Goal: Task Accomplishment & Management: Manage account settings

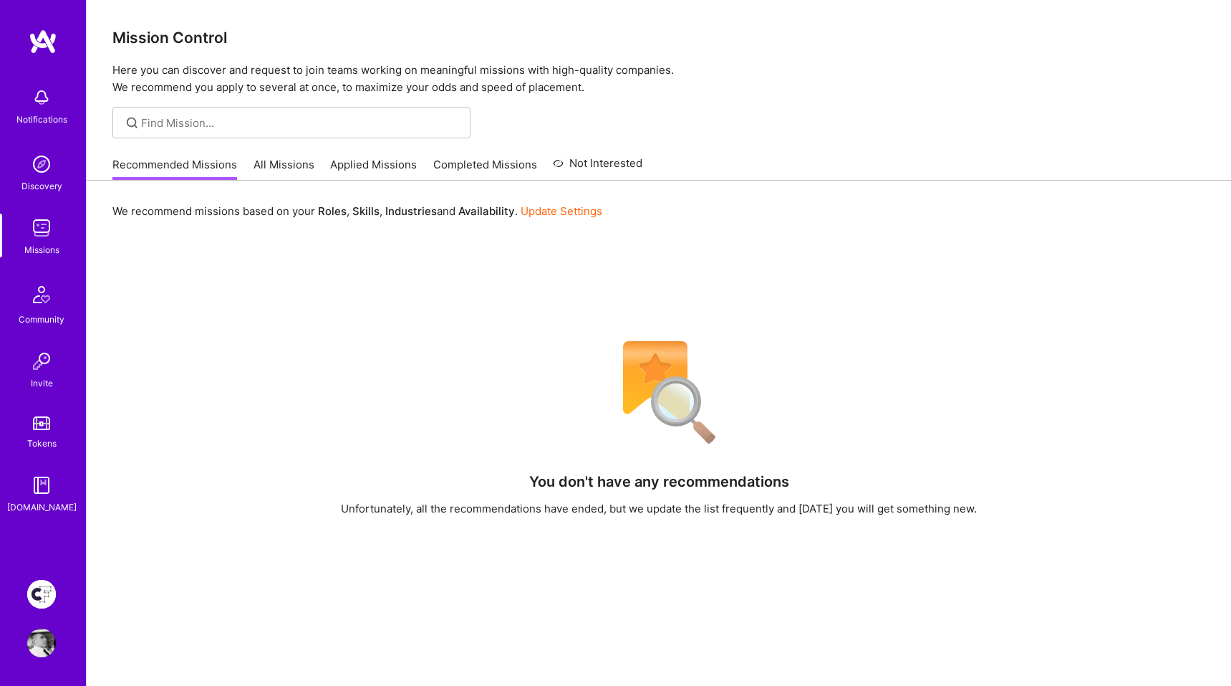
click at [51, 588] on img at bounding box center [41, 594] width 29 height 29
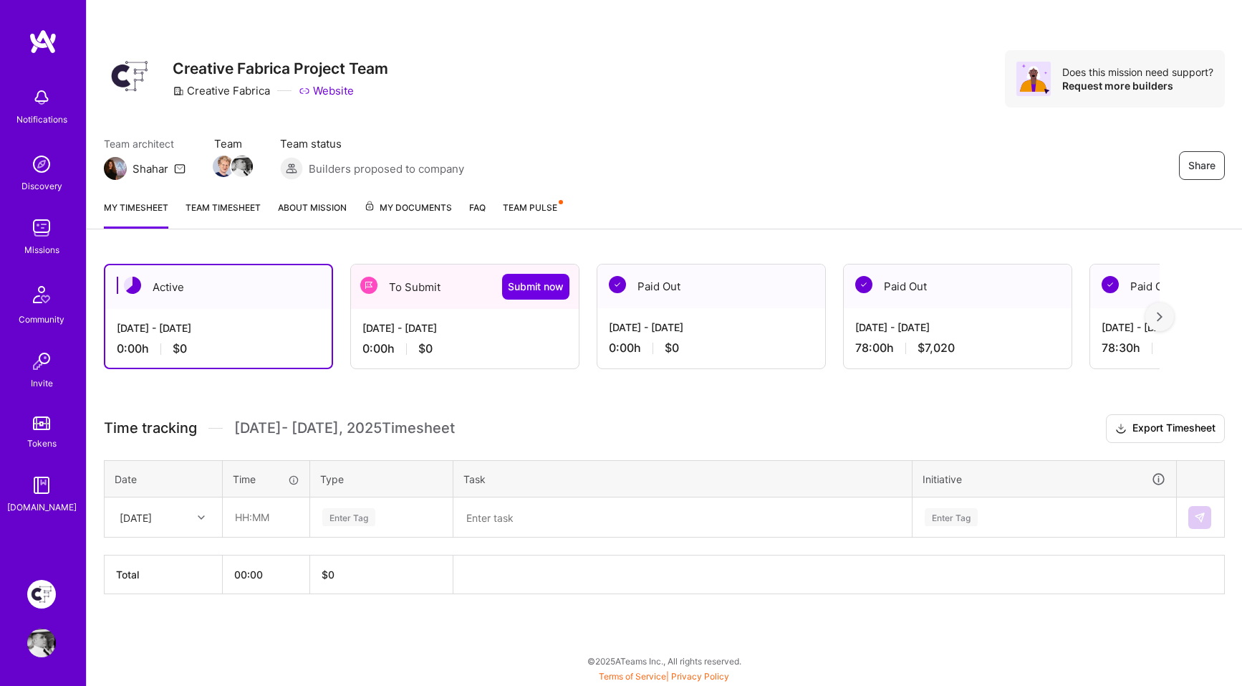
click at [456, 327] on div "[DATE] - [DATE]" at bounding box center [464, 327] width 205 height 15
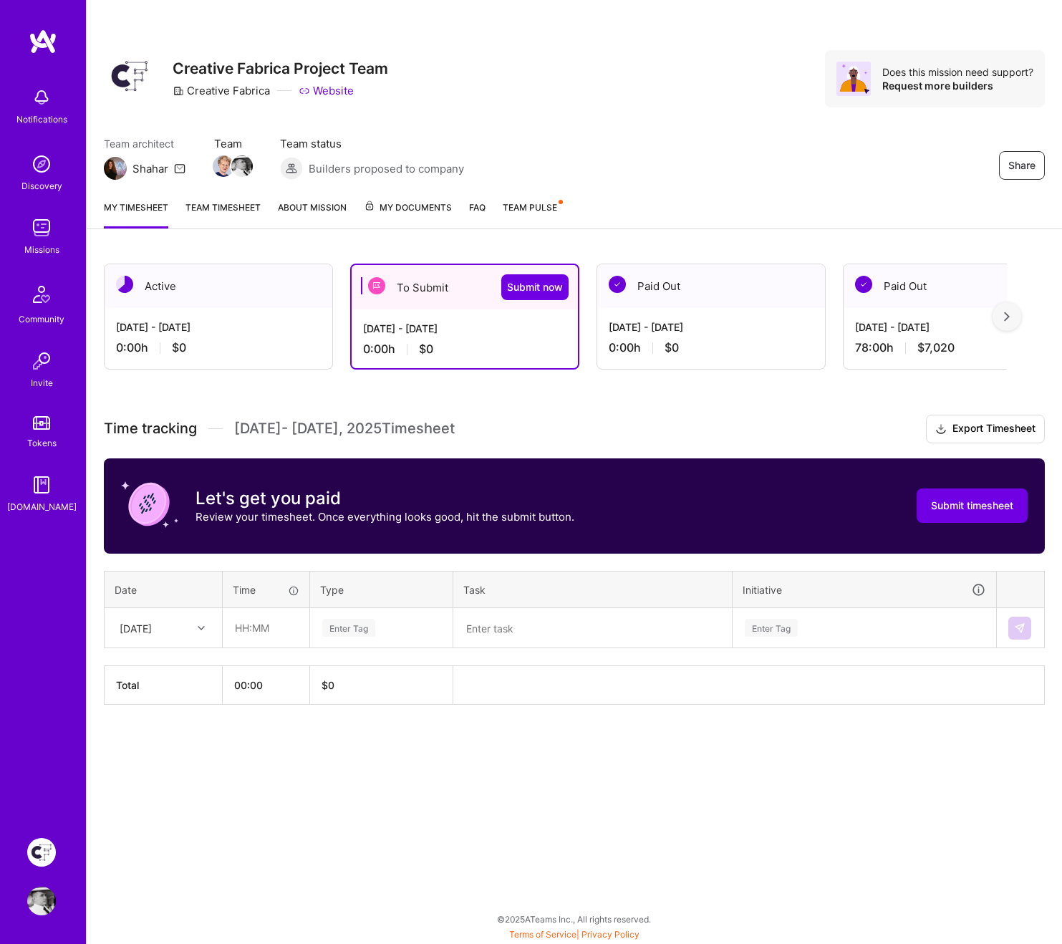
click at [539, 207] on span "Team Pulse" at bounding box center [530, 207] width 54 height 11
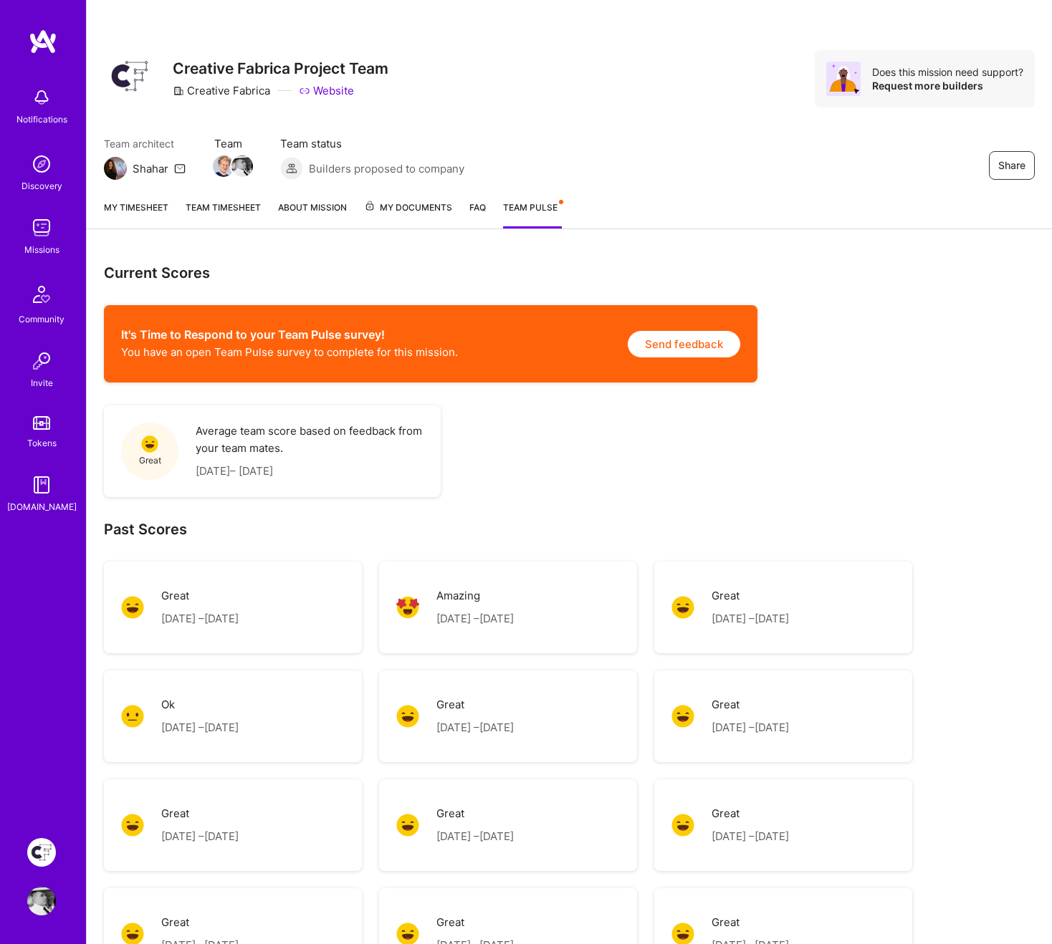
click at [223, 212] on link "Team timesheet" at bounding box center [223, 214] width 75 height 29
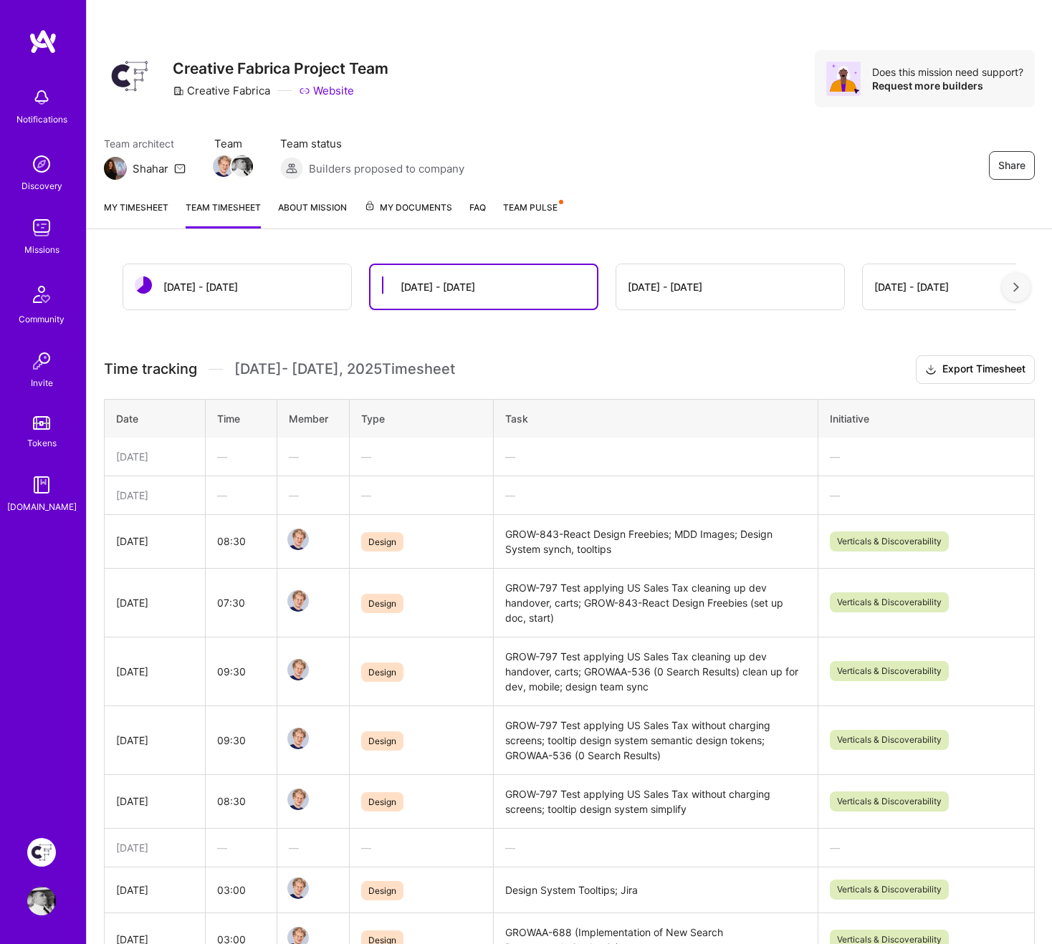
click at [267, 281] on div "[DATE] - [DATE]" at bounding box center [237, 286] width 228 height 45
click at [619, 280] on div "[DATE] - [DATE]" at bounding box center [730, 286] width 228 height 45
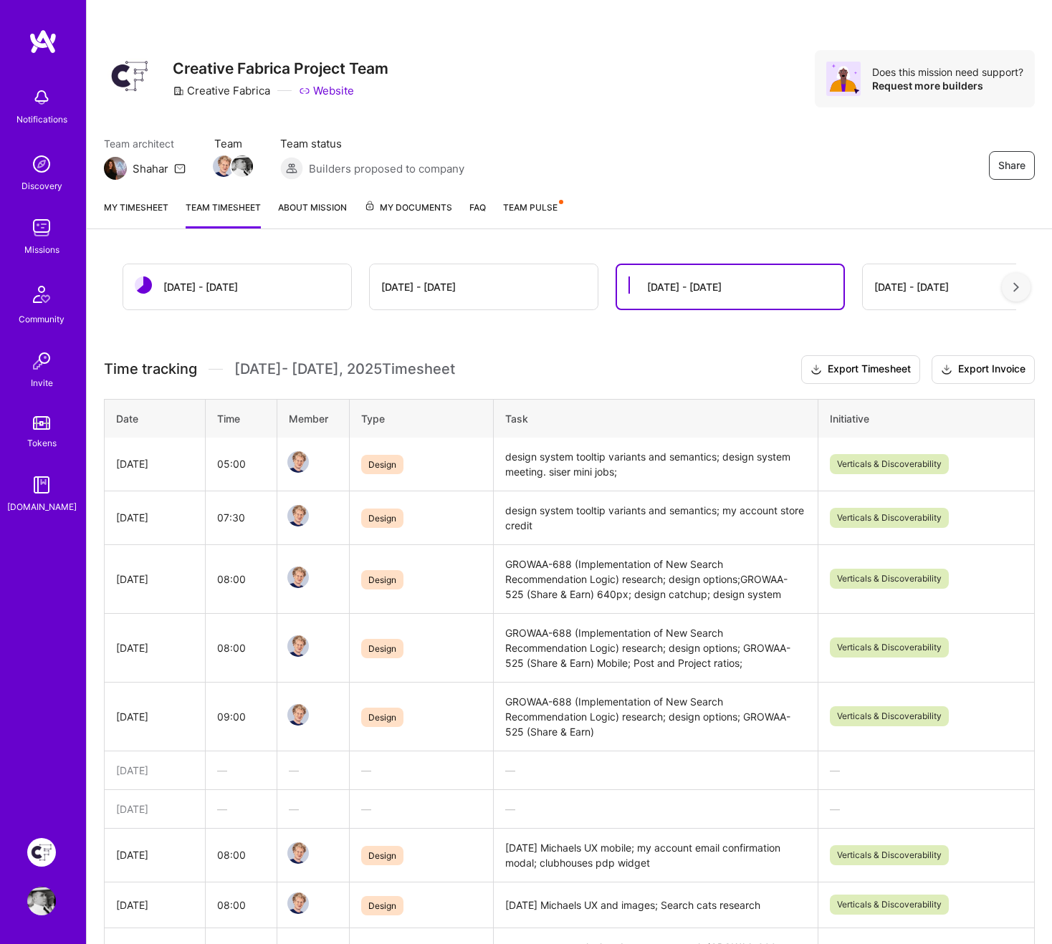
click at [510, 302] on div "[DATE] - [DATE]" at bounding box center [484, 286] width 228 height 45
click at [437, 289] on div "[DATE] - [DATE]" at bounding box center [418, 286] width 74 height 15
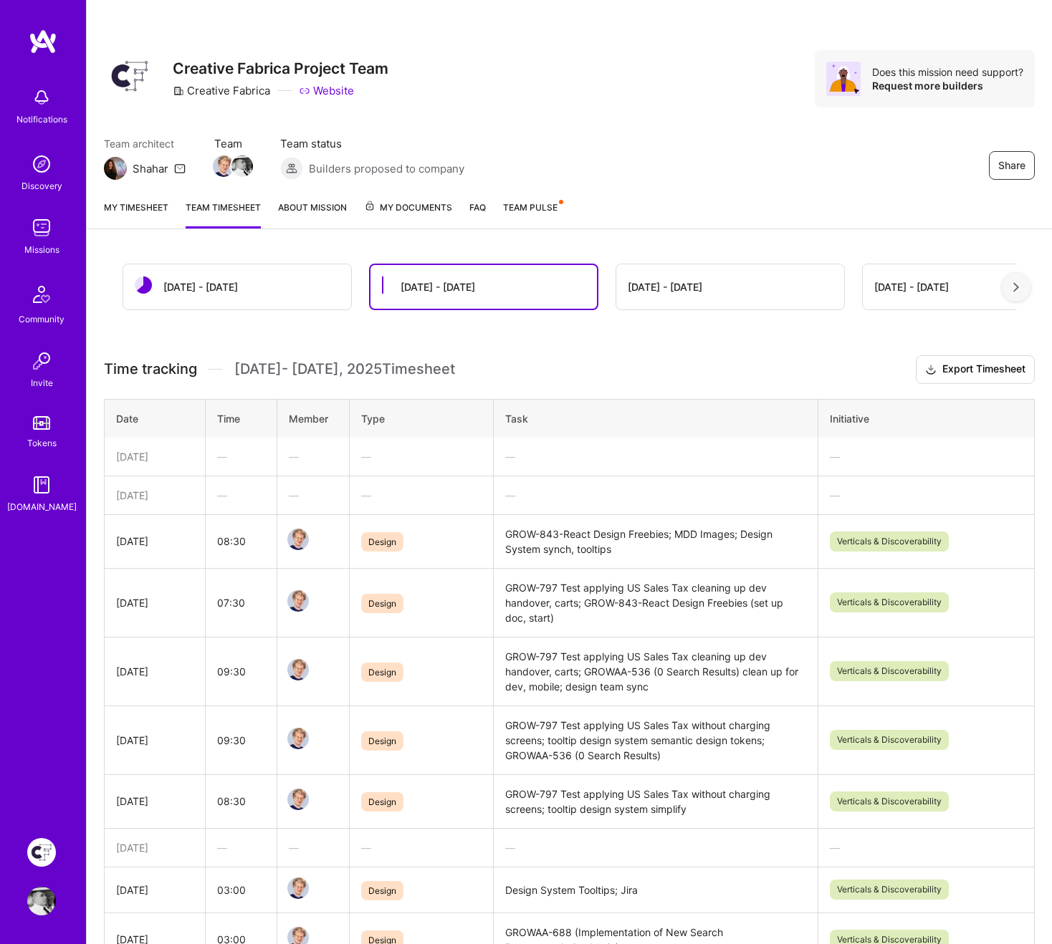
click at [246, 282] on div "[DATE] - [DATE]" at bounding box center [237, 286] width 228 height 45
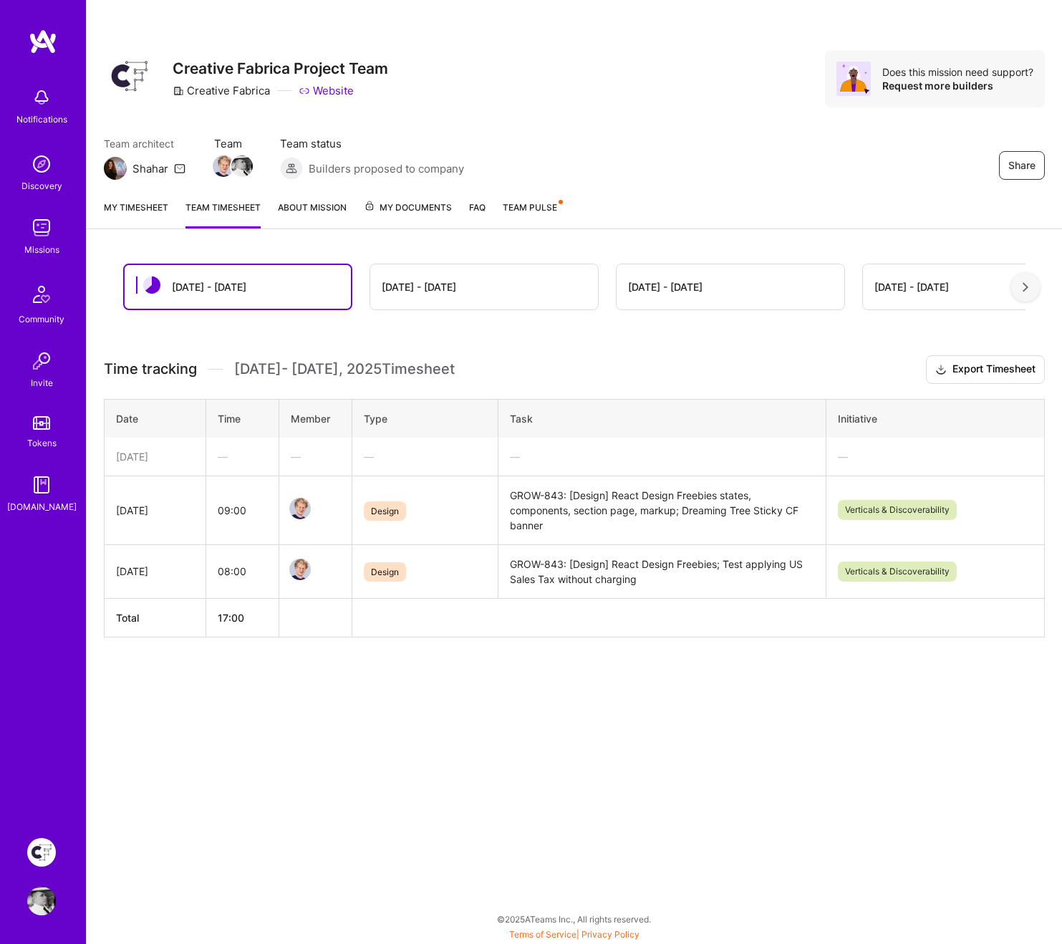
click at [147, 208] on link "My timesheet" at bounding box center [136, 214] width 64 height 29
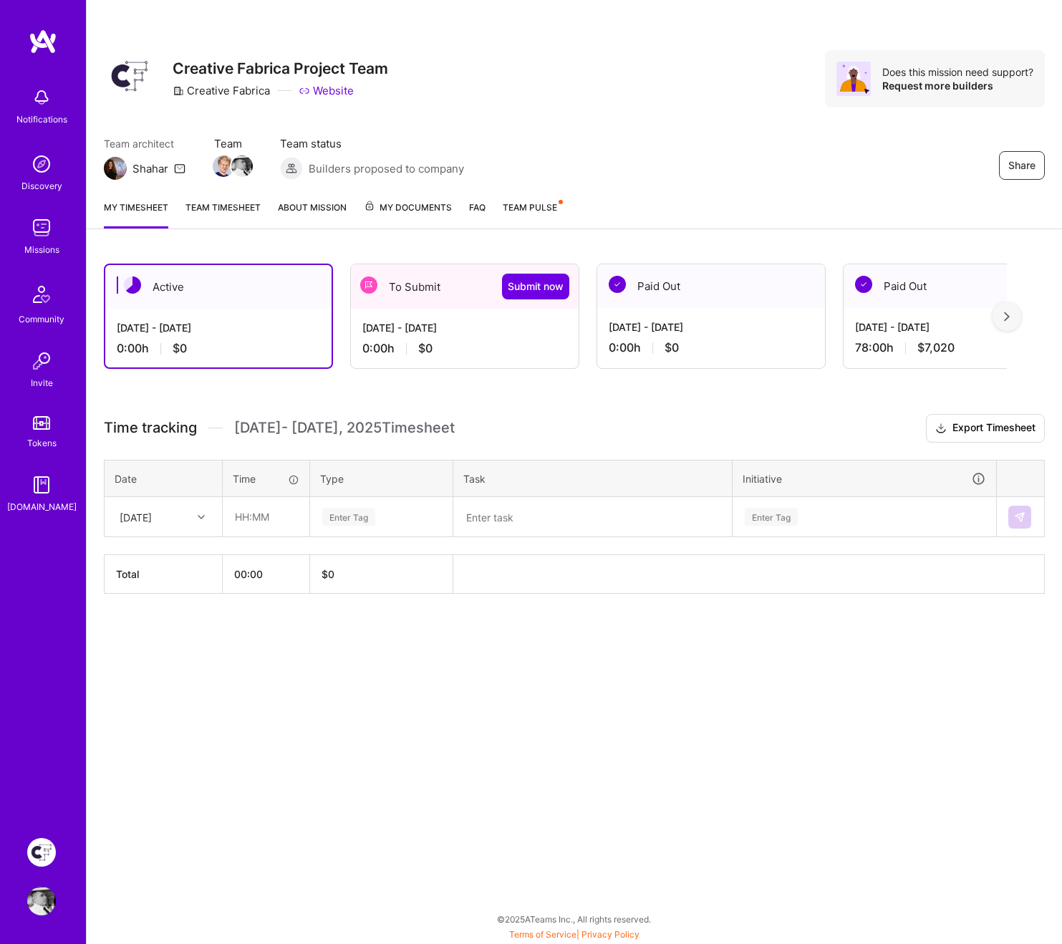
click at [447, 333] on div "[DATE] - [DATE]" at bounding box center [464, 327] width 205 height 15
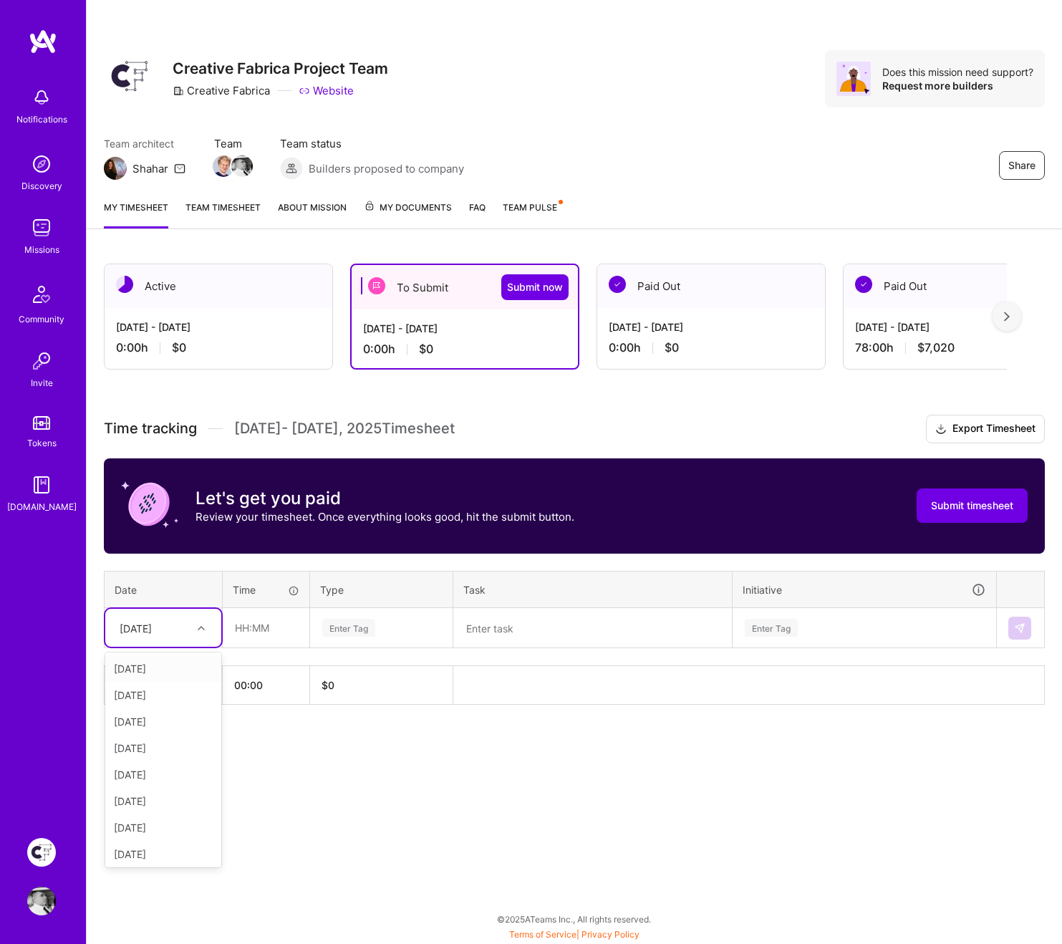
click at [191, 627] on div "[DATE]" at bounding box center [152, 628] width 80 height 24
click at [266, 626] on input "text" at bounding box center [265, 628] width 85 height 38
type input "07:00"
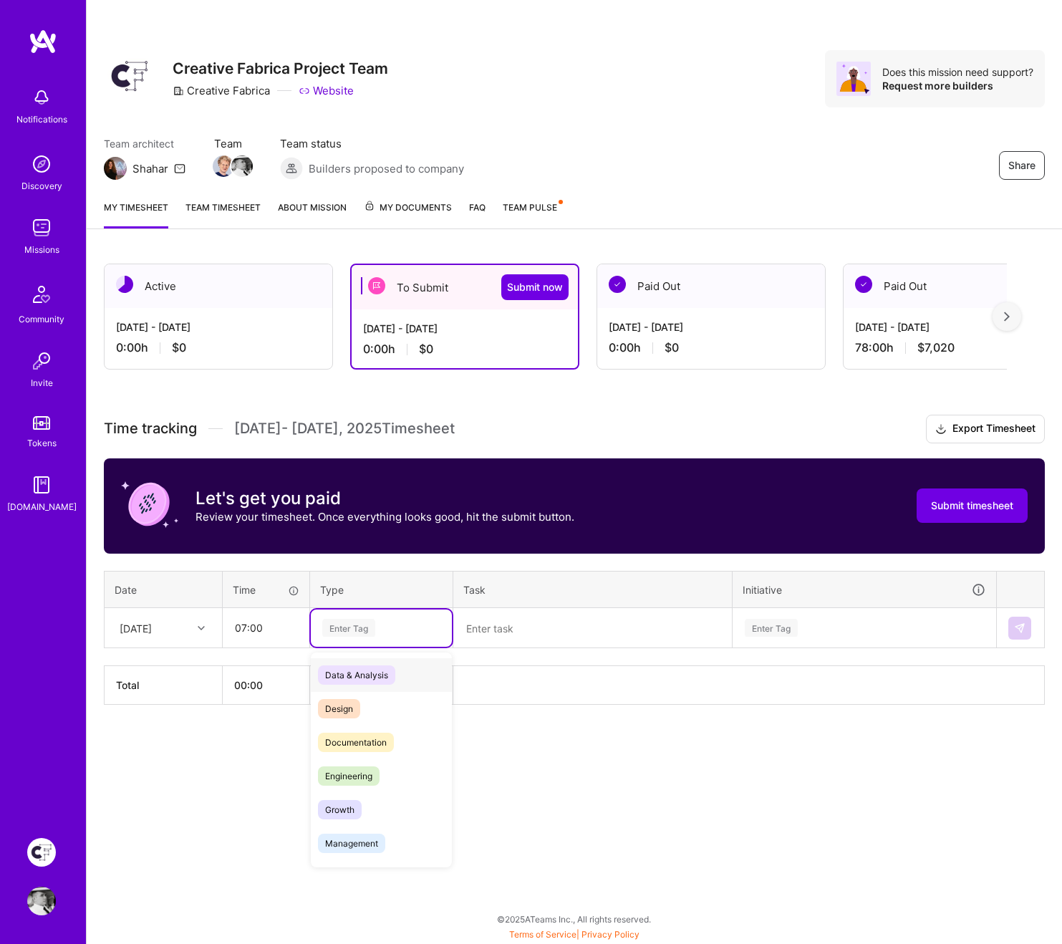
click at [355, 626] on div "Enter Tag" at bounding box center [348, 628] width 53 height 22
click at [351, 685] on span "Design" at bounding box center [339, 708] width 42 height 19
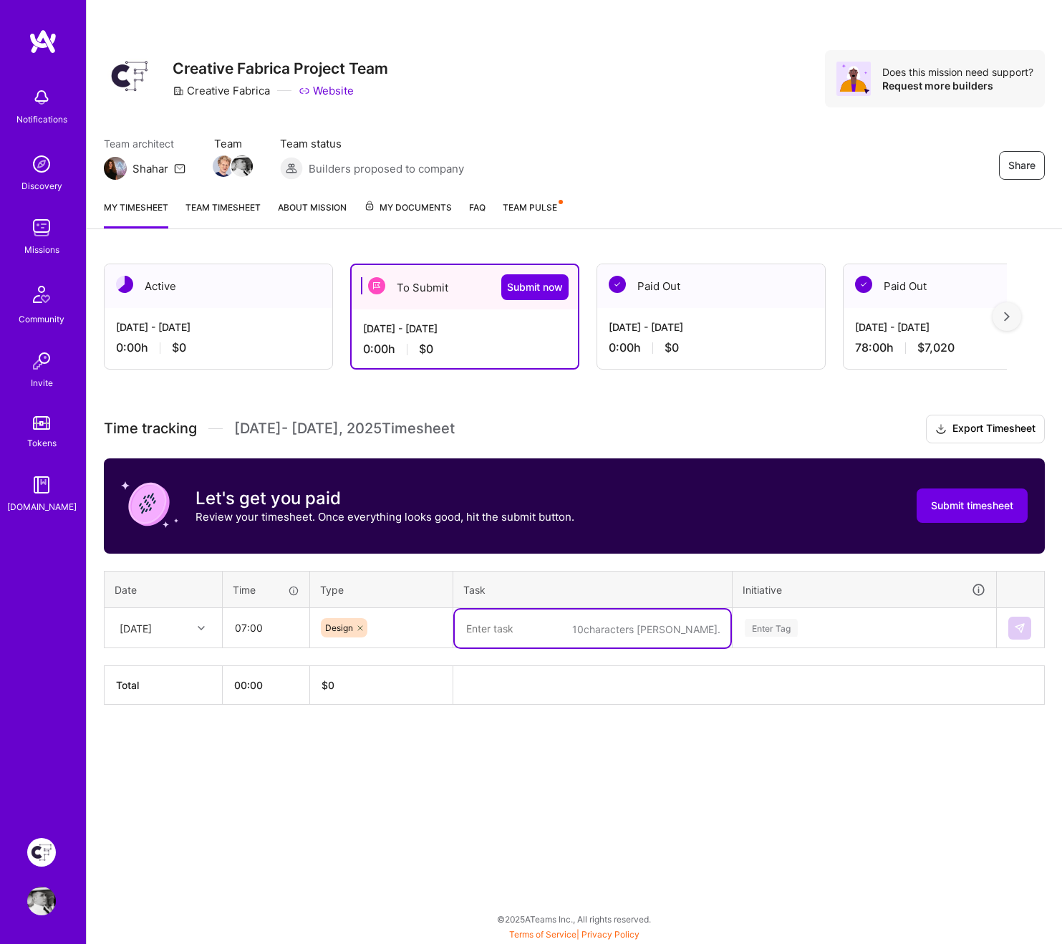
click at [495, 633] on textarea at bounding box center [593, 629] width 276 height 38
type textarea "05.08 - Figma Comments"
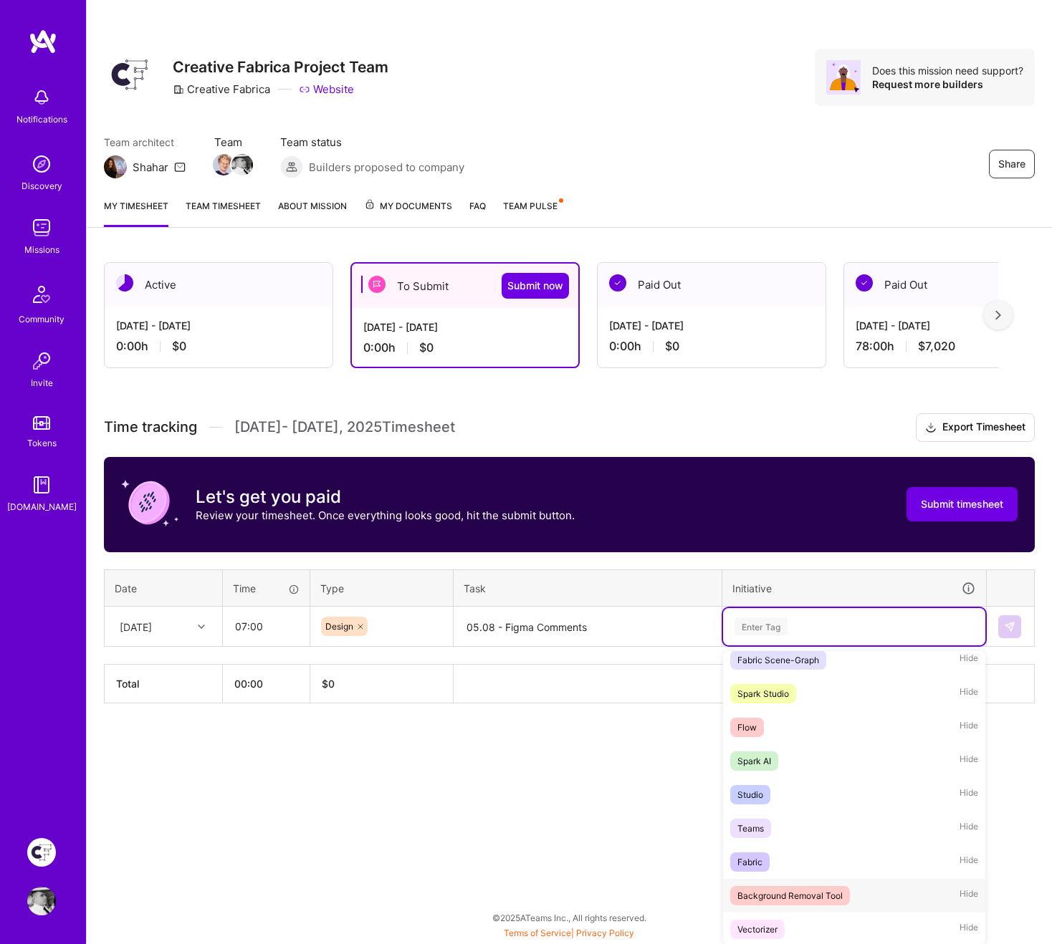
scroll to position [161, 0]
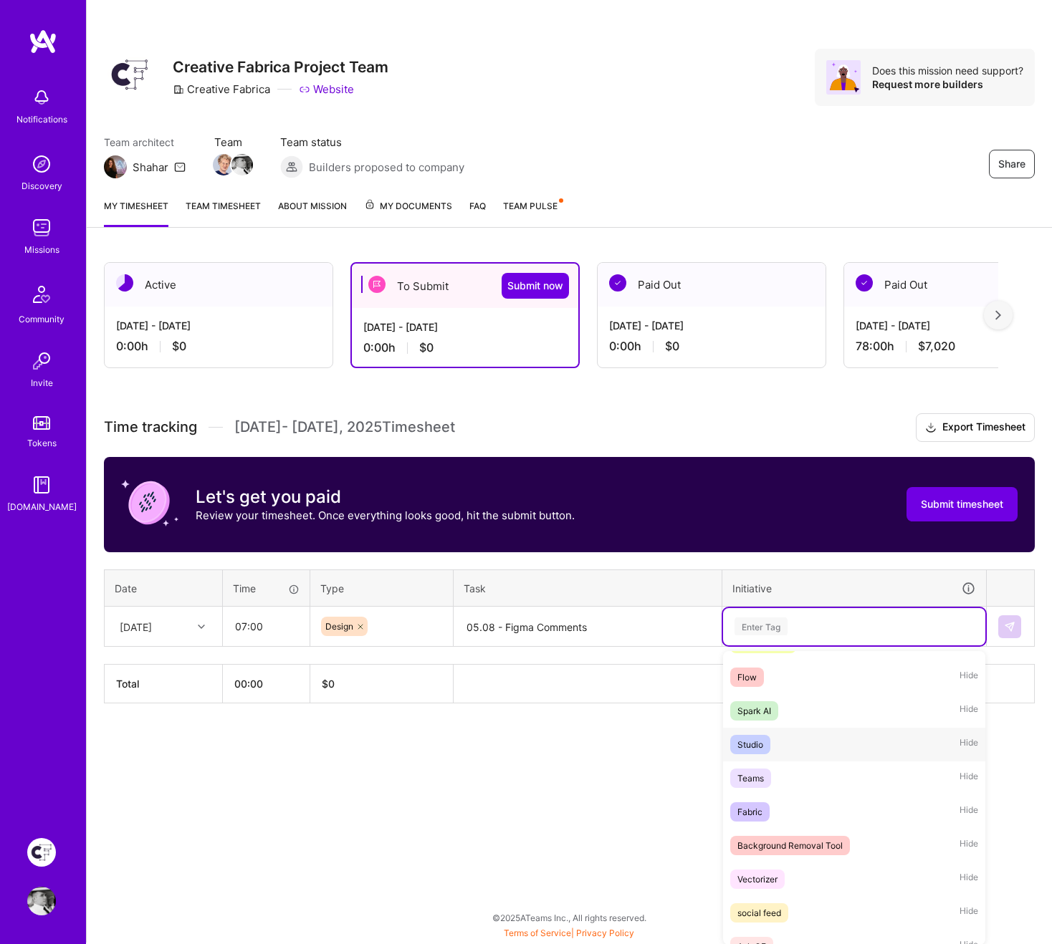
click at [781, 685] on div "Studio Hide" at bounding box center [854, 745] width 262 height 34
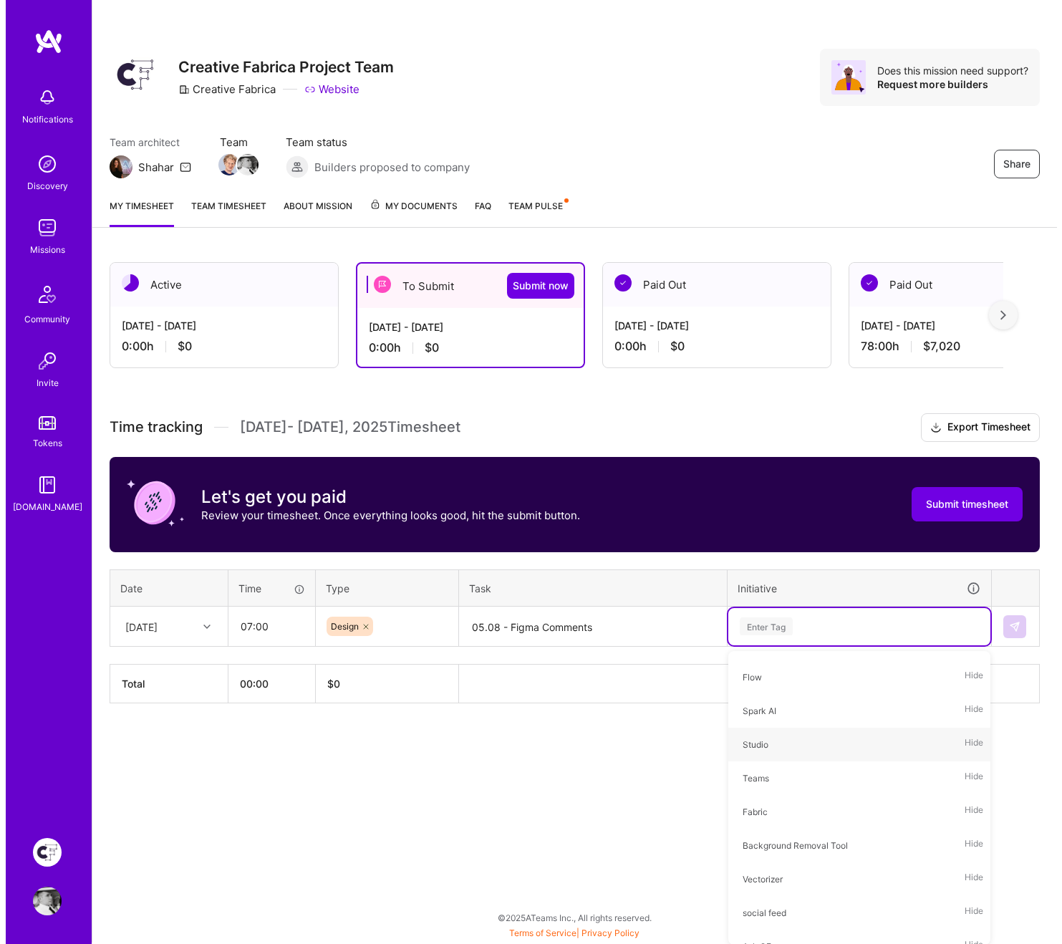
scroll to position [0, 0]
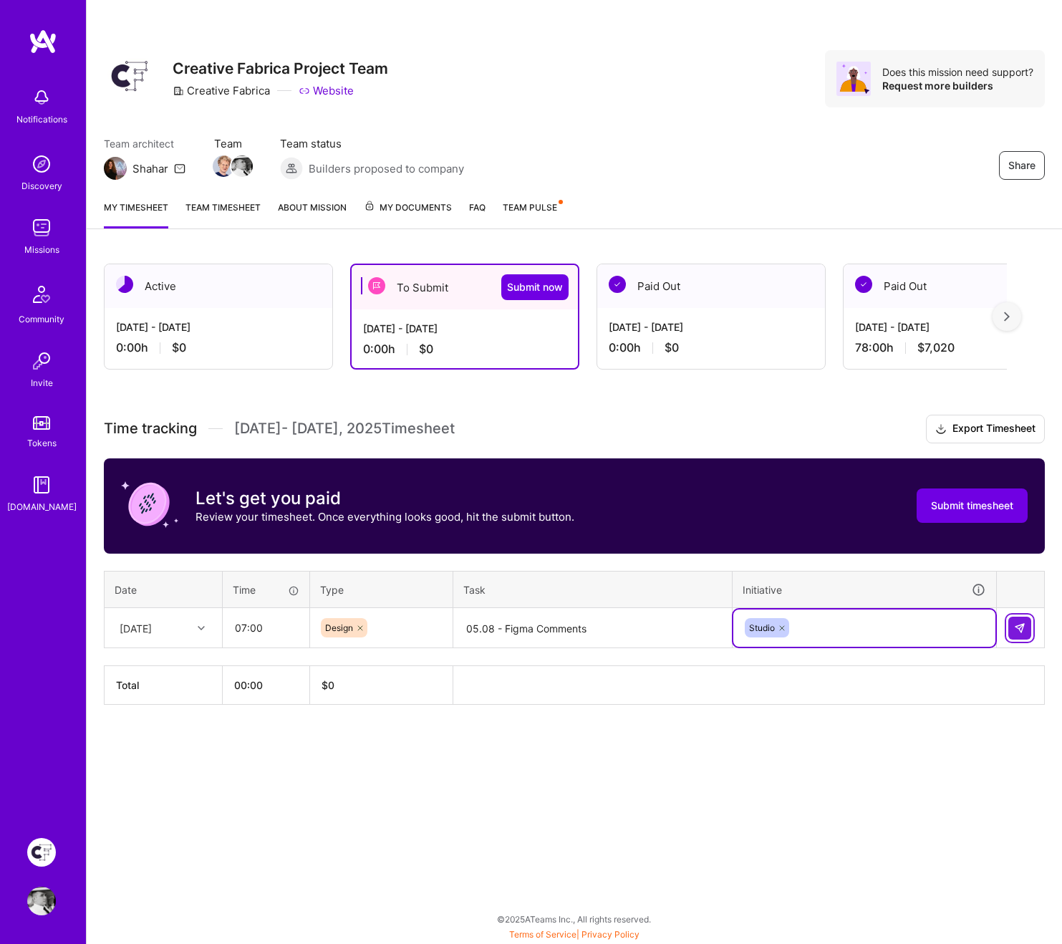
click at [1019, 626] on img at bounding box center [1019, 627] width 11 height 11
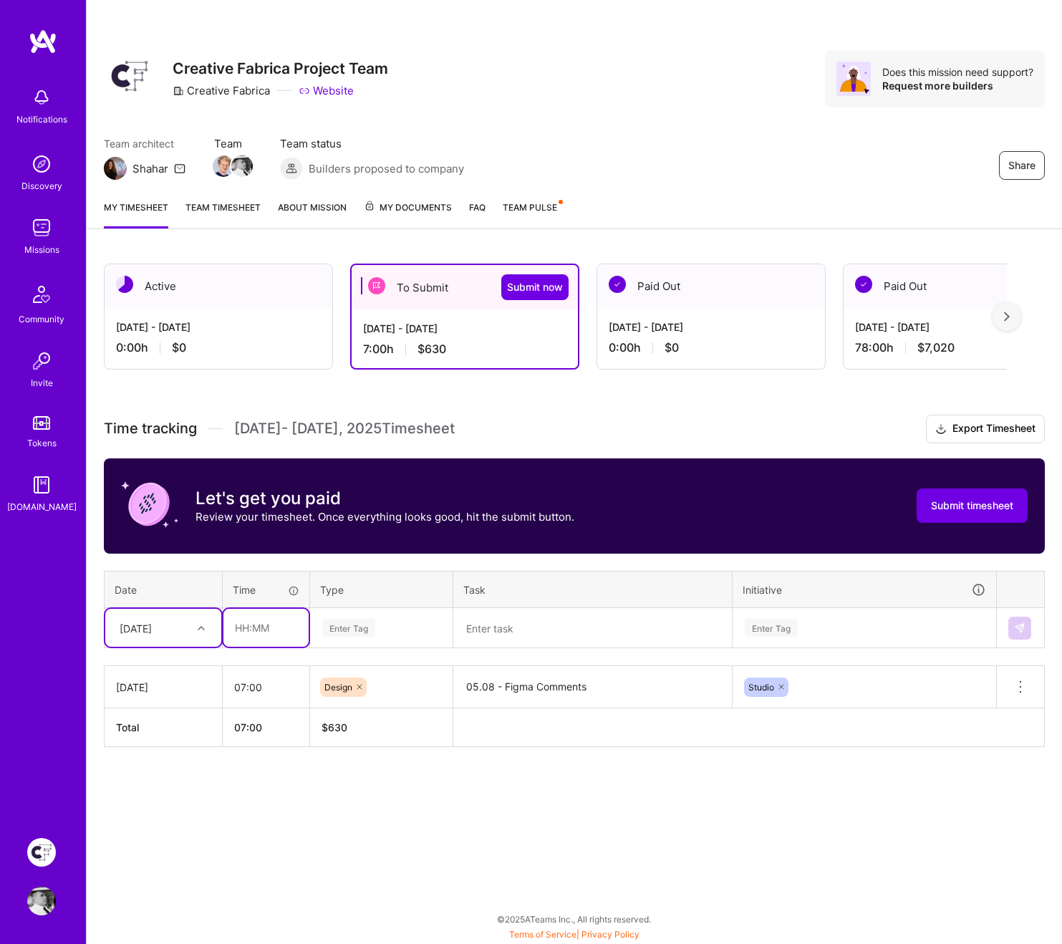
click at [266, 627] on input "text" at bounding box center [265, 628] width 85 height 38
type input "04:00"
click at [359, 628] on div "Enter Tag" at bounding box center [348, 628] width 53 height 22
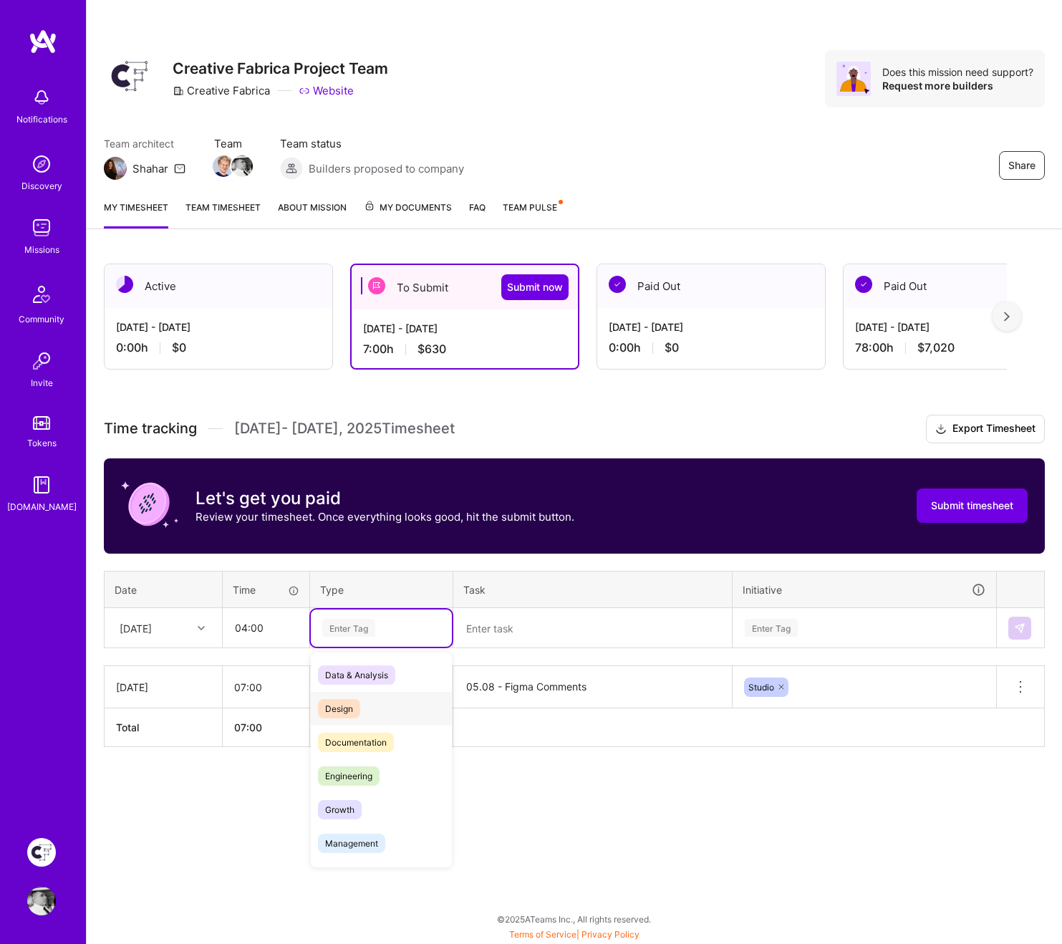
click at [357, 685] on span "Design" at bounding box center [339, 708] width 42 height 19
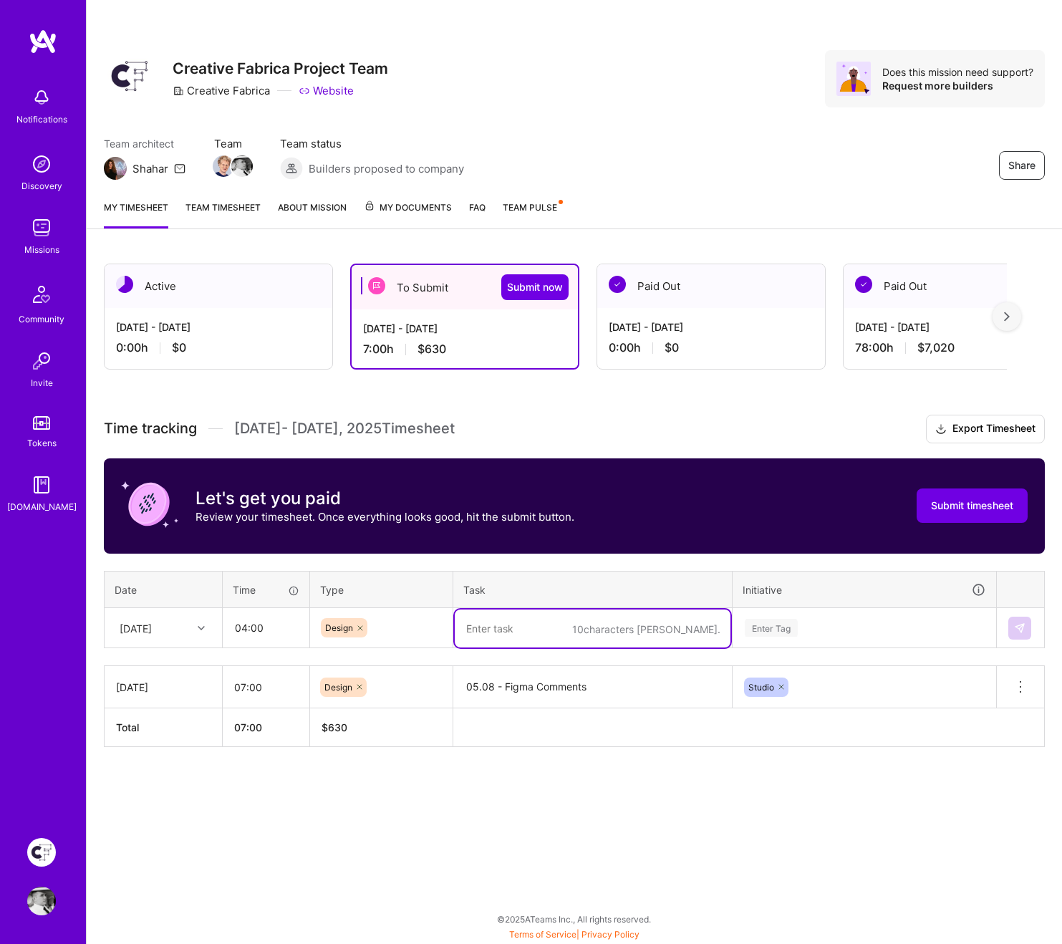
click at [524, 634] on textarea at bounding box center [593, 629] width 276 height 38
type textarea "06.08 - Figma Comments, working on Design system"
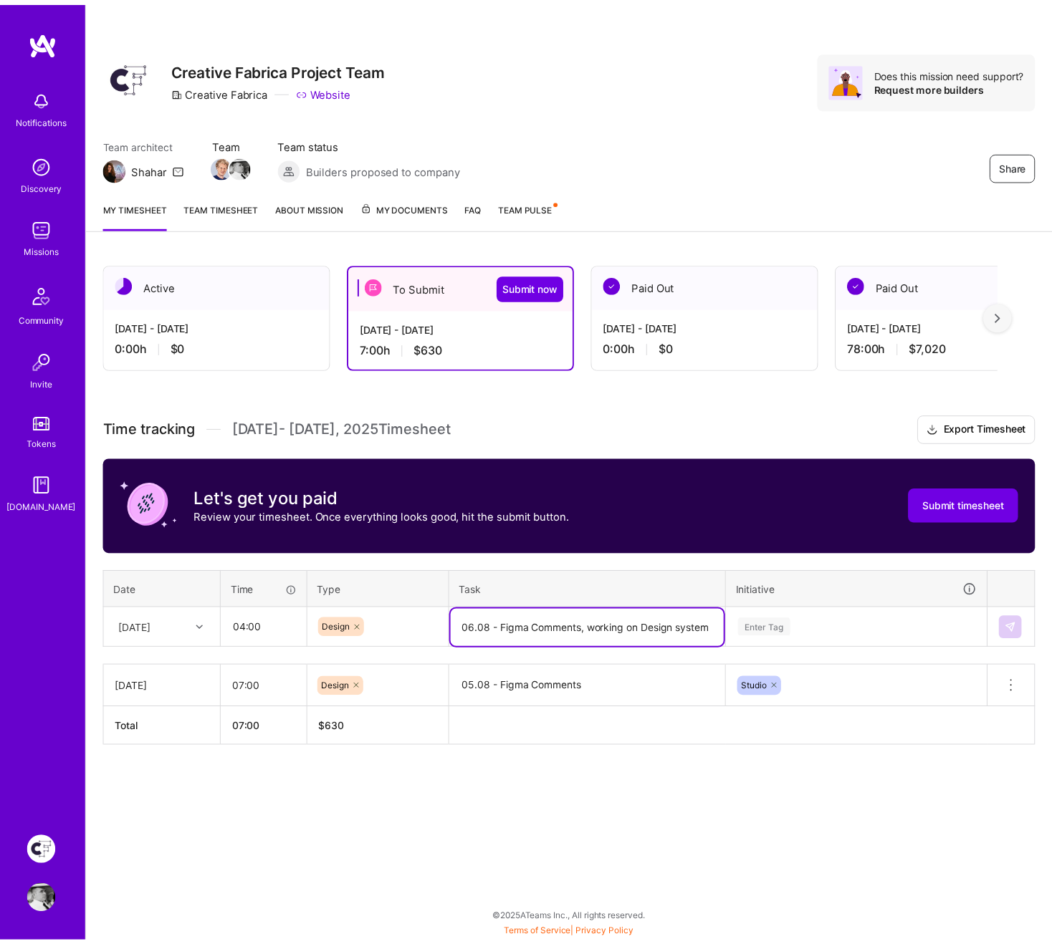
scroll to position [1, 0]
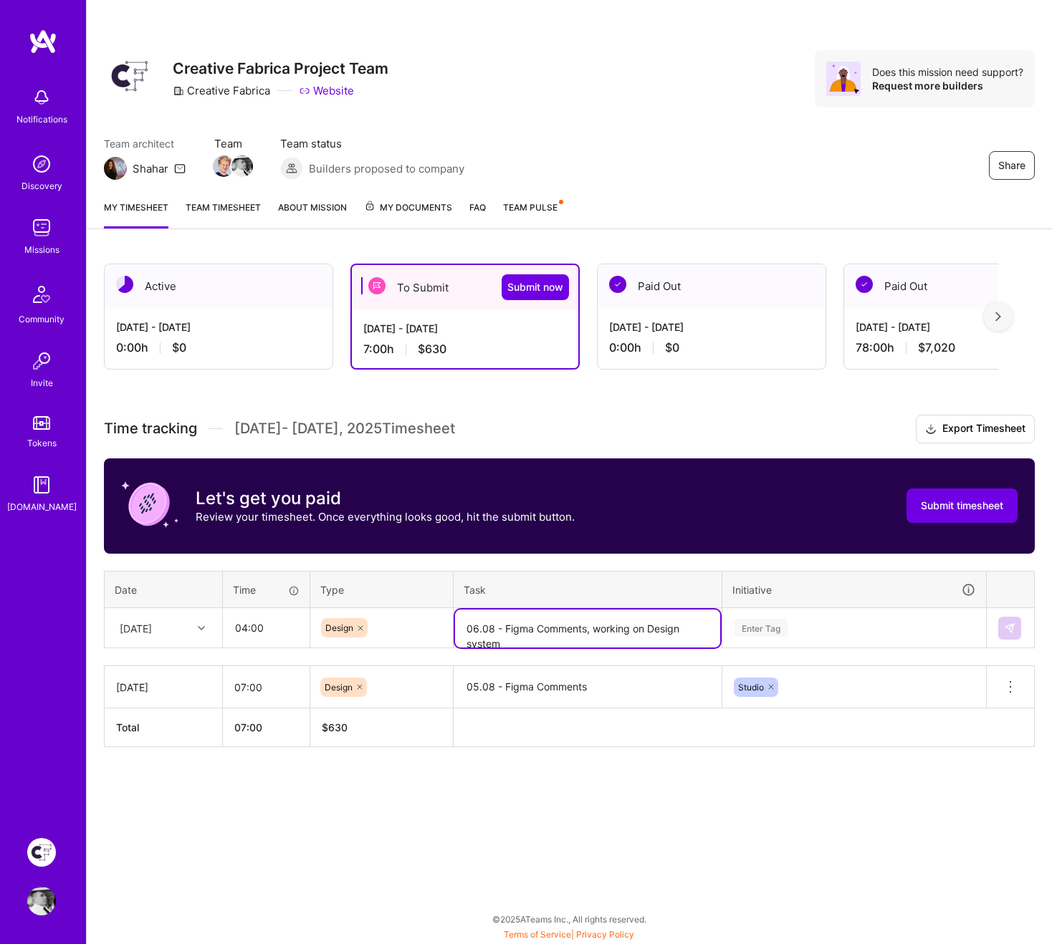
click at [785, 630] on div "Enter Tag" at bounding box center [760, 628] width 53 height 22
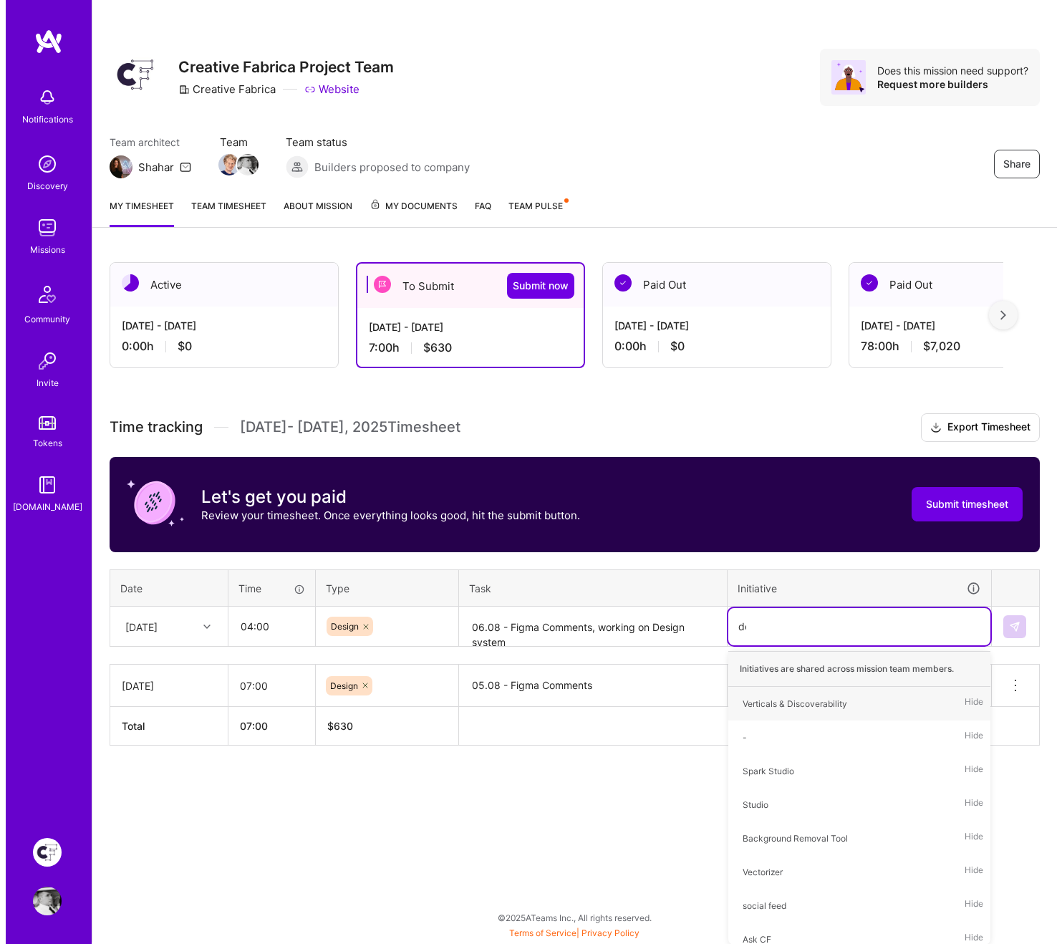
scroll to position [0, 0]
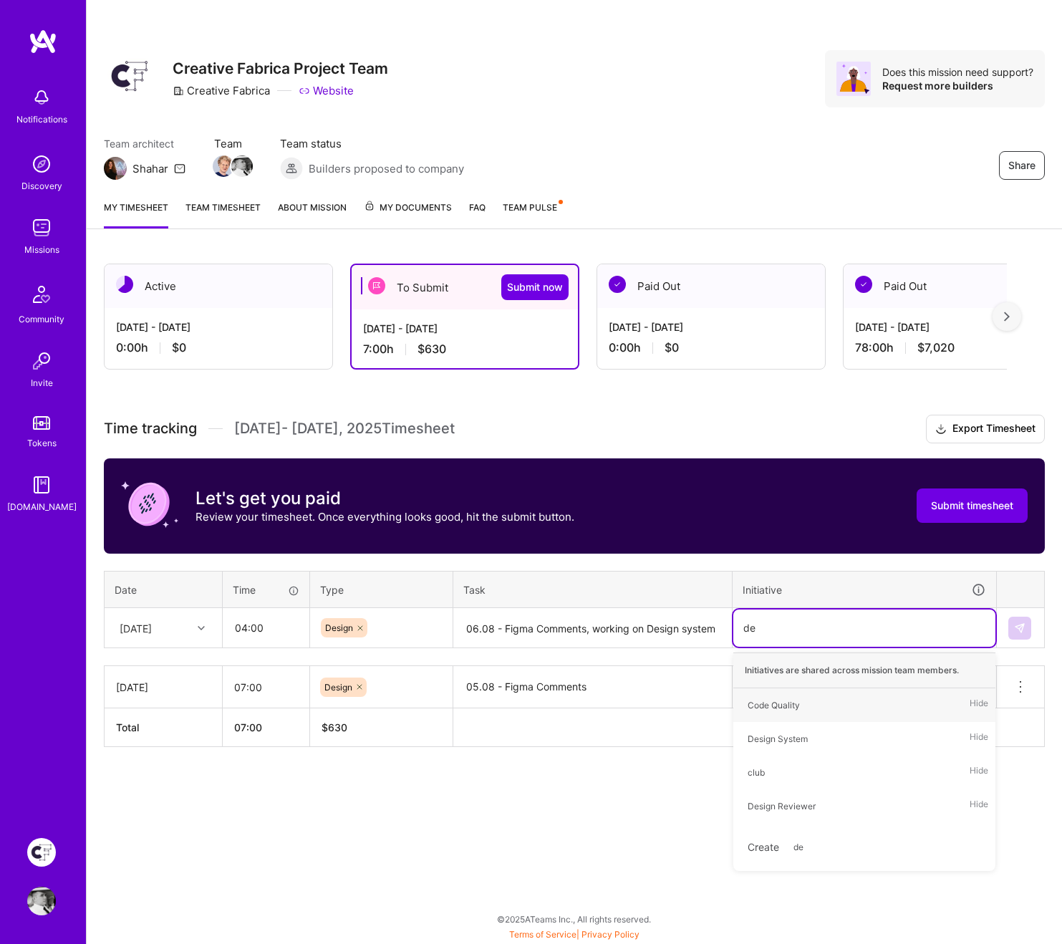
type input "des"
click at [804, 685] on div "Design System" at bounding box center [778, 705] width 60 height 15
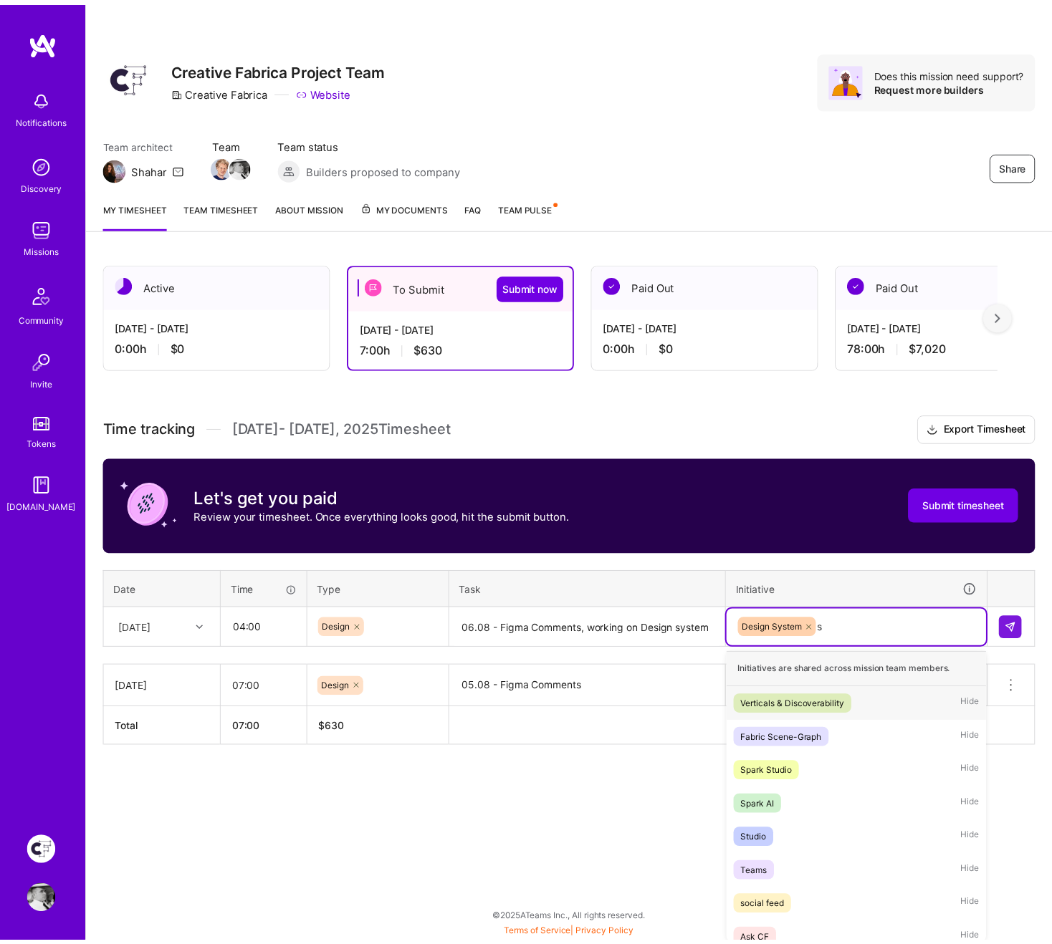
scroll to position [1, 0]
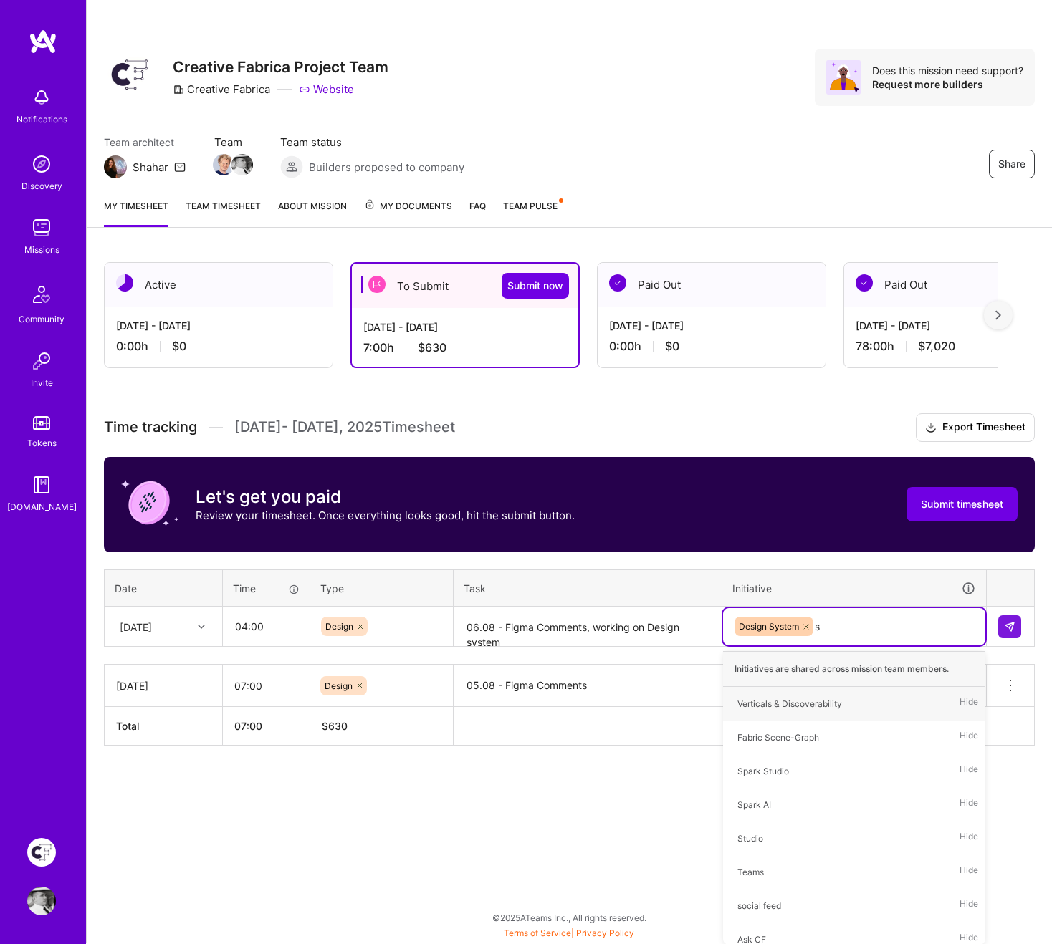
type input "st"
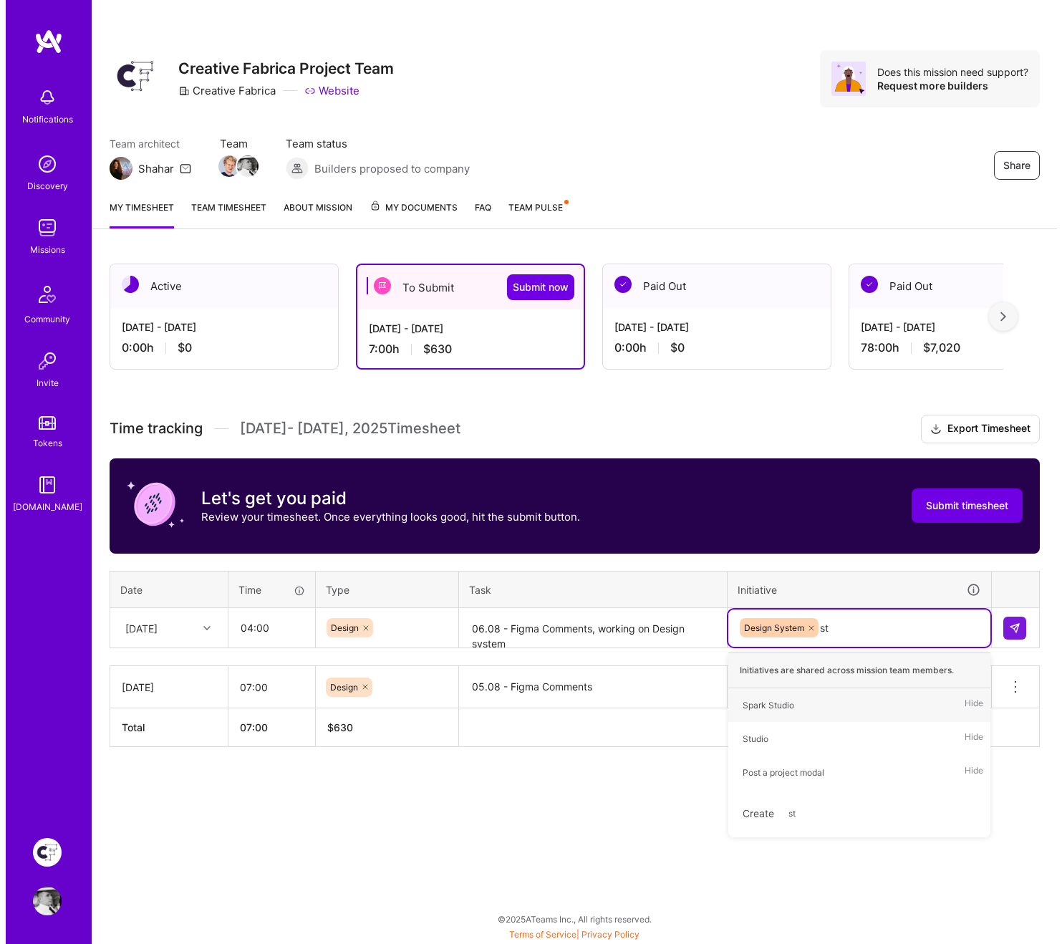
scroll to position [0, 0]
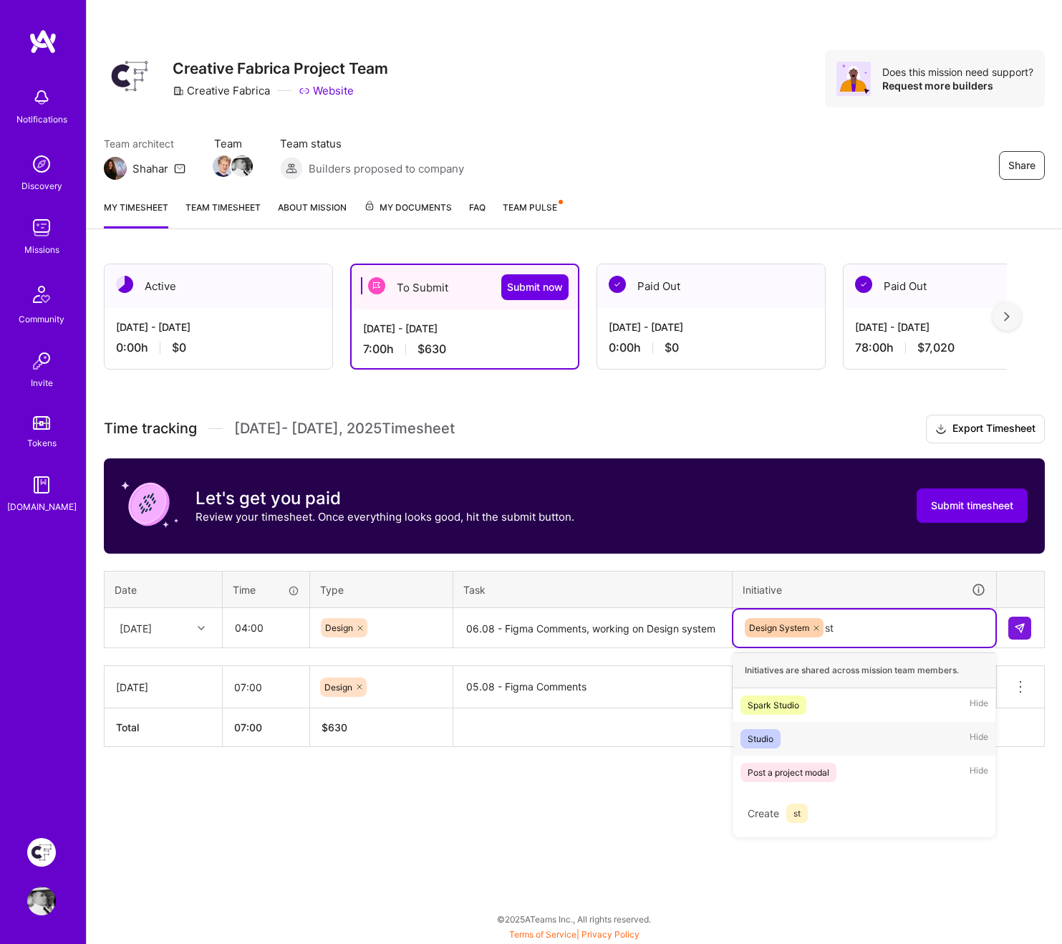
click at [784, 685] on div "Studio Hide" at bounding box center [865, 739] width 262 height 34
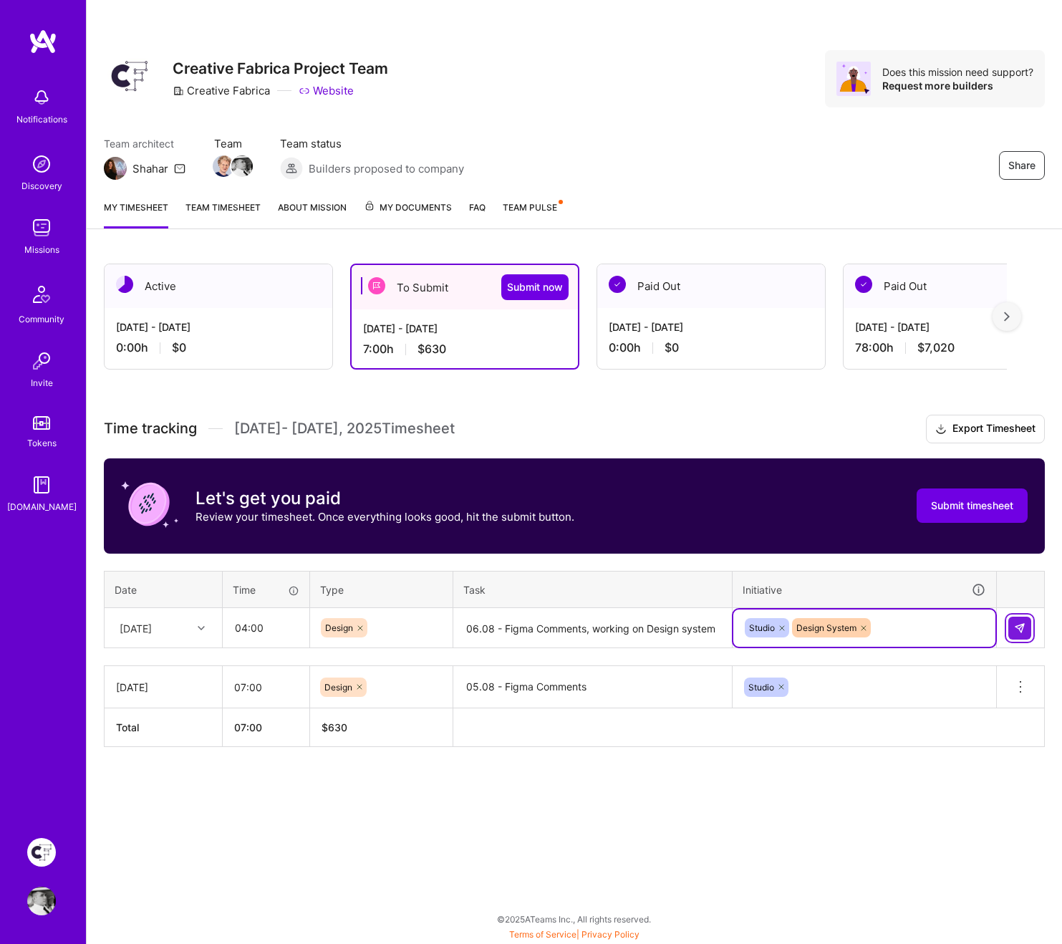
click at [1014, 628] on img at bounding box center [1019, 627] width 11 height 11
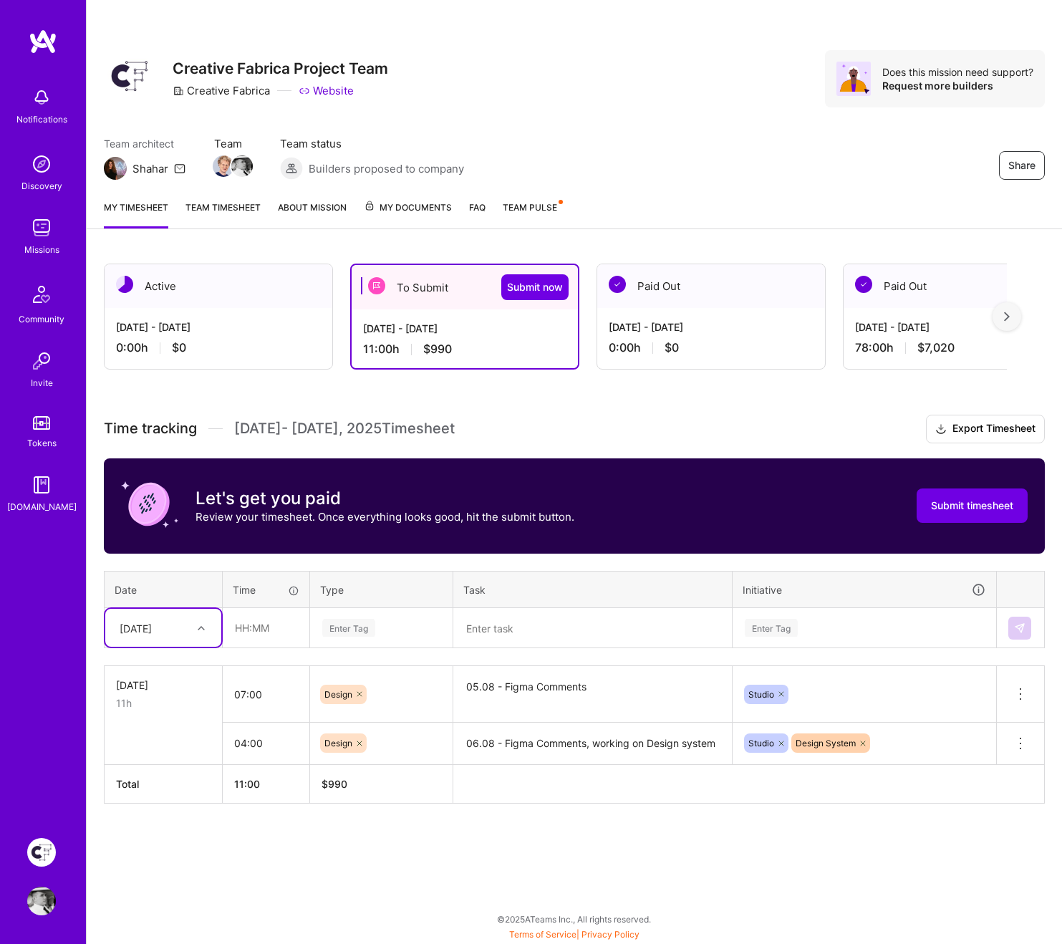
click at [836, 685] on div "Studio" at bounding box center [865, 693] width 264 height 37
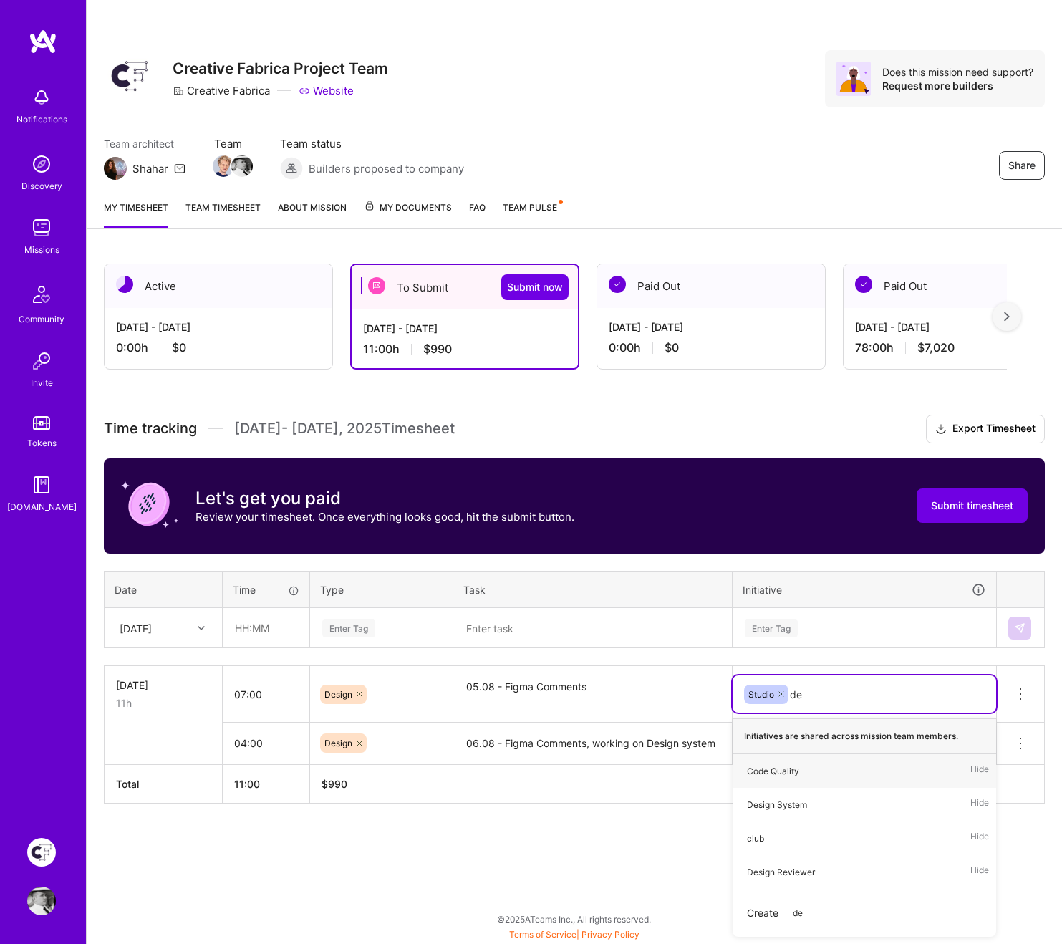
type input "des"
click at [804, 685] on span "Design System" at bounding box center [777, 770] width 74 height 19
click at [259, 559] on div "Time tracking [DATE] - [DATE] Timesheet Export Timesheet Let's get you paid Rev…" at bounding box center [574, 609] width 941 height 389
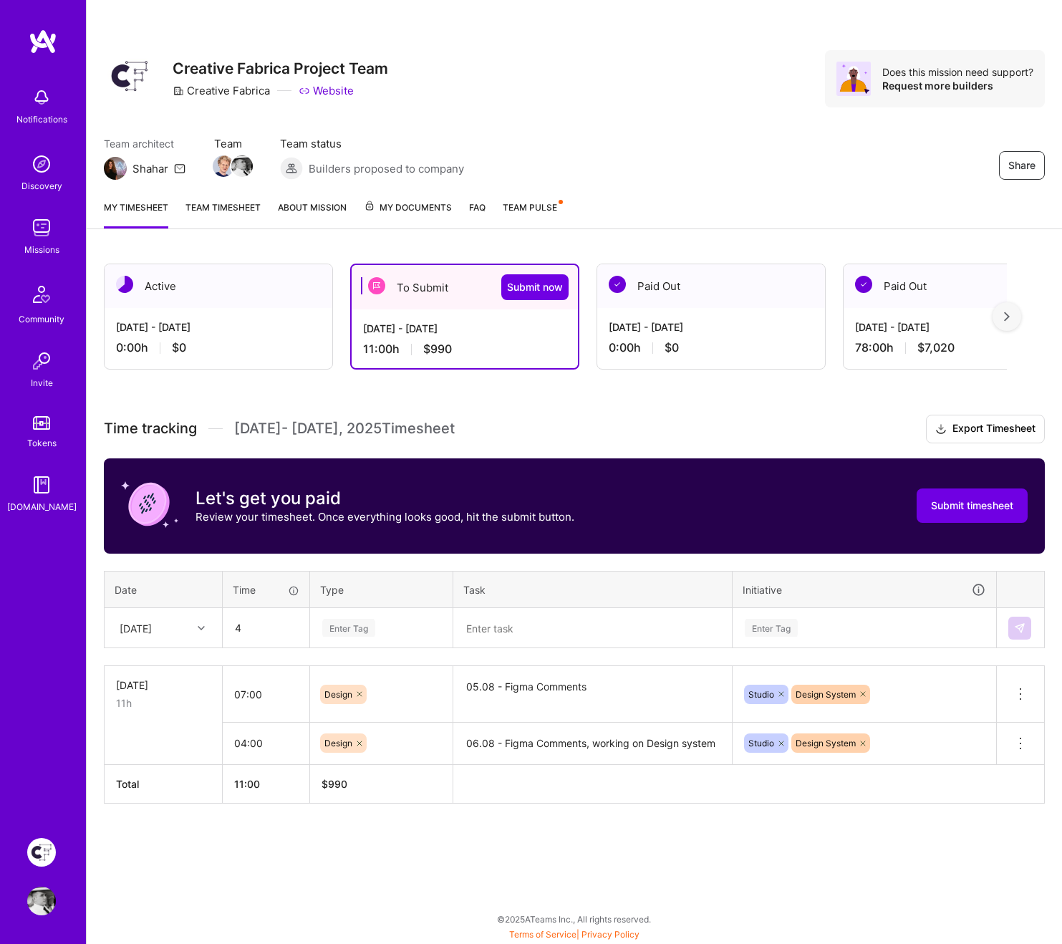
type input "04:00"
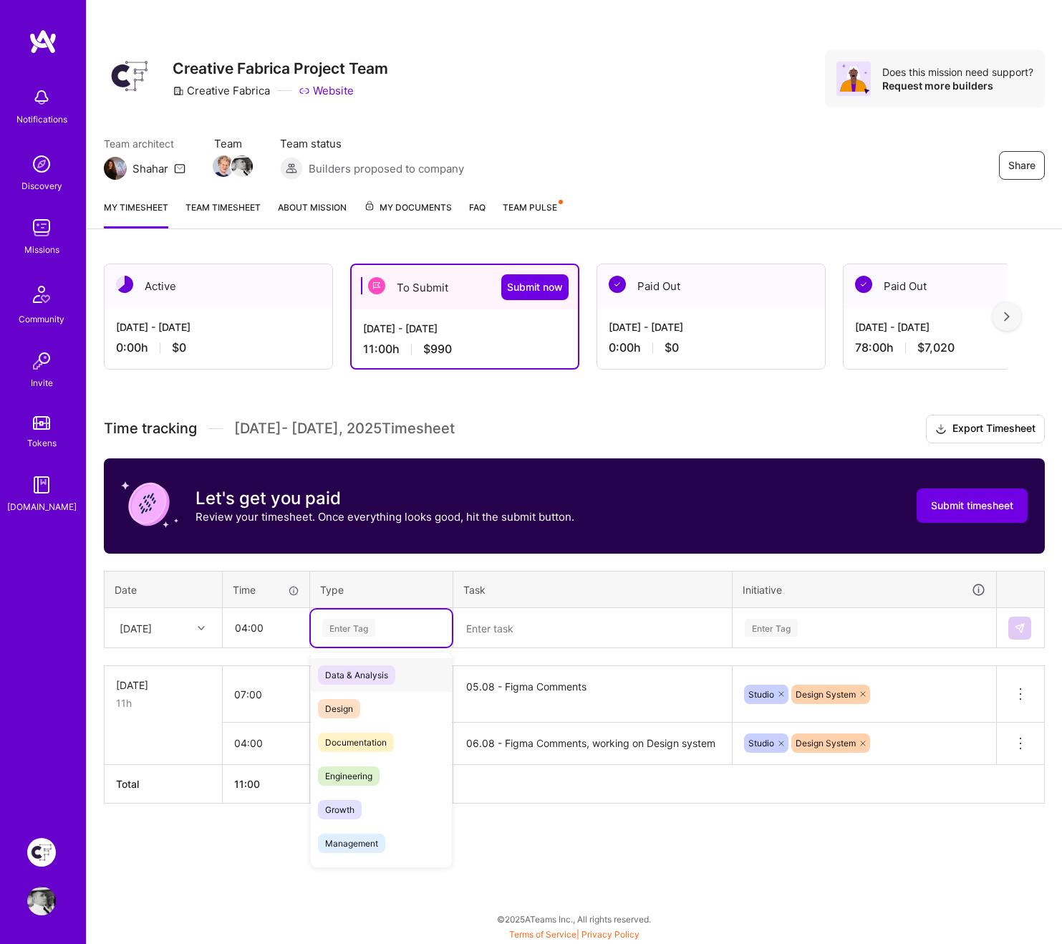
click at [380, 626] on div "Enter Tag" at bounding box center [381, 628] width 121 height 18
click at [353, 685] on span "Design" at bounding box center [339, 708] width 42 height 19
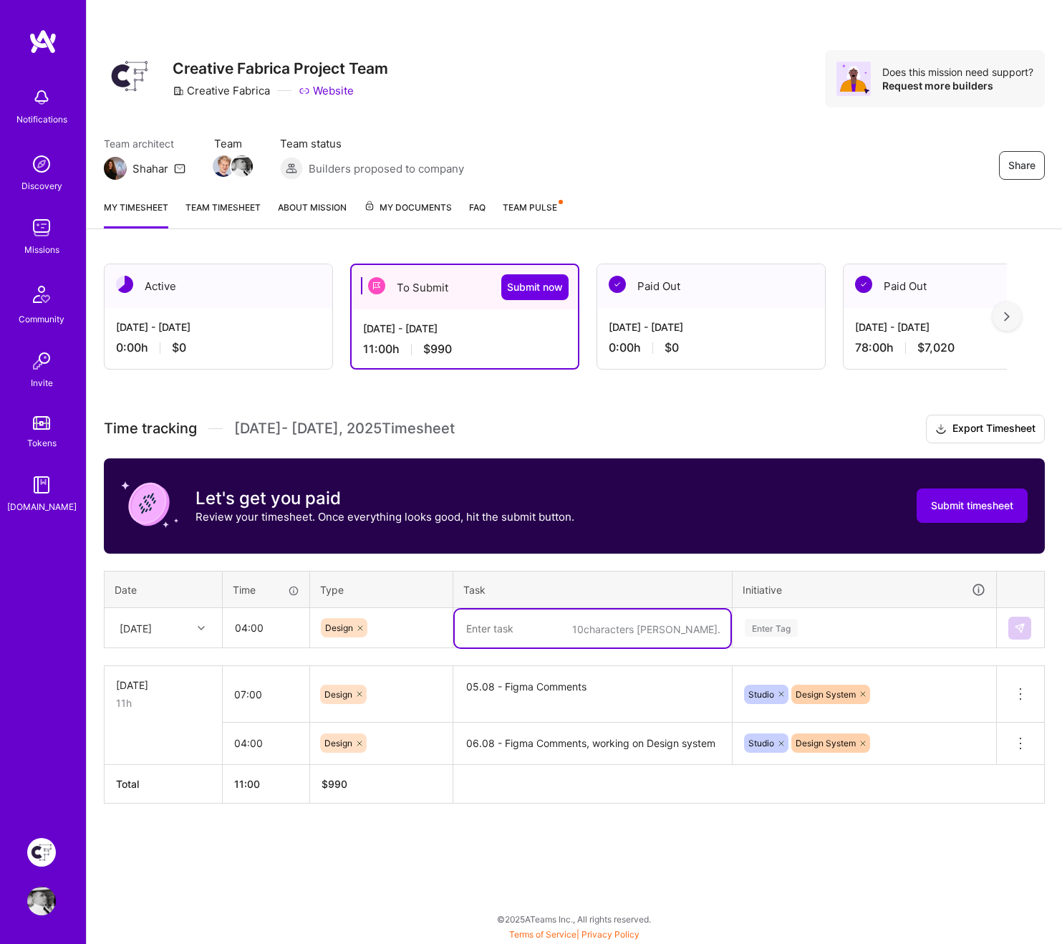
click at [519, 627] on textarea at bounding box center [593, 629] width 276 height 38
paste textarea "figma comments, working on design system, cleaning"
type textarea "08.08 - figma comments, working on design system, cleaning"
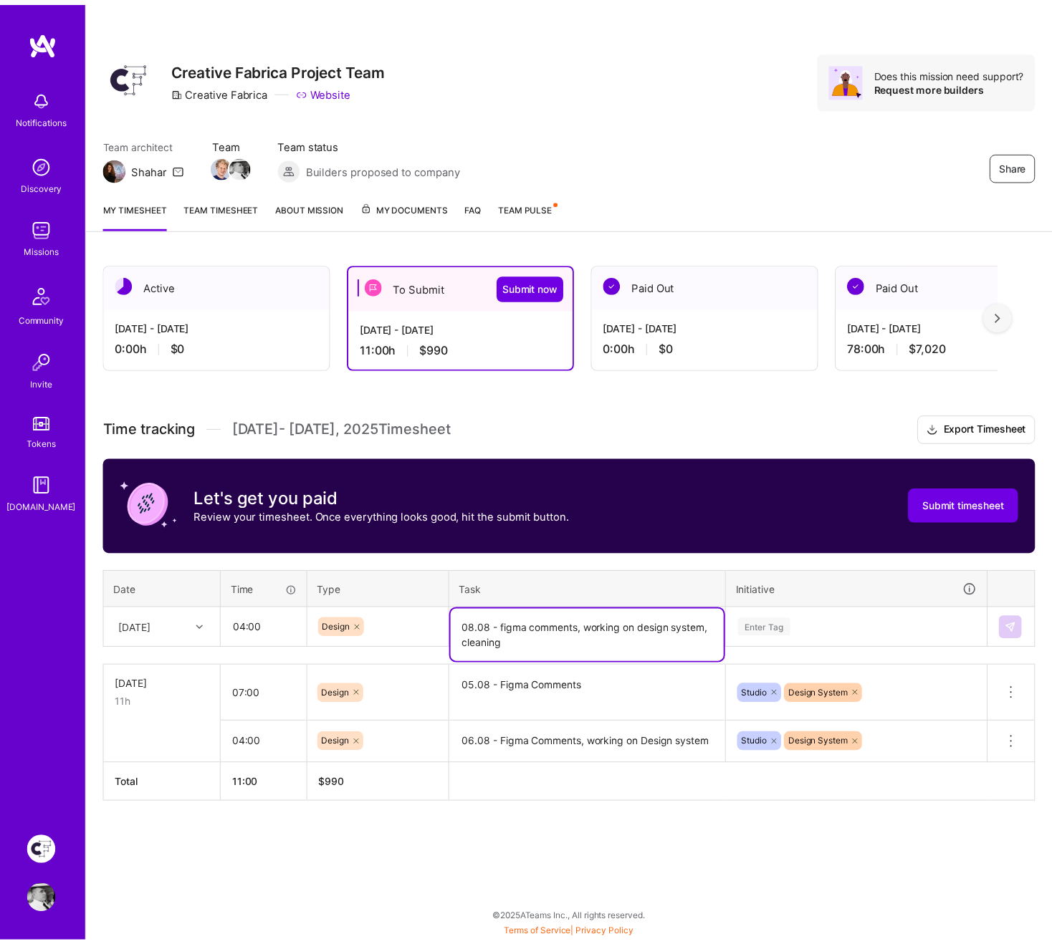
scroll to position [1, 0]
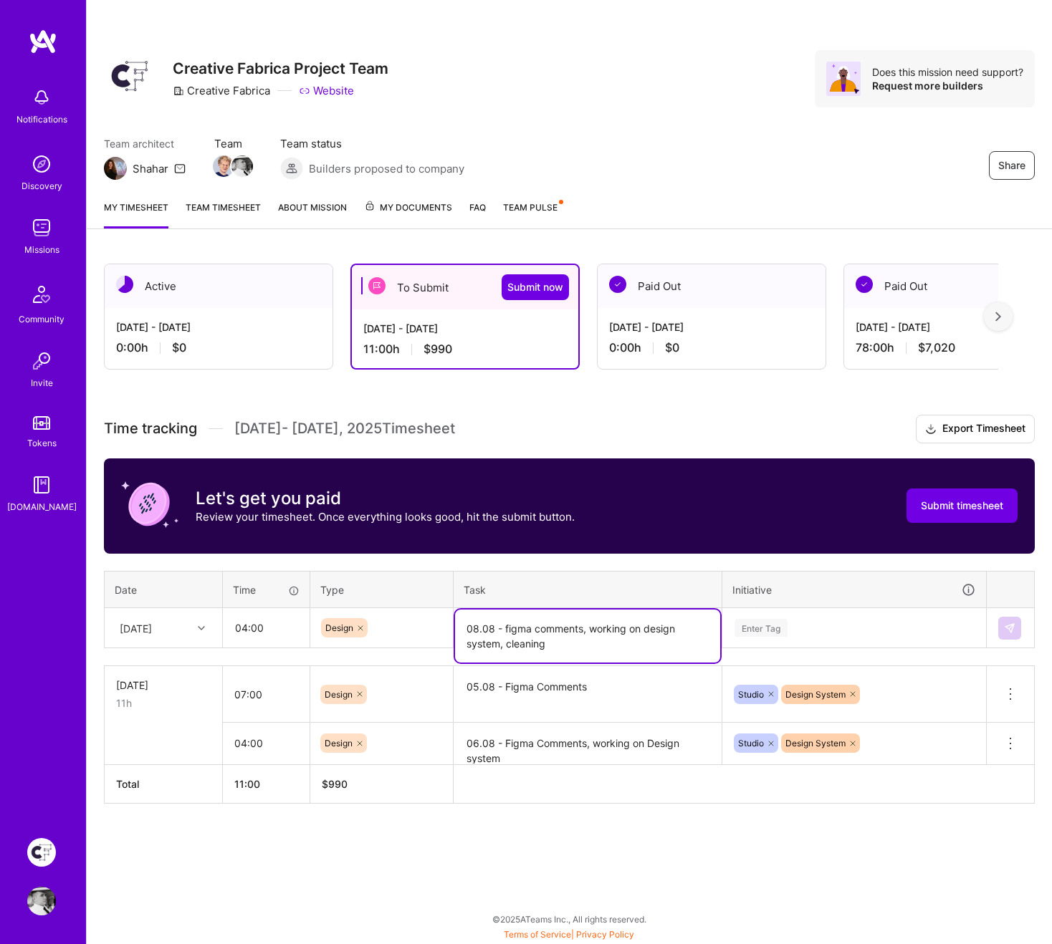
click at [832, 620] on div "Enter Tag" at bounding box center [854, 628] width 242 height 18
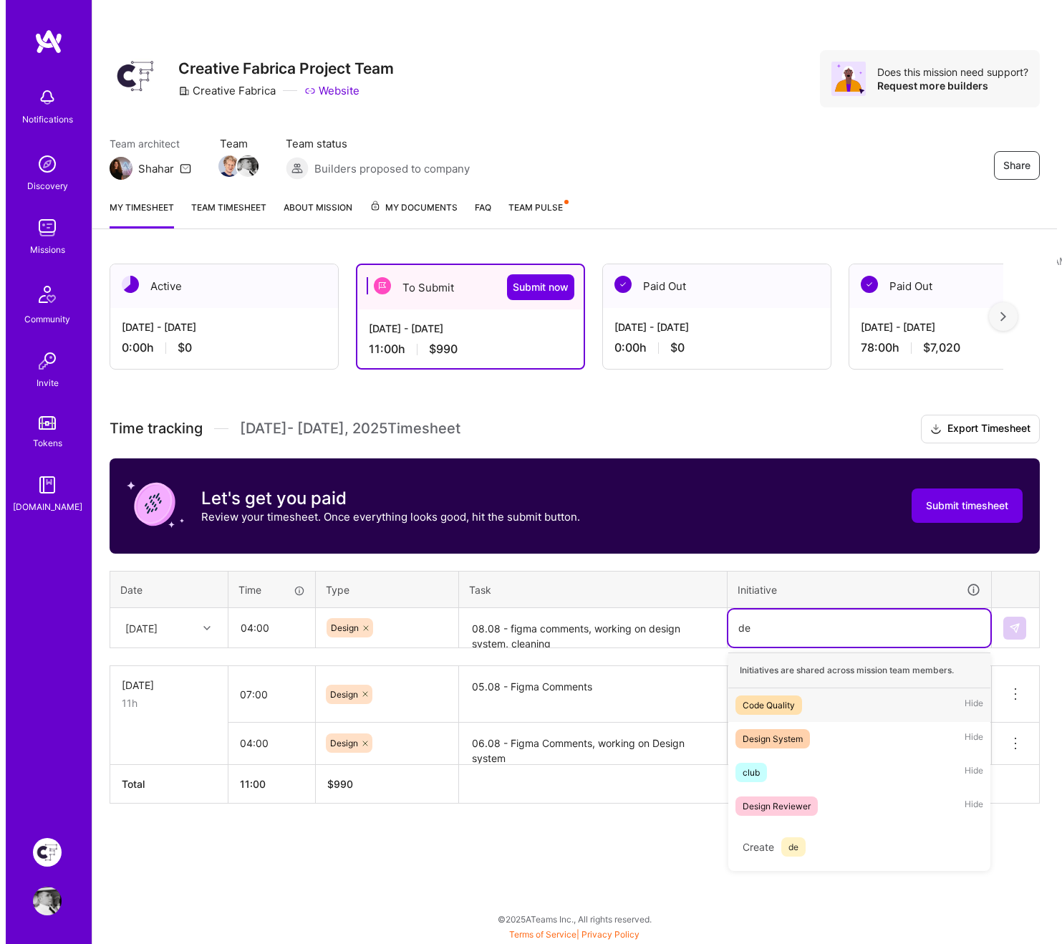
scroll to position [0, 0]
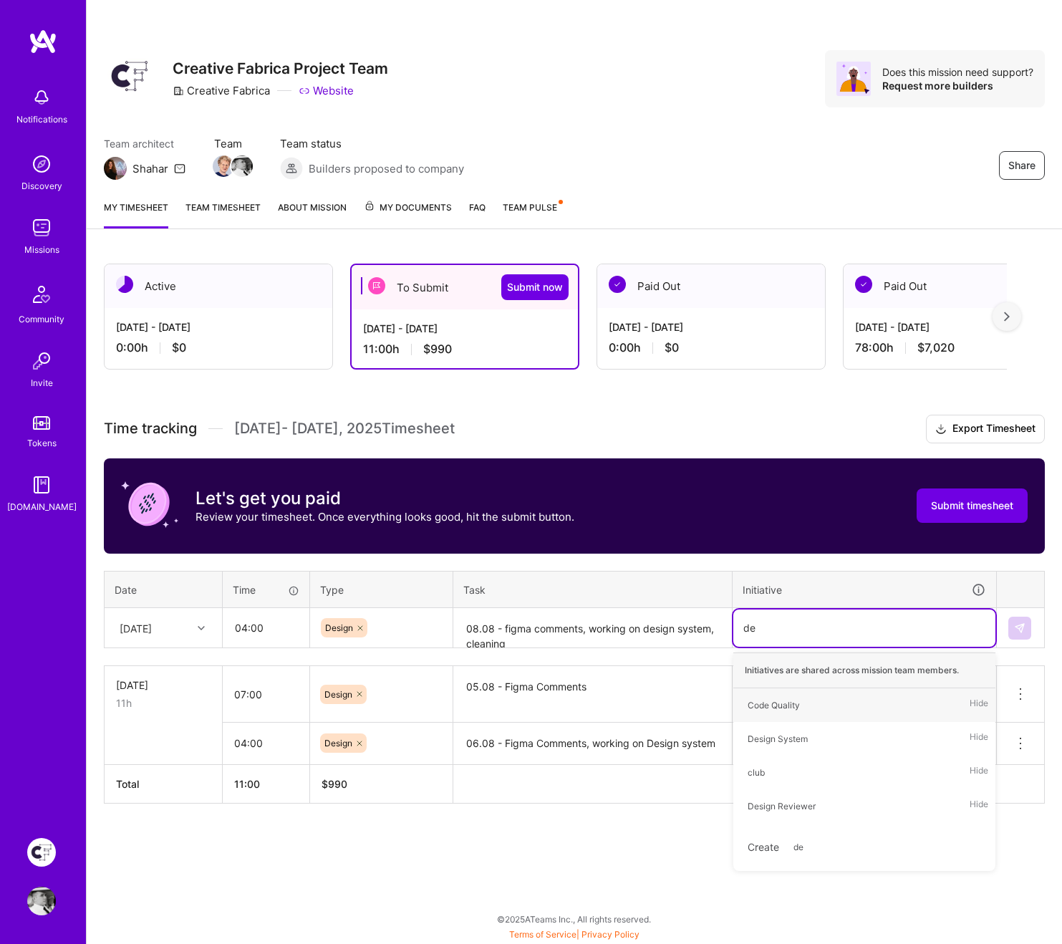
type input "des"
click at [794, 685] on div "Design System" at bounding box center [778, 705] width 60 height 15
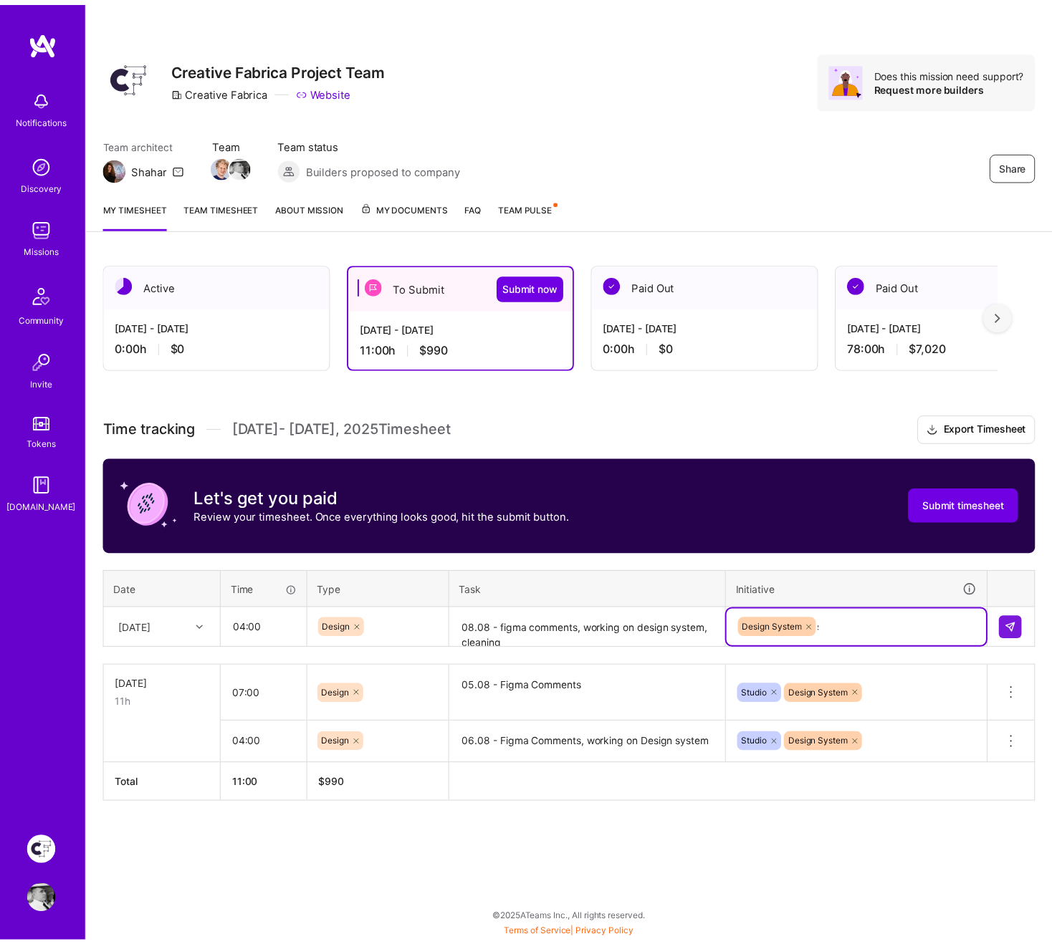
scroll to position [1, 0]
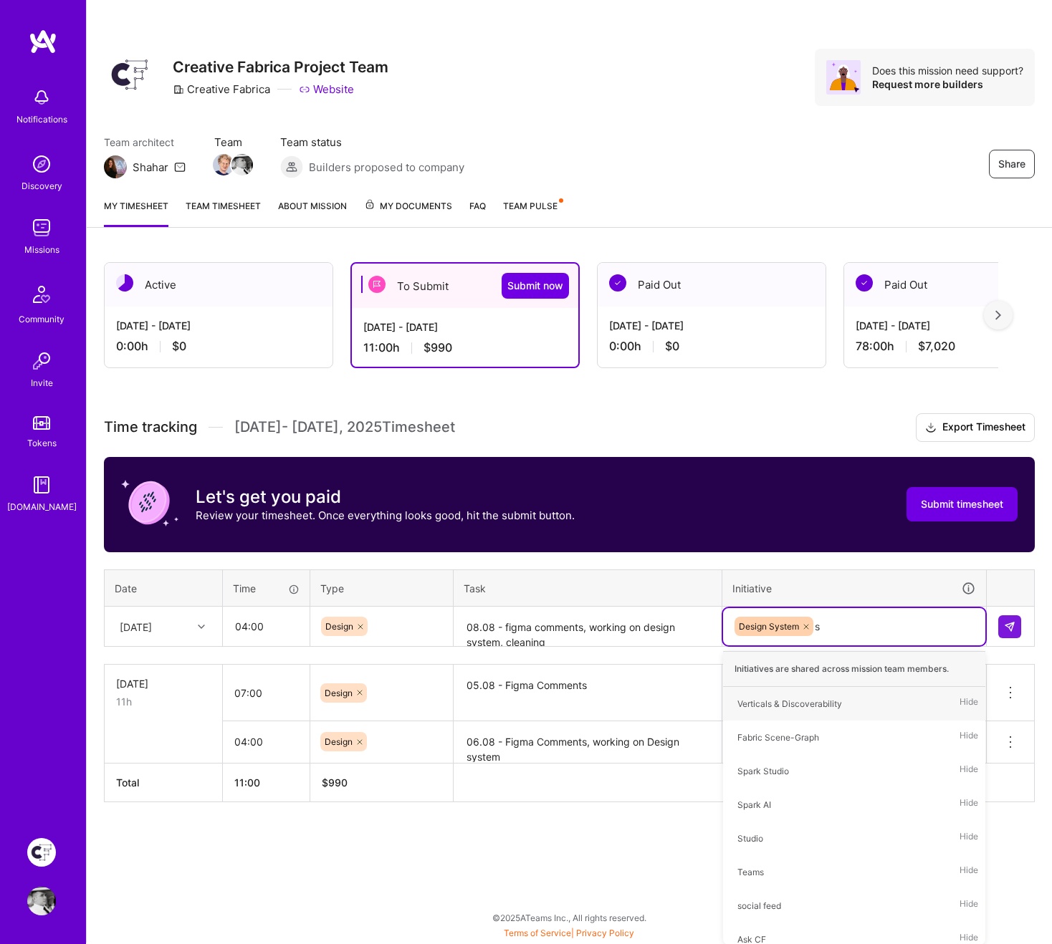
type input "st"
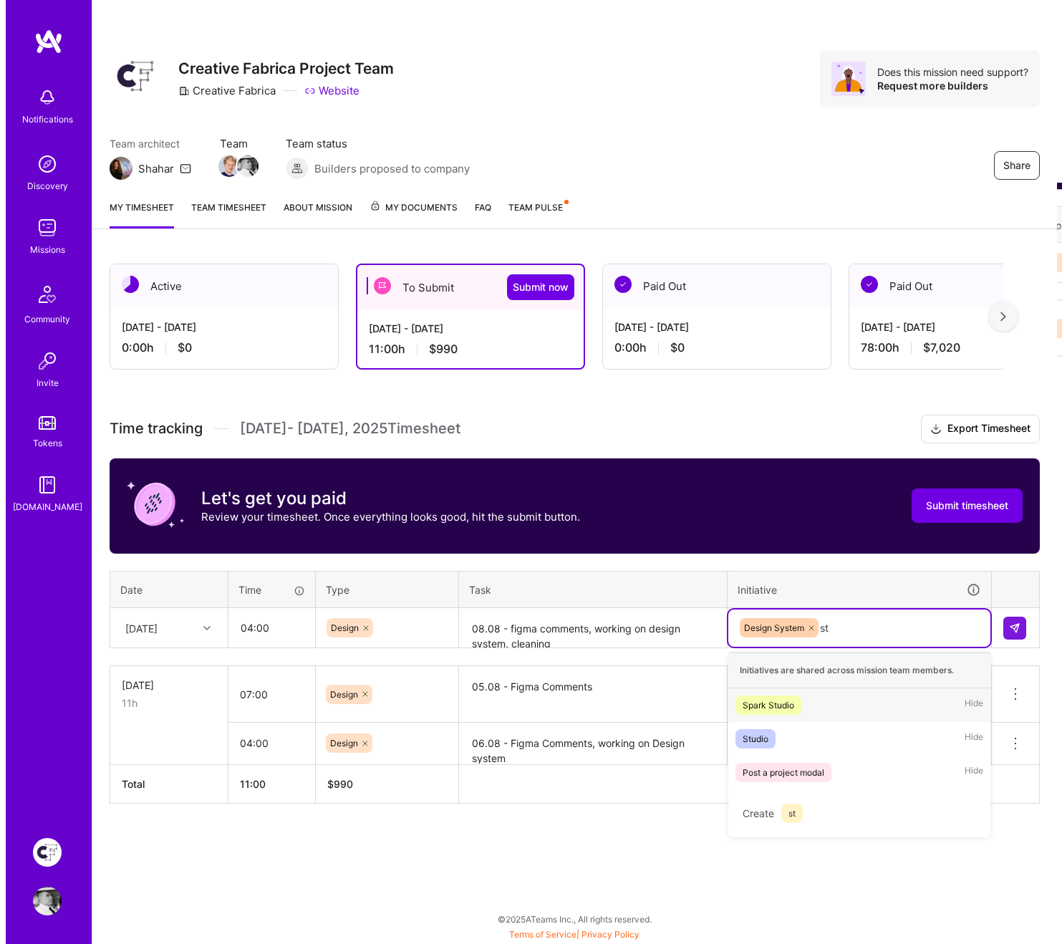
scroll to position [0, 0]
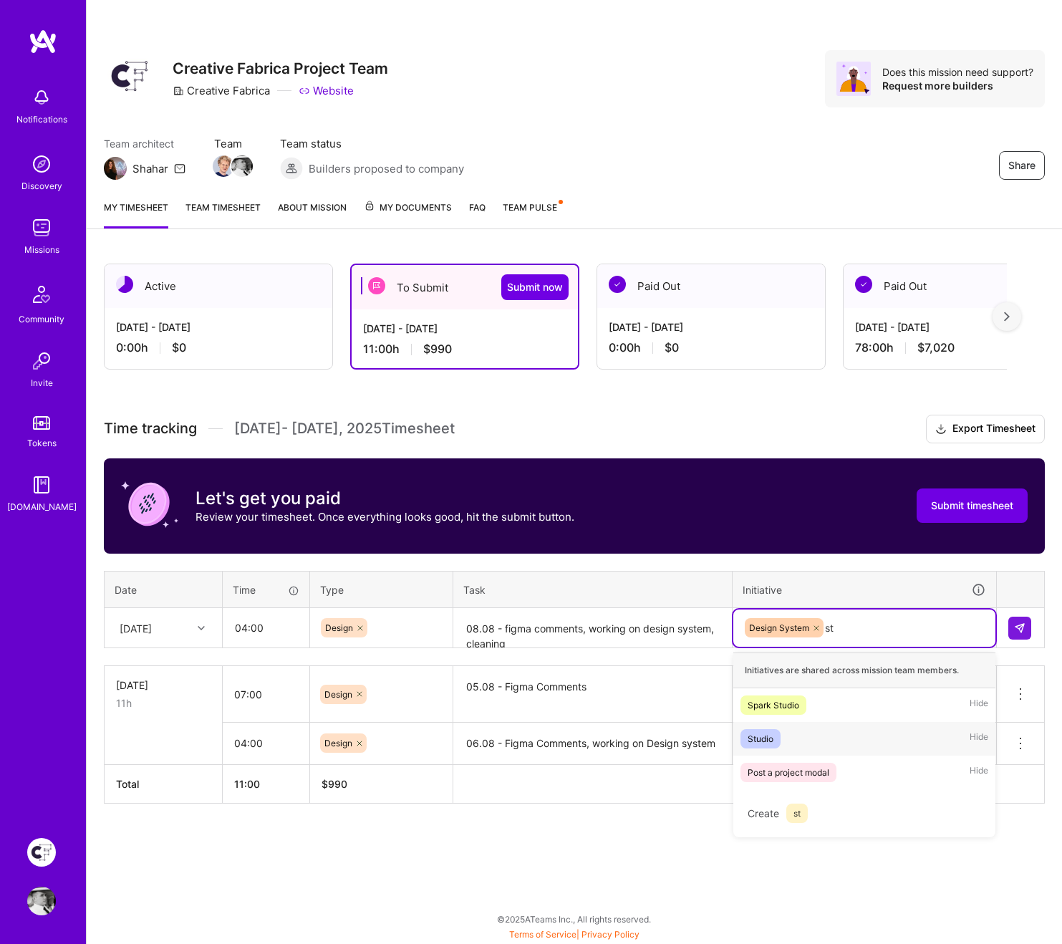
click at [779, 685] on span "Studio" at bounding box center [761, 738] width 40 height 19
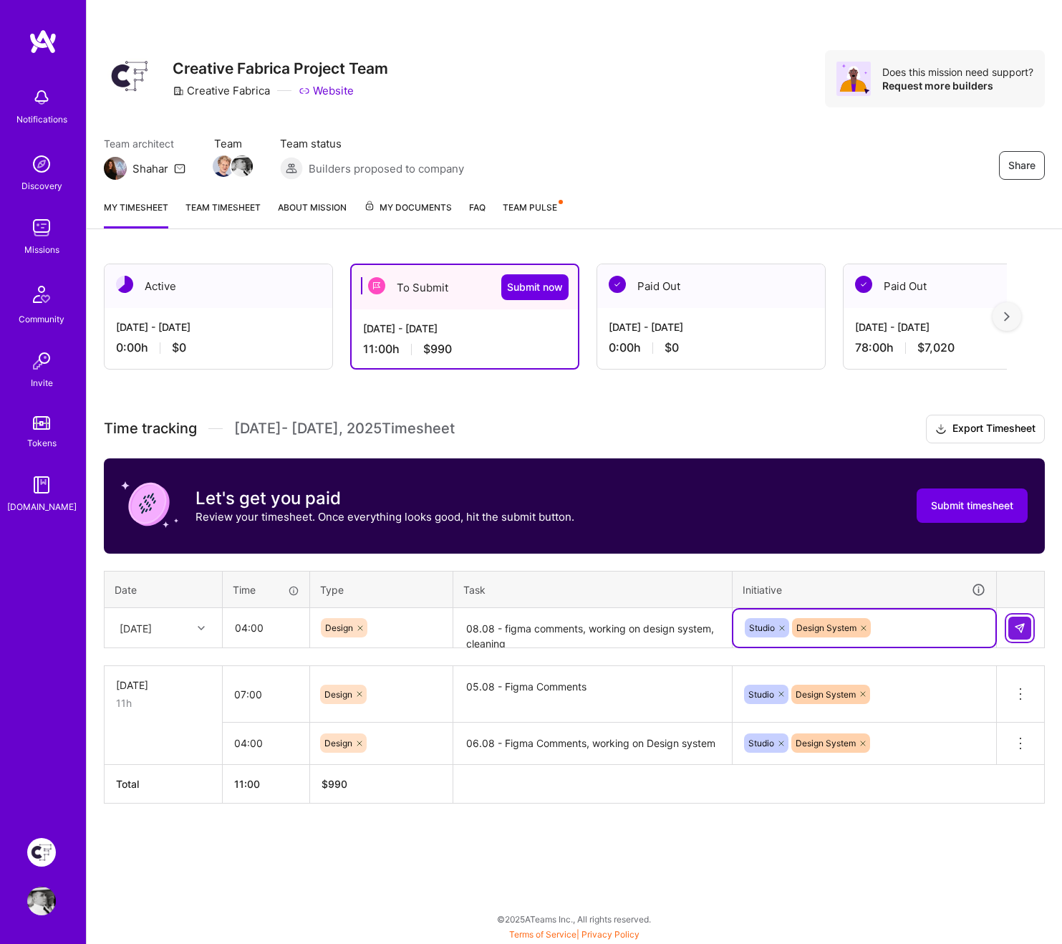
click at [1025, 627] on button at bounding box center [1020, 628] width 23 height 23
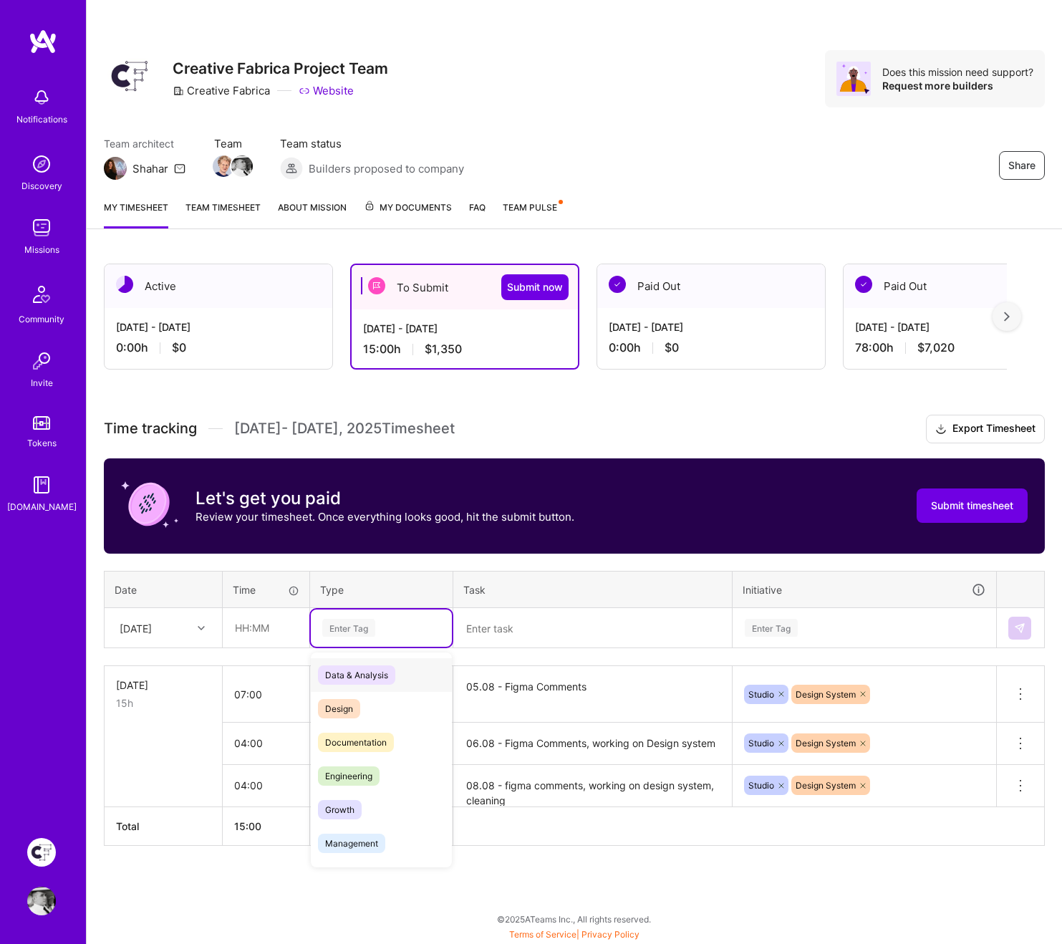
click at [347, 628] on div "Enter Tag" at bounding box center [348, 628] width 53 height 22
type input "hol"
click at [347, 685] on span "Holiday" at bounding box center [340, 702] width 45 height 19
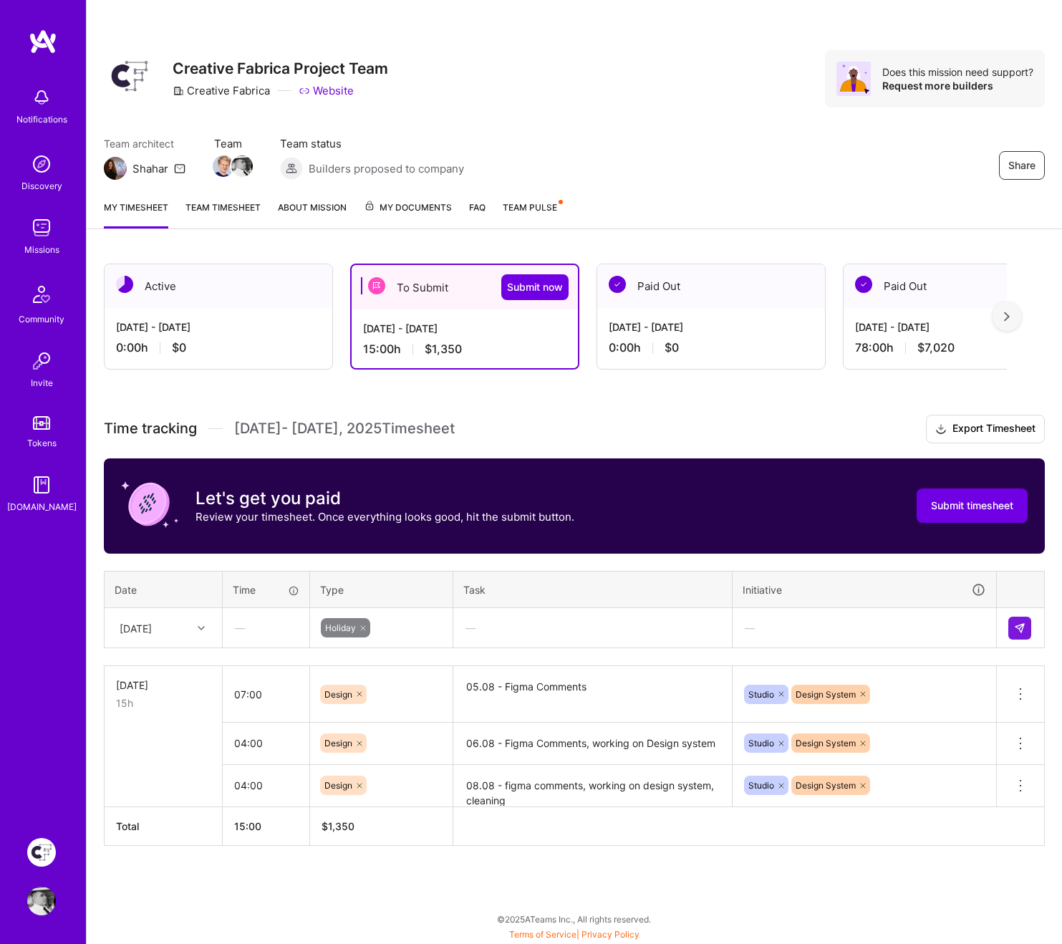
click at [519, 633] on div "—" at bounding box center [592, 628] width 277 height 38
click at [375, 685] on div "Active [DATE] - [DATE] 0:00 h $0 To Submit Submit now [DATE] - [DATE] 15:00 h $…" at bounding box center [575, 581] width 976 height 670
click at [364, 627] on icon at bounding box center [363, 628] width 9 height 9
click at [175, 628] on div "[DATE]" at bounding box center [152, 628] width 80 height 24
type input "18"
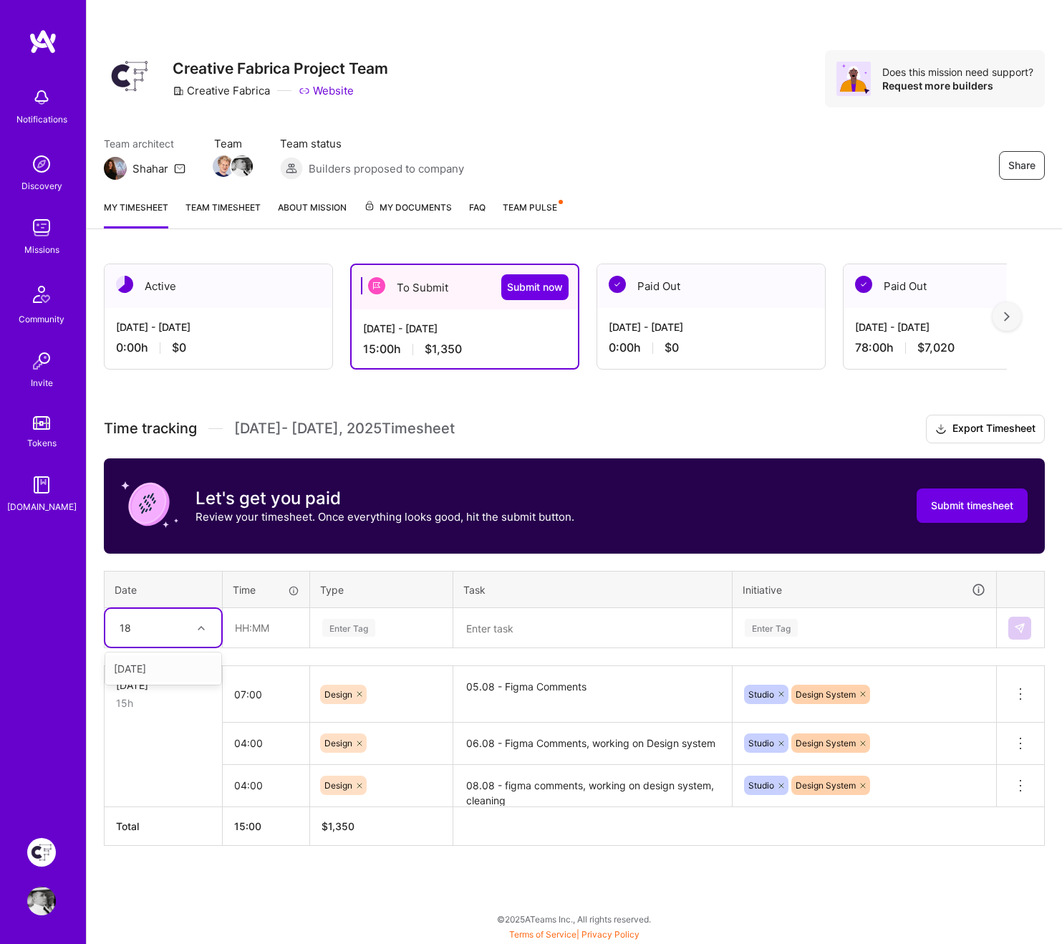
click at [162, 668] on div "[DATE]" at bounding box center [163, 668] width 116 height 27
click at [277, 628] on input "text" at bounding box center [265, 628] width 85 height 38
type input "07:00"
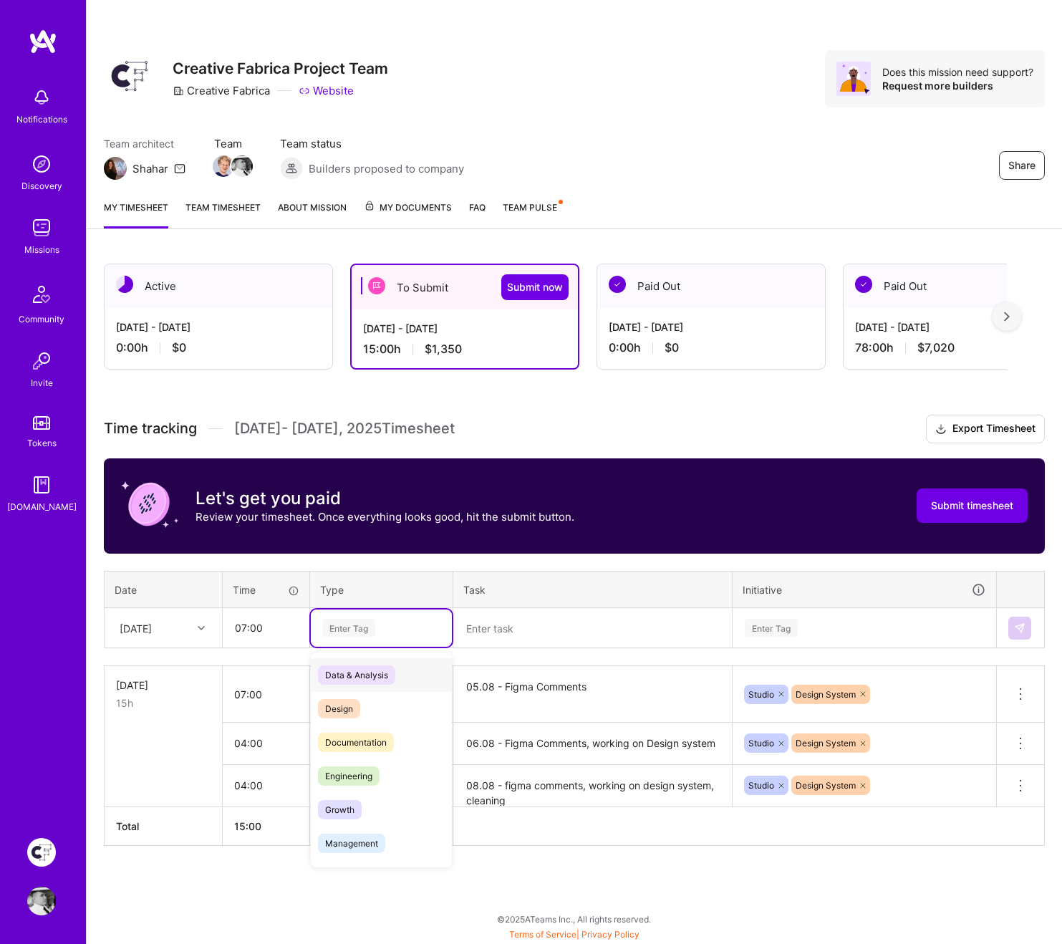
click at [398, 630] on div "Enter Tag" at bounding box center [381, 628] width 121 height 18
click at [362, 685] on div "Design" at bounding box center [381, 709] width 141 height 34
click at [508, 623] on textarea at bounding box center [593, 628] width 276 height 37
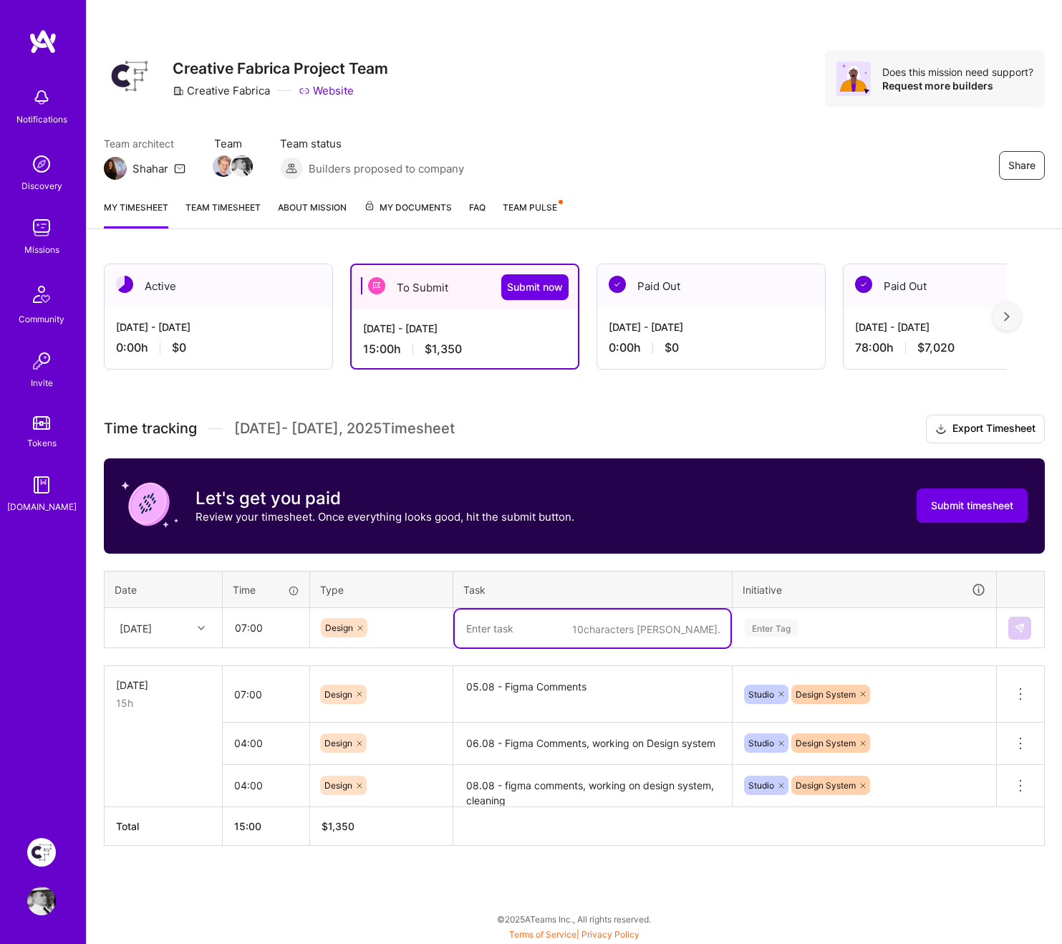
paste textarea "Upscaler image, Figma comments, Slack things and getting back after holidays"
type textarea "Upscaler image, Figma comments, Slack things and getting back after holidays"
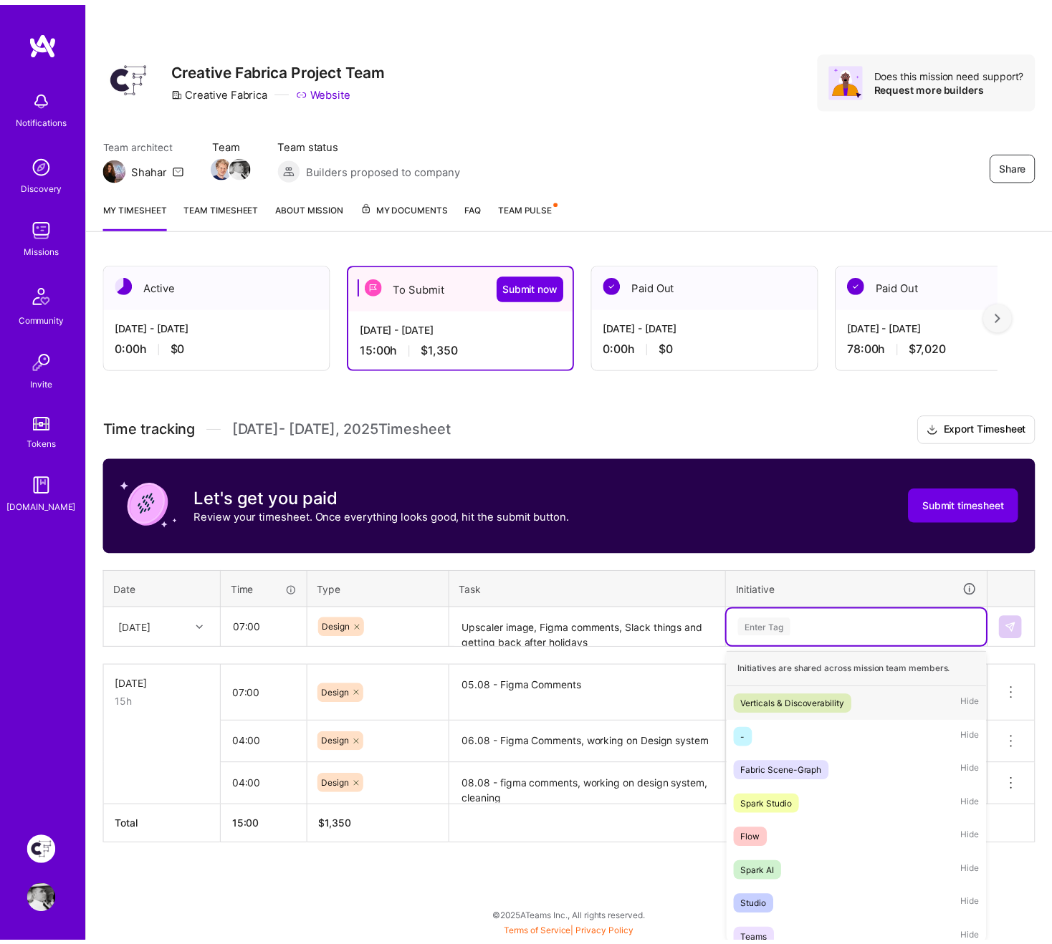
scroll to position [1, 0]
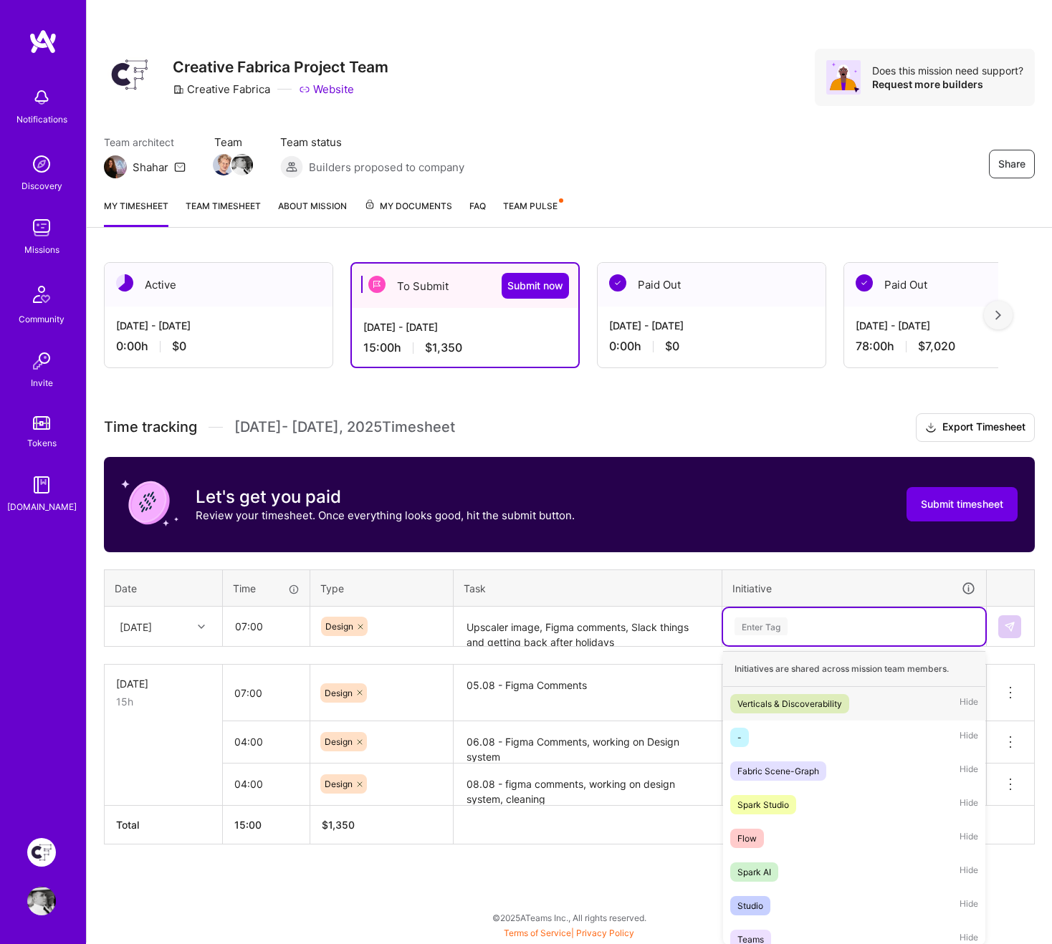
click at [793, 629] on div "Enter Tag" at bounding box center [854, 626] width 242 height 18
type input "up"
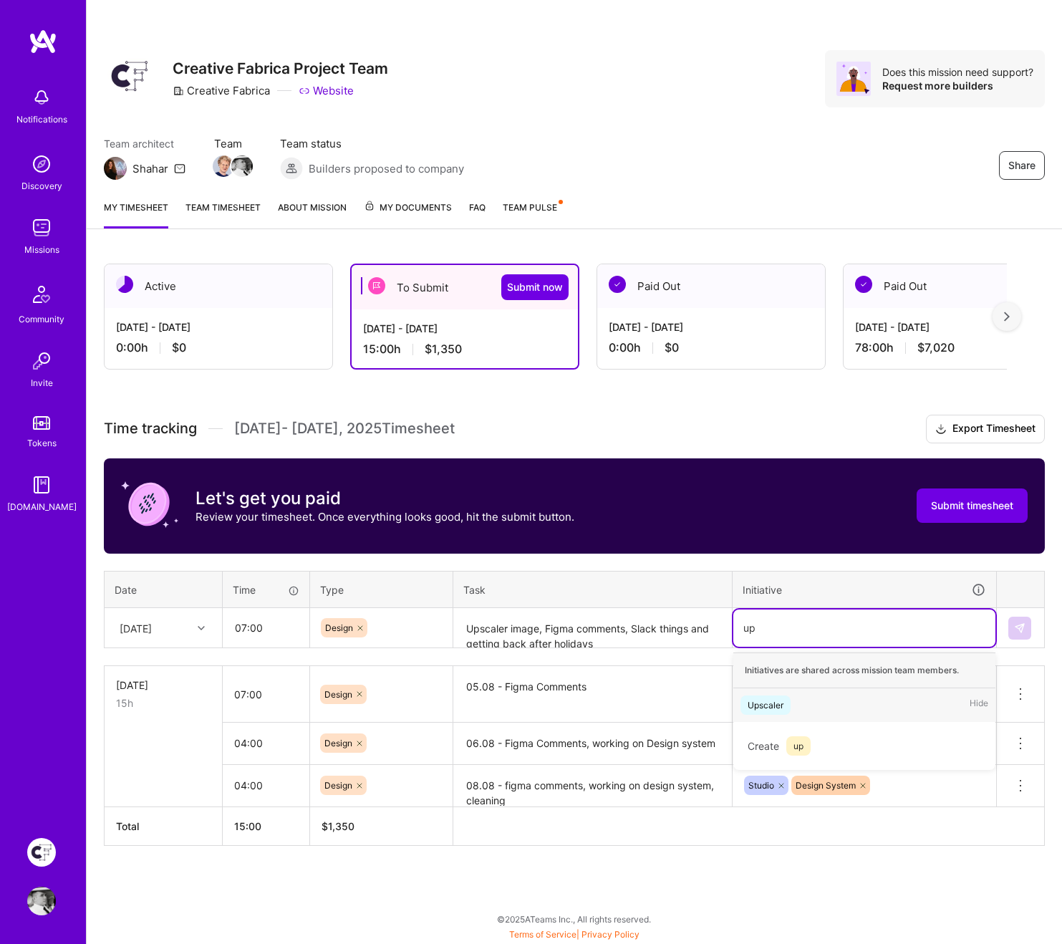
click at [775, 685] on div "Upscaler" at bounding box center [766, 705] width 36 height 15
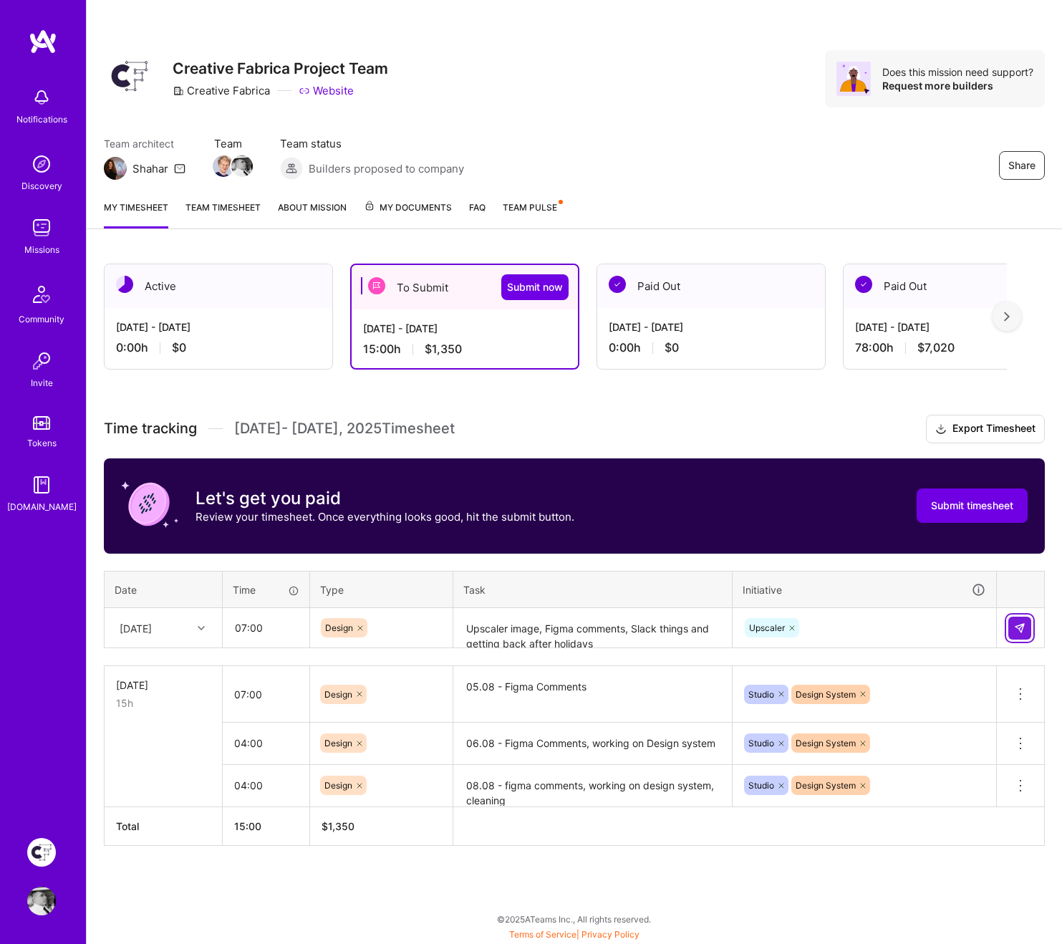
click at [1029, 624] on button at bounding box center [1020, 628] width 23 height 23
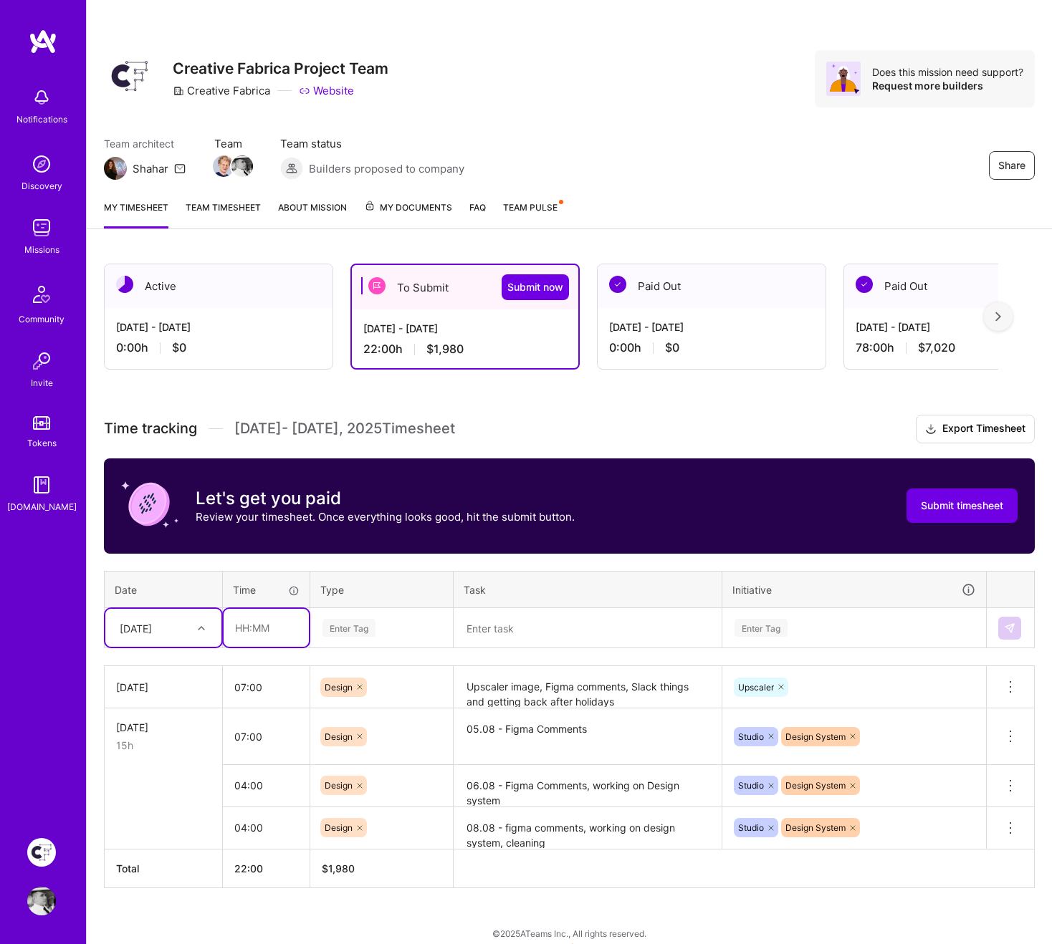
click at [289, 622] on input "text" at bounding box center [265, 628] width 85 height 38
type input "07:00"
click at [372, 626] on div "Enter Tag" at bounding box center [348, 628] width 53 height 22
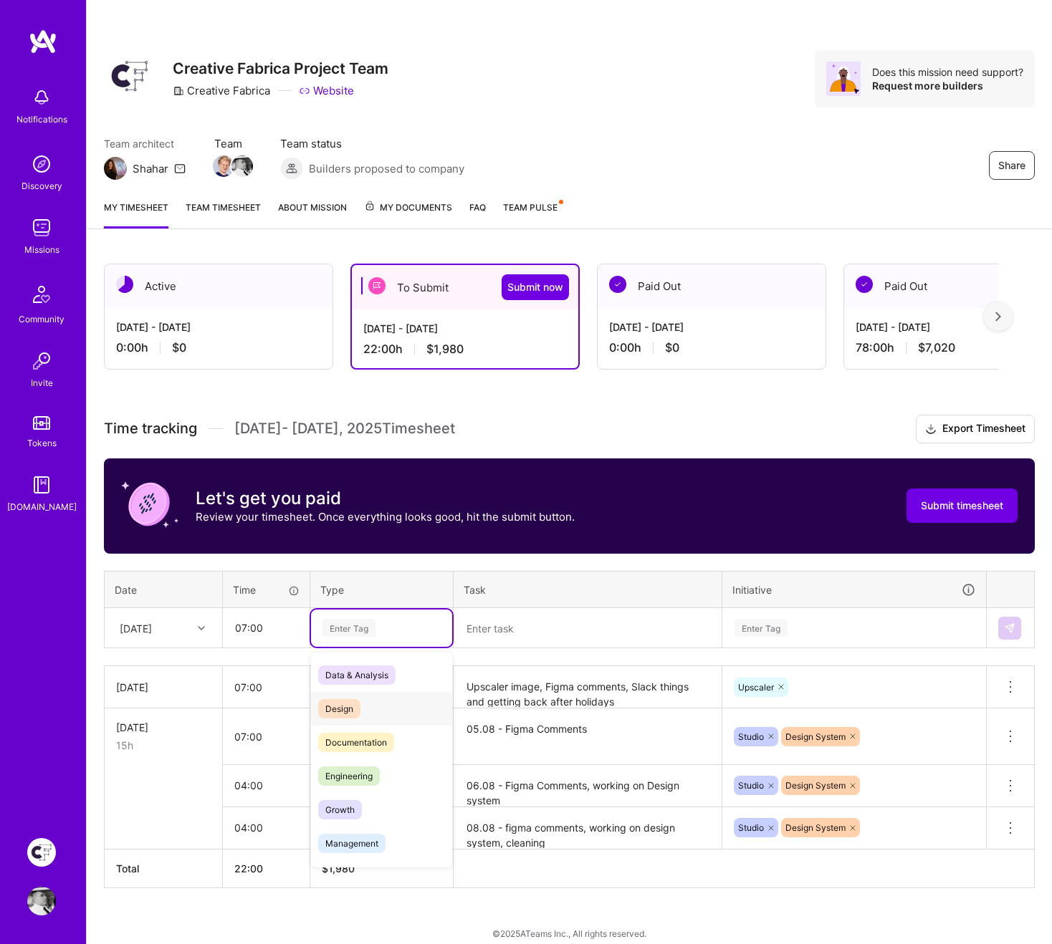
click at [358, 685] on span "Design" at bounding box center [339, 708] width 42 height 19
click at [188, 628] on div "[DATE]" at bounding box center [152, 628] width 80 height 24
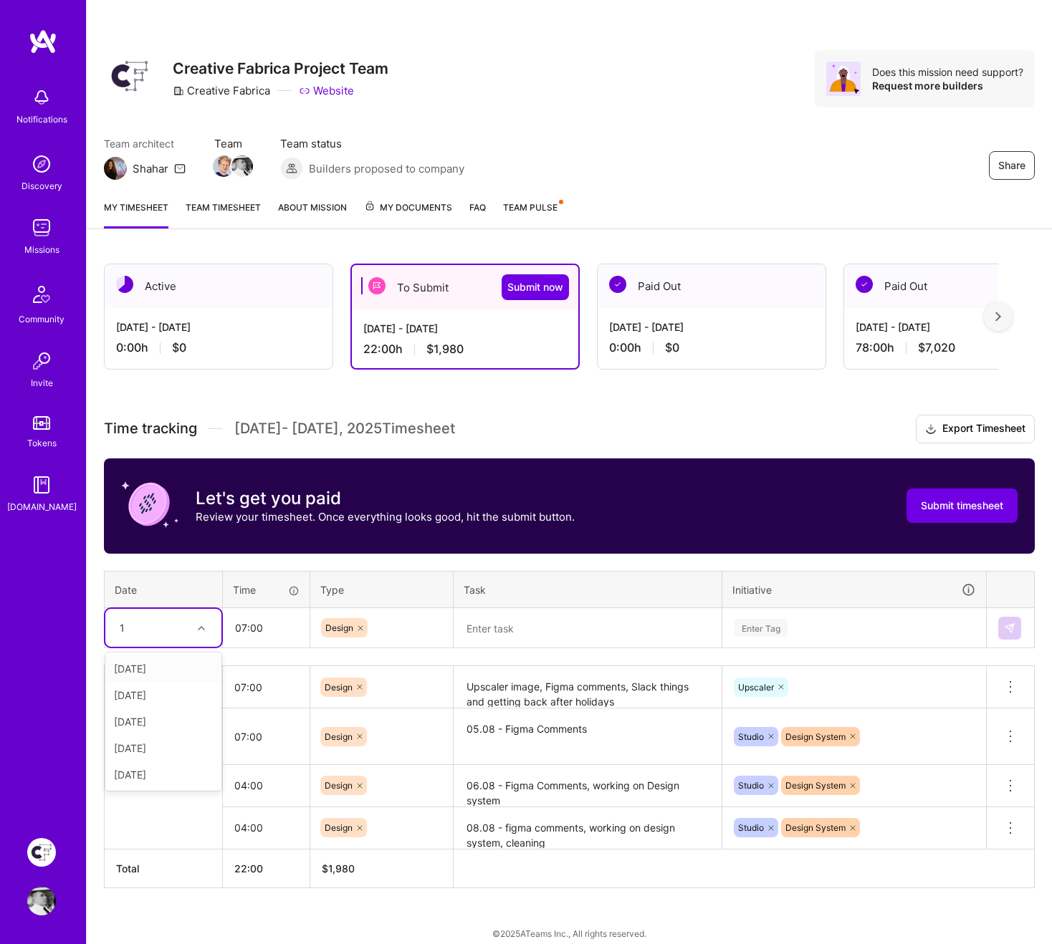
type input "19"
click at [158, 670] on div "[DATE]" at bounding box center [163, 668] width 116 height 27
click at [531, 627] on textarea at bounding box center [587, 629] width 265 height 38
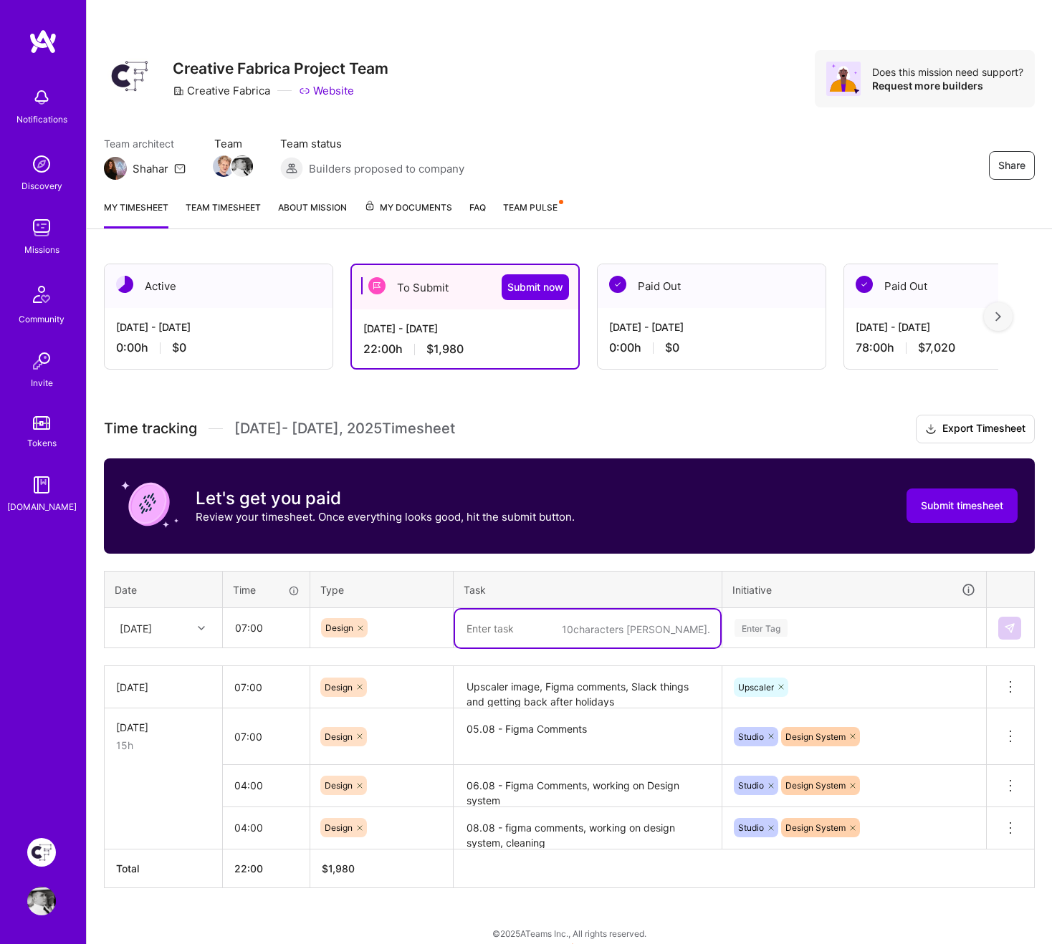
paste textarea "Jira task, working on design system, inputs, text fields. Replacing old compoen…"
type textarea "Jira task, working on design system, inputs, text fields. Replacing old compoen…"
click at [780, 627] on div "Enter Tag" at bounding box center [760, 628] width 53 height 22
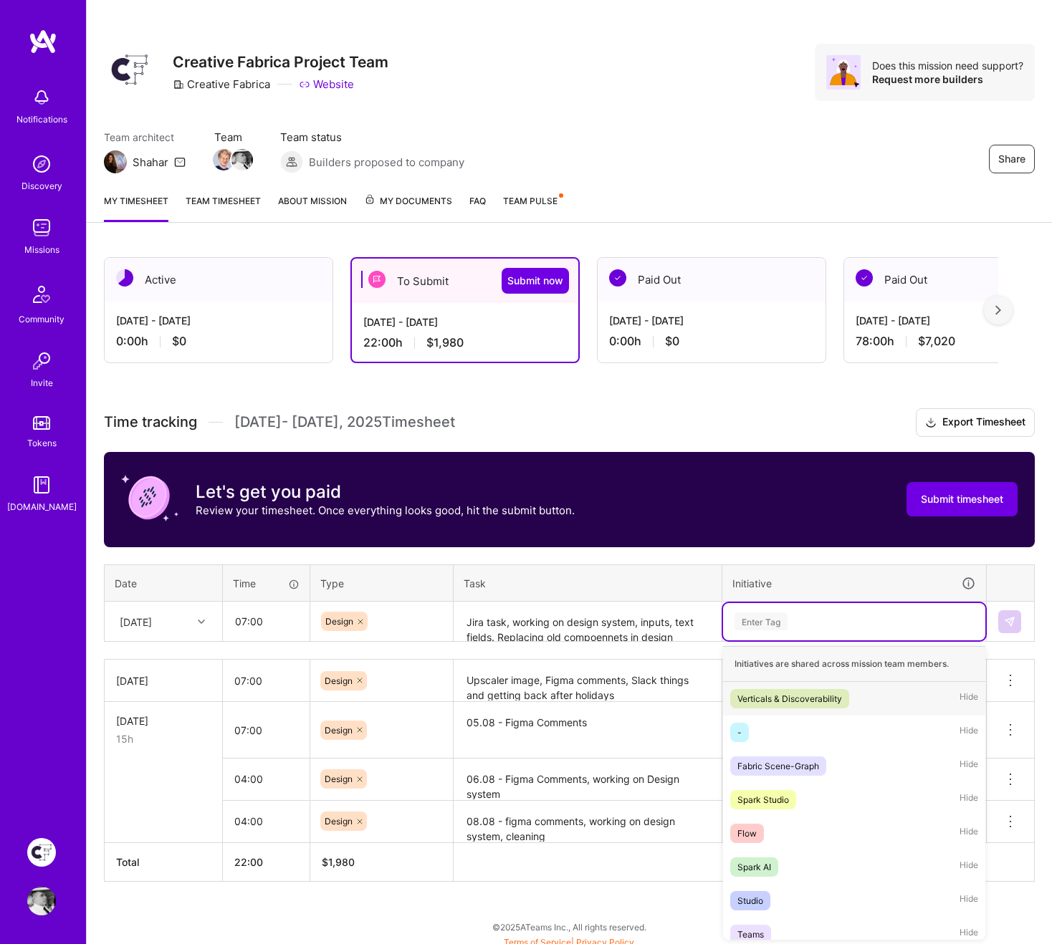
scroll to position [7, 0]
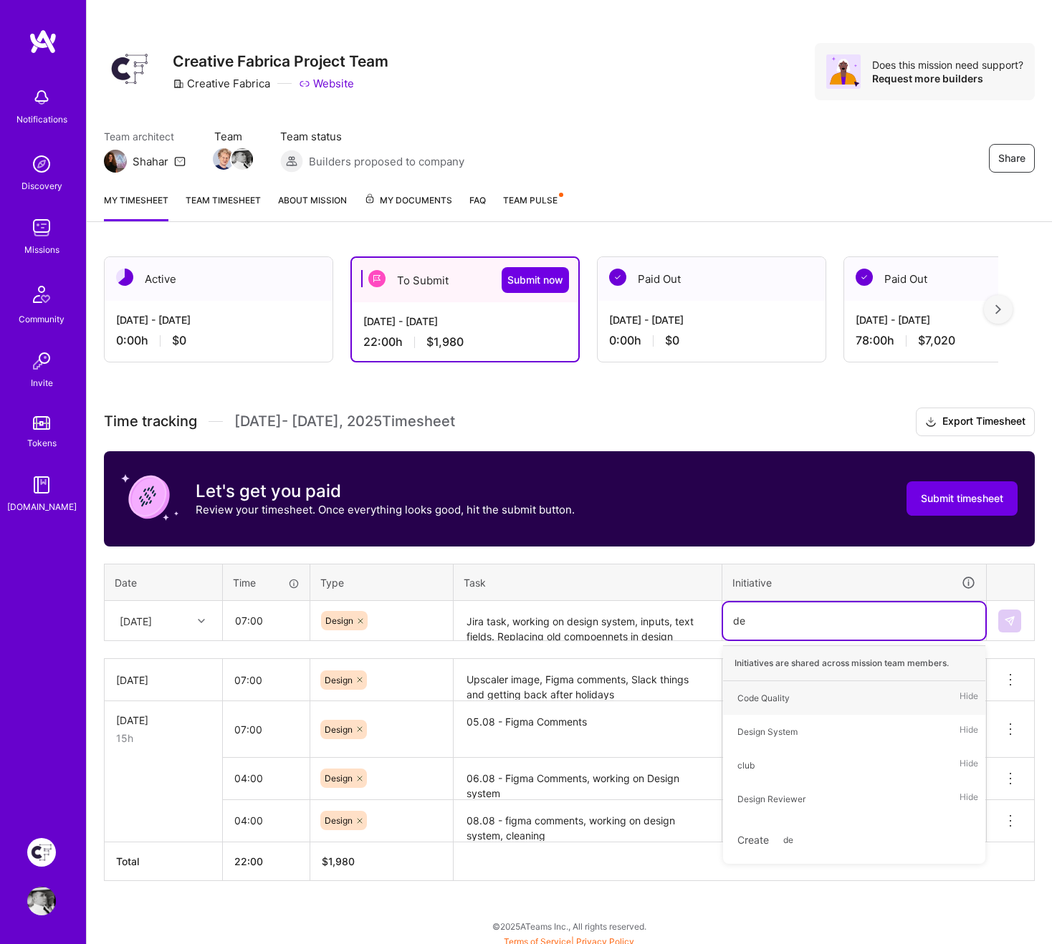
type input "des"
click at [774, 685] on div "Design System" at bounding box center [767, 698] width 60 height 15
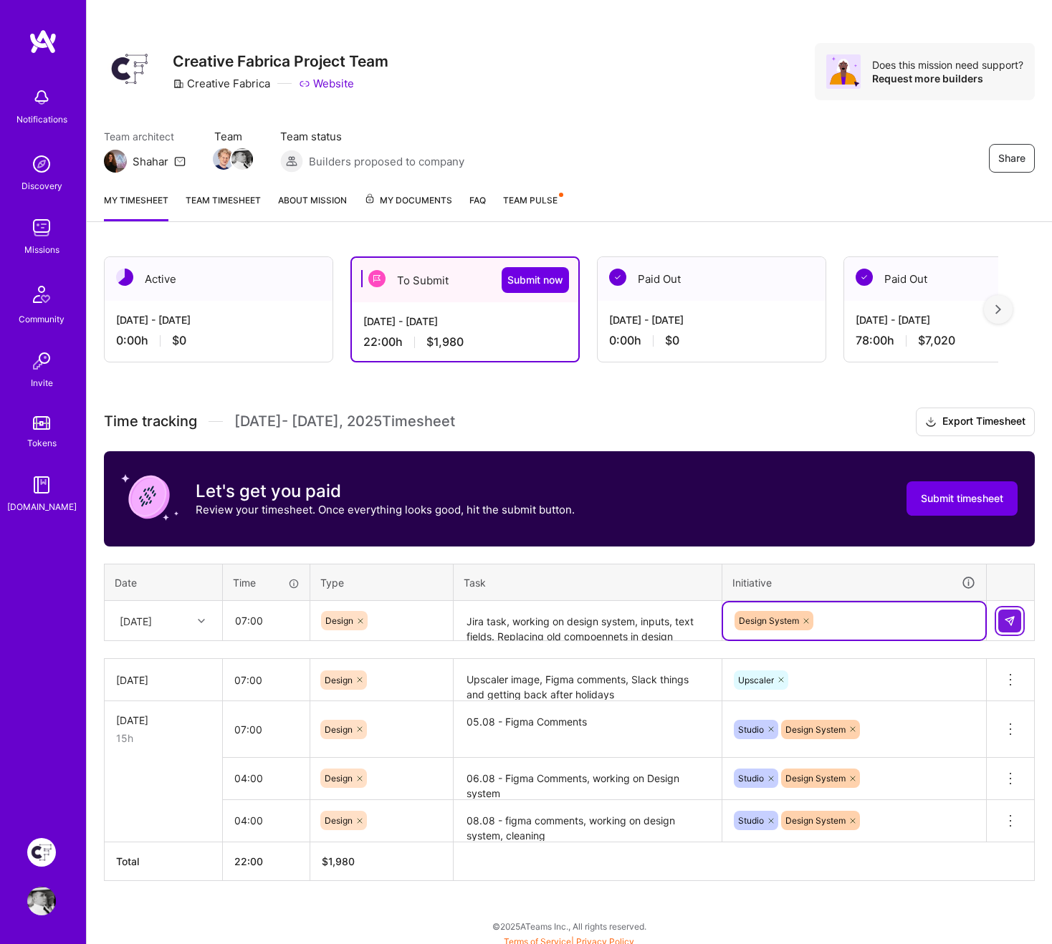
click at [1006, 625] on img at bounding box center [1009, 620] width 11 height 11
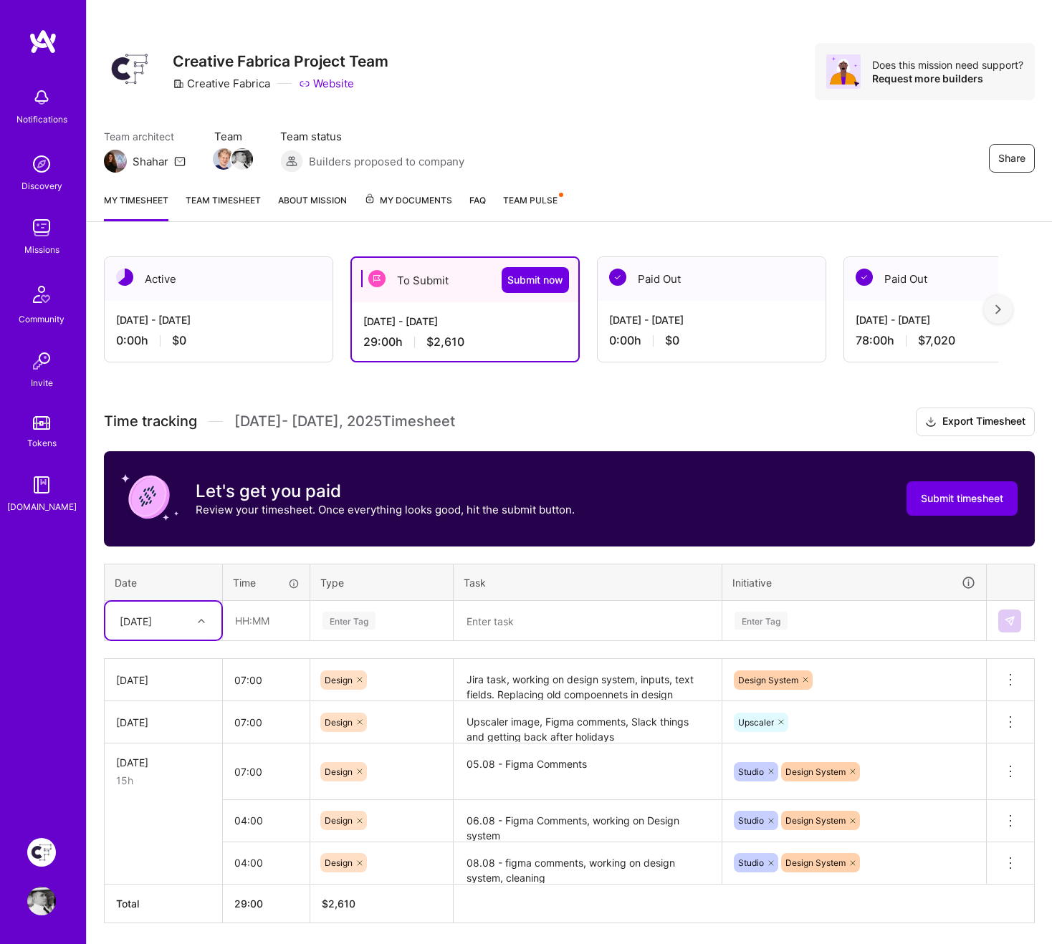
click at [556, 619] on textarea at bounding box center [587, 621] width 265 height 38
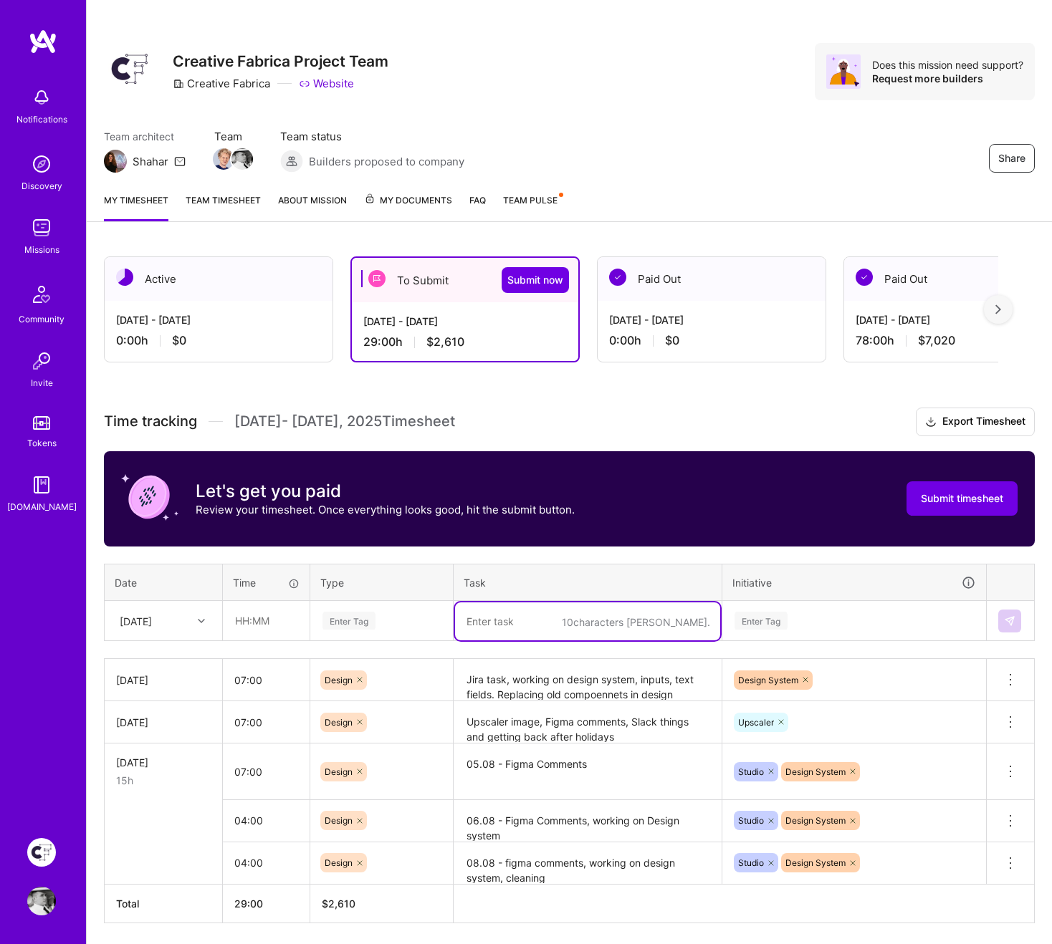
paste textarea "working on design system, inputs, text fields. Replacing old compoennets in des…"
type textarea "working on design system, inputs, text fields. Replacing old compoennets in des…"
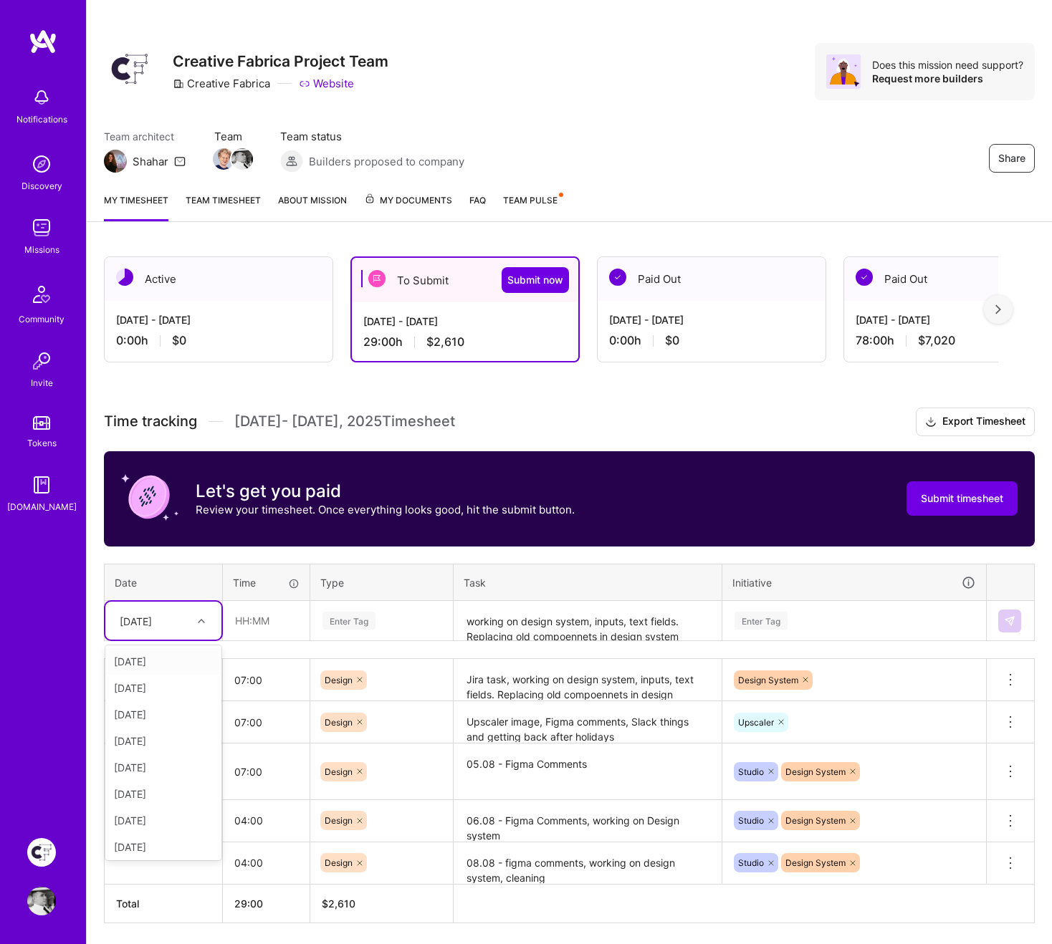
click at [142, 623] on div "[DATE]" at bounding box center [136, 620] width 32 height 15
type input "20"
click at [158, 661] on div "[DATE]" at bounding box center [163, 661] width 116 height 27
click at [248, 627] on input "text" at bounding box center [265, 621] width 85 height 38
type input "04:00"
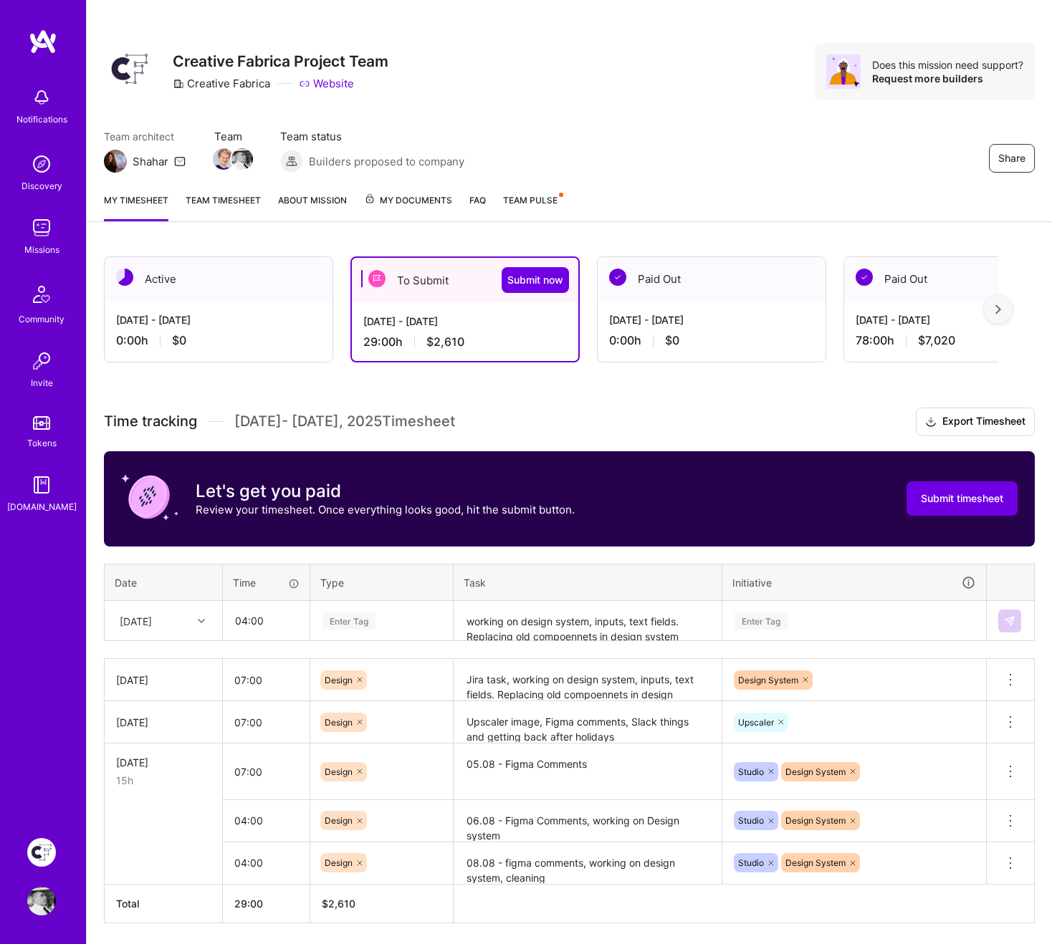
click at [392, 622] on div "Enter Tag" at bounding box center [381, 621] width 121 height 18
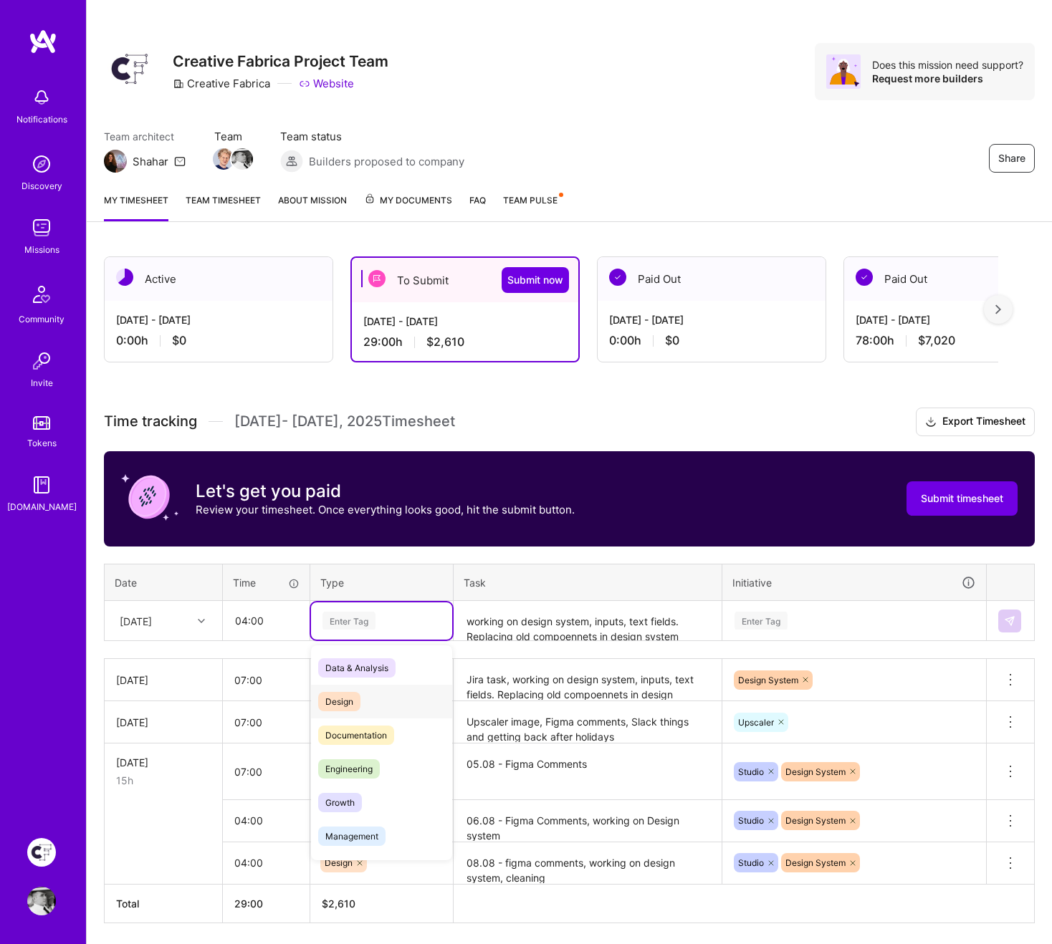
drag, startPoint x: 366, startPoint y: 696, endPoint x: 375, endPoint y: 695, distance: 9.3
click at [366, 685] on div "Design" at bounding box center [381, 702] width 141 height 34
click at [850, 612] on div "Enter Tag" at bounding box center [854, 621] width 242 height 18
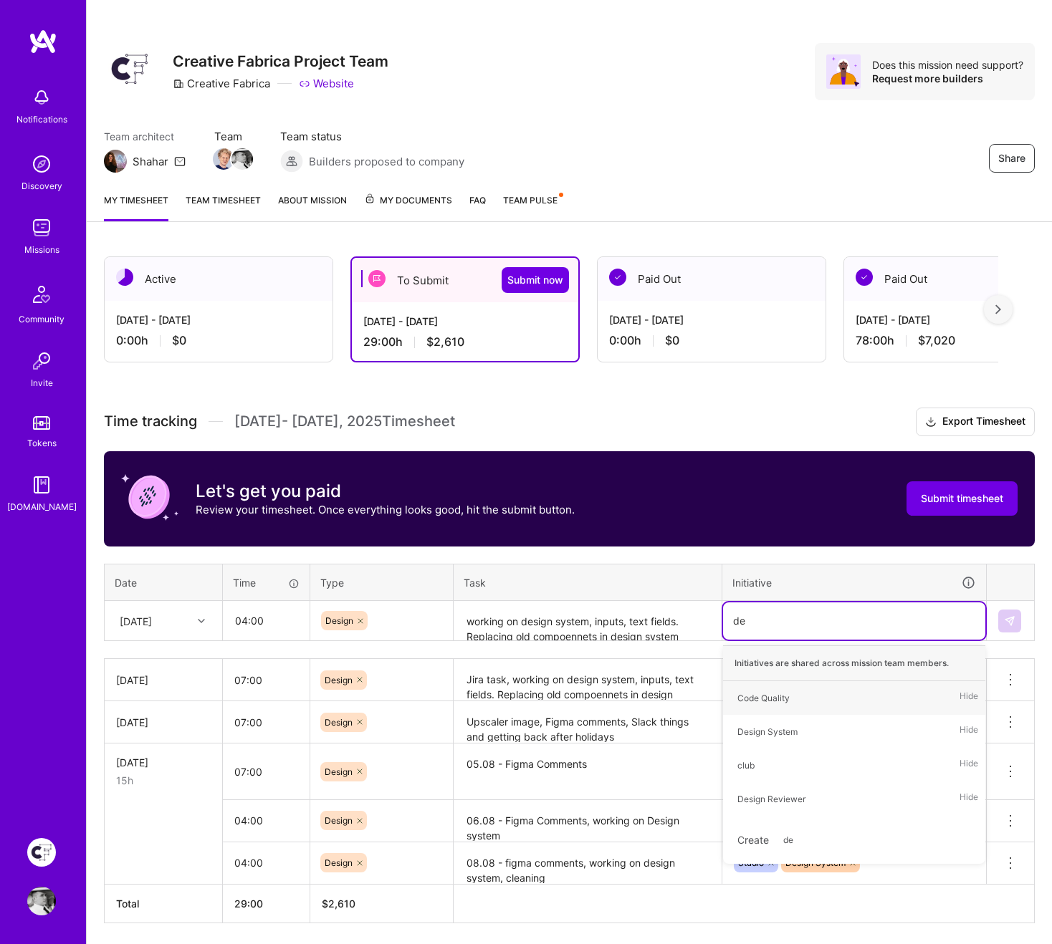
type input "des"
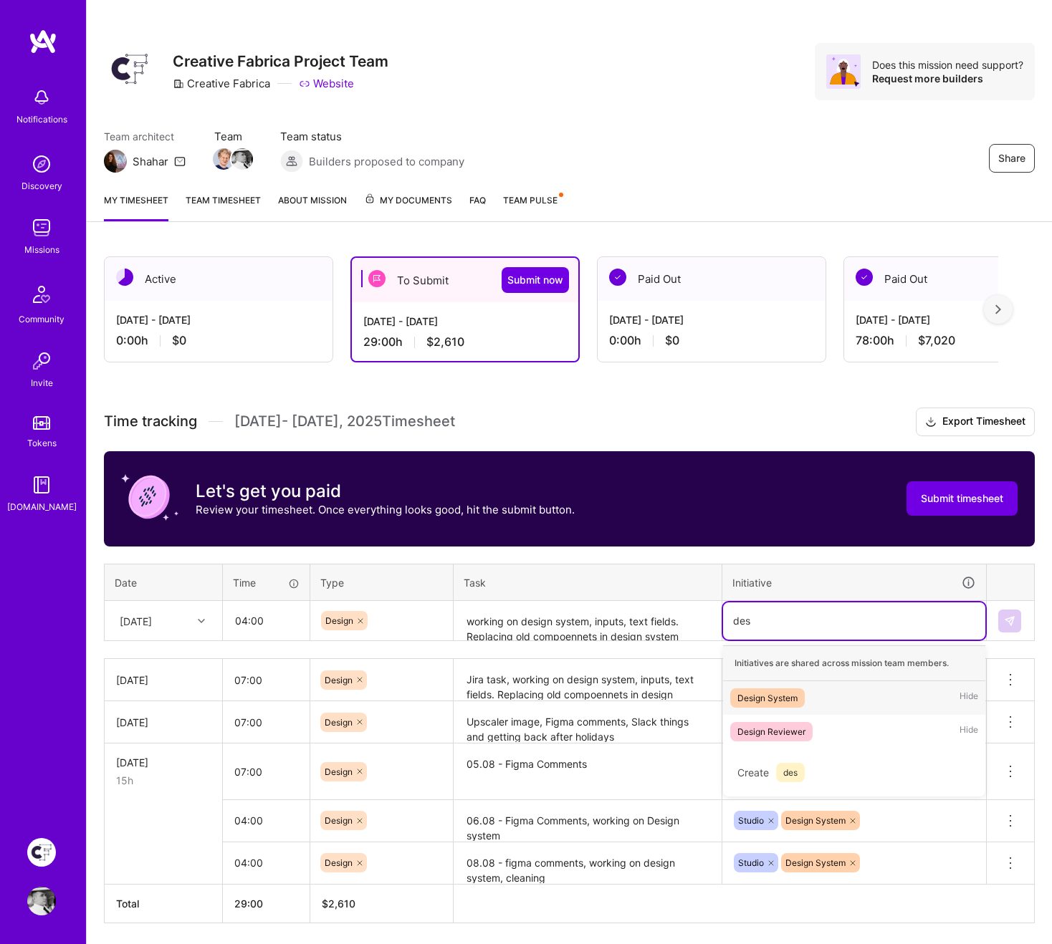
click at [794, 685] on div "Design System" at bounding box center [767, 698] width 60 height 15
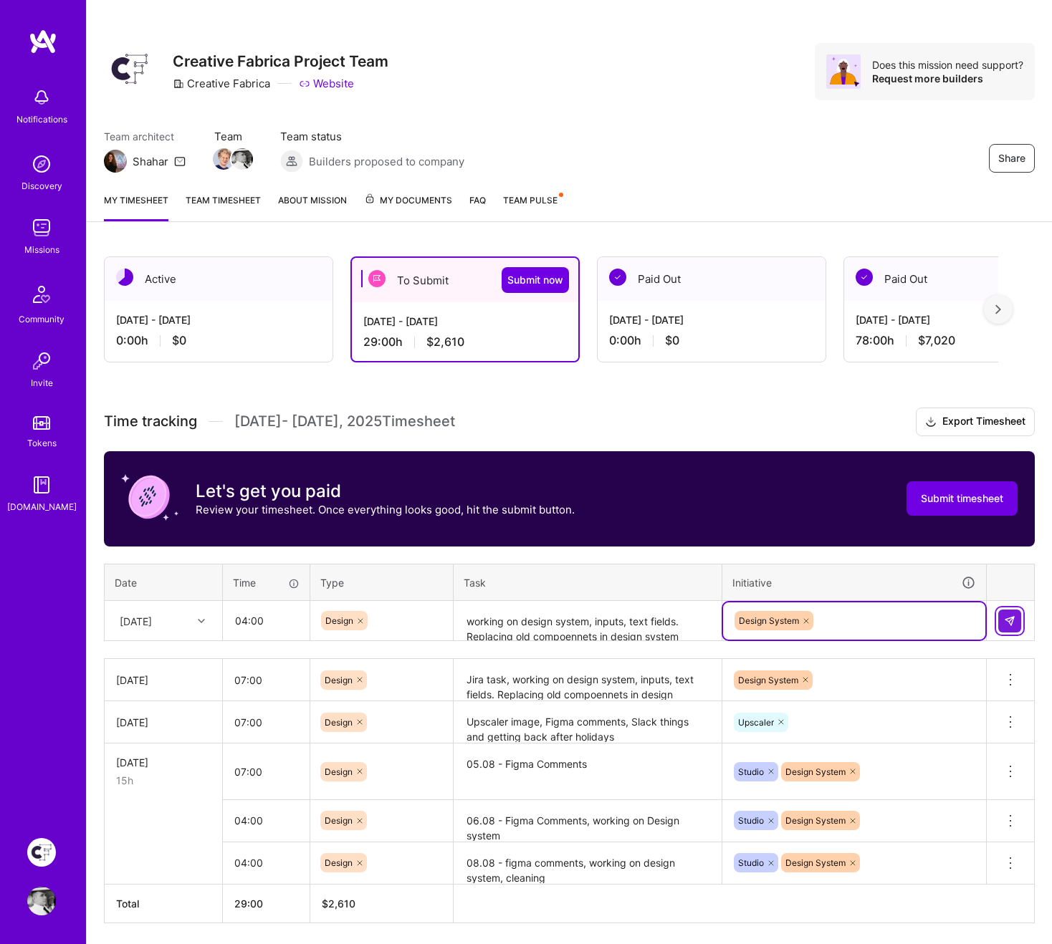
click at [1006, 627] on button at bounding box center [1009, 621] width 23 height 23
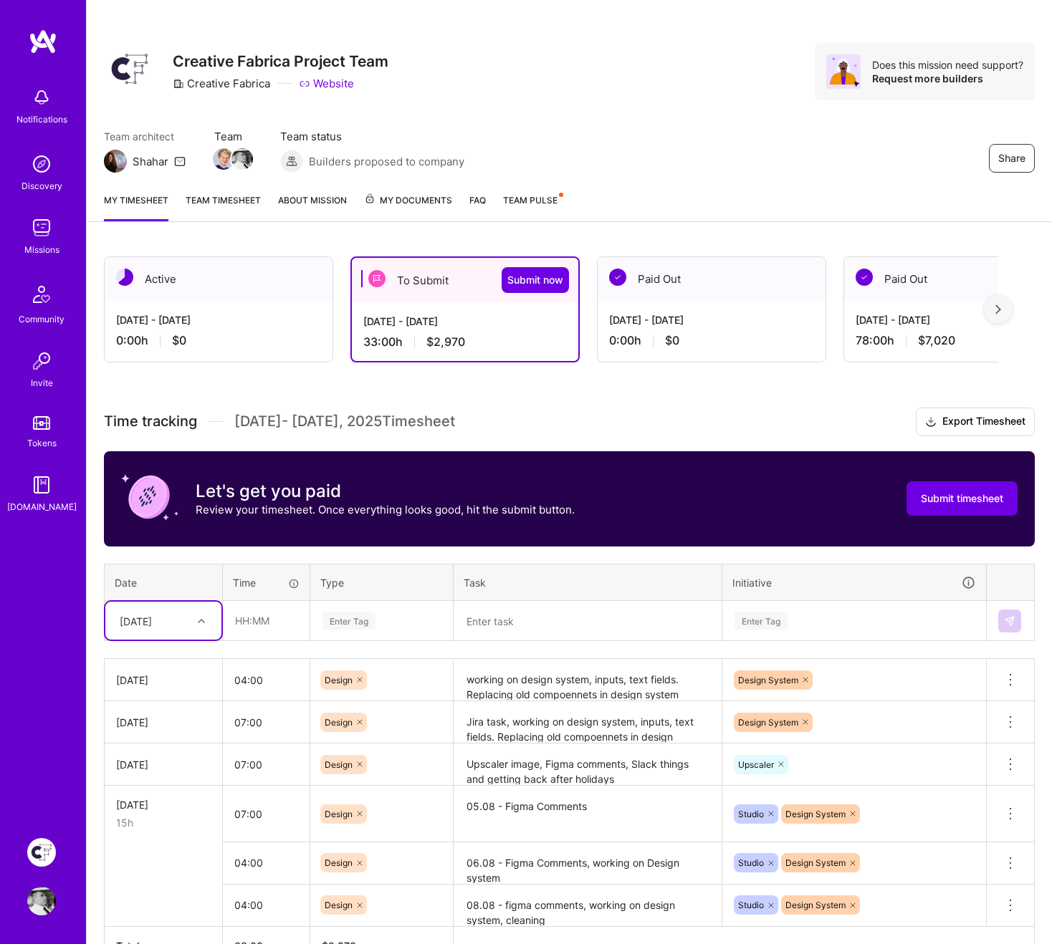
click at [492, 624] on textarea at bounding box center [587, 621] width 265 height 38
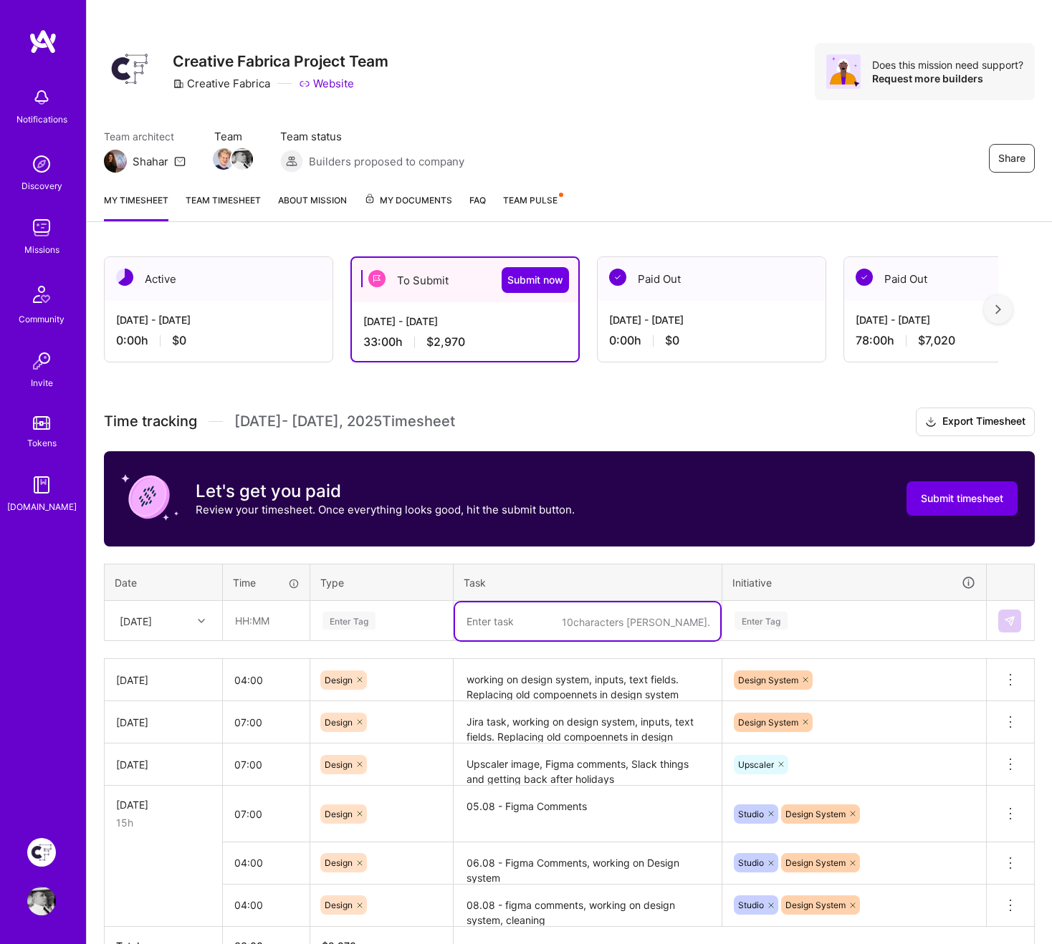
click at [492, 624] on textarea at bounding box center [587, 621] width 265 height 38
paste textarea "working on design system, inputs, text fields. Replacing old compoennets in des…"
type textarea "working on design system, inputs, text fields. Replacing old compoennets in des…"
click at [372, 609] on div "Enter Tag" at bounding box center [381, 620] width 141 height 37
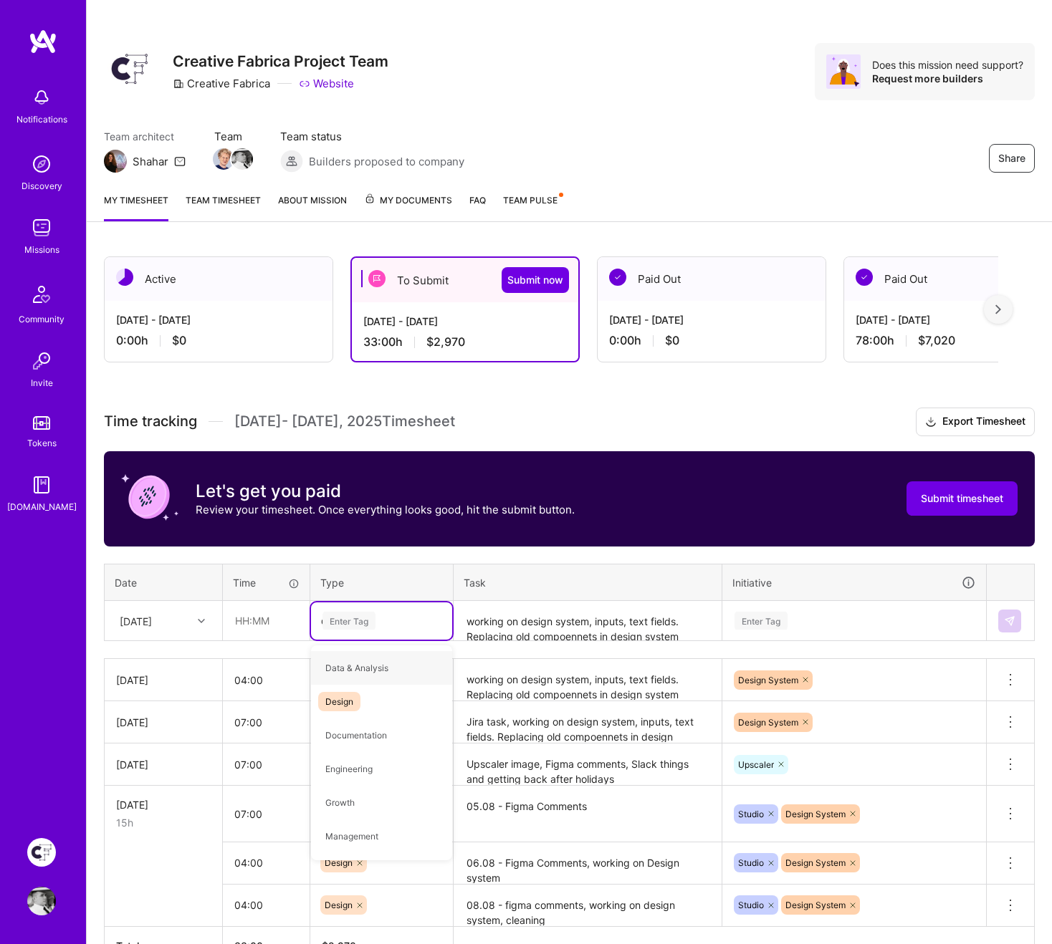
type input "de"
click at [367, 667] on div "Design" at bounding box center [381, 668] width 141 height 34
click at [152, 623] on div "[DATE]" at bounding box center [136, 620] width 32 height 15
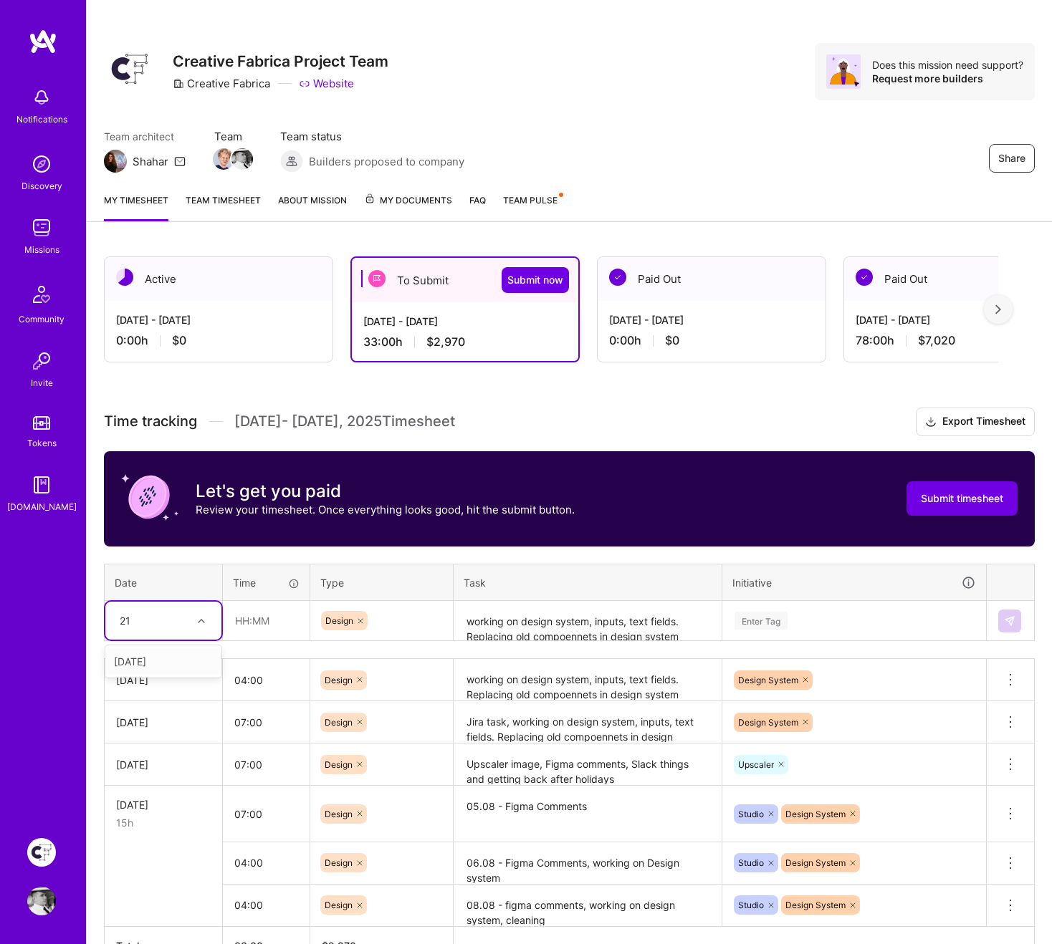
type input "21"
click at [250, 610] on input "text" at bounding box center [265, 621] width 85 height 38
type input "05:00"
click at [809, 633] on div "Enter Tag" at bounding box center [854, 620] width 262 height 37
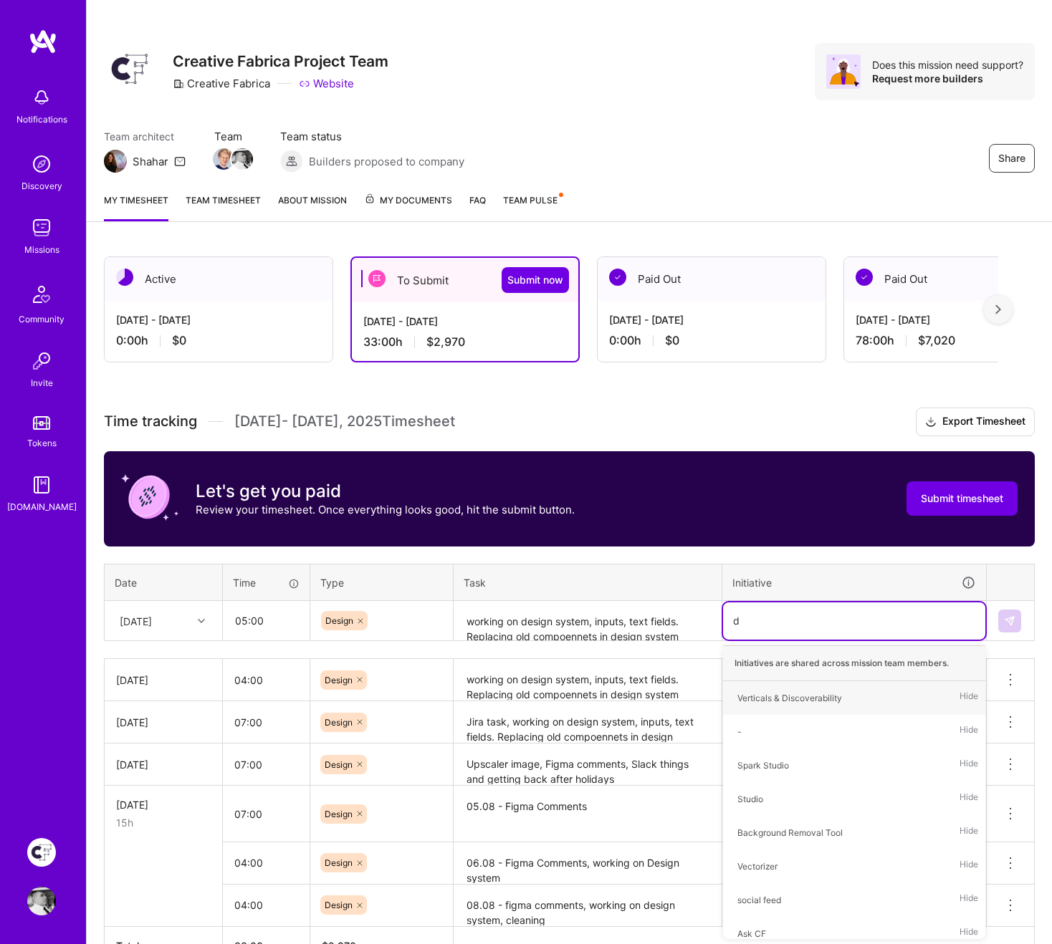
type input "de"
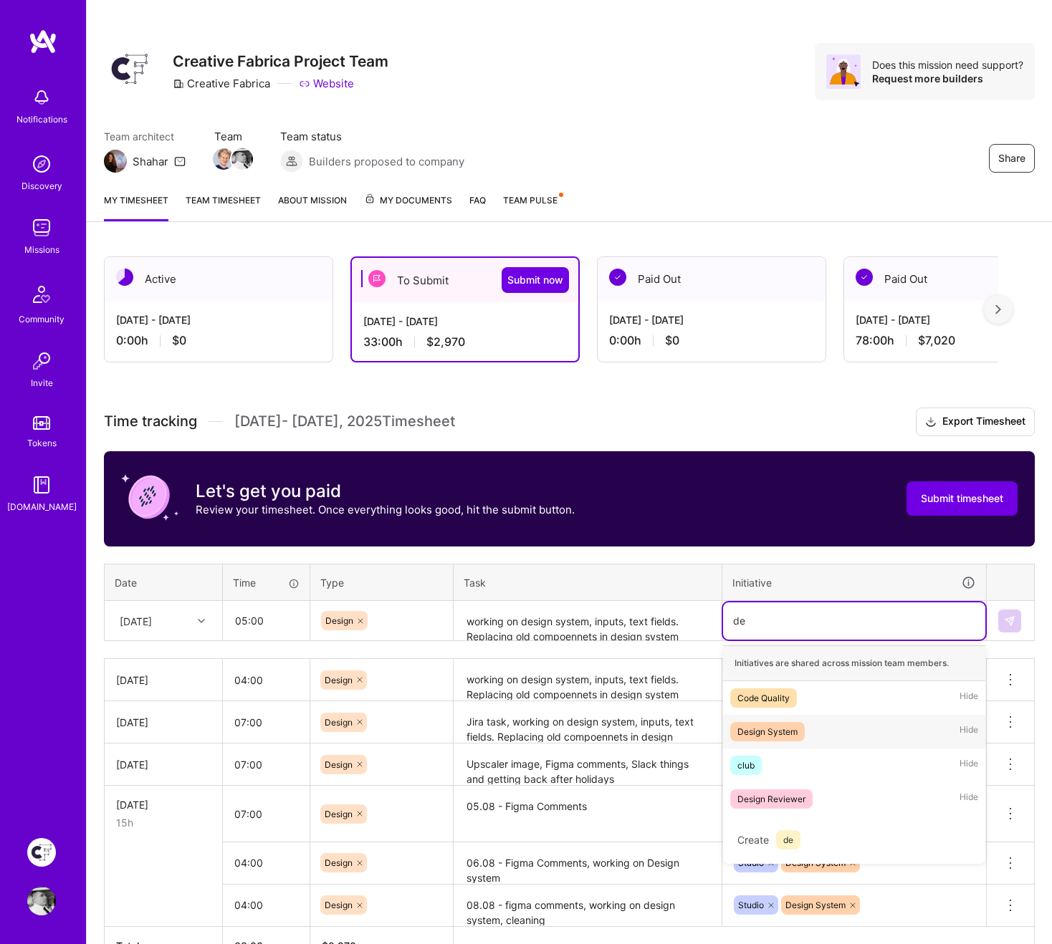
click at [792, 685] on div "Design System Hide" at bounding box center [854, 732] width 262 height 34
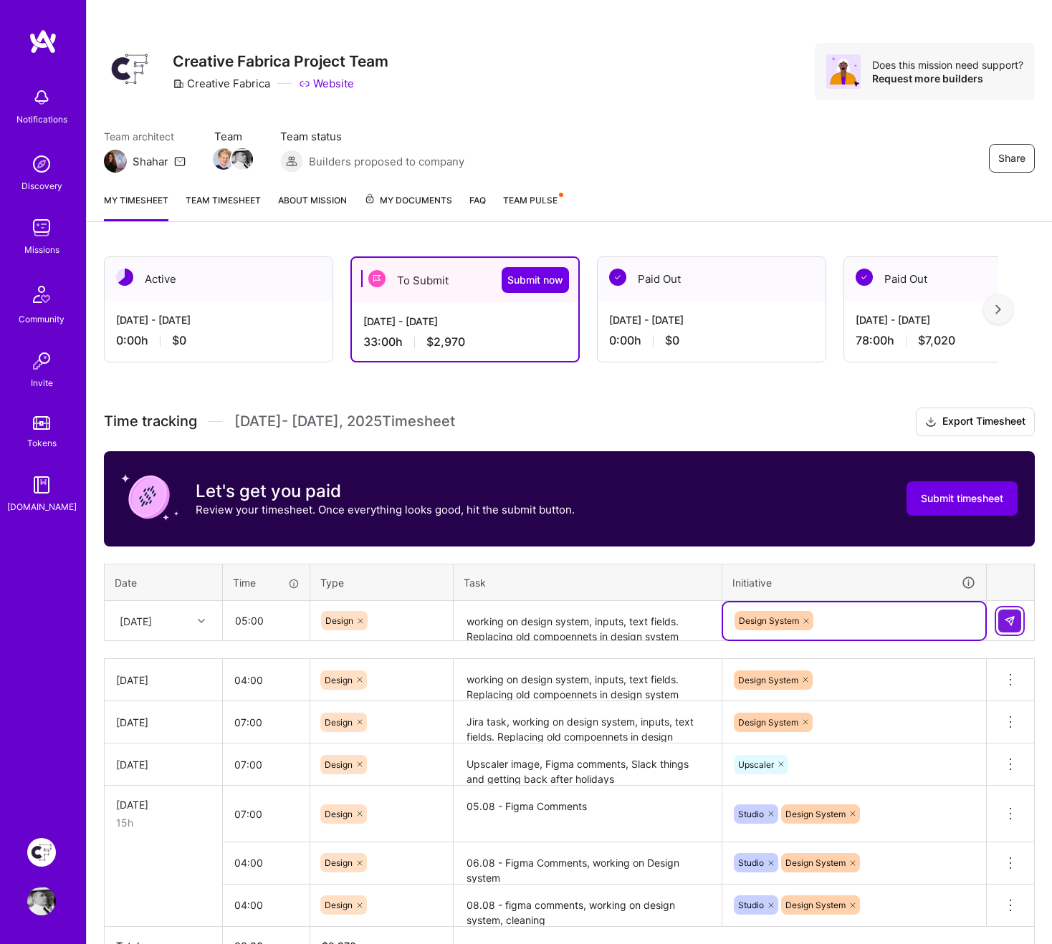
click at [1004, 623] on img at bounding box center [1009, 620] width 11 height 11
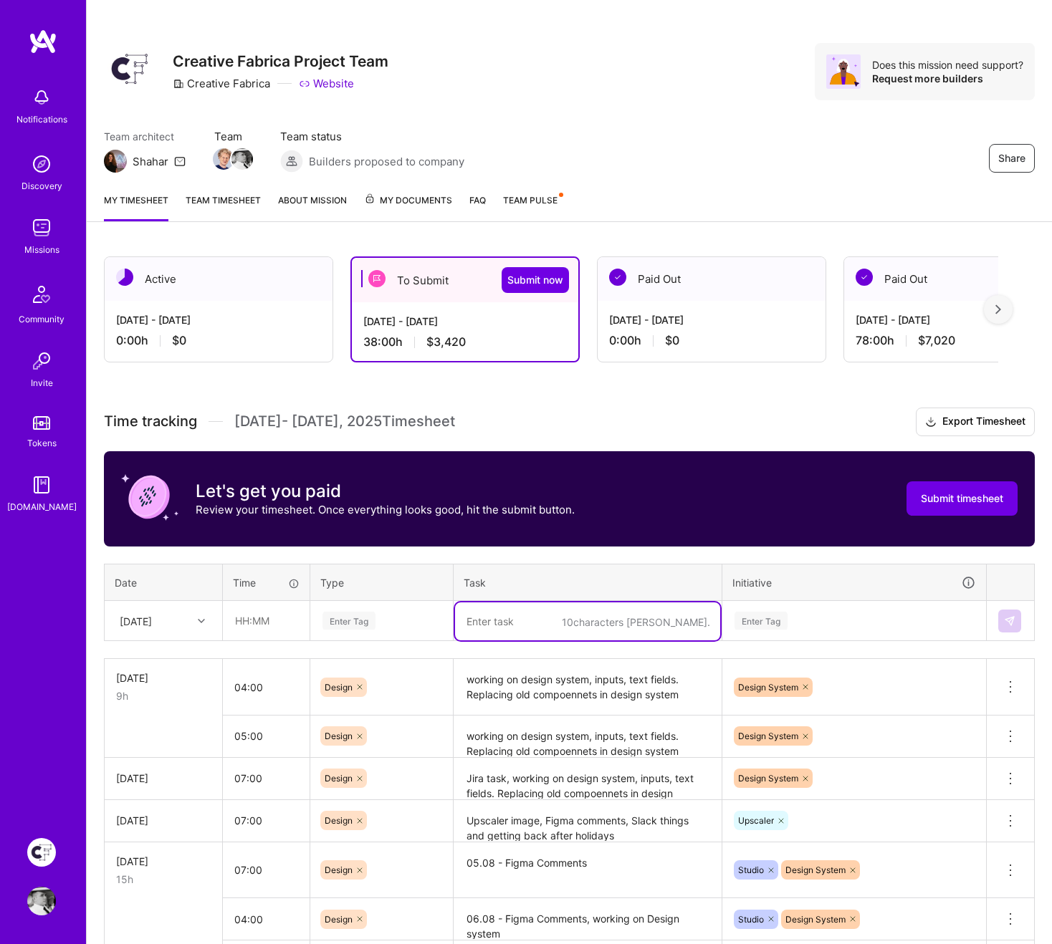
click at [554, 612] on textarea at bounding box center [587, 621] width 265 height 38
paste textarea "focus state"
type textarea "focus state"
click at [300, 625] on input "text" at bounding box center [265, 621] width 85 height 38
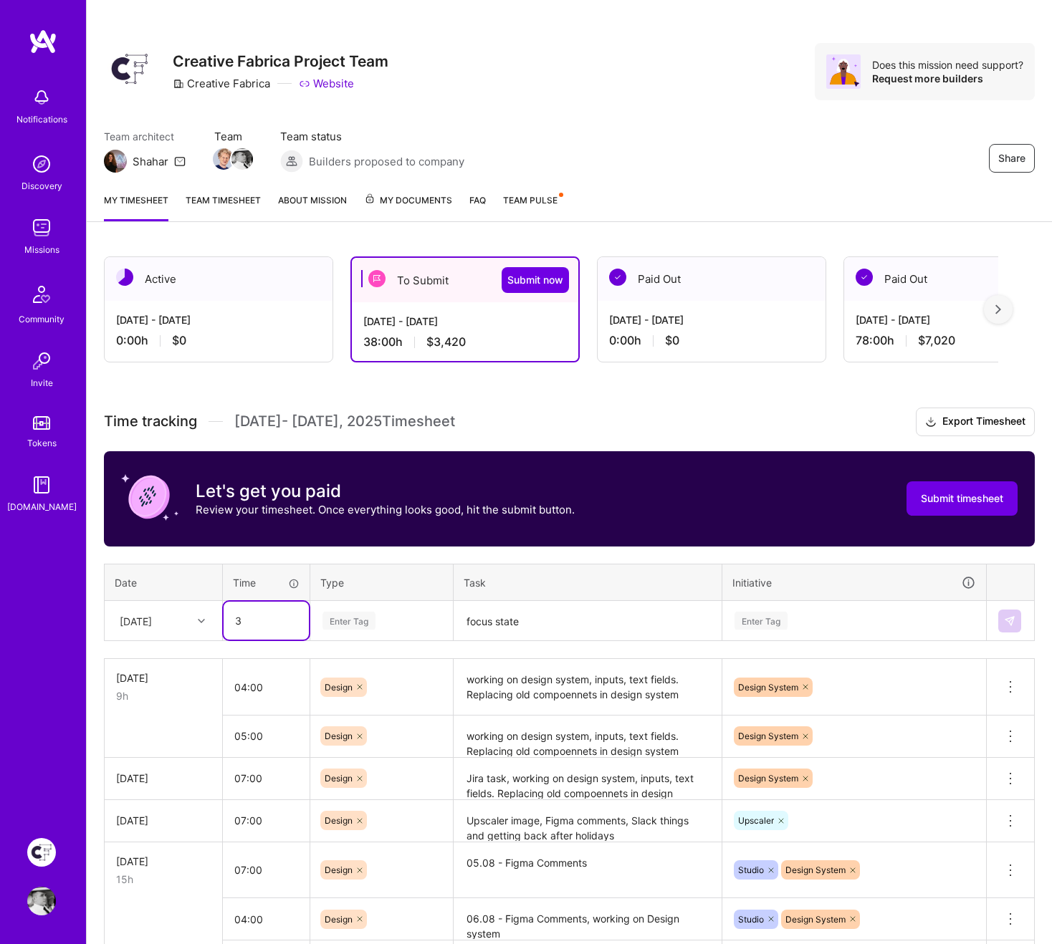
drag, startPoint x: 277, startPoint y: 625, endPoint x: 213, endPoint y: 625, distance: 63.8
click at [213, 625] on tr "[DATE] 3 Enter Tag focus state Enter Tag" at bounding box center [570, 621] width 930 height 40
type input "02:30"
click at [152, 622] on div "[DATE]" at bounding box center [136, 620] width 32 height 15
type input "22"
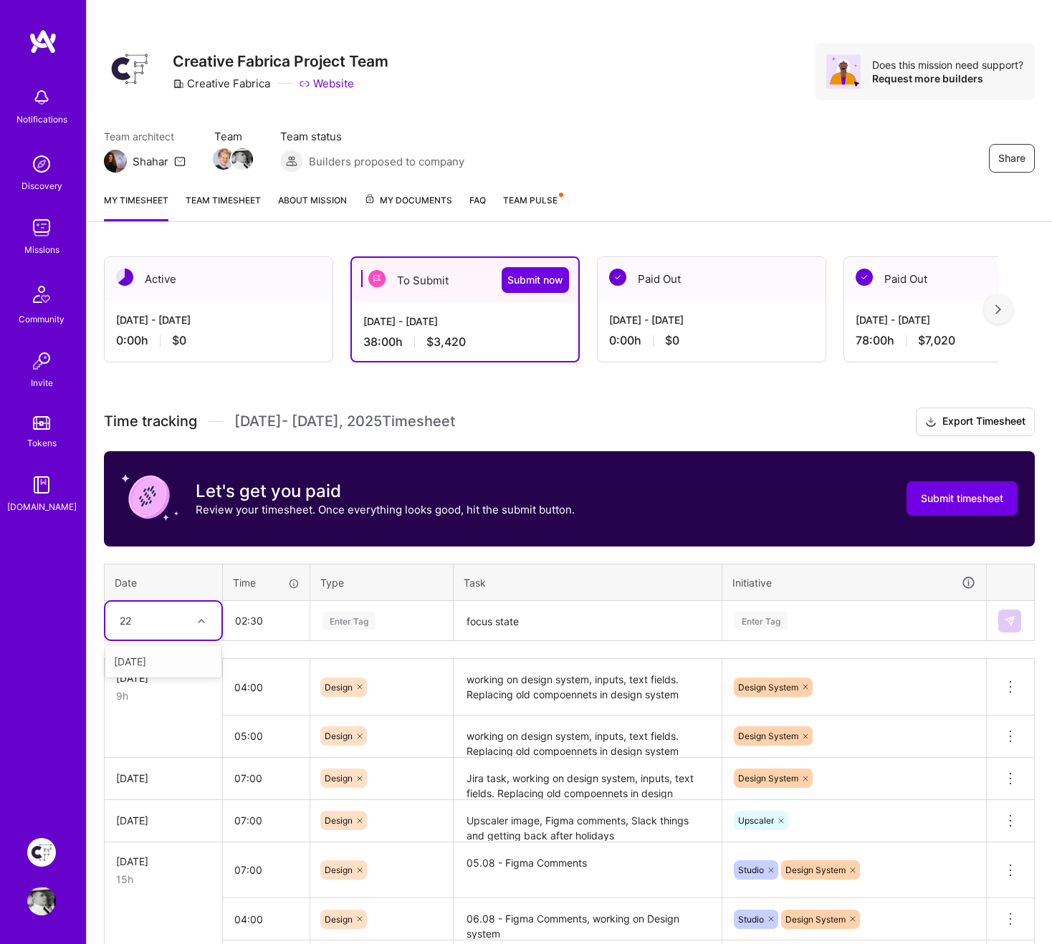
click at [148, 665] on div "[DATE]" at bounding box center [163, 661] width 116 height 27
click at [344, 620] on div "Enter Tag" at bounding box center [348, 621] width 53 height 22
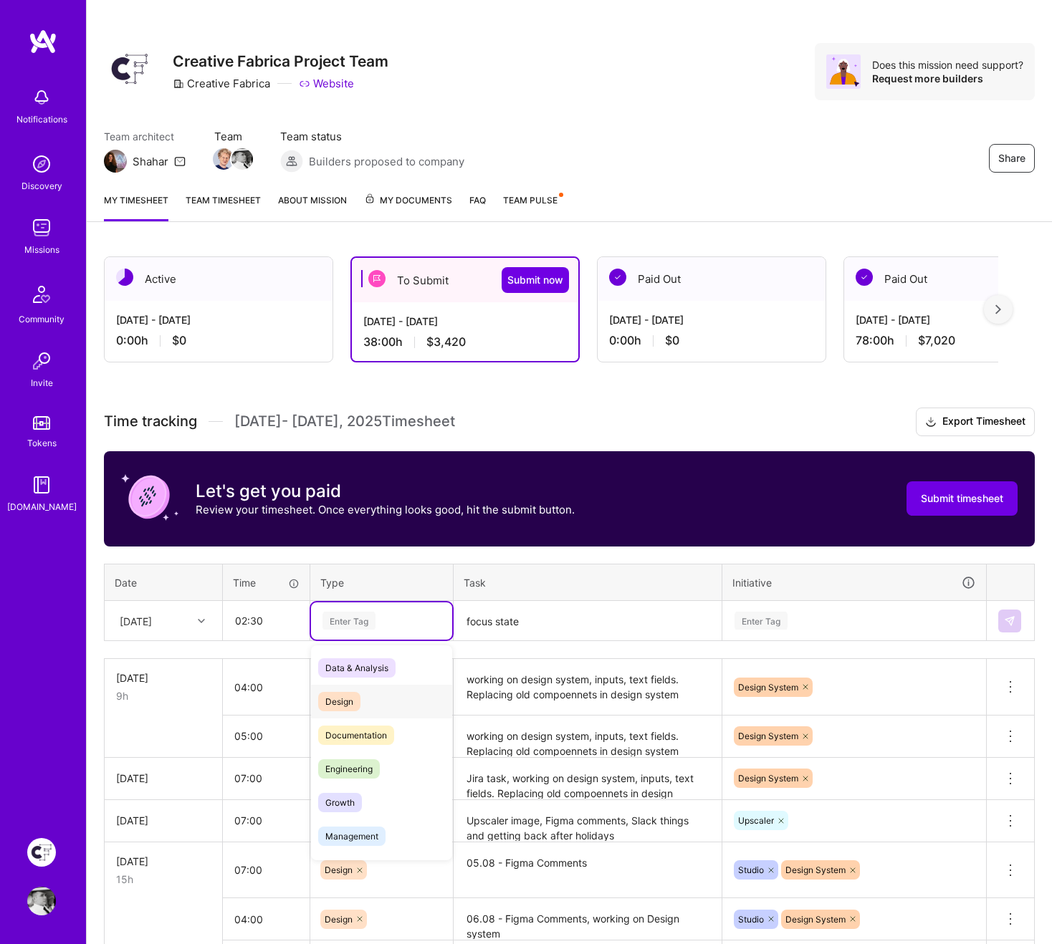
click at [347, 685] on span "Design" at bounding box center [339, 701] width 42 height 19
click at [759, 617] on div "Enter Tag" at bounding box center [760, 621] width 53 height 22
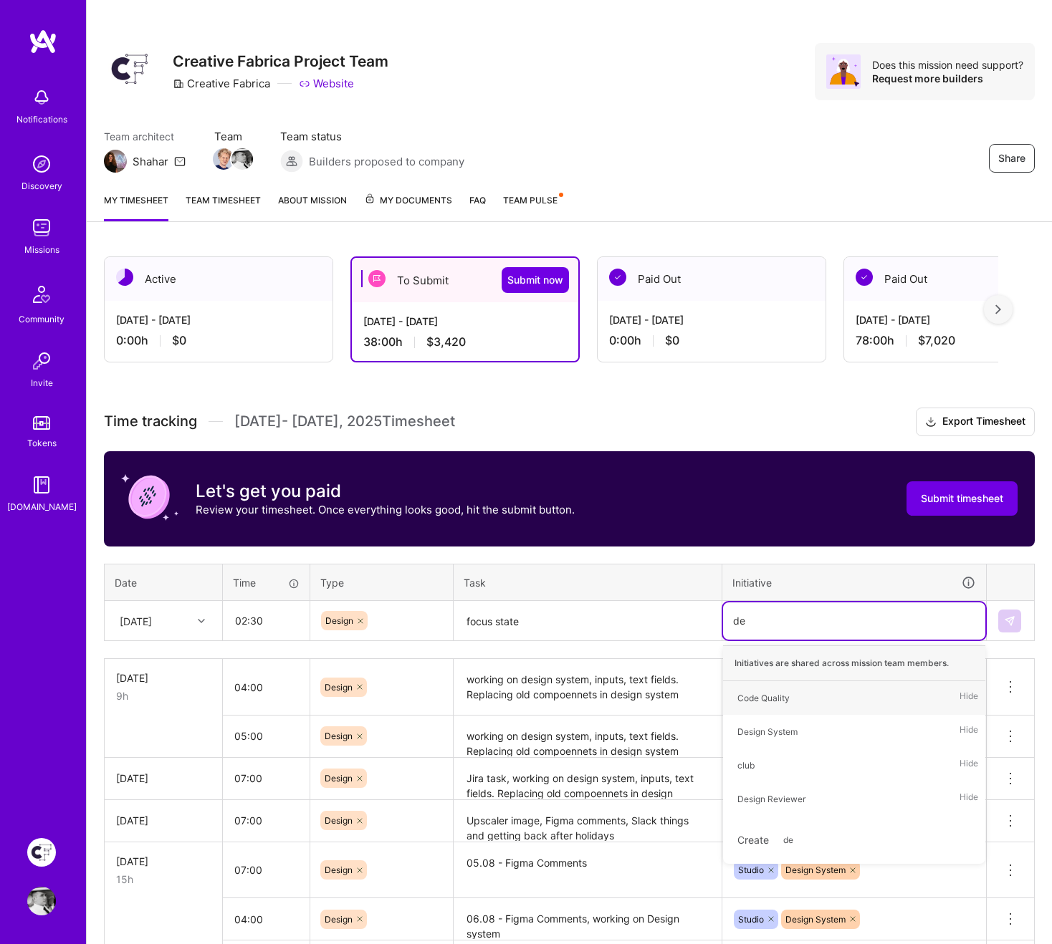
type input "des"
click at [764, 685] on div "Design System" at bounding box center [767, 698] width 60 height 15
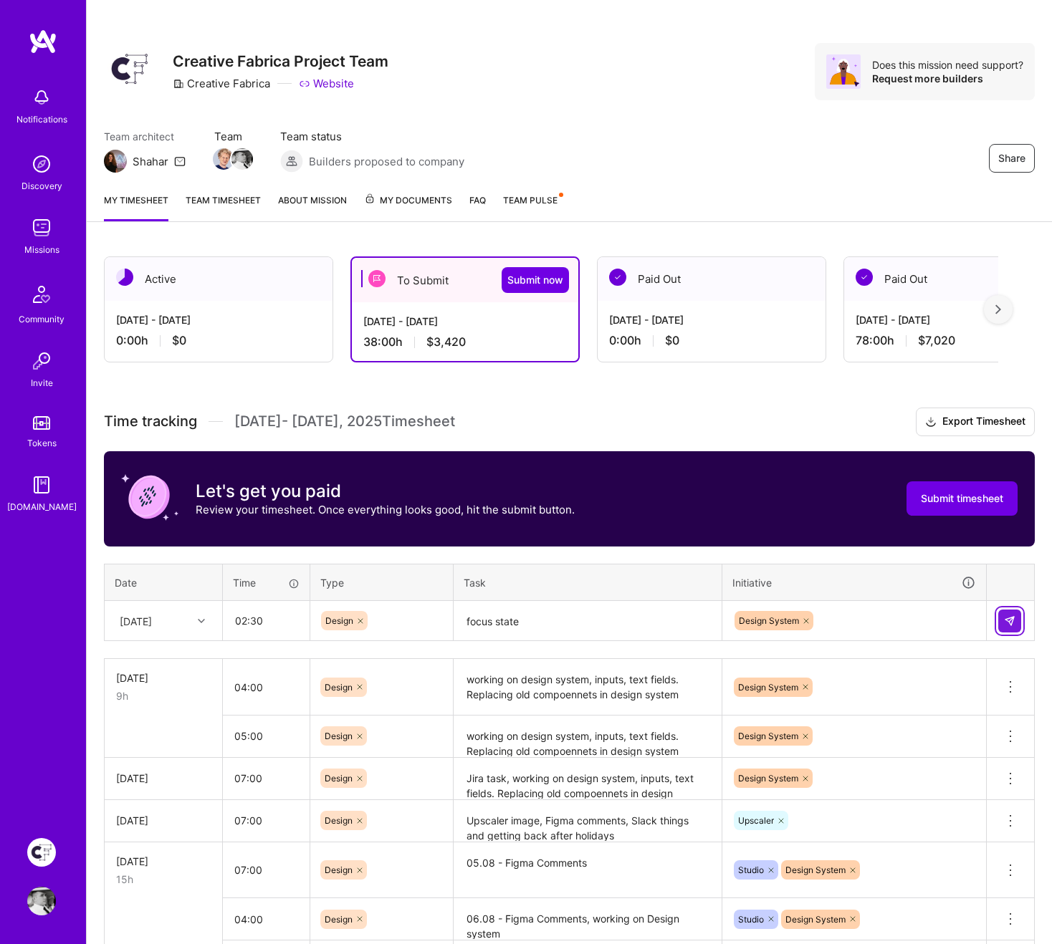
click at [1002, 621] on button at bounding box center [1009, 621] width 23 height 23
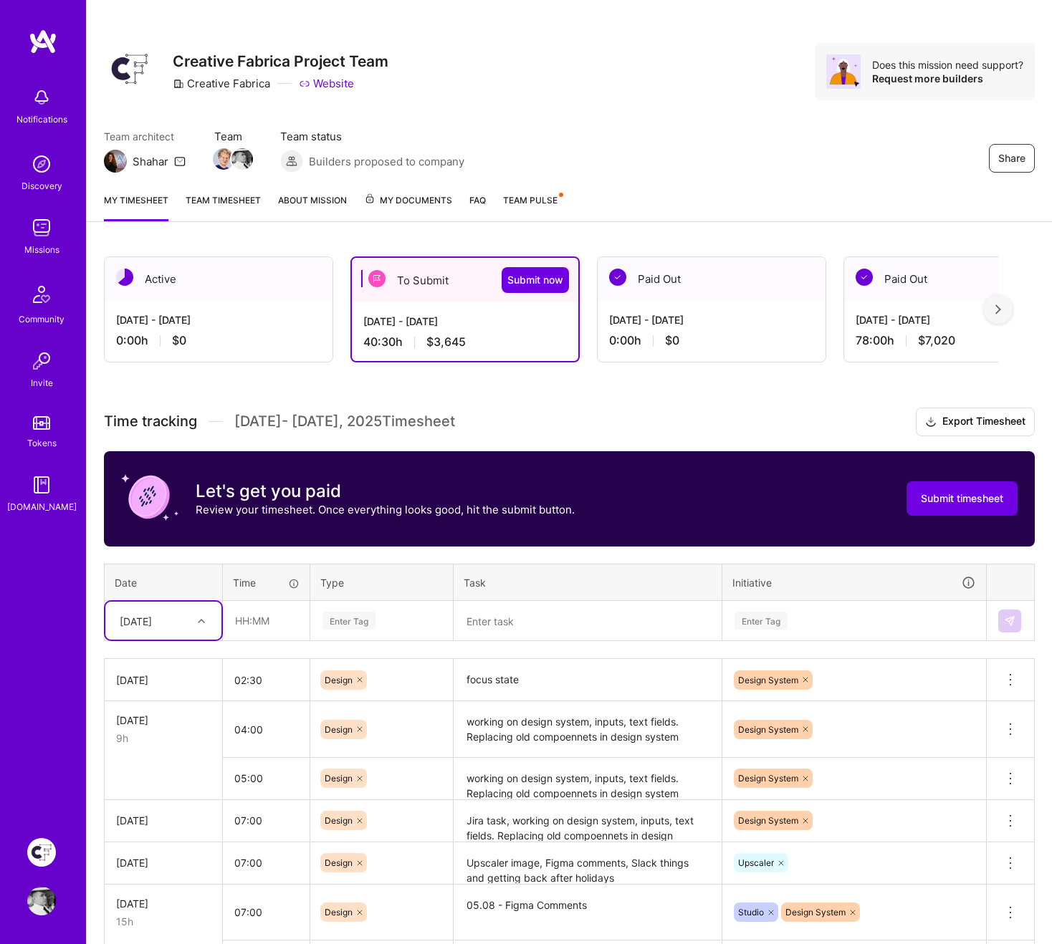
click at [510, 616] on textarea at bounding box center [587, 621] width 265 height 38
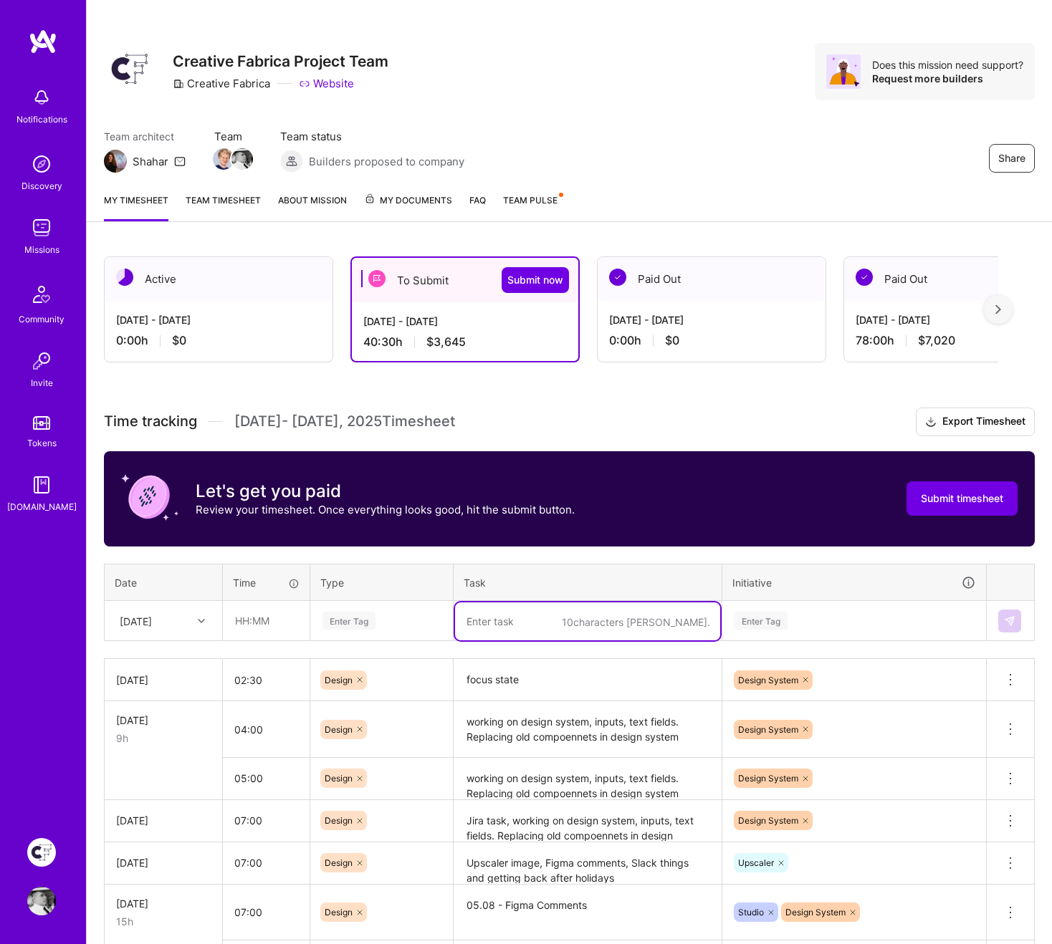
paste textarea "focus state, changes on design system"
type textarea "focus state, changes on design system"
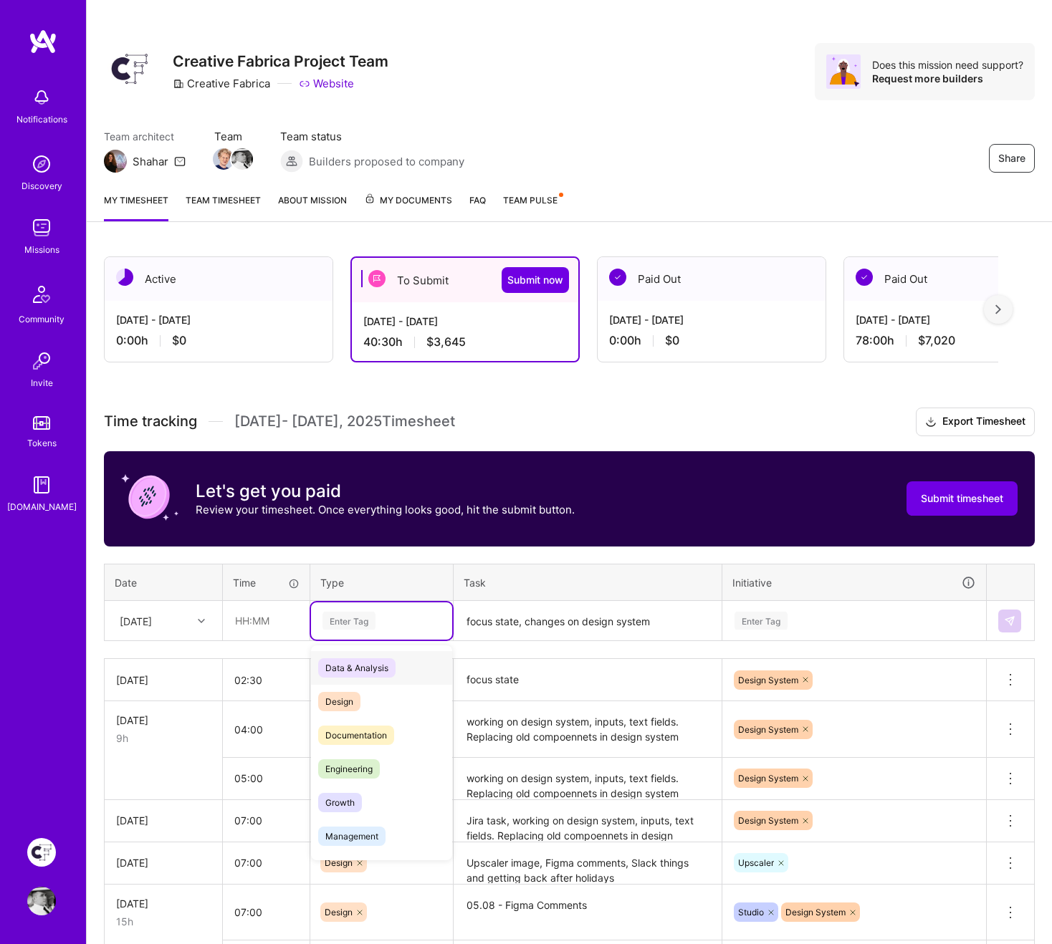
click at [337, 633] on div "Enter Tag" at bounding box center [381, 620] width 141 height 37
type input "d"
click at [350, 685] on span "Design" at bounding box center [339, 701] width 42 height 19
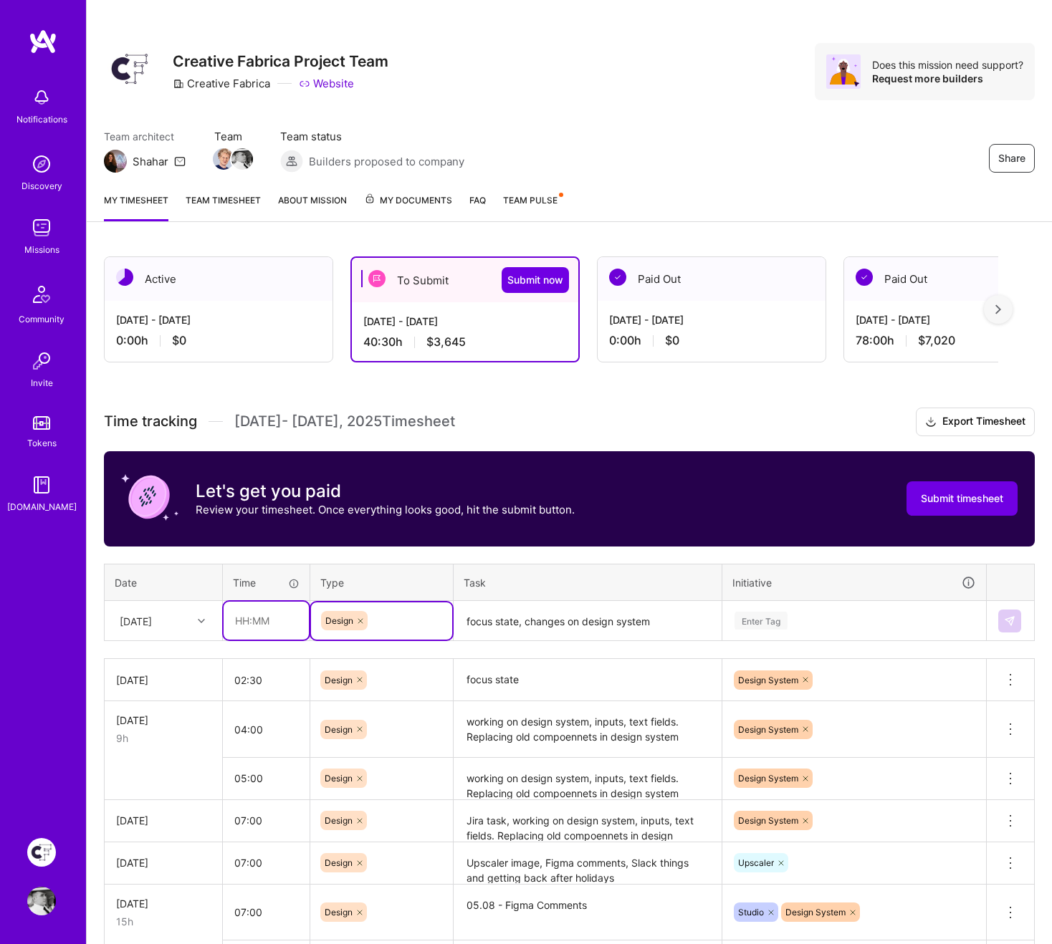
click at [265, 626] on input "text" at bounding box center [265, 621] width 85 height 38
type input "07:00"
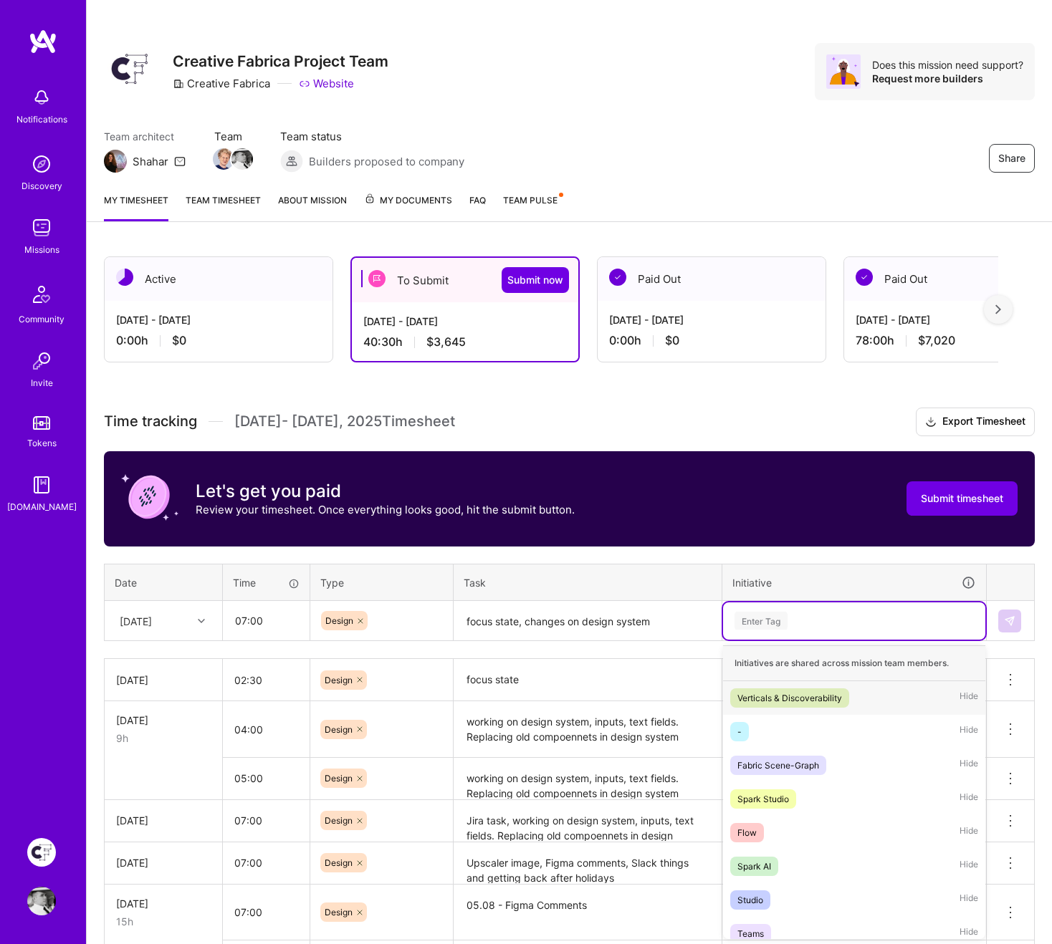
click at [807, 625] on div "Enter Tag" at bounding box center [854, 621] width 242 height 18
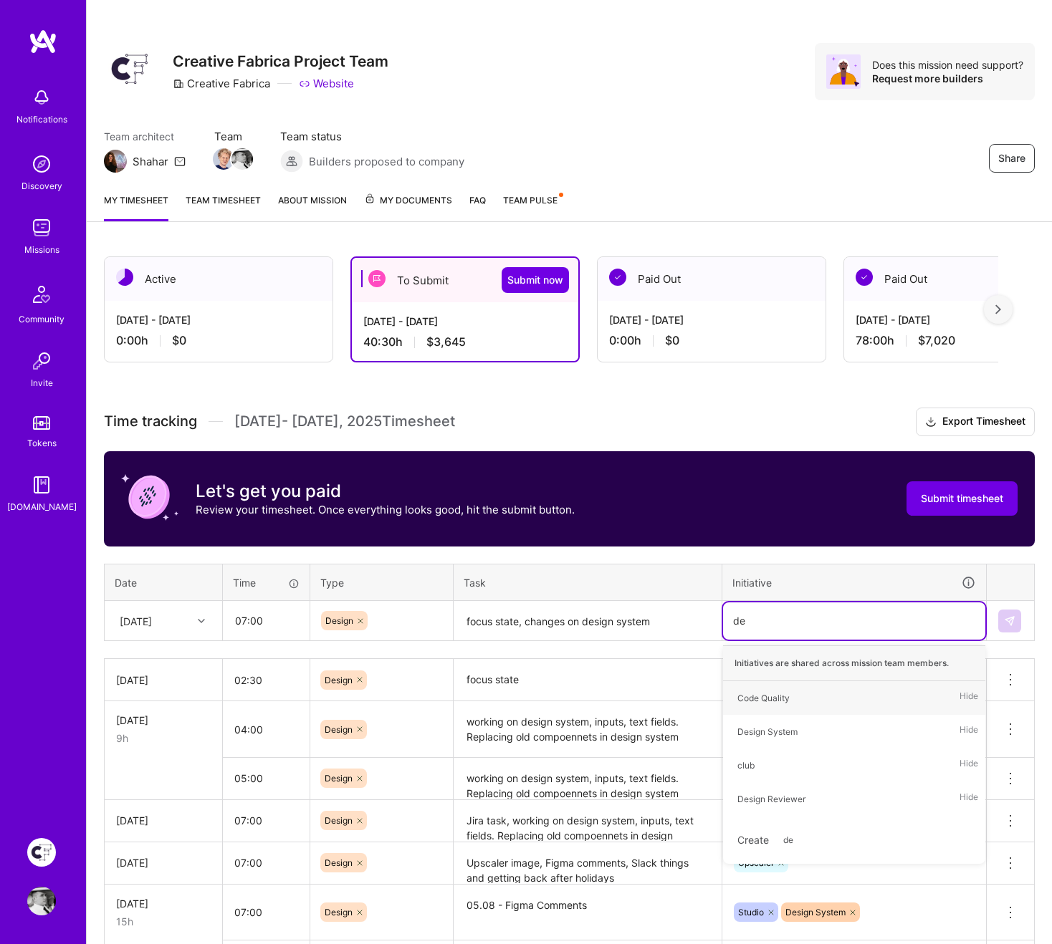
type input "des"
click at [779, 685] on div "Design System" at bounding box center [767, 698] width 60 height 15
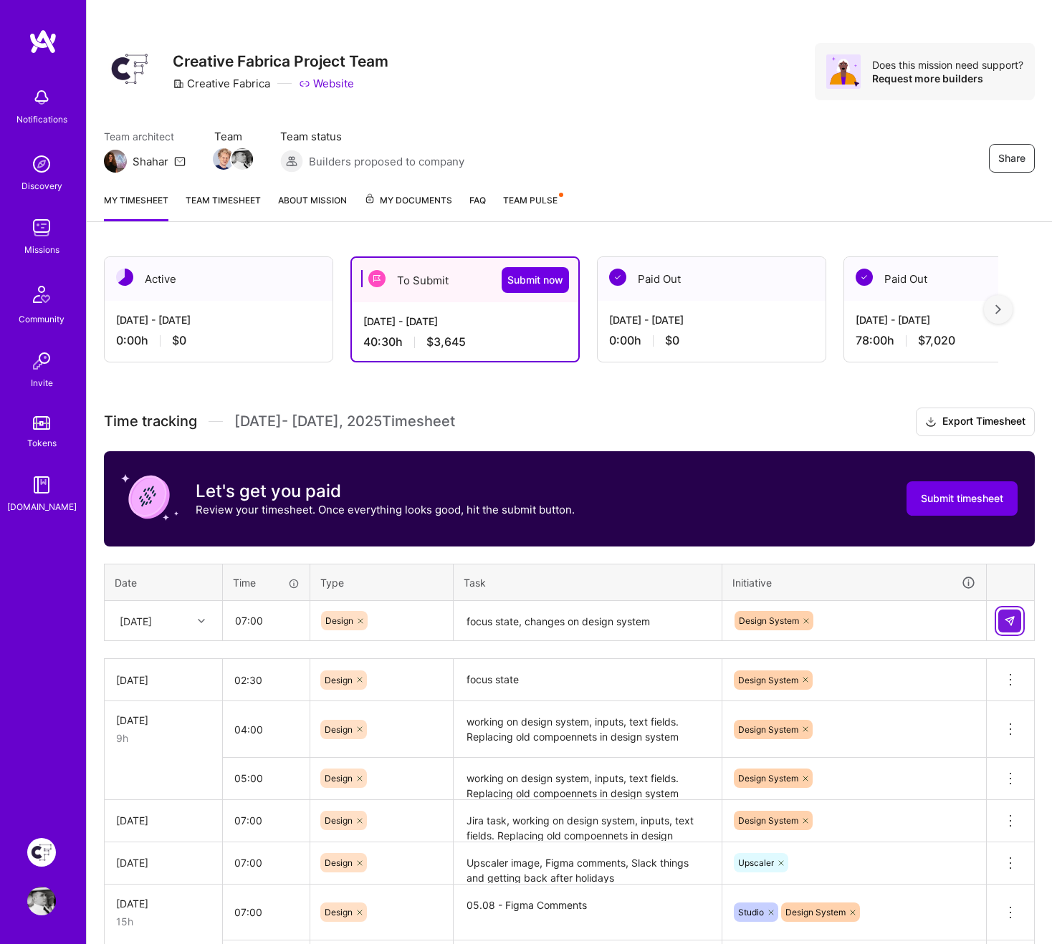
click at [1009, 626] on button at bounding box center [1009, 621] width 23 height 23
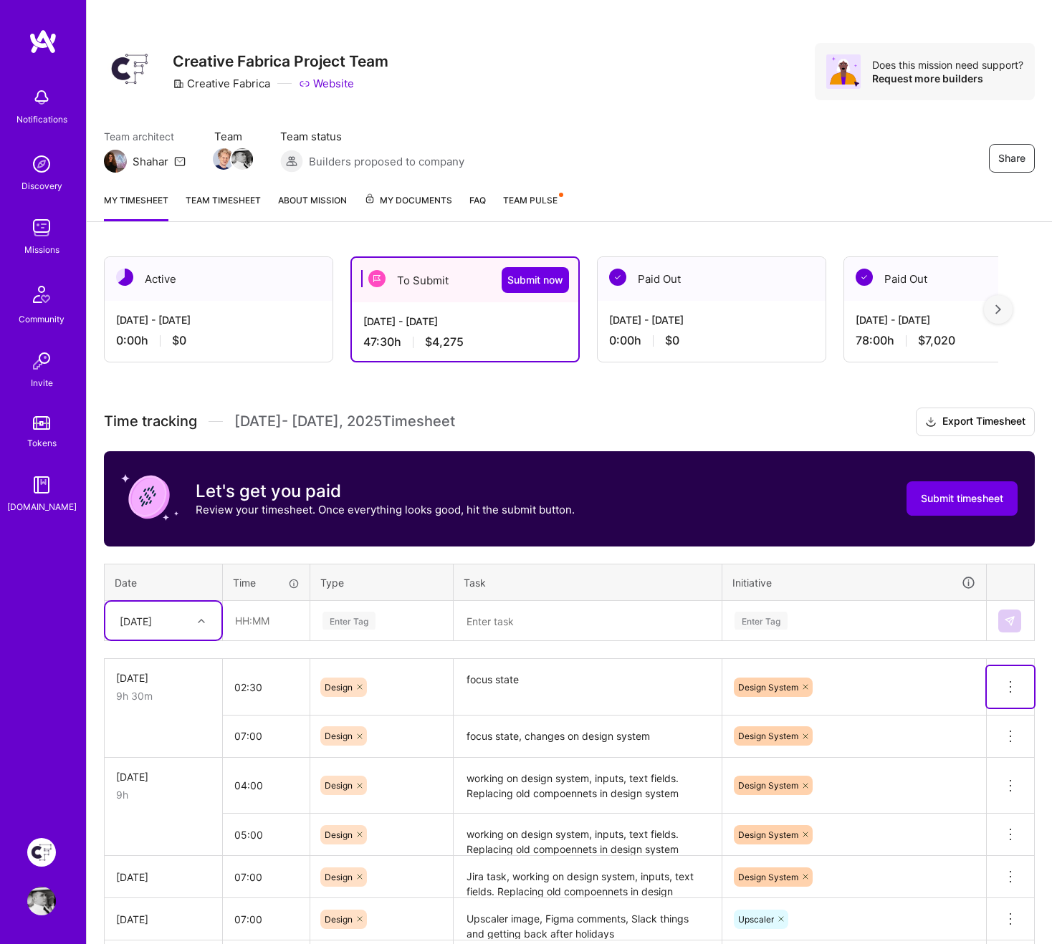
click at [1010, 681] on icon at bounding box center [1009, 681] width 1 height 1
click at [991, 685] on button "Delete row" at bounding box center [975, 711] width 74 height 35
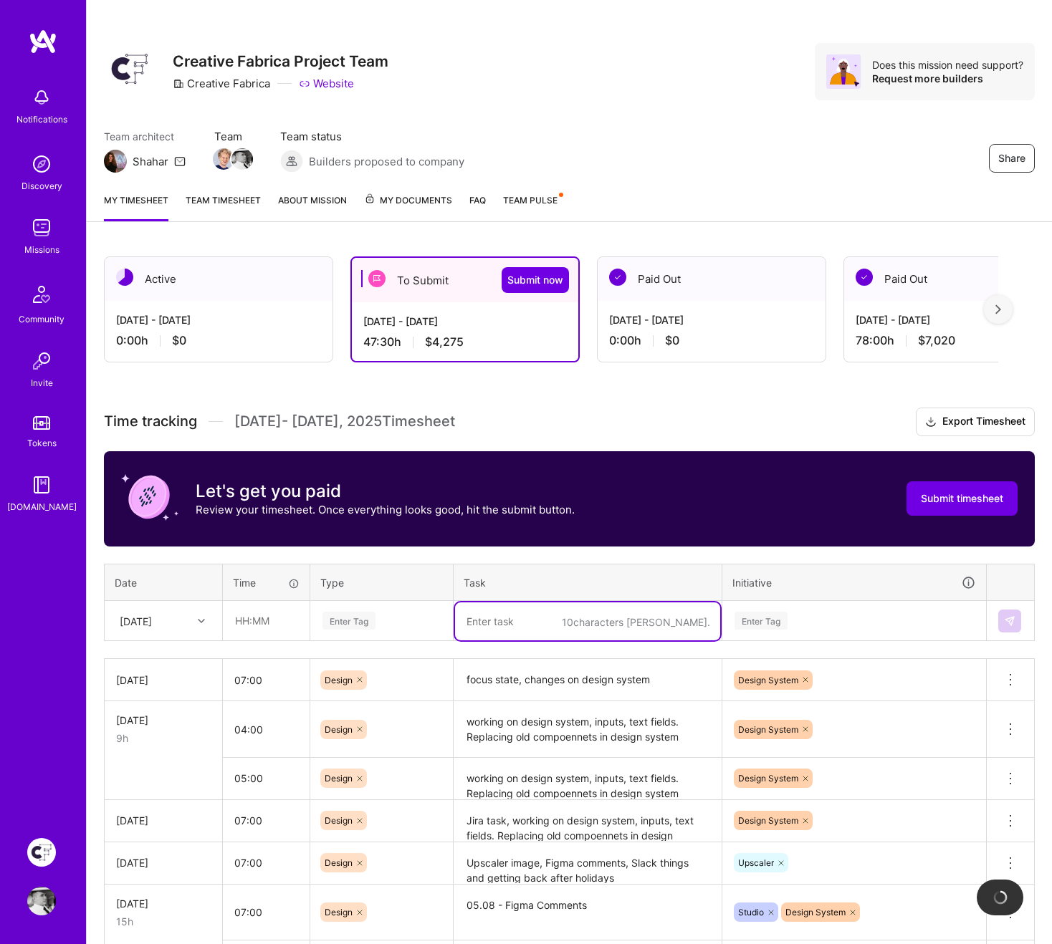
click at [526, 620] on textarea at bounding box center [587, 621] width 265 height 38
paste textarea "focus state, changes on design system"
type textarea "focus state, changes on design system"
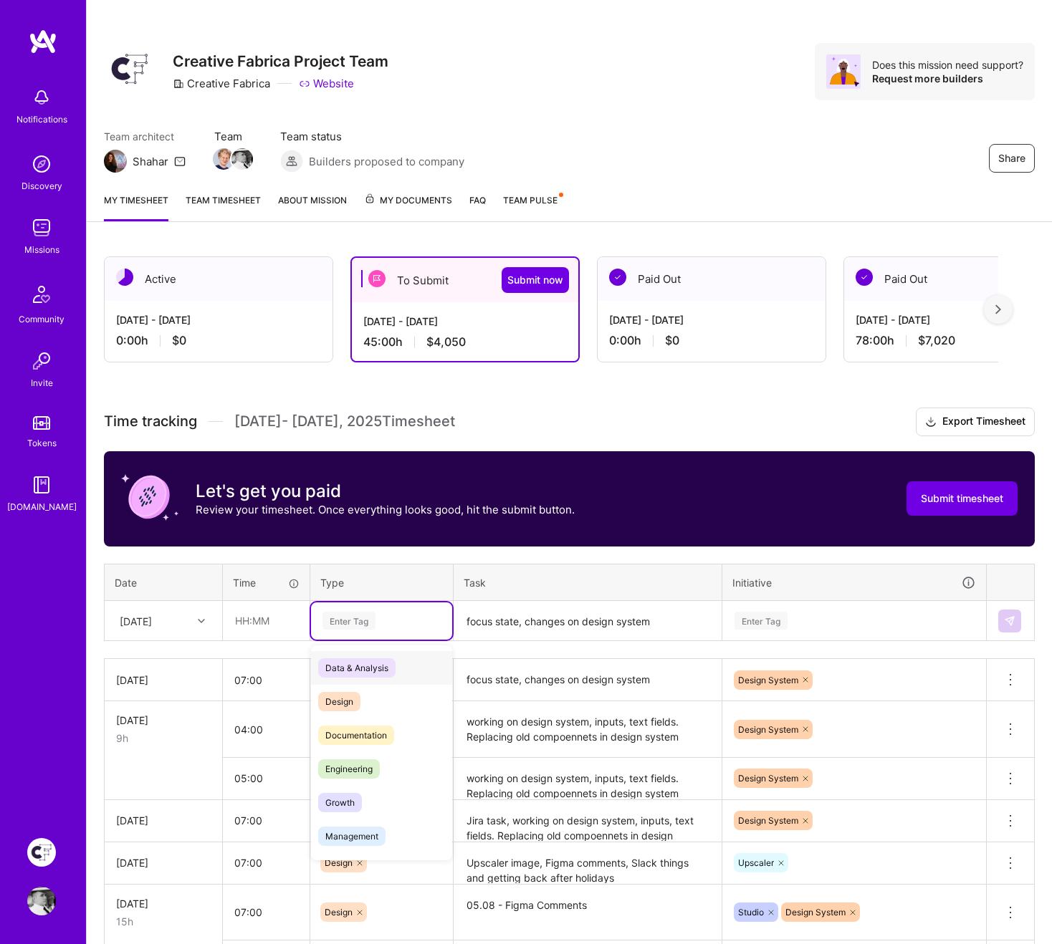
click at [377, 621] on div "Enter Tag" at bounding box center [381, 621] width 121 height 18
click at [365, 685] on div "Design" at bounding box center [381, 702] width 141 height 34
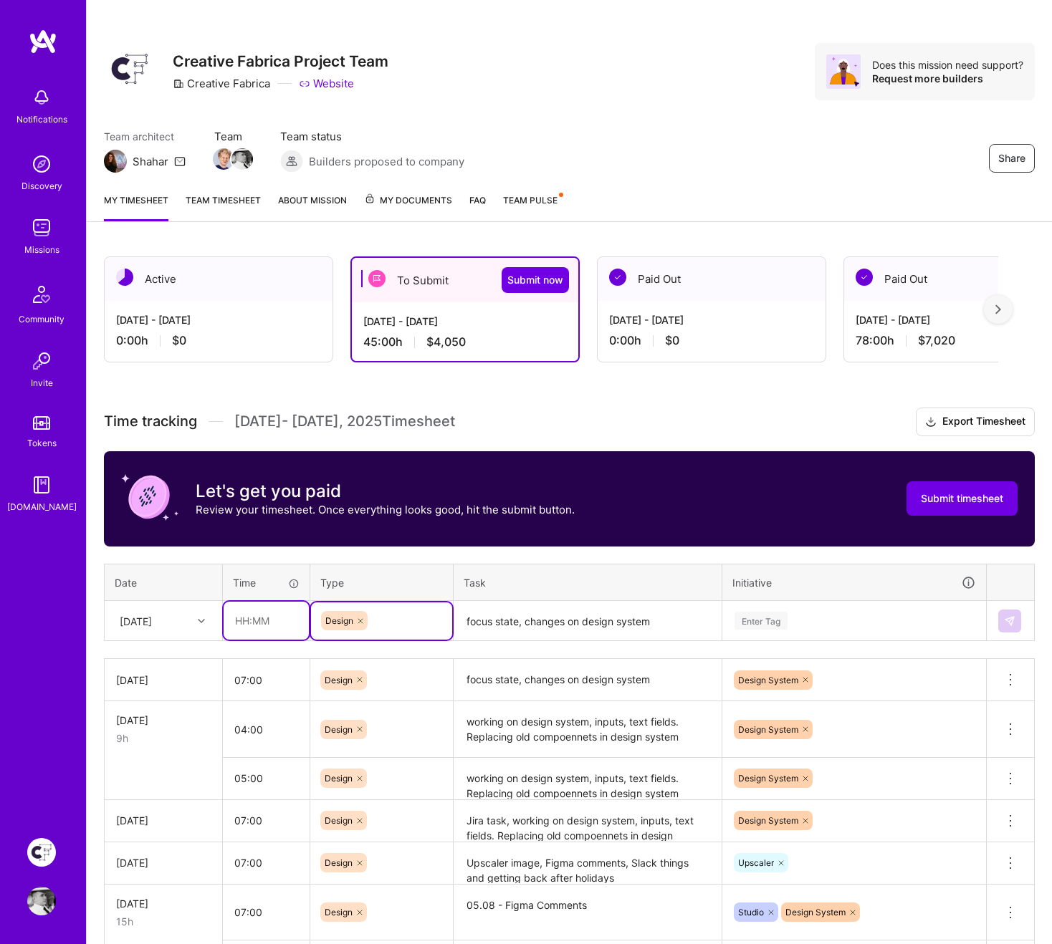
click at [269, 622] on input "text" at bounding box center [265, 621] width 85 height 38
type input "07:00"
click at [175, 622] on div "[DATE]" at bounding box center [152, 621] width 80 height 24
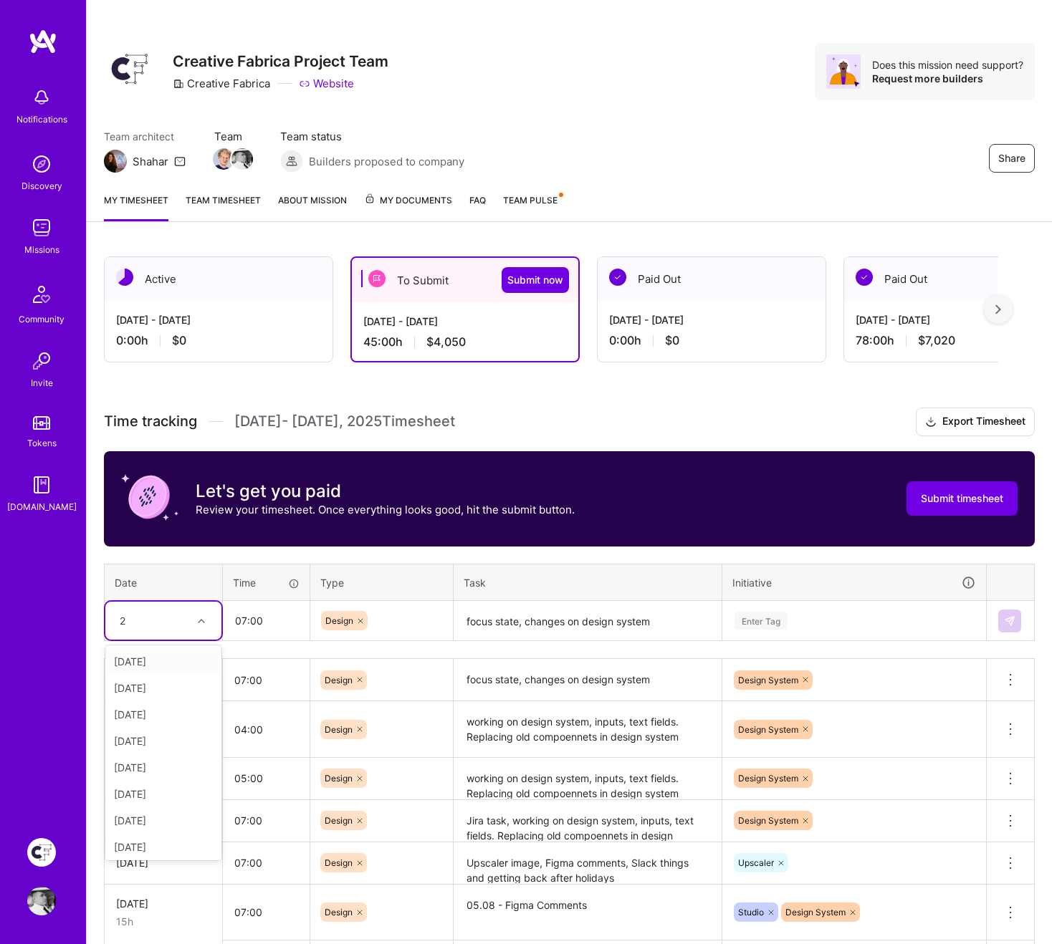
type input "23"
click at [158, 660] on div "[DATE]" at bounding box center [163, 661] width 116 height 27
click at [862, 620] on div "Enter Tag" at bounding box center [854, 621] width 242 height 18
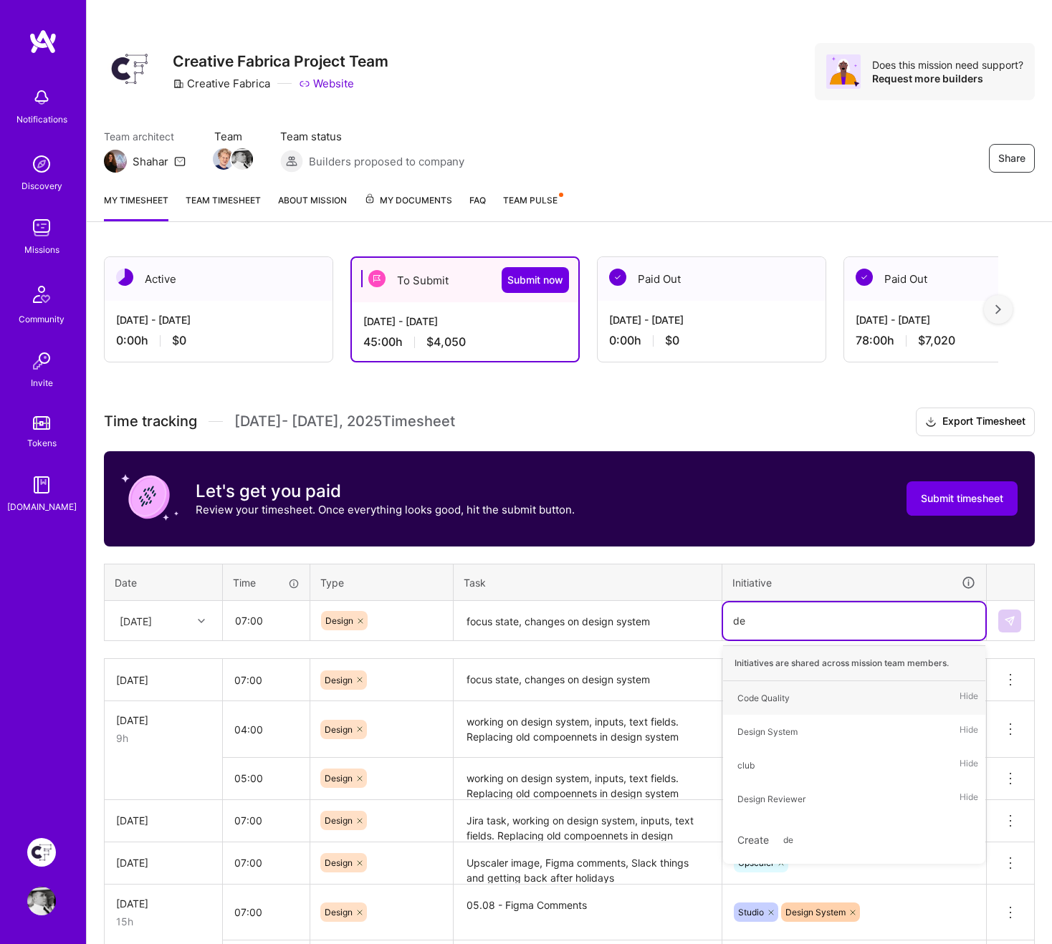
type input "des"
click at [797, 685] on div "Design System" at bounding box center [767, 698] width 60 height 15
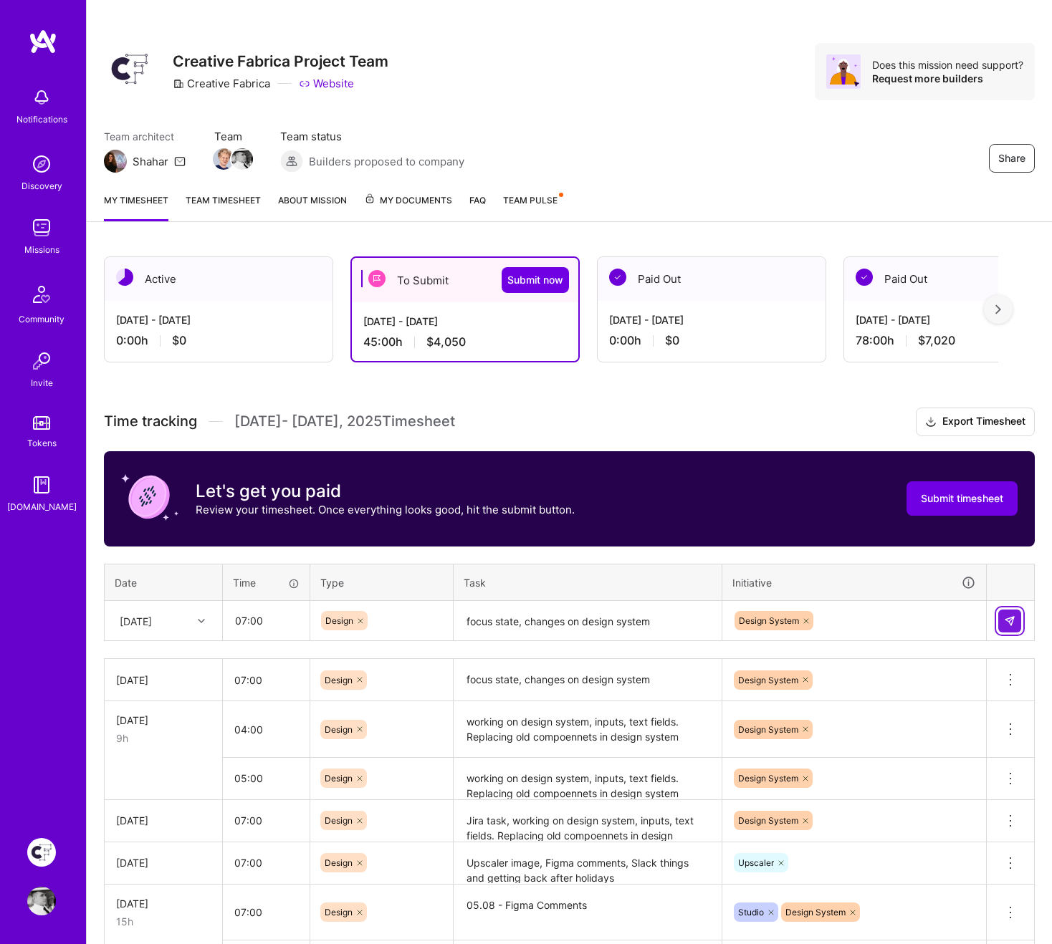
click at [1004, 628] on button at bounding box center [1009, 621] width 23 height 23
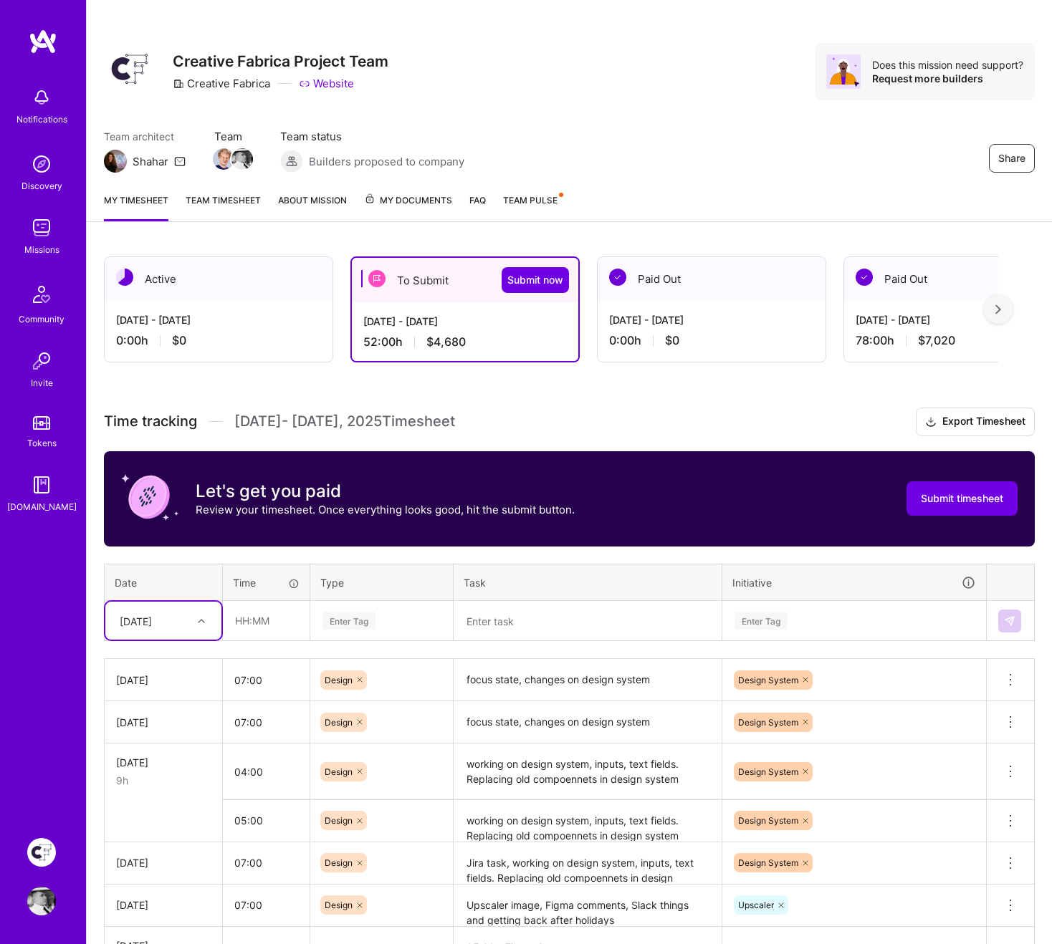
click at [560, 614] on textarea at bounding box center [587, 621] width 265 height 38
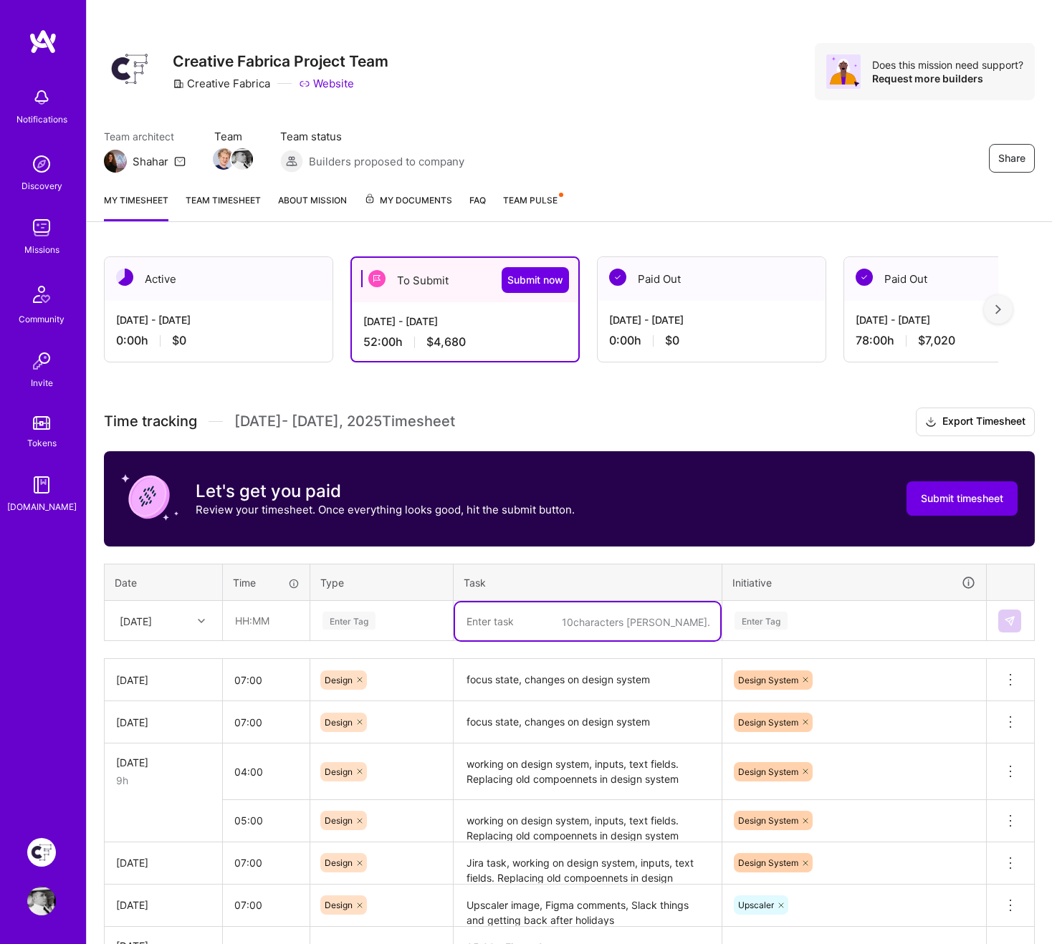
click at [560, 614] on textarea at bounding box center [587, 621] width 265 height 38
paste textarea "focus state, changes on design system"
type textarea "focus state, changes on design system"
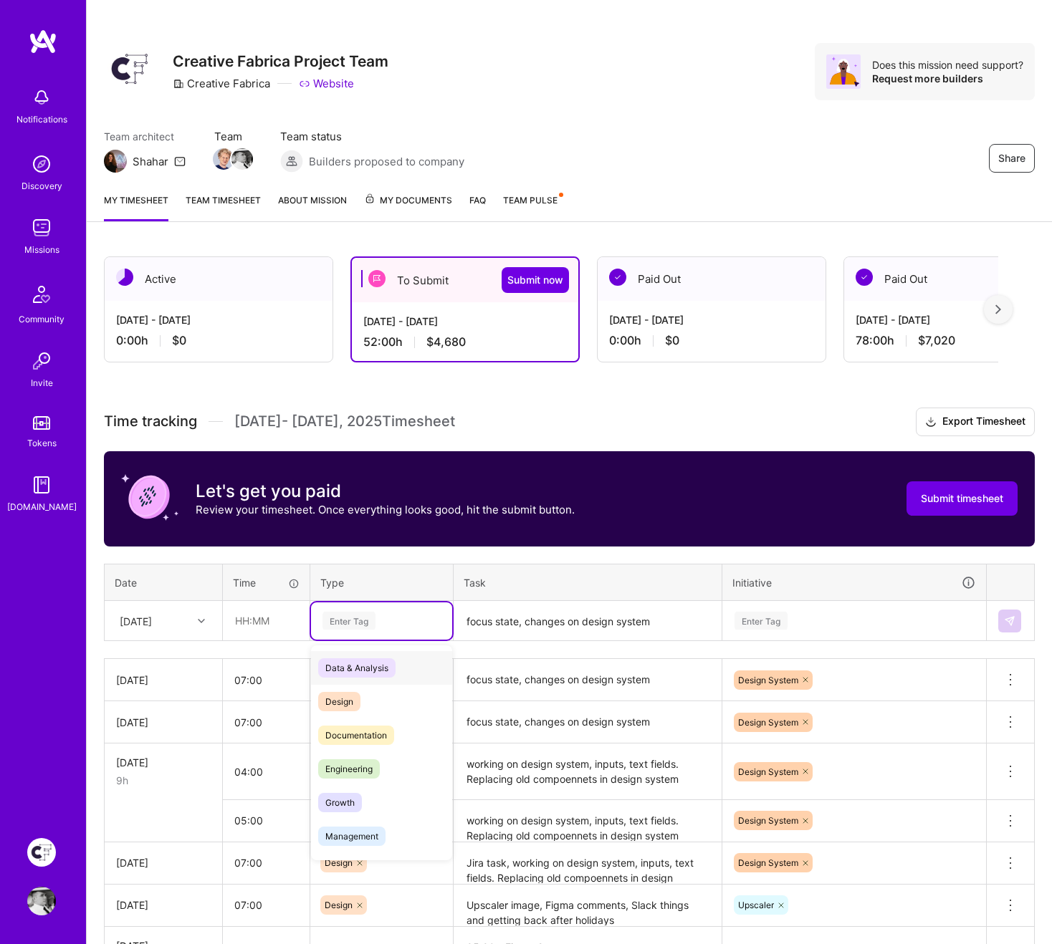
click at [372, 624] on div "Enter Tag" at bounding box center [348, 621] width 53 height 22
type input "de"
click at [353, 668] on span "Design" at bounding box center [339, 667] width 42 height 19
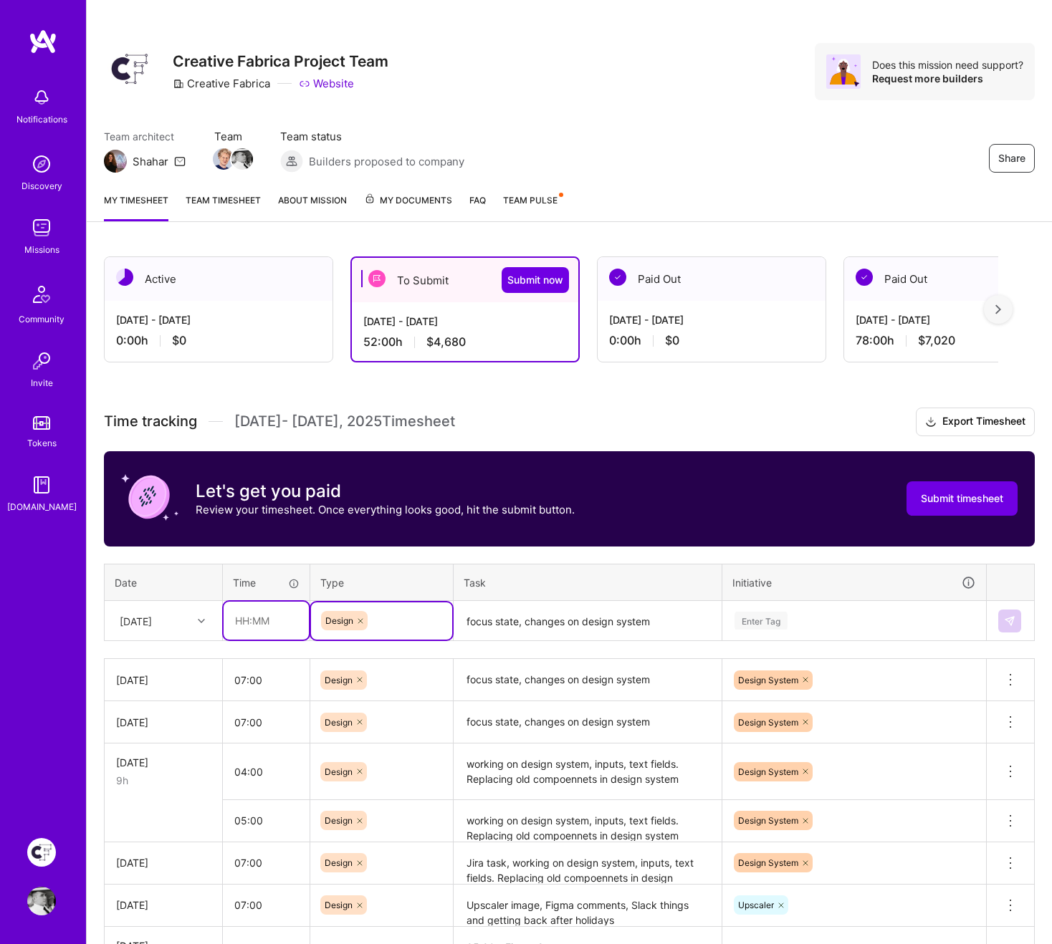
click at [261, 618] on input "text" at bounding box center [265, 621] width 85 height 38
type input "06:00"
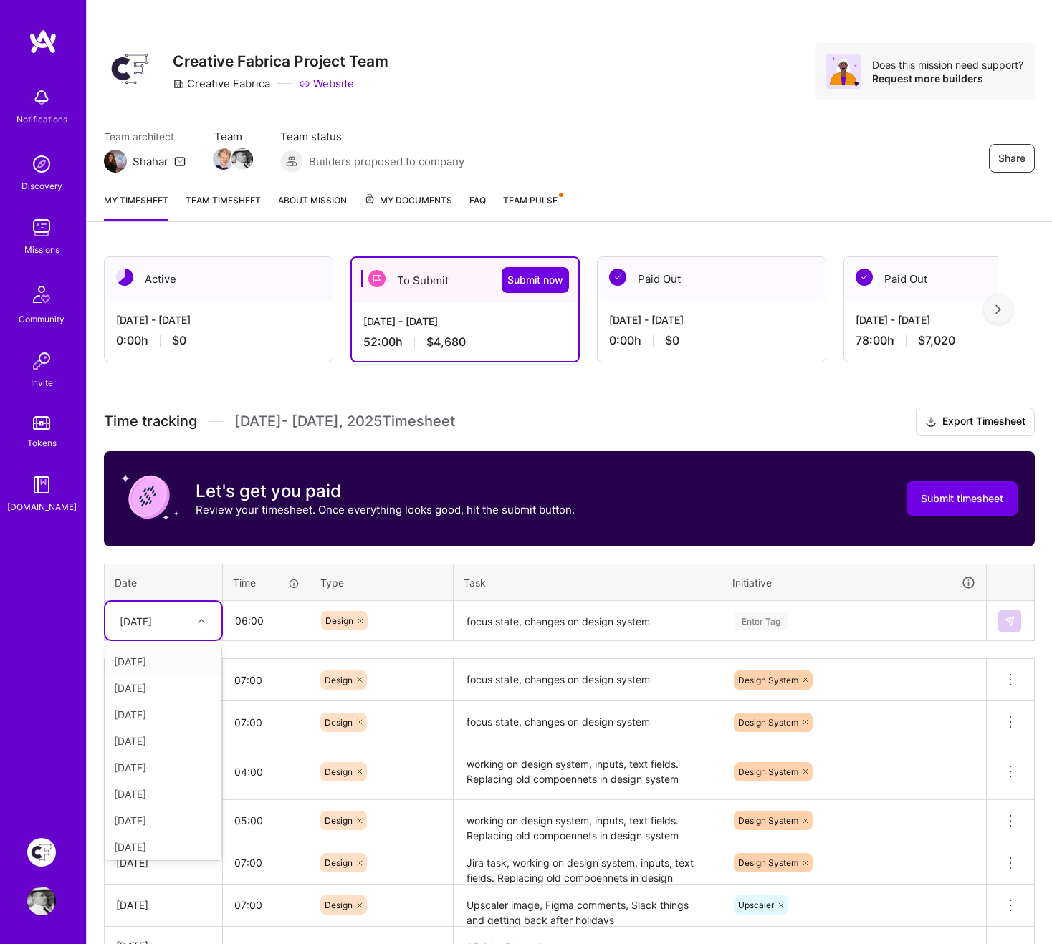
click at [181, 622] on div "[DATE]" at bounding box center [152, 621] width 80 height 24
type input "24"
drag, startPoint x: 181, startPoint y: 620, endPoint x: 109, endPoint y: 621, distance: 71.6
click at [109, 621] on div "[DATE]" at bounding box center [163, 621] width 116 height 38
type input "26"
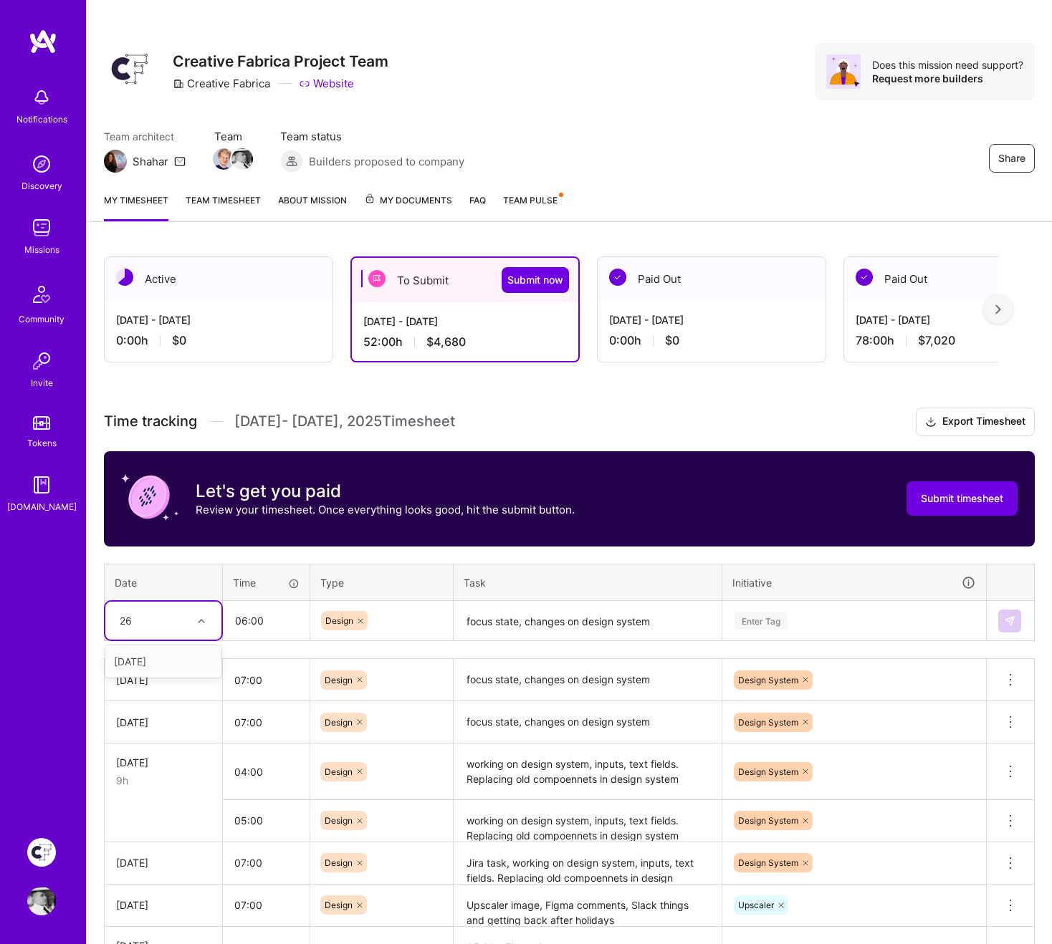
click at [153, 662] on div "[DATE]" at bounding box center [163, 661] width 116 height 27
click at [1009, 676] on icon at bounding box center [1009, 679] width 17 height 17
click at [199, 683] on div "[DATE]" at bounding box center [163, 680] width 95 height 15
click at [145, 678] on div "[DATE]" at bounding box center [163, 680] width 95 height 15
drag, startPoint x: 146, startPoint y: 677, endPoint x: 175, endPoint y: 675, distance: 28.7
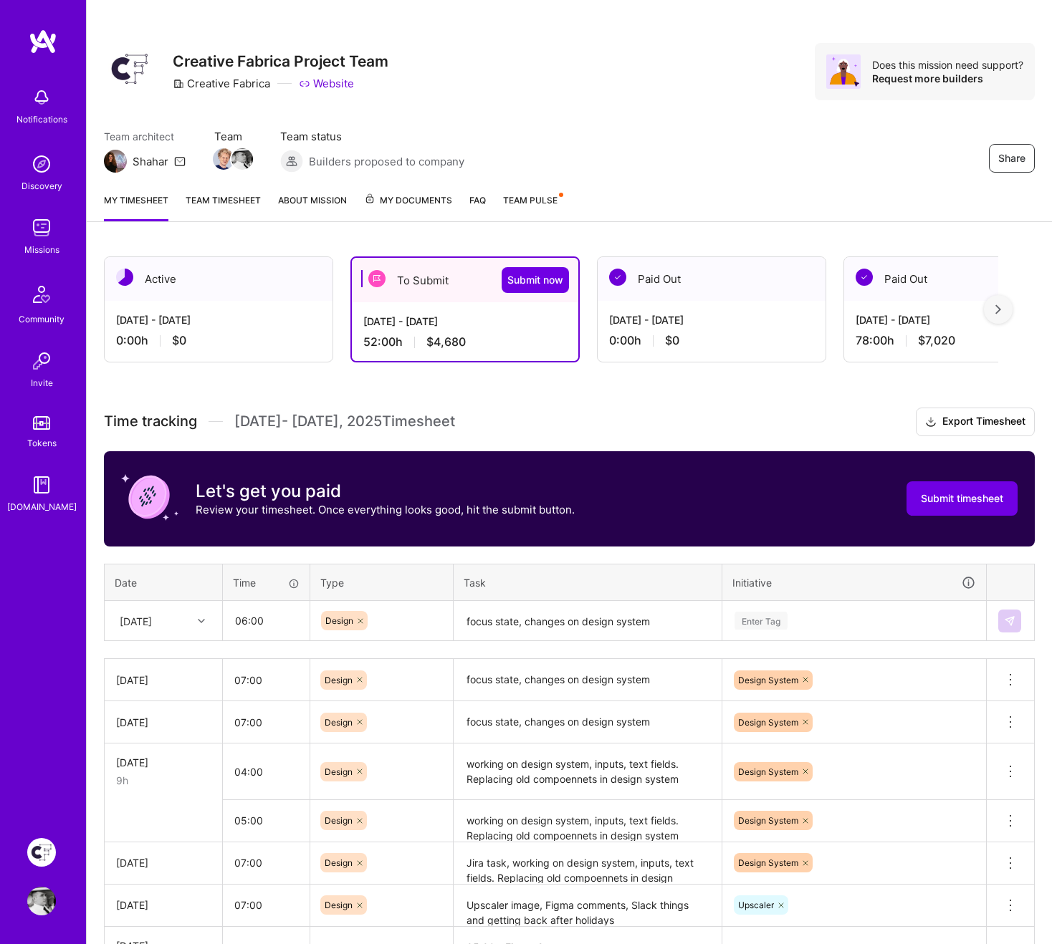
click at [175, 675] on div "[DATE]" at bounding box center [163, 680] width 95 height 15
click at [1009, 685] on icon at bounding box center [1009, 721] width 17 height 17
click at [989, 685] on button "Delete row" at bounding box center [975, 746] width 74 height 35
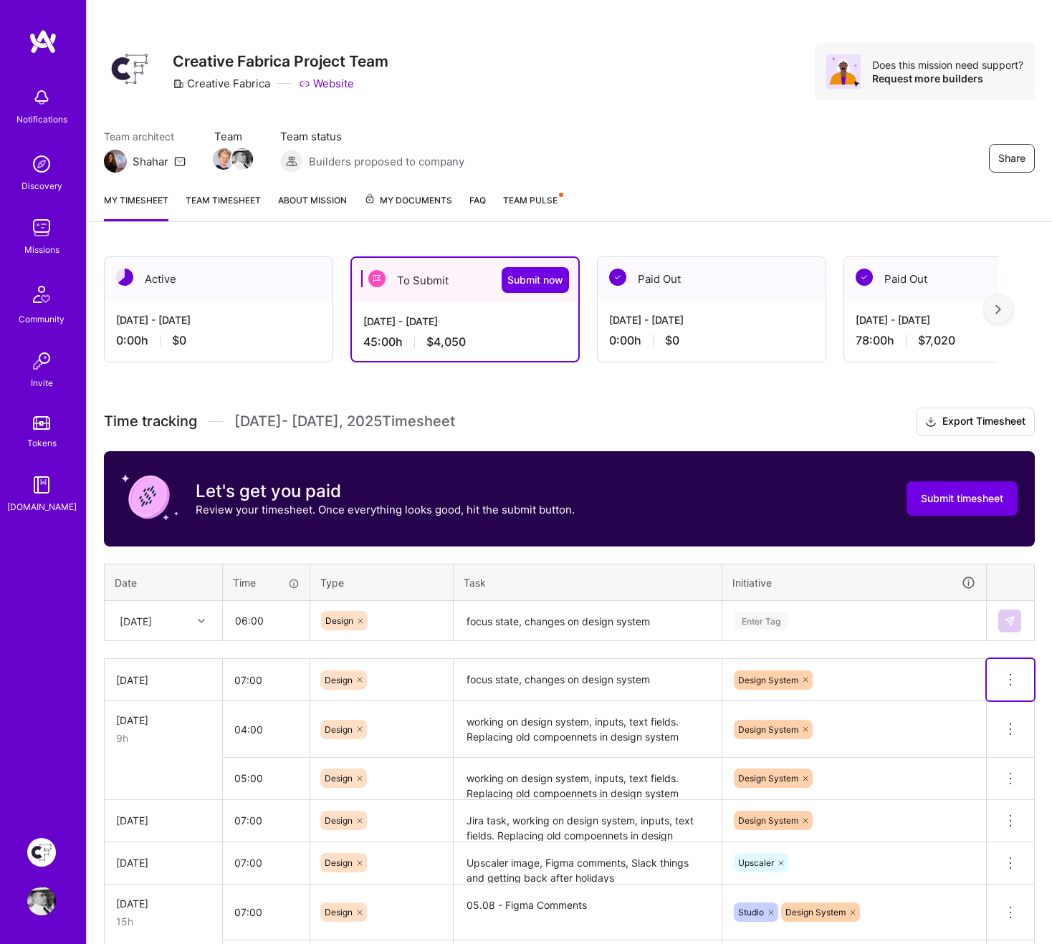
click at [1009, 681] on icon at bounding box center [1009, 679] width 17 height 17
click at [994, 685] on button "Delete row" at bounding box center [975, 704] width 74 height 35
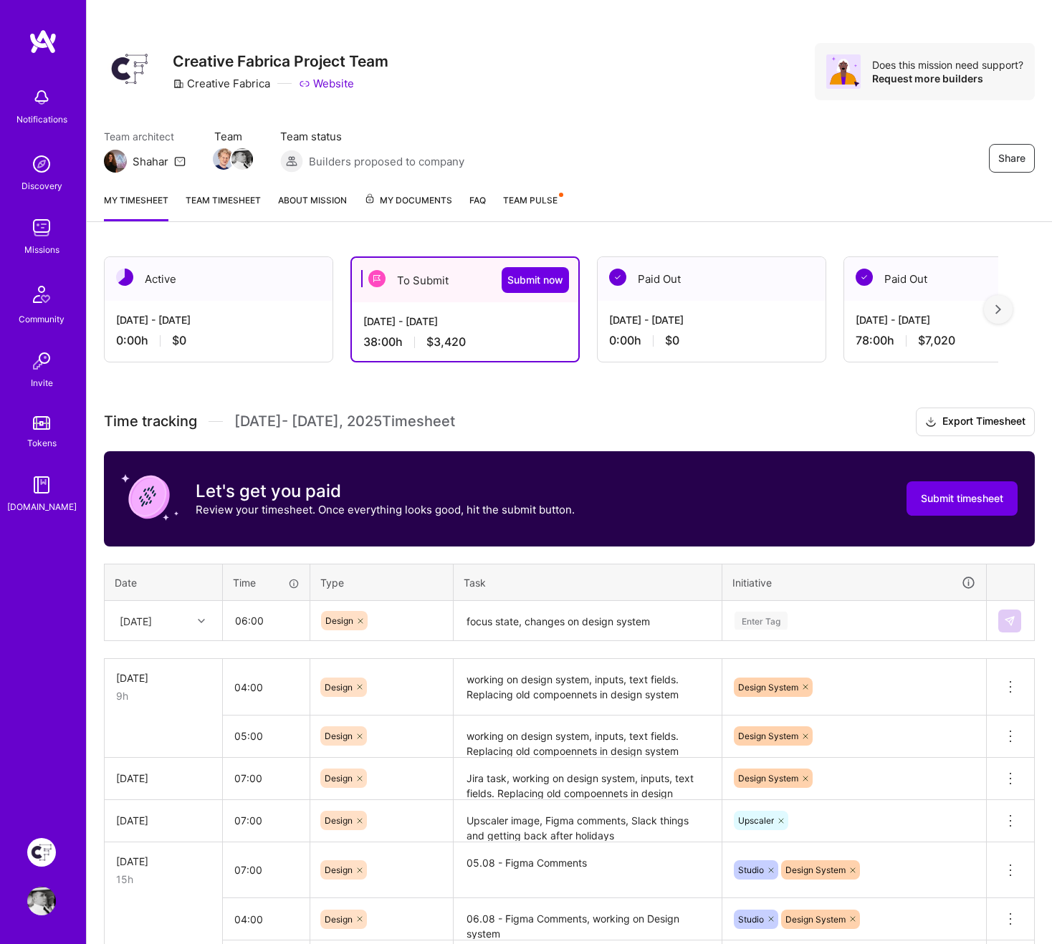
click at [152, 619] on div "[DATE]" at bounding box center [136, 620] width 32 height 15
type input "22"
click at [152, 658] on div "[DATE]" at bounding box center [163, 661] width 116 height 27
click at [521, 622] on textarea "focus state, changes on design system" at bounding box center [587, 621] width 265 height 38
paste textarea
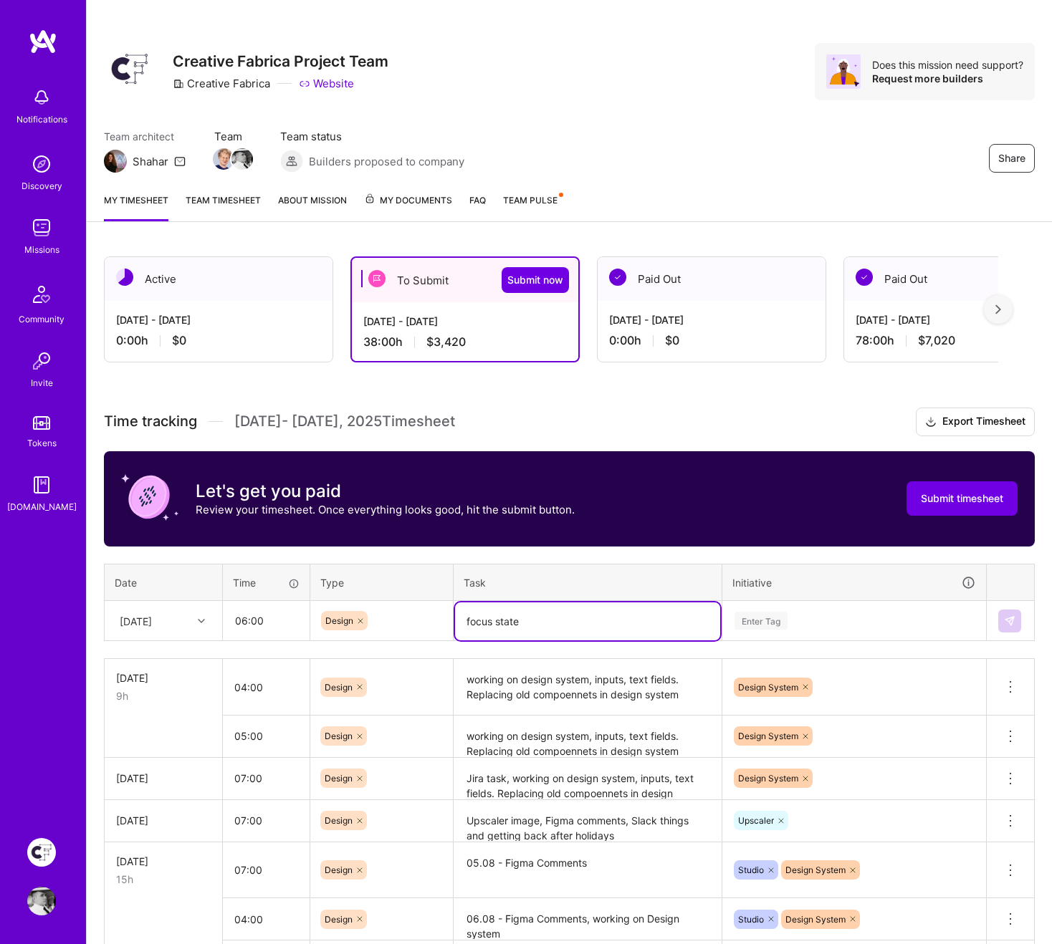
type textarea "focus state"
click at [266, 621] on input "06:00" at bounding box center [265, 621] width 85 height 38
drag, startPoint x: 275, startPoint y: 619, endPoint x: 176, endPoint y: 619, distance: 98.9
click at [176, 619] on tr "[DATE] 06:00 Design focus state Enter Tag" at bounding box center [570, 621] width 930 height 40
type input "02:00"
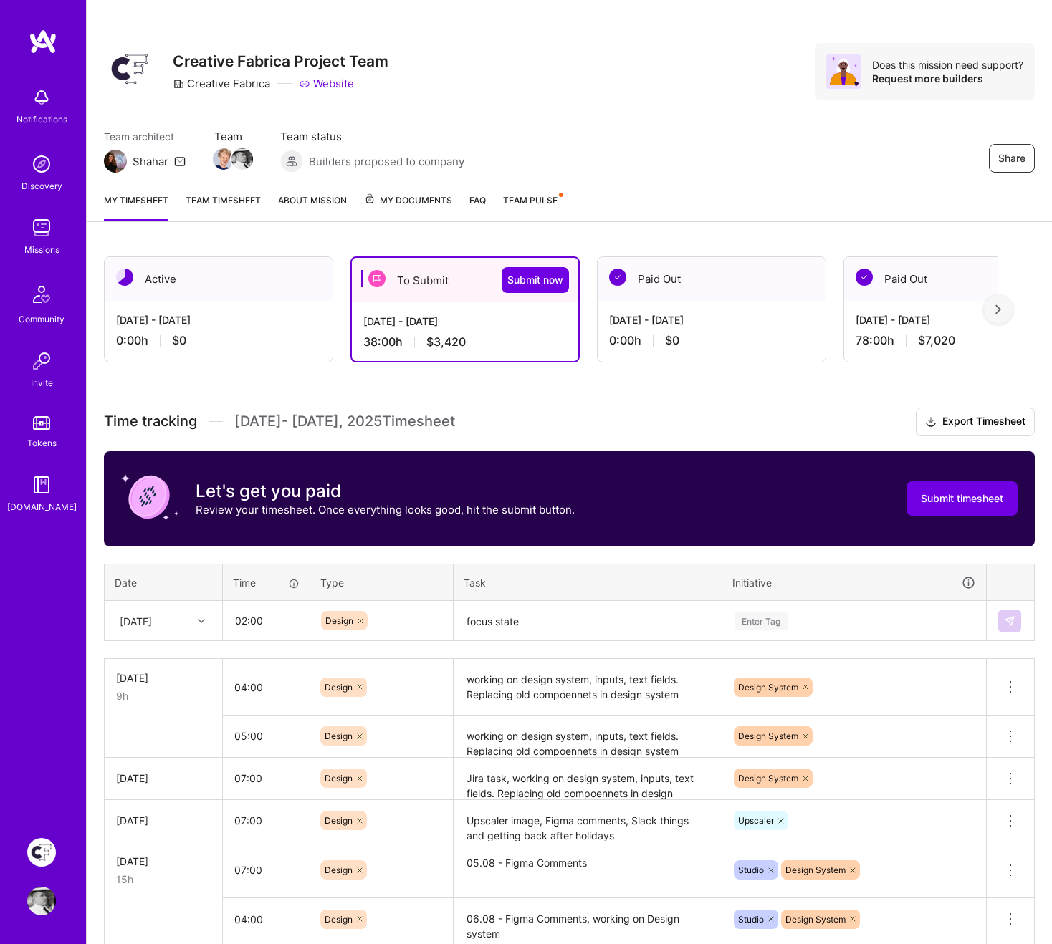
click at [828, 625] on div "Enter Tag" at bounding box center [854, 621] width 242 height 18
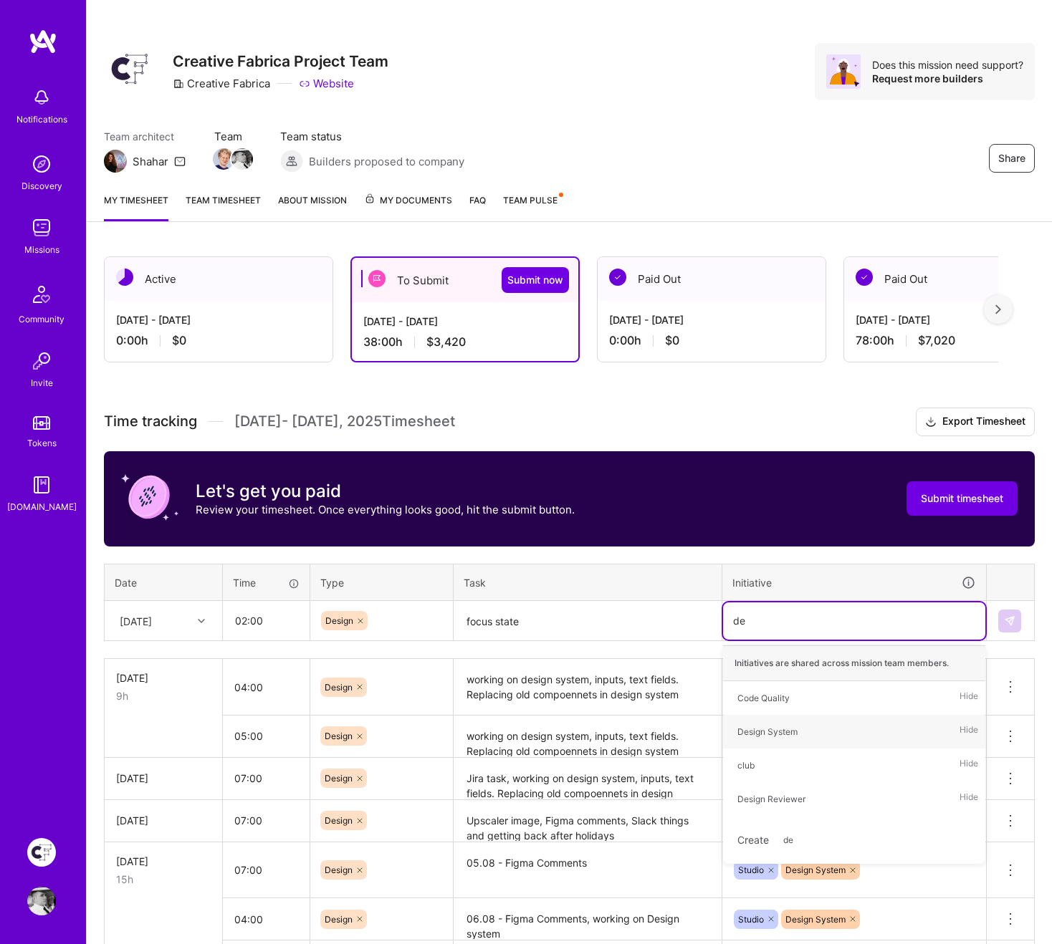
type input "des"
click at [784, 685] on div "Design System" at bounding box center [767, 698] width 60 height 15
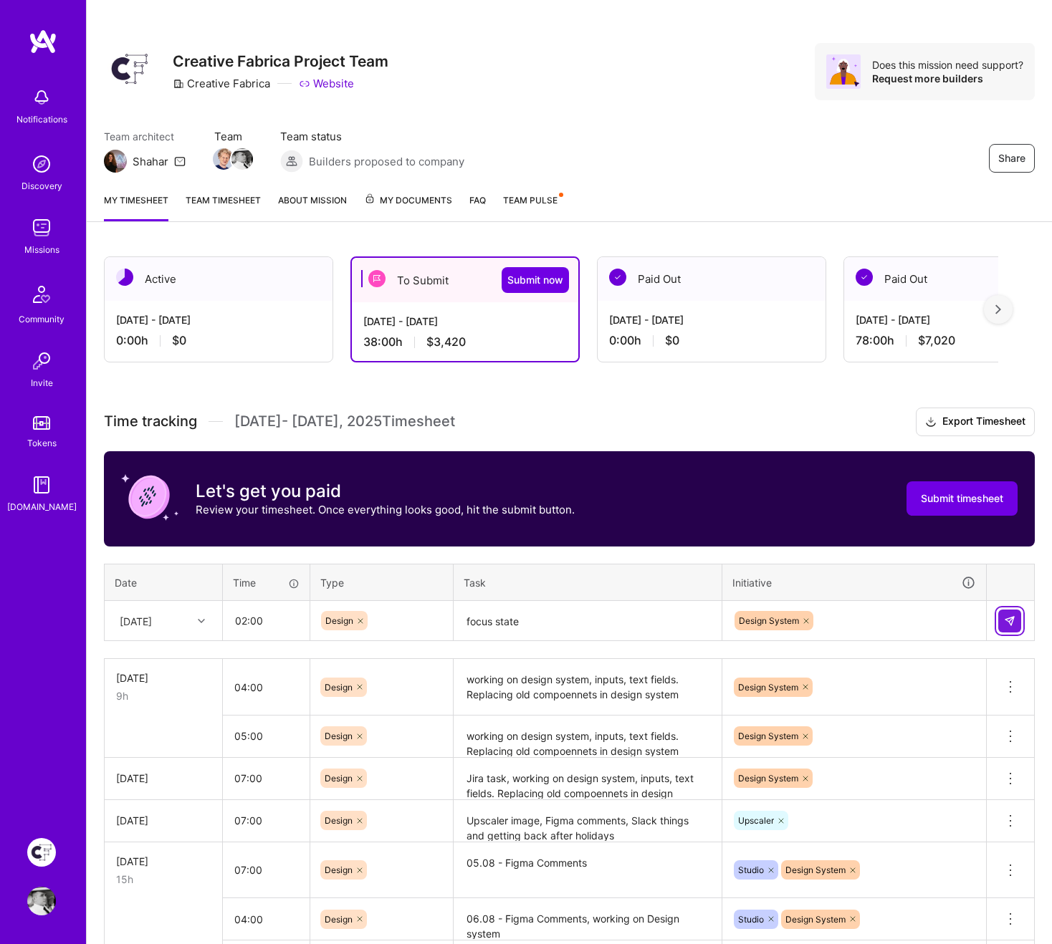
click at [1006, 619] on img at bounding box center [1009, 620] width 11 height 11
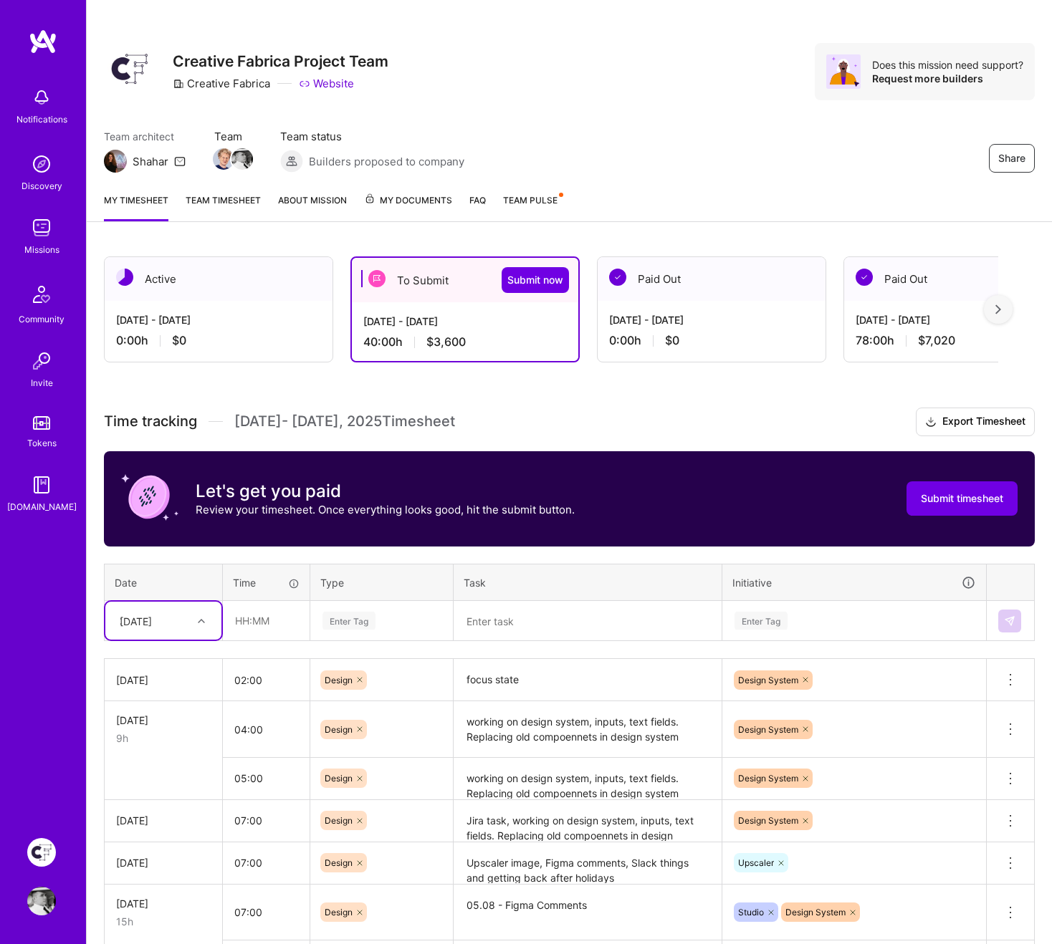
type input "25"
click at [148, 663] on div "[DATE]" at bounding box center [163, 661] width 116 height 27
click at [269, 622] on input "text" at bounding box center [265, 621] width 85 height 38
type input "07:00"
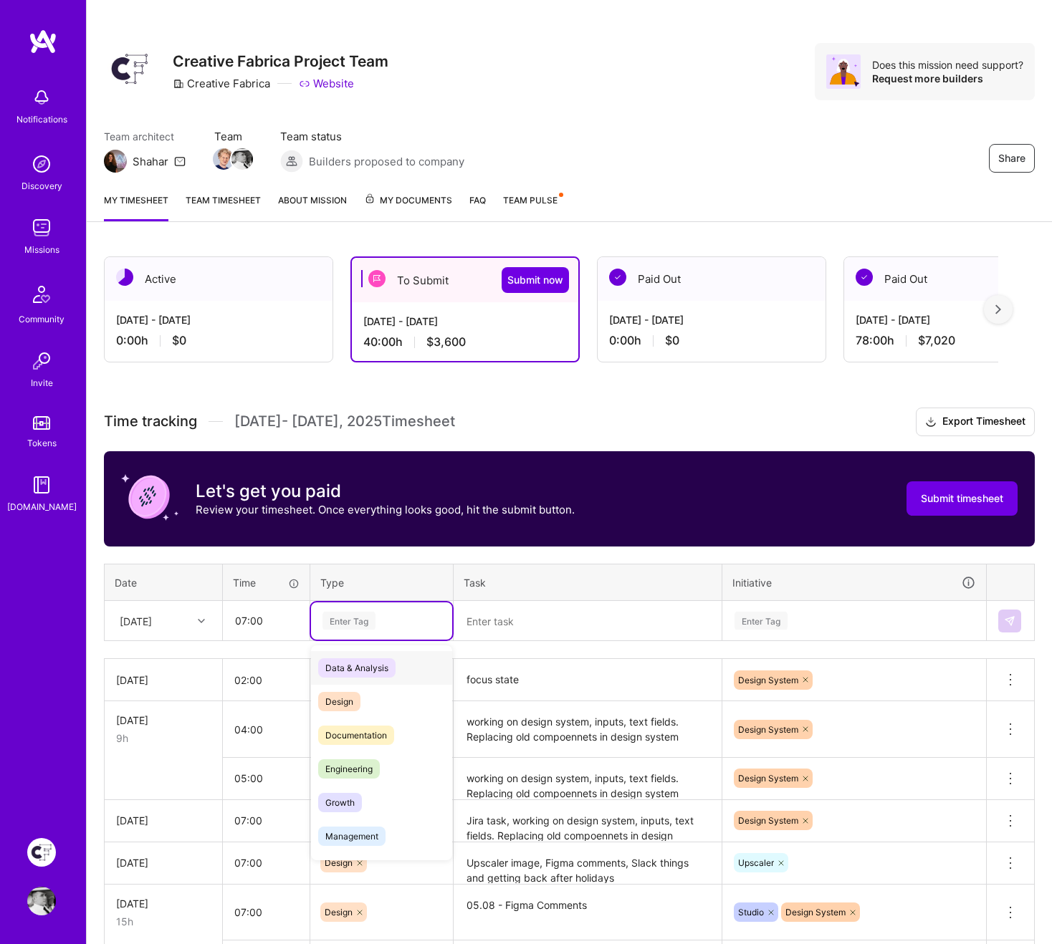
click at [360, 622] on div "Enter Tag" at bounding box center [348, 621] width 53 height 22
drag, startPoint x: 350, startPoint y: 702, endPoint x: 431, endPoint y: 666, distance: 88.5
click at [350, 685] on span "Design" at bounding box center [339, 701] width 42 height 19
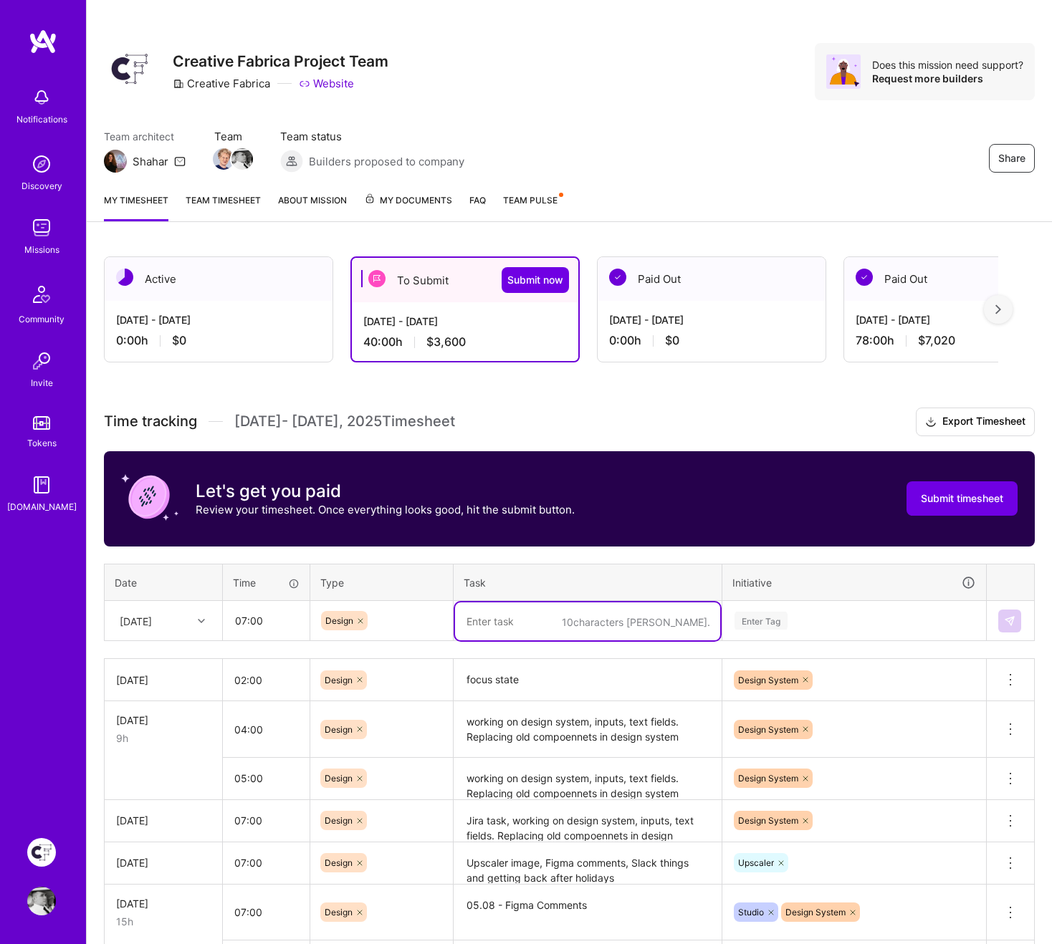
click at [542, 620] on textarea at bounding box center [587, 621] width 265 height 38
paste textarea "focus state, changes on design system"
type textarea "focus state, changes on design system"
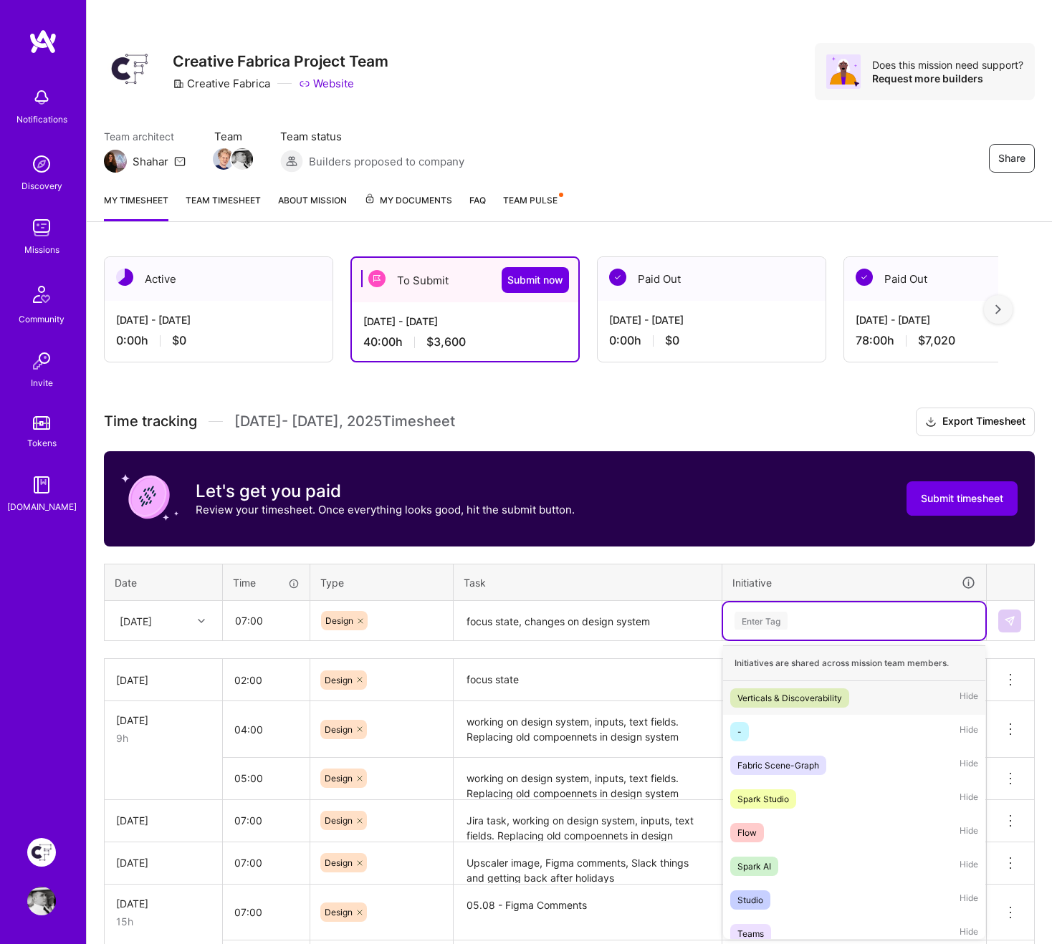
click at [771, 617] on div "Enter Tag" at bounding box center [760, 621] width 53 height 22
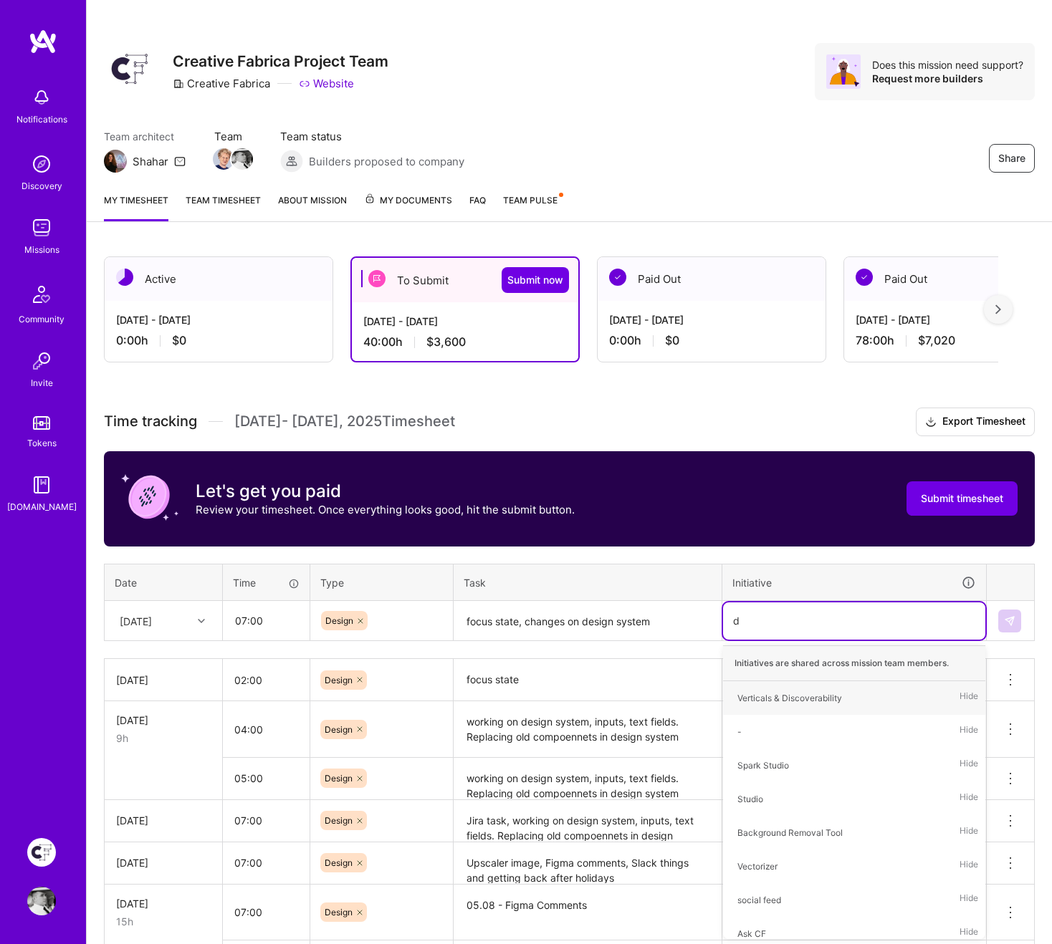
type input "de"
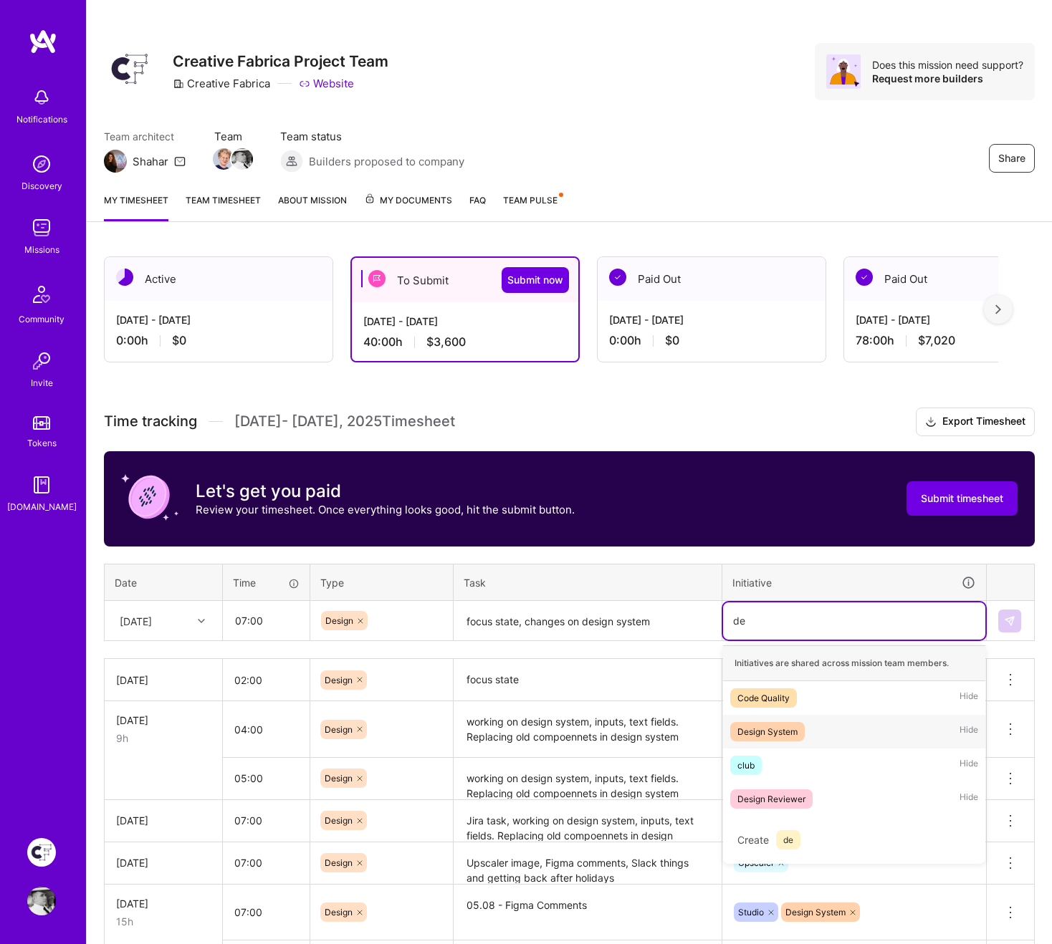
click at [771, 685] on div "Design System" at bounding box center [767, 731] width 60 height 15
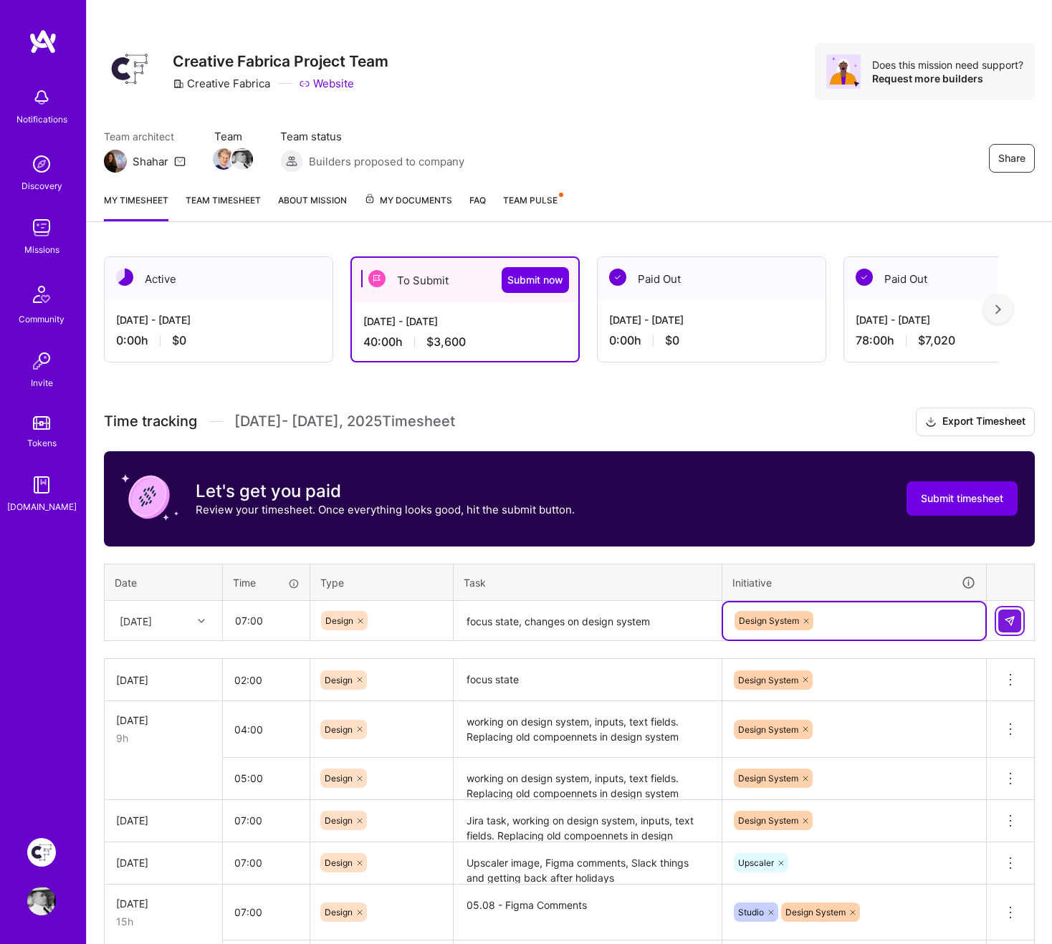
click at [1011, 622] on img at bounding box center [1009, 620] width 11 height 11
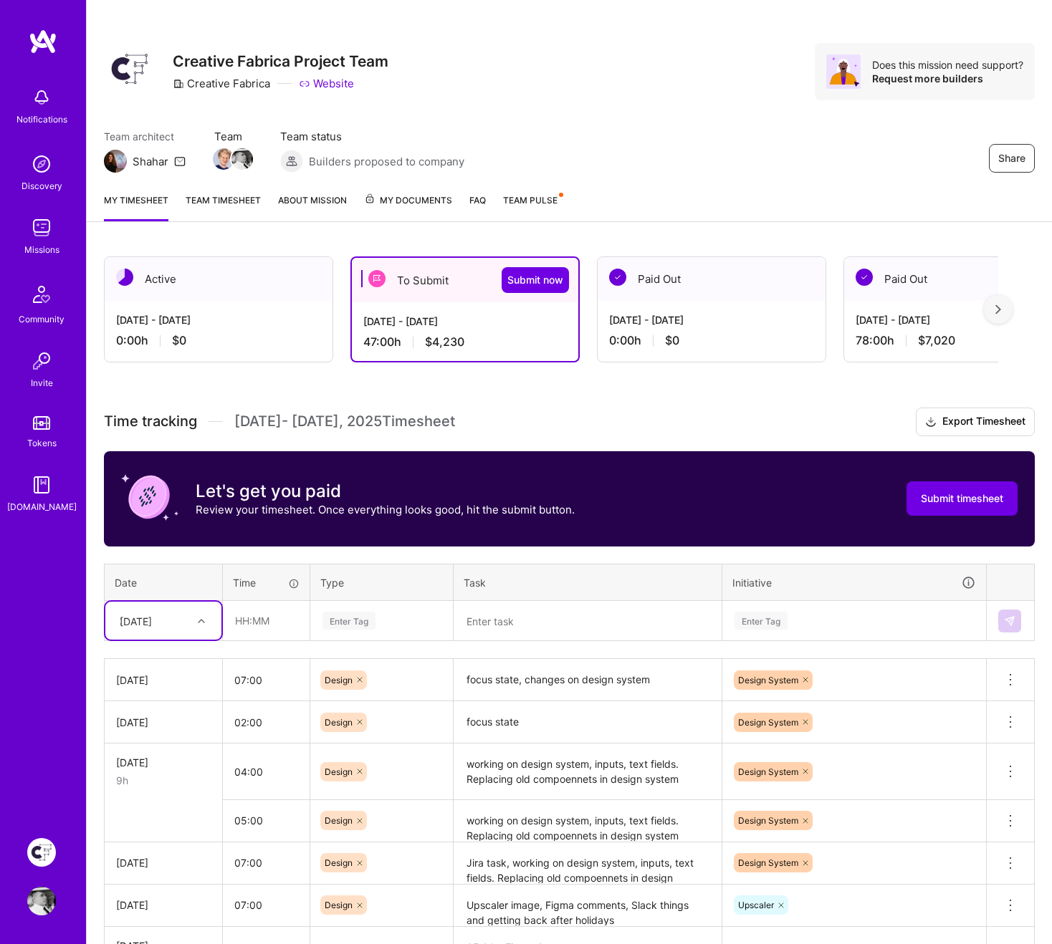
type input "26"
click at [155, 653] on div "[DATE]" at bounding box center [163, 661] width 116 height 27
click at [268, 618] on input "text" at bounding box center [265, 621] width 85 height 38
type input "05:00"
click at [372, 626] on div "Enter Tag" at bounding box center [348, 621] width 53 height 22
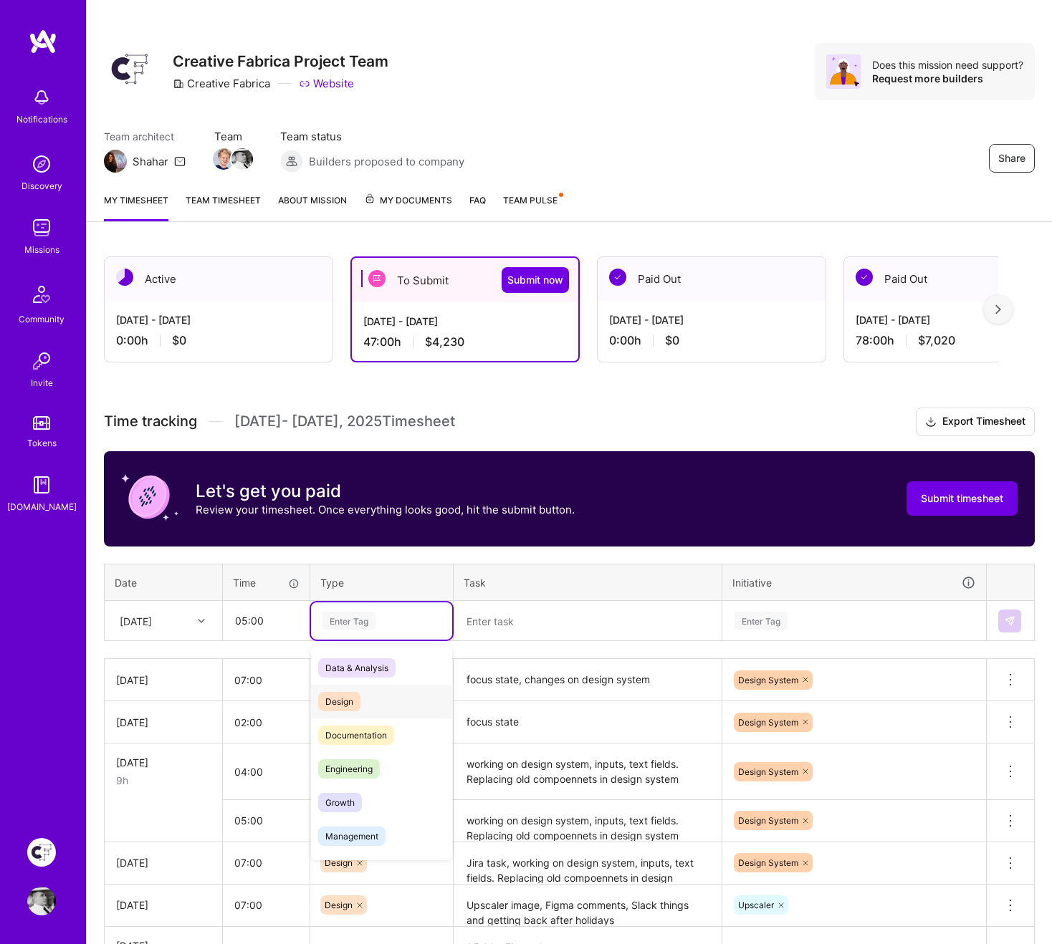
click at [365, 685] on div "Design" at bounding box center [381, 702] width 141 height 34
click at [510, 618] on textarea at bounding box center [587, 621] width 265 height 38
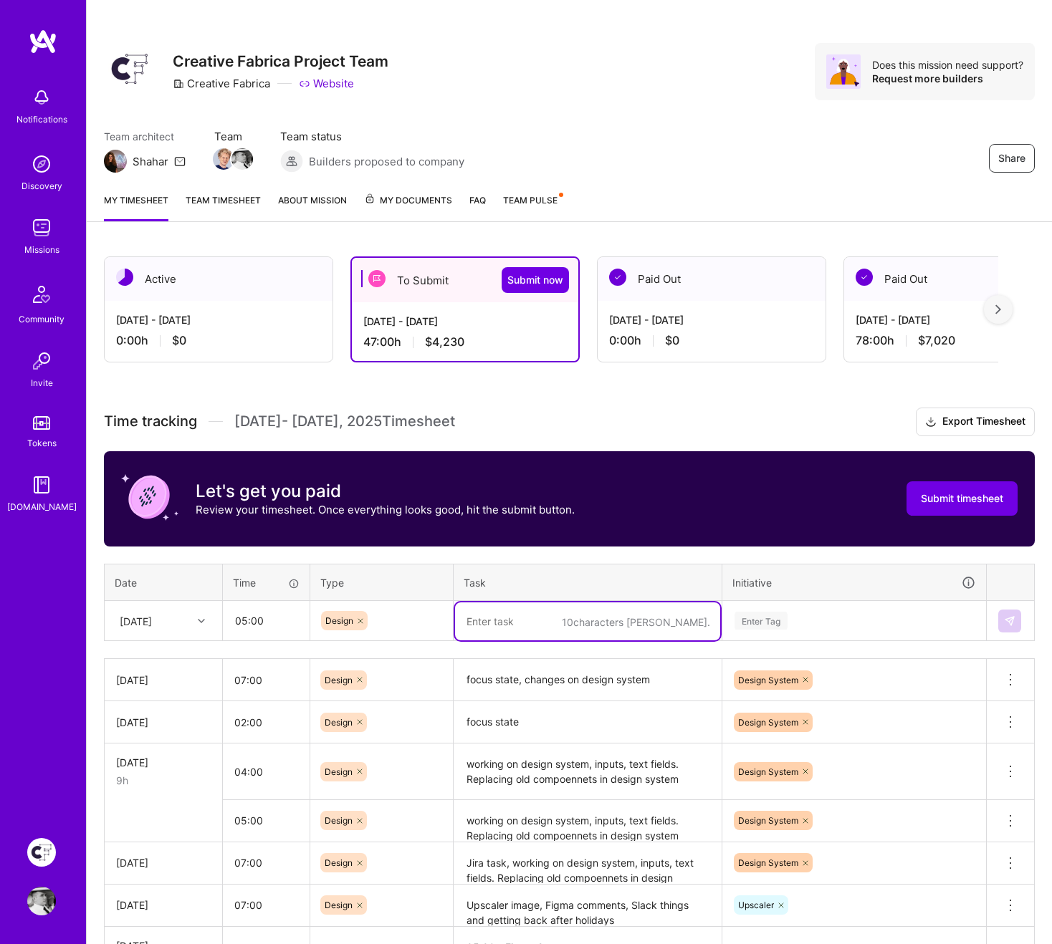
paste textarea "focus state, changes on design system"
type textarea "focus state, changes on design system"
click at [754, 616] on div "Enter Tag" at bounding box center [760, 621] width 53 height 22
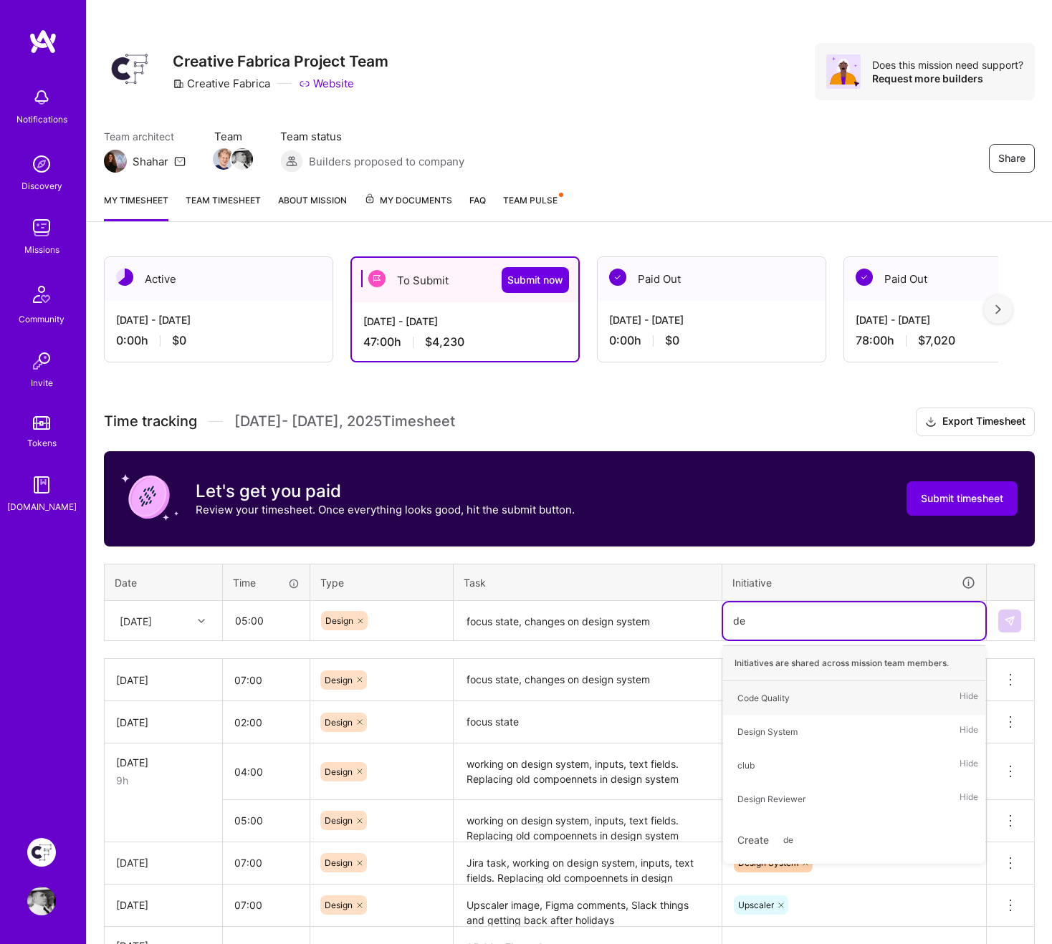
type input "des"
click at [784, 685] on div "Design System" at bounding box center [767, 698] width 60 height 15
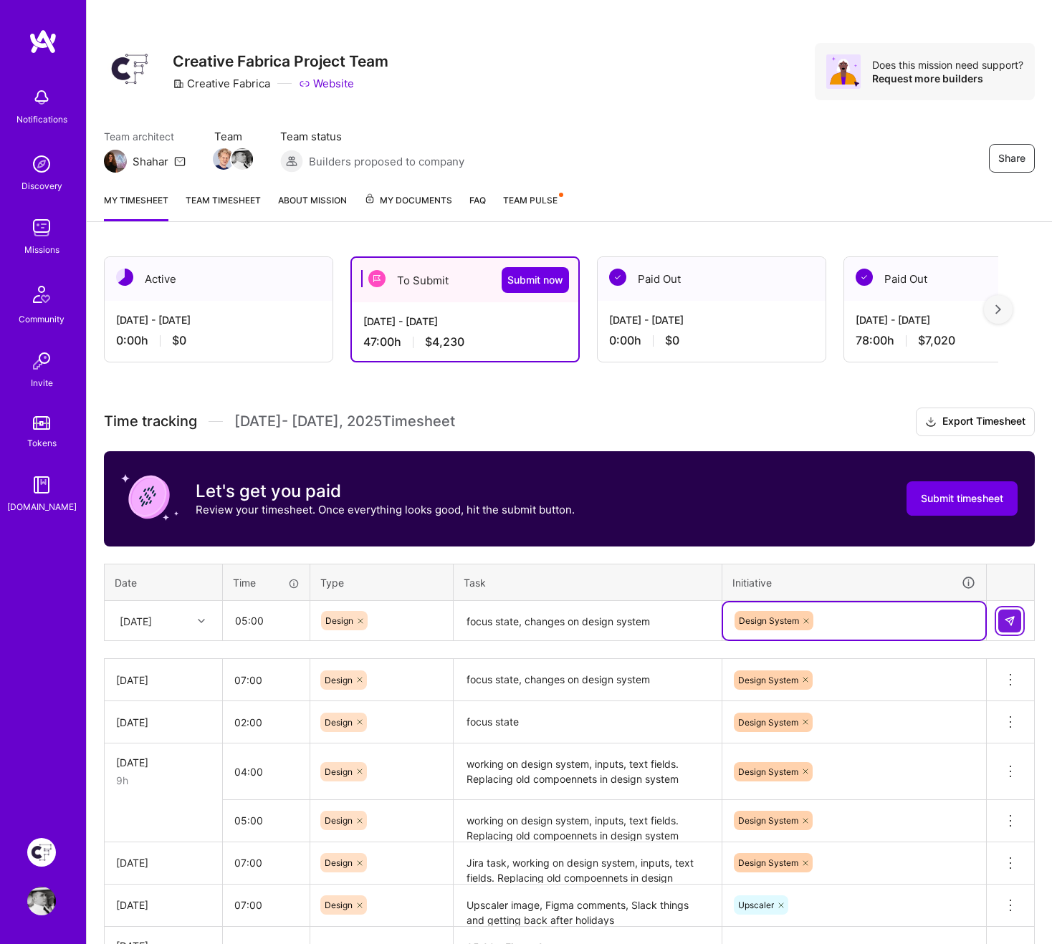
click at [1011, 625] on img at bounding box center [1009, 620] width 11 height 11
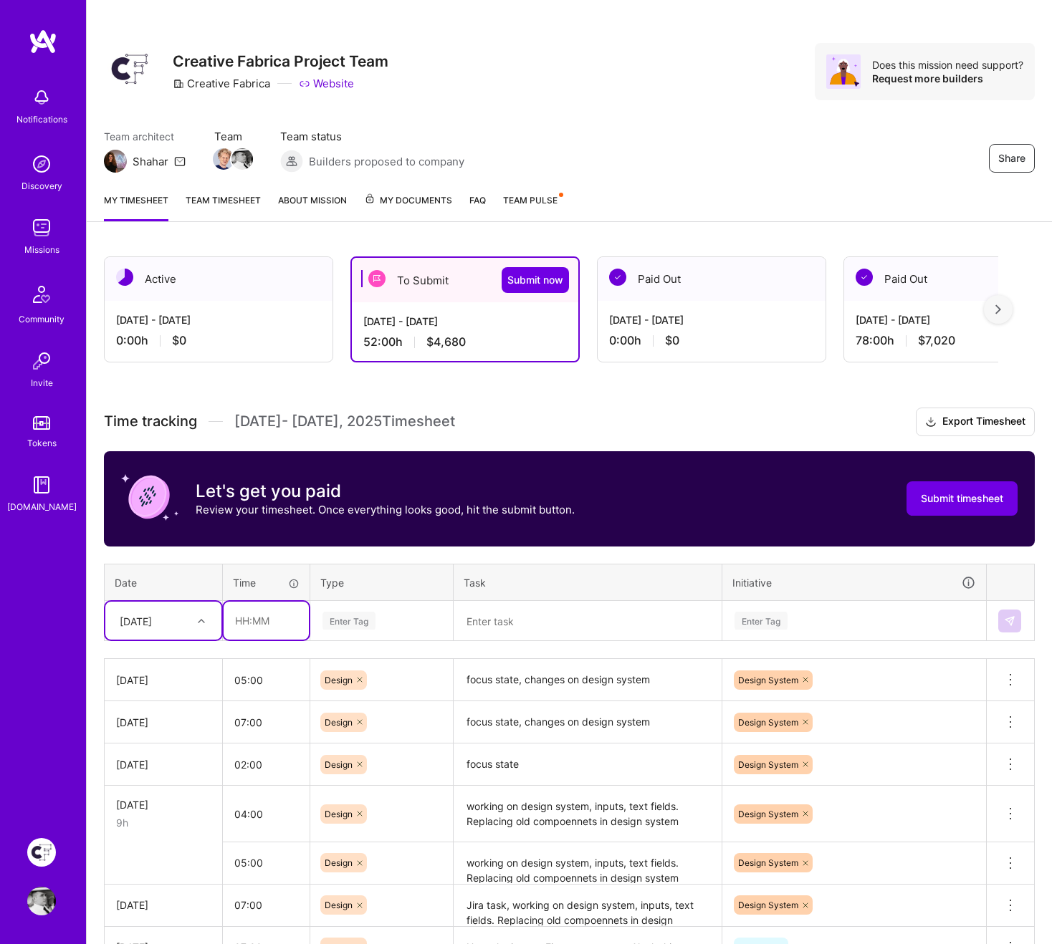
click at [269, 625] on input "text" at bounding box center [265, 621] width 85 height 38
type input "06:00"
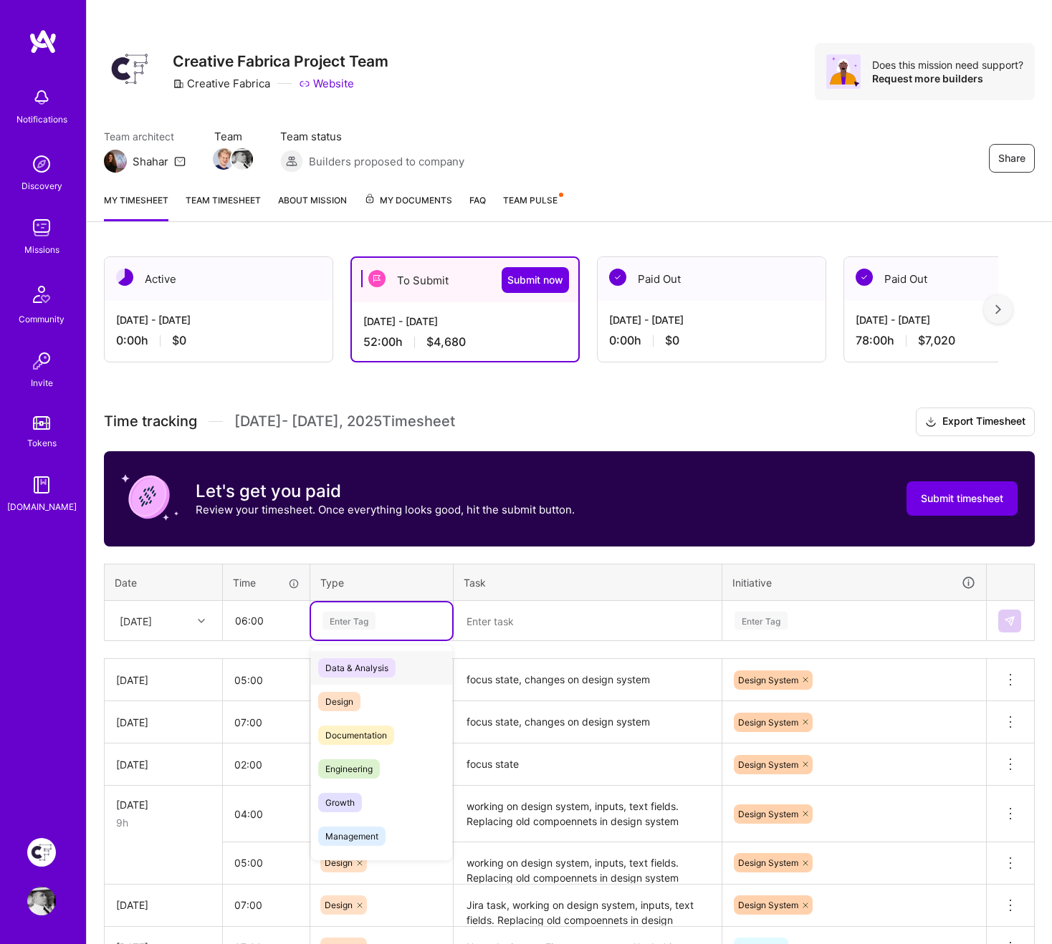
click at [346, 621] on div "Enter Tag" at bounding box center [348, 621] width 53 height 22
click at [354, 685] on span "Design" at bounding box center [339, 701] width 42 height 19
click at [505, 619] on textarea at bounding box center [587, 621] width 265 height 38
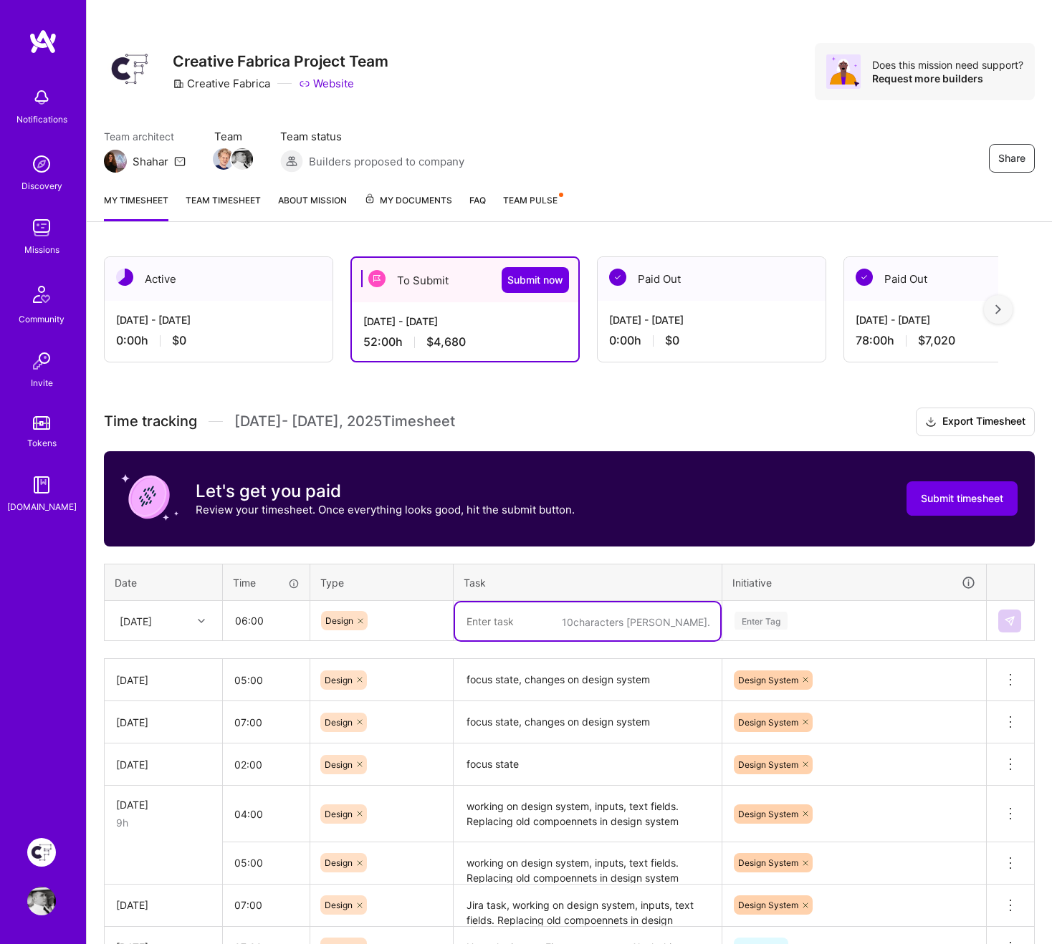
paste textarea "focus state, changes on design system"
type textarea "focus state, changes on design system"
click at [782, 615] on div "Enter Tag" at bounding box center [760, 621] width 53 height 22
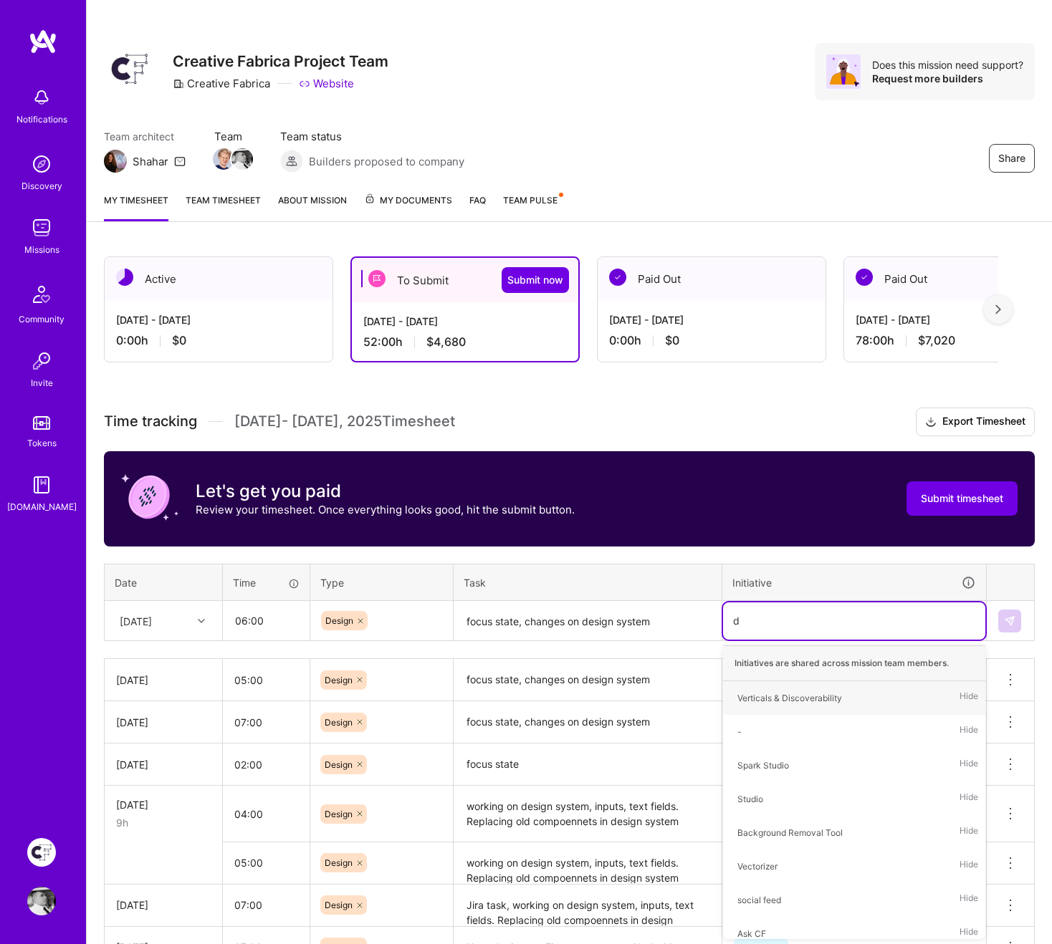
type input "de"
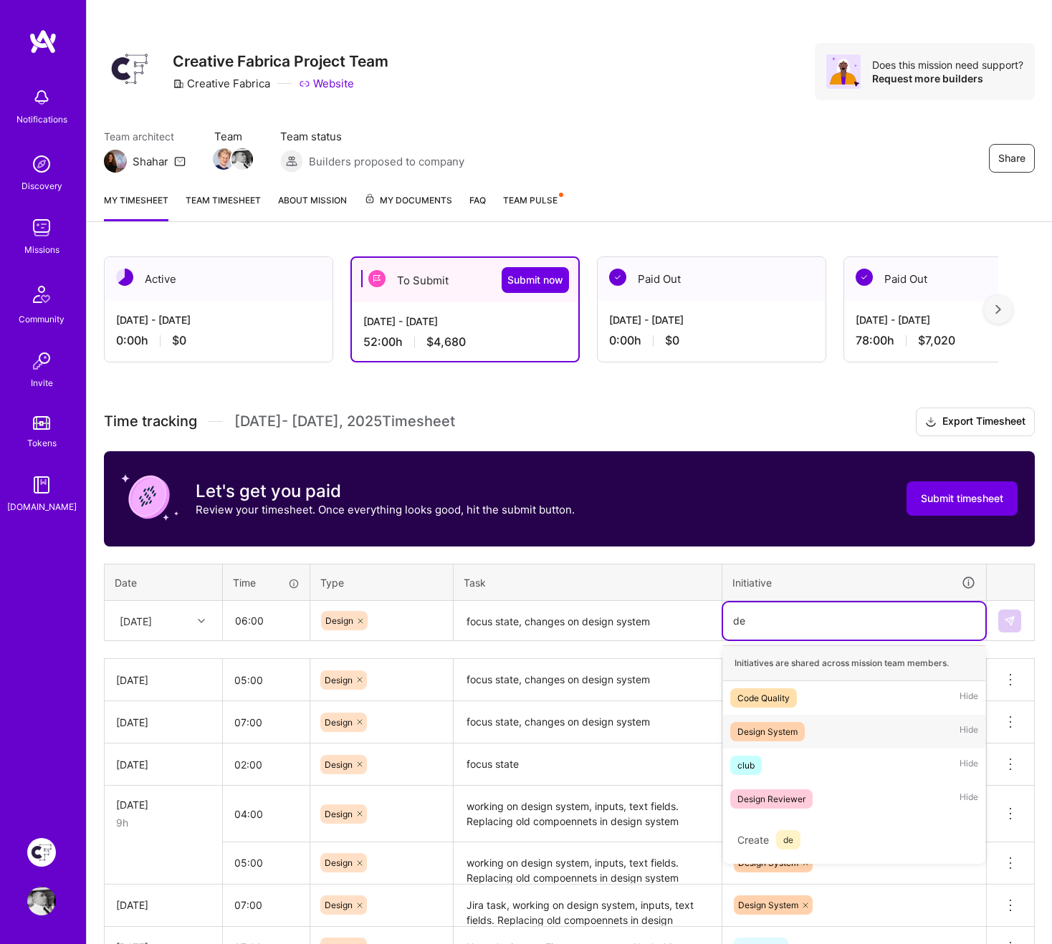
click at [781, 685] on div "Design System" at bounding box center [767, 731] width 60 height 15
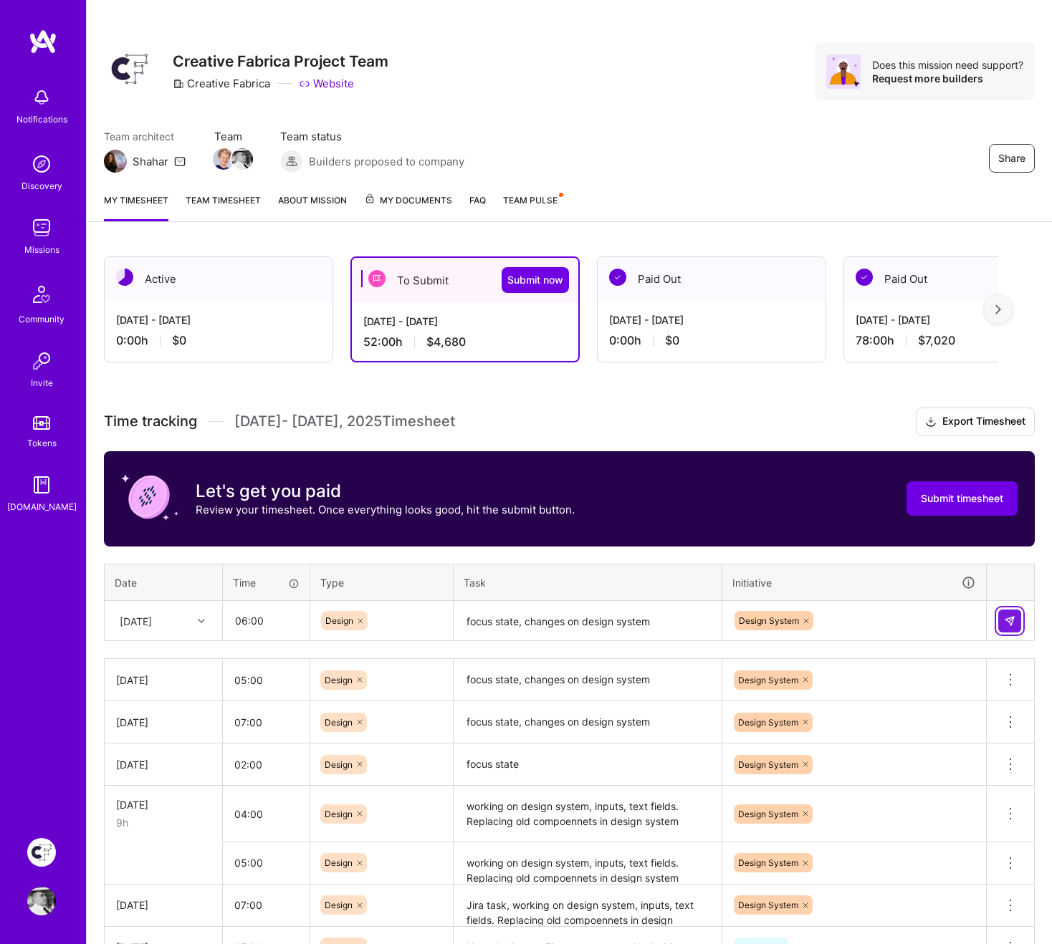
click at [1014, 618] on img at bounding box center [1009, 620] width 11 height 11
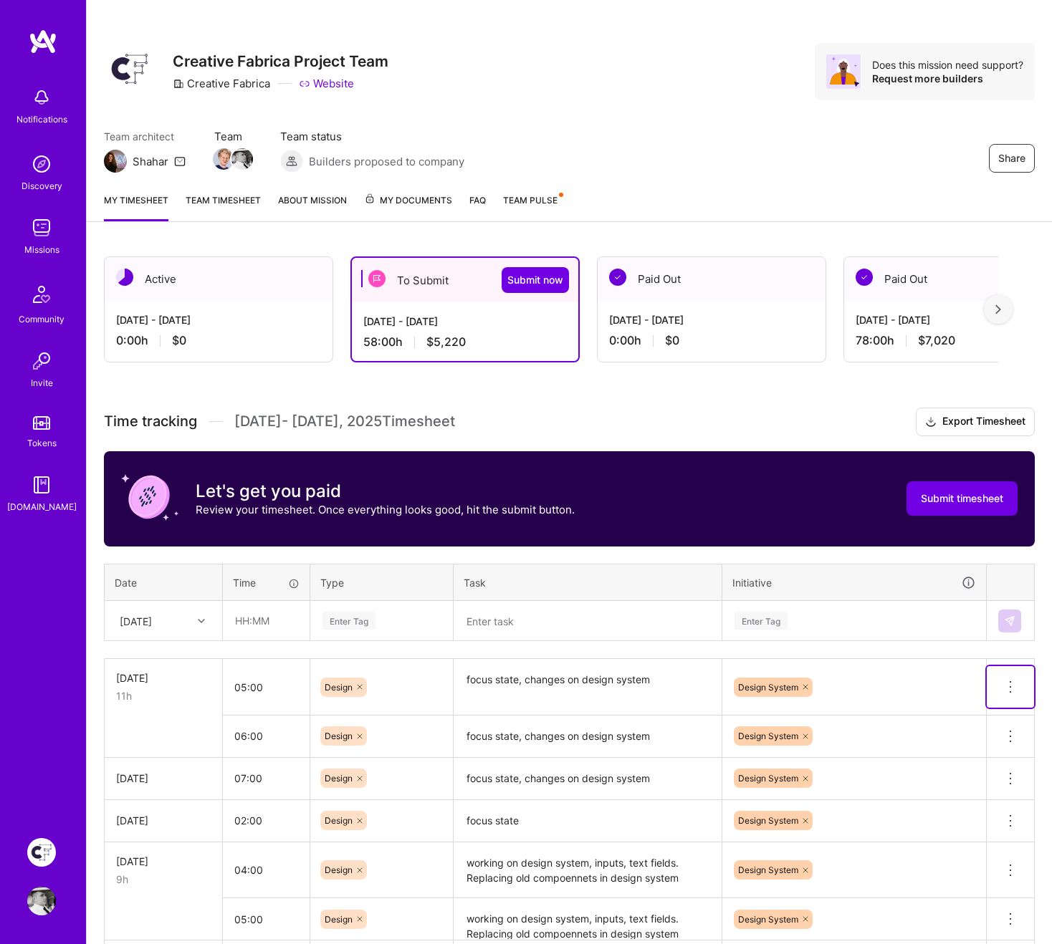
click at [1009, 684] on icon at bounding box center [1009, 686] width 17 height 17
click at [996, 685] on button "Delete row" at bounding box center [975, 711] width 74 height 35
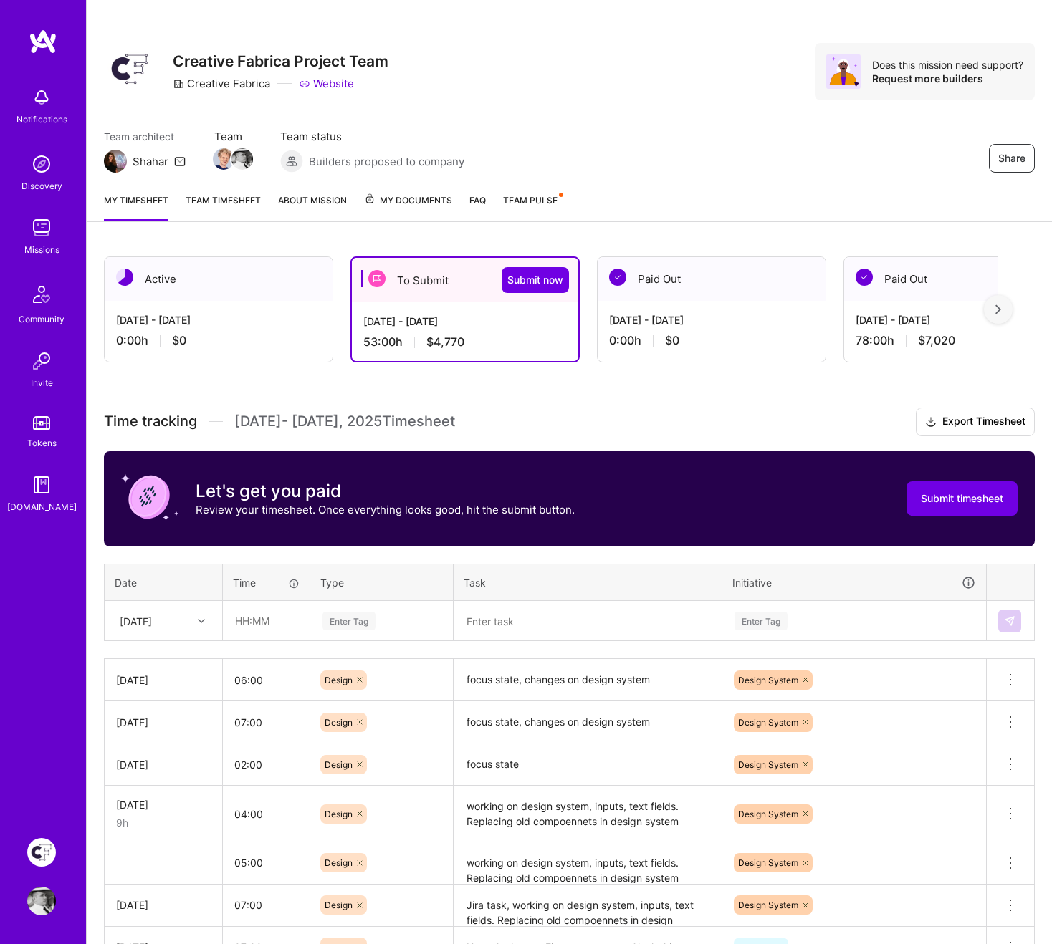
click at [152, 621] on div "[DATE]" at bounding box center [136, 620] width 32 height 15
type input "27"
click at [163, 661] on div "[DATE]" at bounding box center [163, 661] width 116 height 27
click at [280, 628] on input "text" at bounding box center [265, 621] width 85 height 38
type input "06:00"
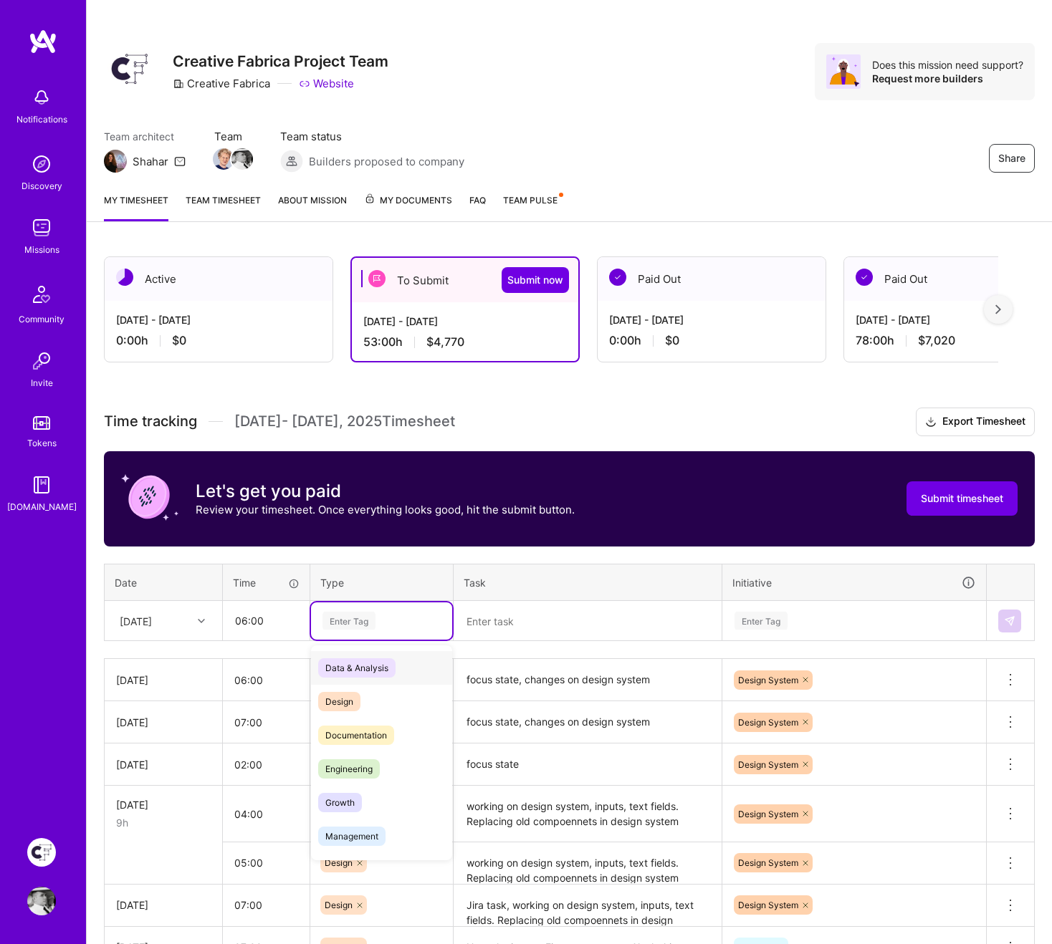
click at [361, 625] on div "Enter Tag" at bounding box center [348, 621] width 53 height 22
click at [346, 685] on span "Design" at bounding box center [339, 701] width 42 height 19
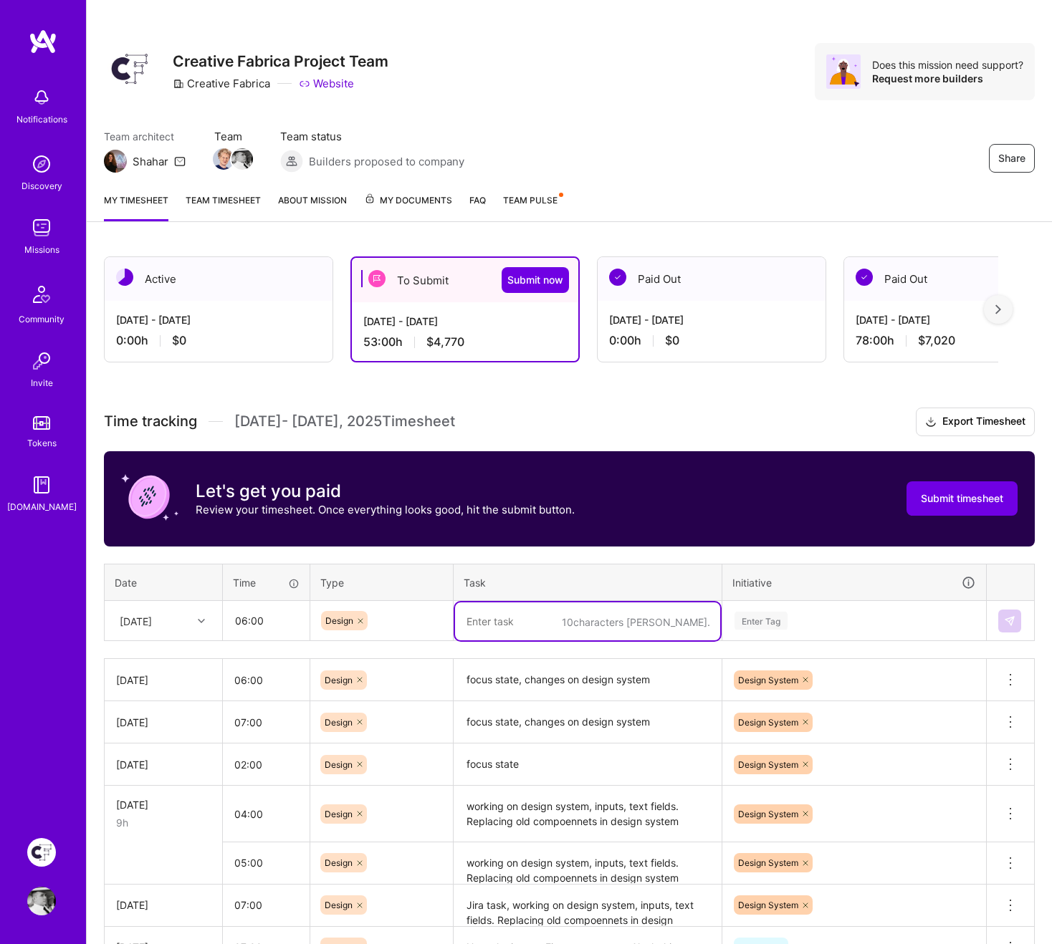
click at [514, 622] on textarea at bounding box center [587, 621] width 265 height 38
paste textarea "Change on select component. Adding Invisible select. design reviewer, focus sta…"
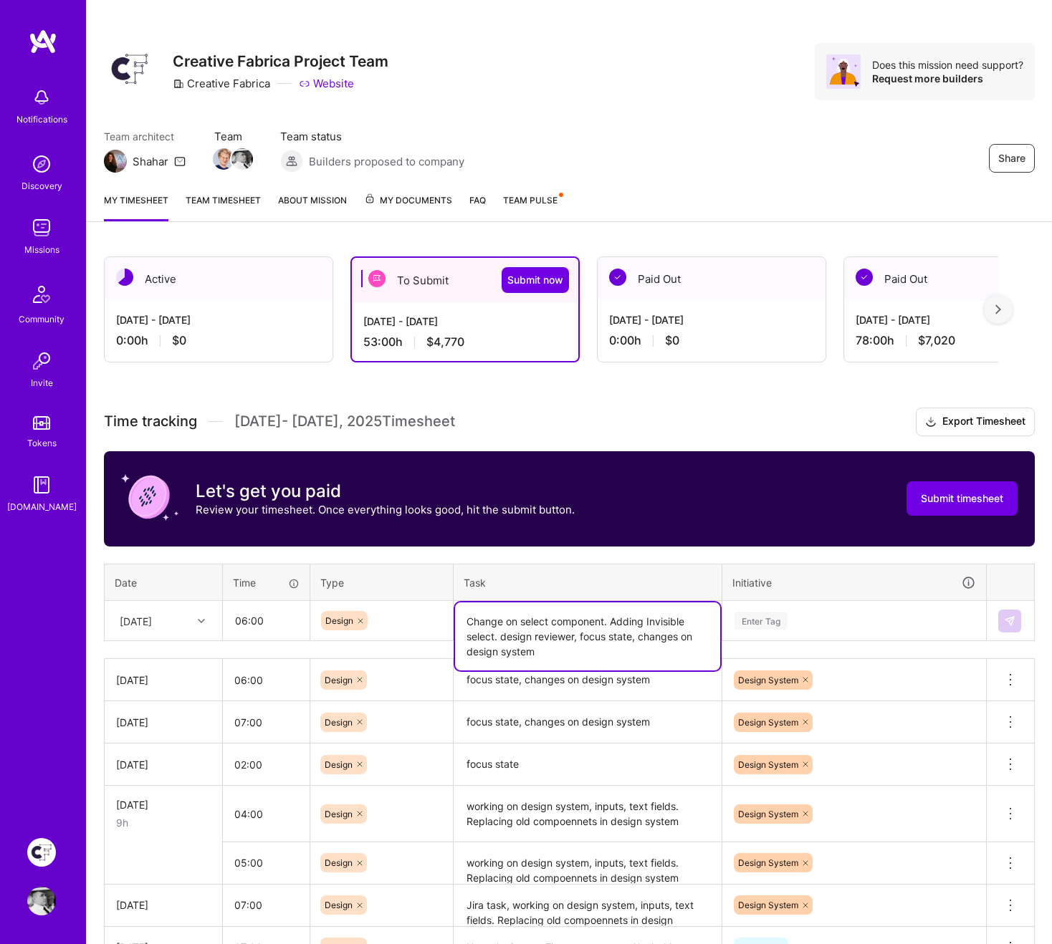
type textarea "Change on select component. Adding Invisible select. design reviewer, focus sta…"
click at [761, 618] on div "Enter Tag" at bounding box center [760, 621] width 53 height 22
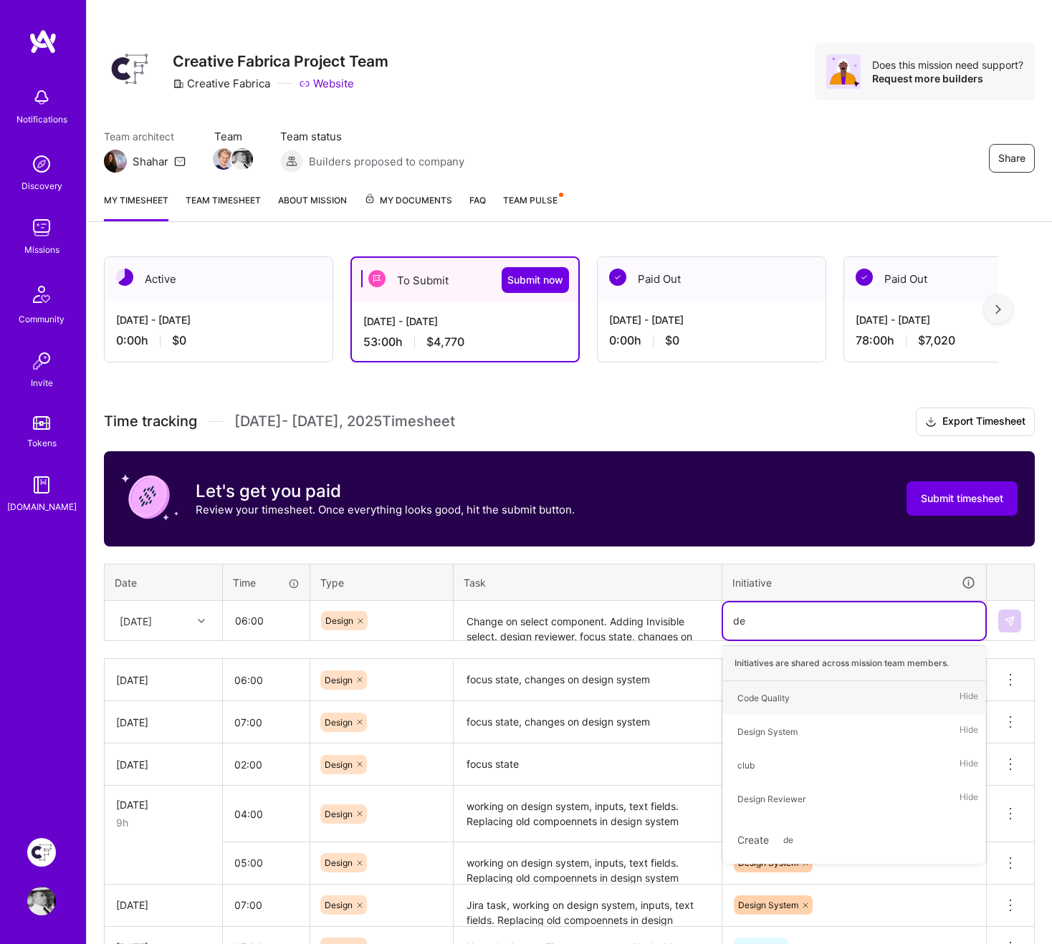
type input "des"
click at [807, 685] on div "Design System Hide" at bounding box center [854, 698] width 262 height 34
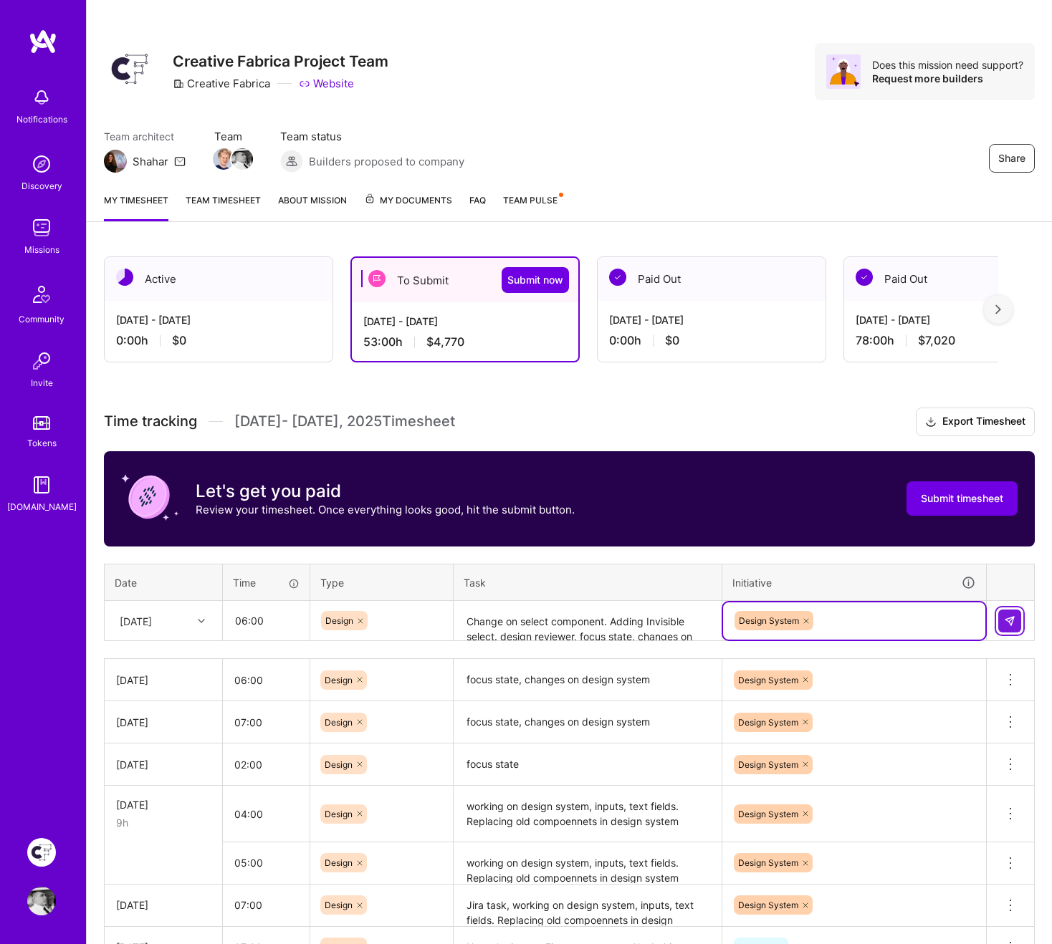
click at [1006, 616] on img at bounding box center [1009, 620] width 11 height 11
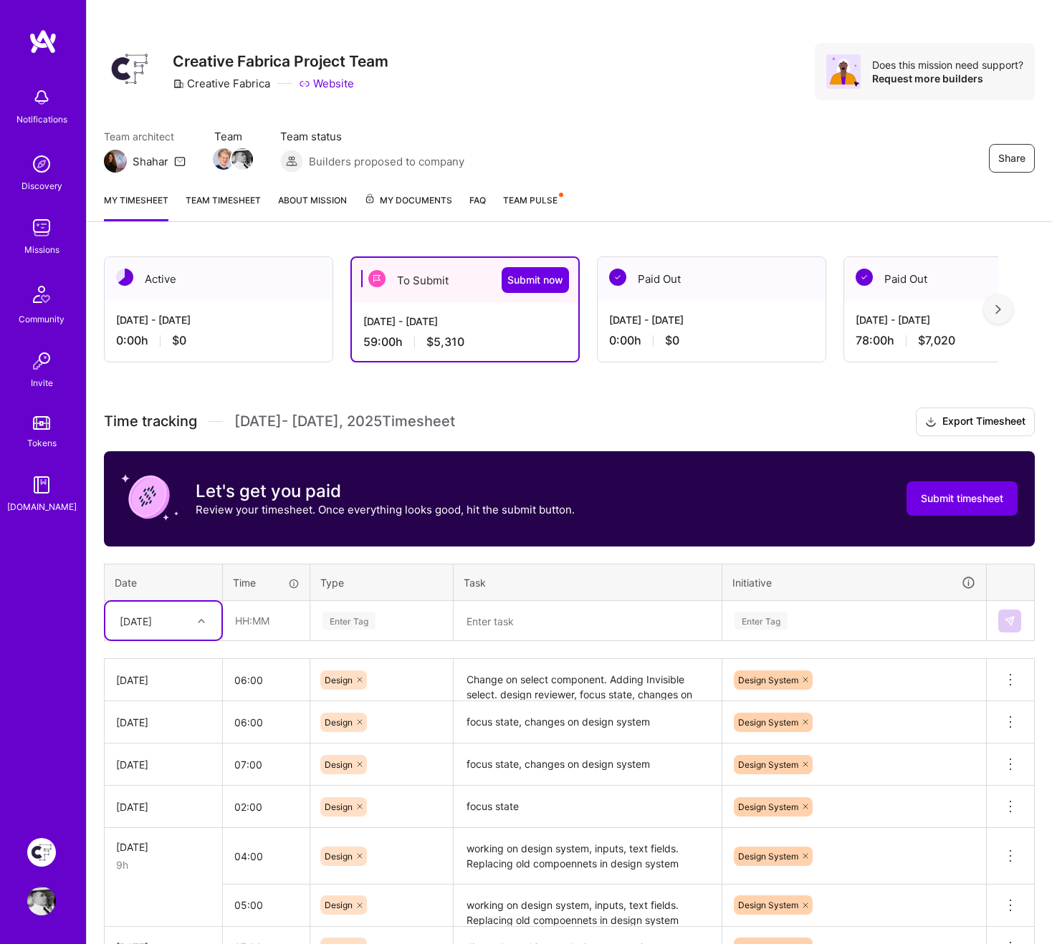
click at [510, 622] on textarea at bounding box center [587, 621] width 265 height 38
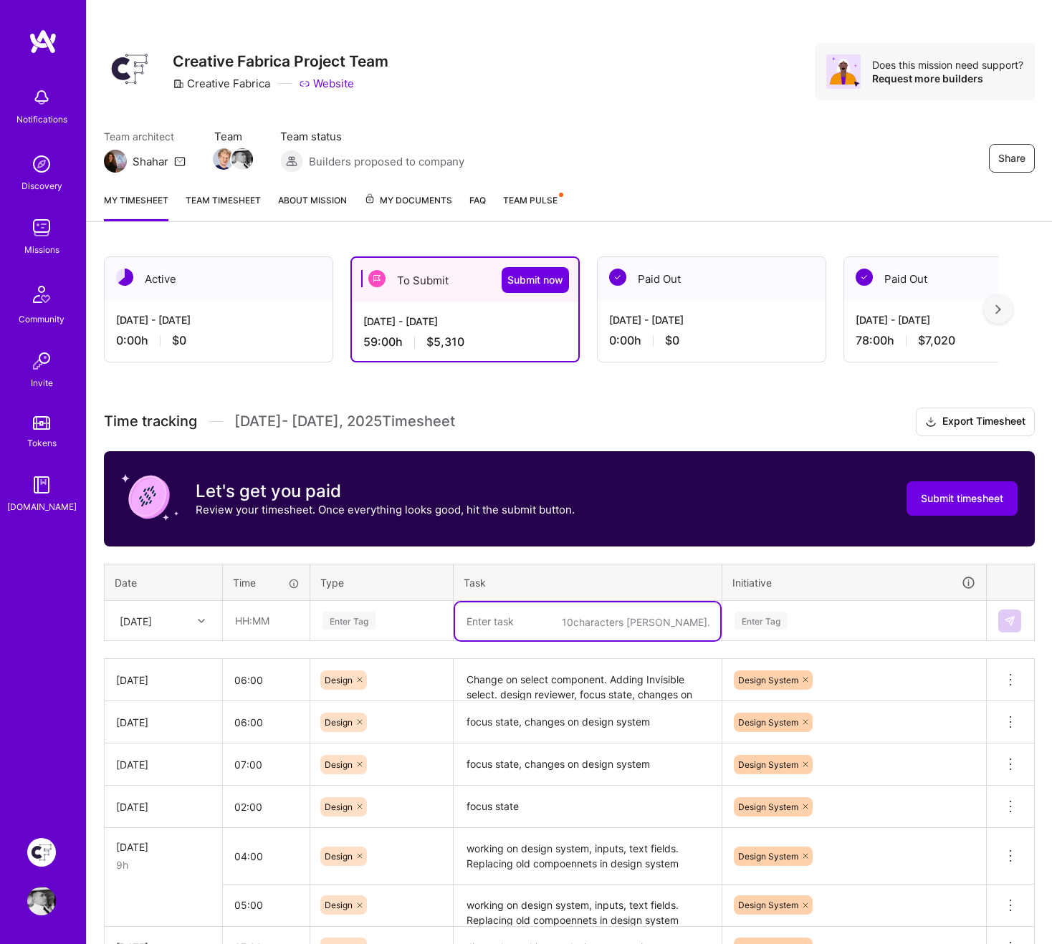
paste textarea "Change on select component. Adding Invisible select. design reviewer, focus sta…"
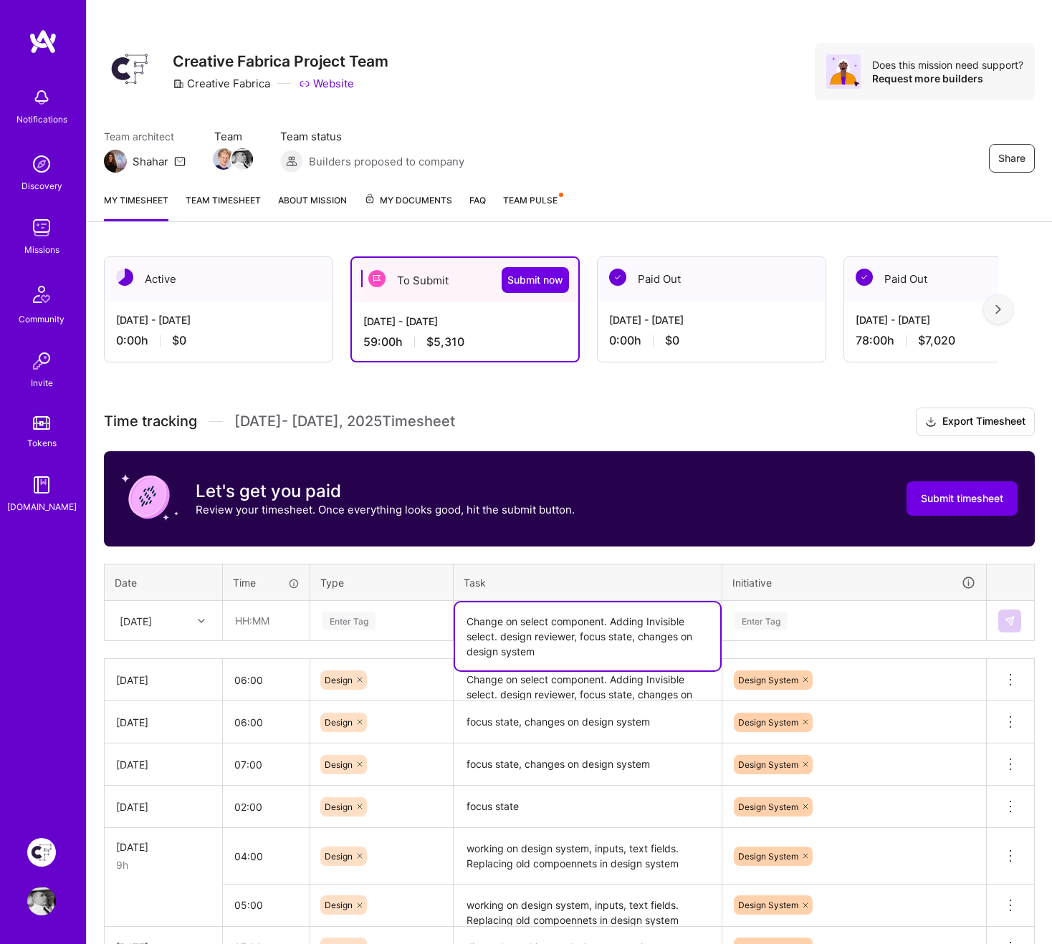
type textarea "Change on select component. Adding Invisible select. design reviewer, focus sta…"
click at [337, 627] on div "Enter Tag" at bounding box center [348, 621] width 53 height 22
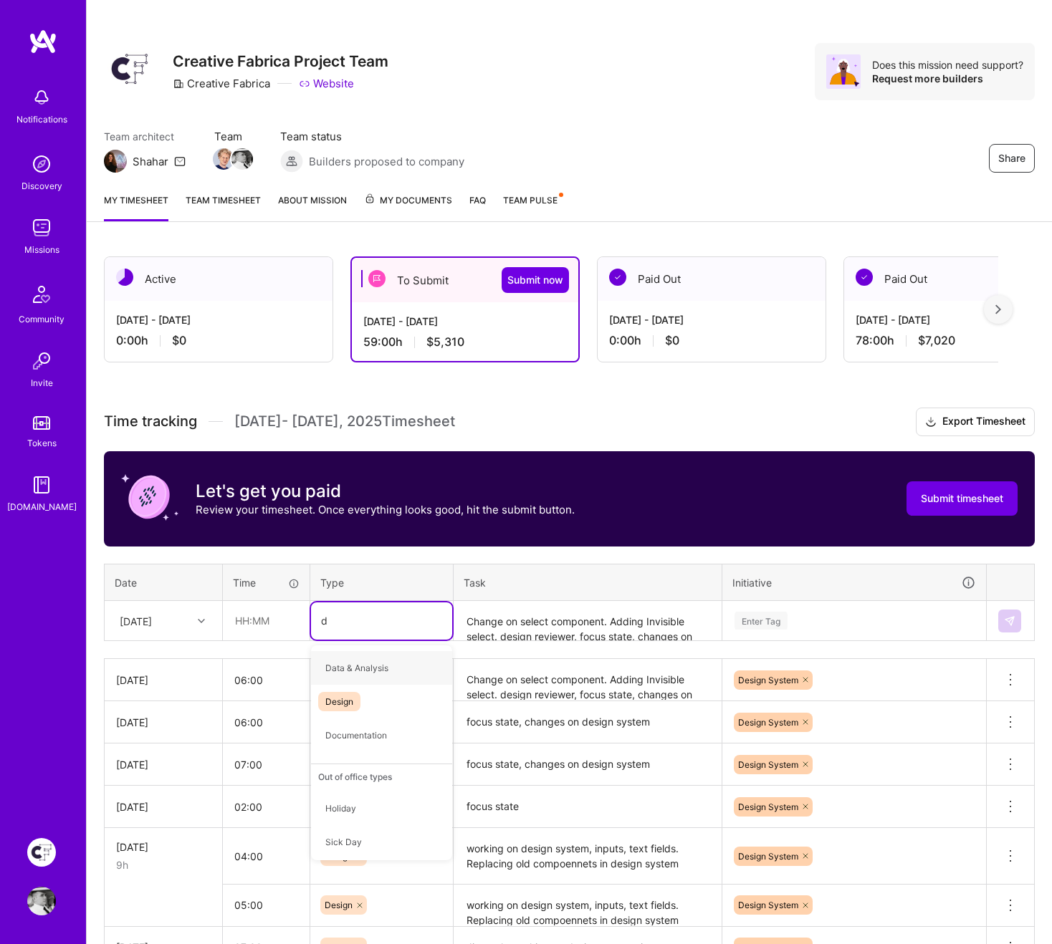
type input "de"
click at [350, 668] on span "Design" at bounding box center [339, 667] width 42 height 19
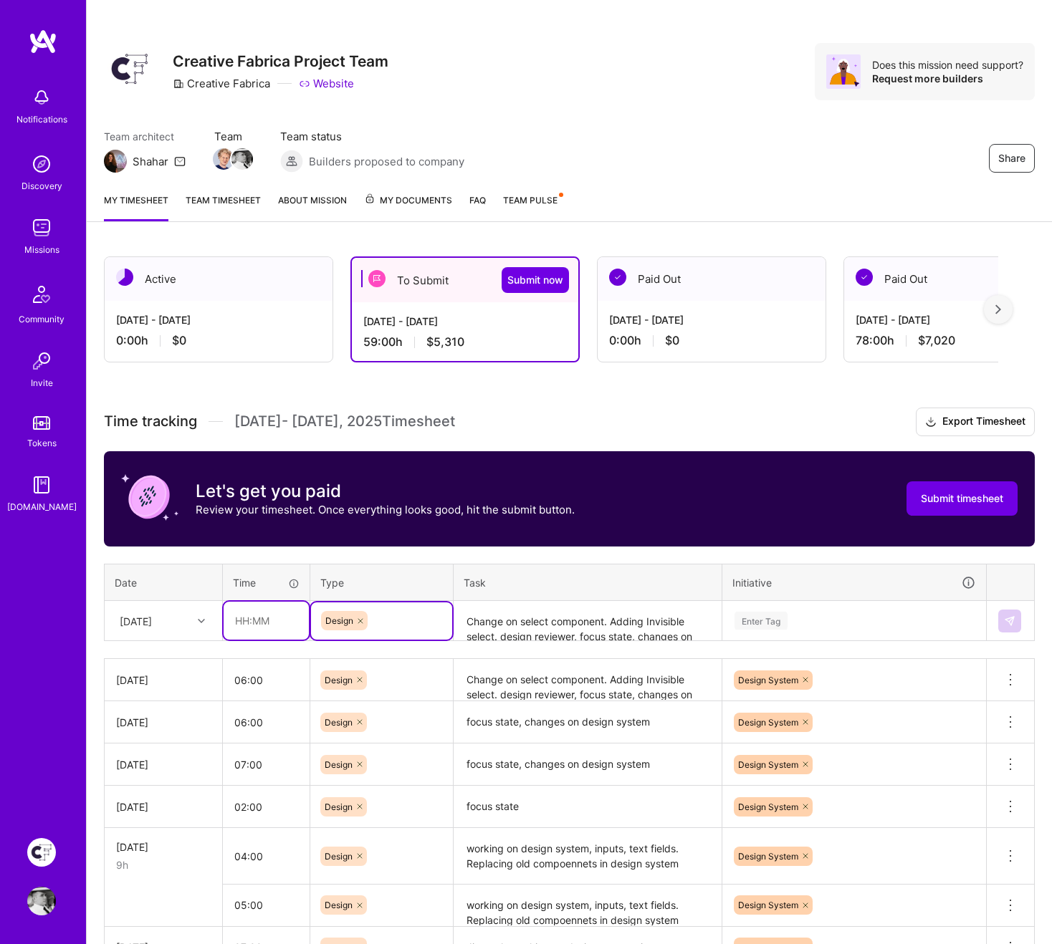
click at [282, 632] on input "text" at bounding box center [265, 621] width 85 height 38
drag, startPoint x: 259, startPoint y: 625, endPoint x: 193, endPoint y: 628, distance: 66.7
click at [193, 628] on tr "[DATE] 4 Design Change on select component. Adding Invisible select. design rev…" at bounding box center [570, 621] width 930 height 40
drag, startPoint x: 246, startPoint y: 622, endPoint x: 217, endPoint y: 621, distance: 28.7
click at [217, 621] on tr "[DATE] 4 Design Change on select component. Adding Invisible select. design rev…" at bounding box center [570, 621] width 930 height 40
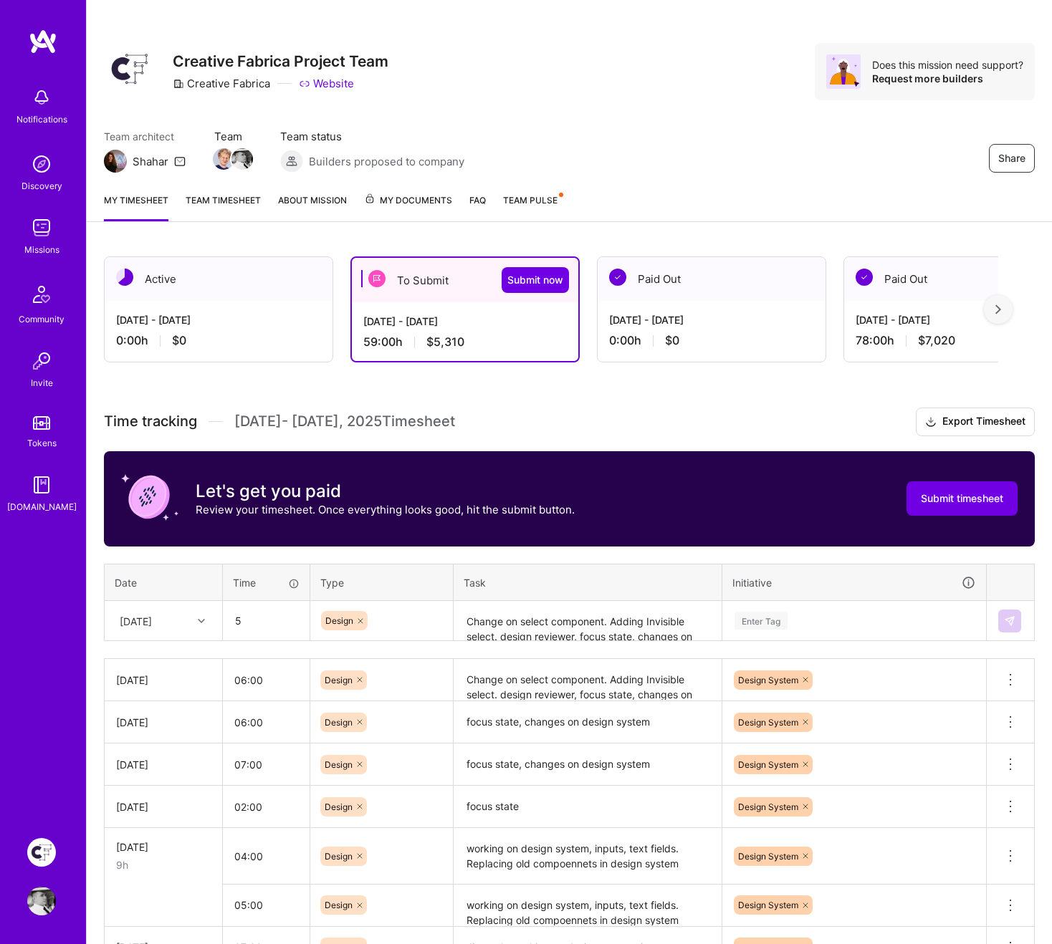
type input "05:00"
click at [152, 622] on div "[DATE]" at bounding box center [136, 620] width 32 height 15
type input "28"
click at [173, 668] on div "[DATE]" at bounding box center [163, 661] width 116 height 27
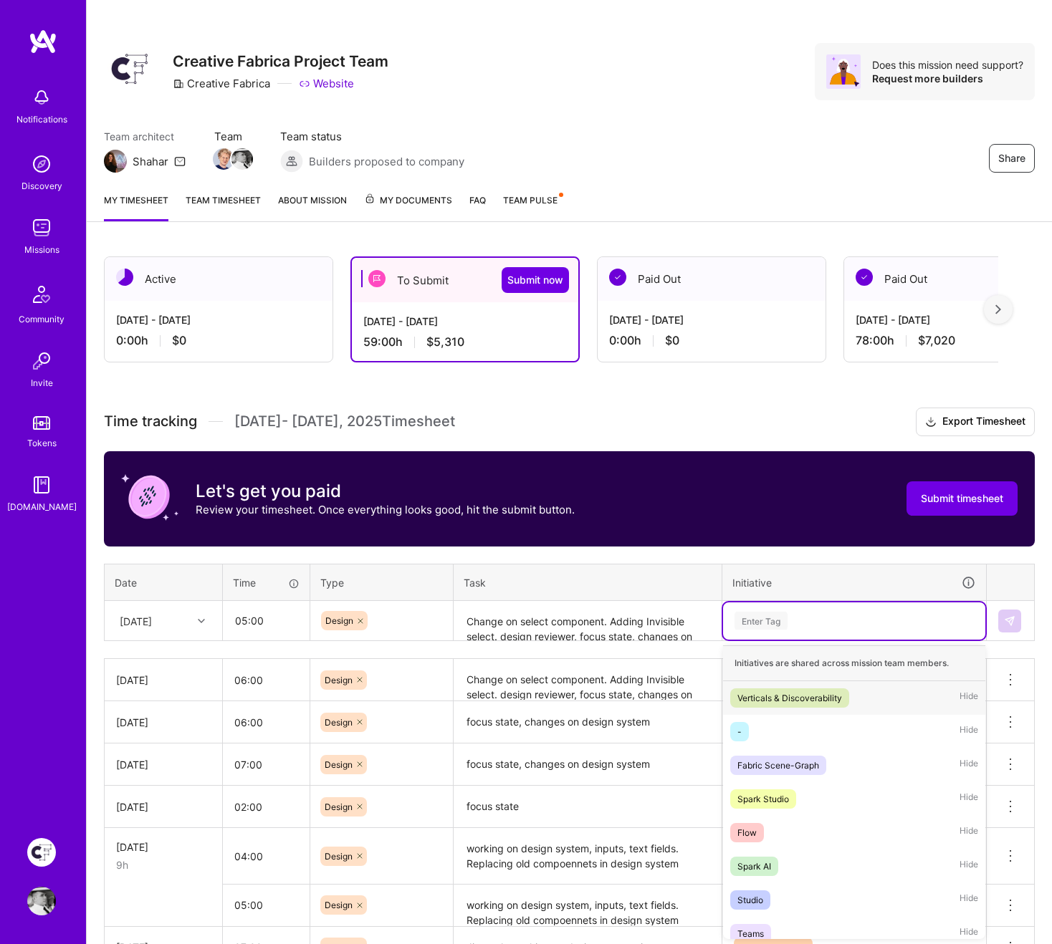
click at [780, 619] on div "Enter Tag" at bounding box center [760, 621] width 53 height 22
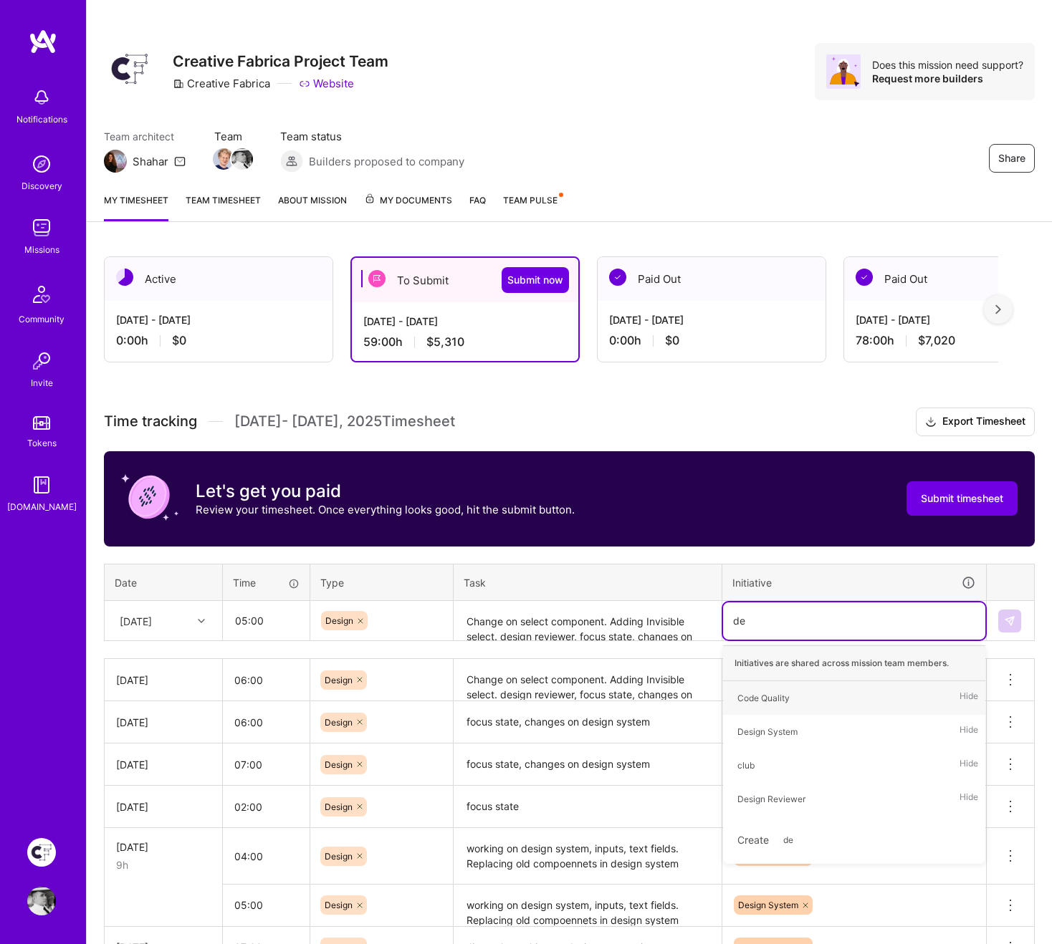
type input "des"
click at [764, 685] on div "Design System" at bounding box center [767, 698] width 60 height 15
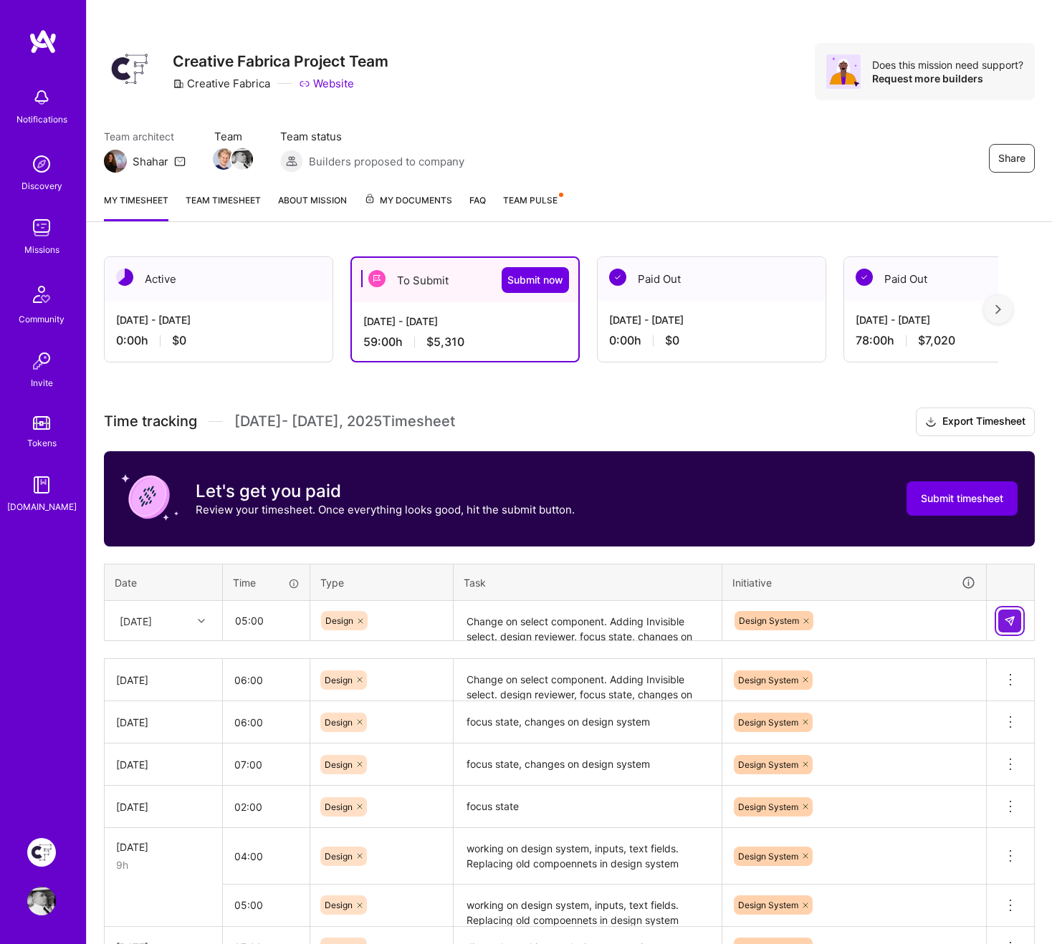
click at [1009, 618] on img at bounding box center [1009, 620] width 11 height 11
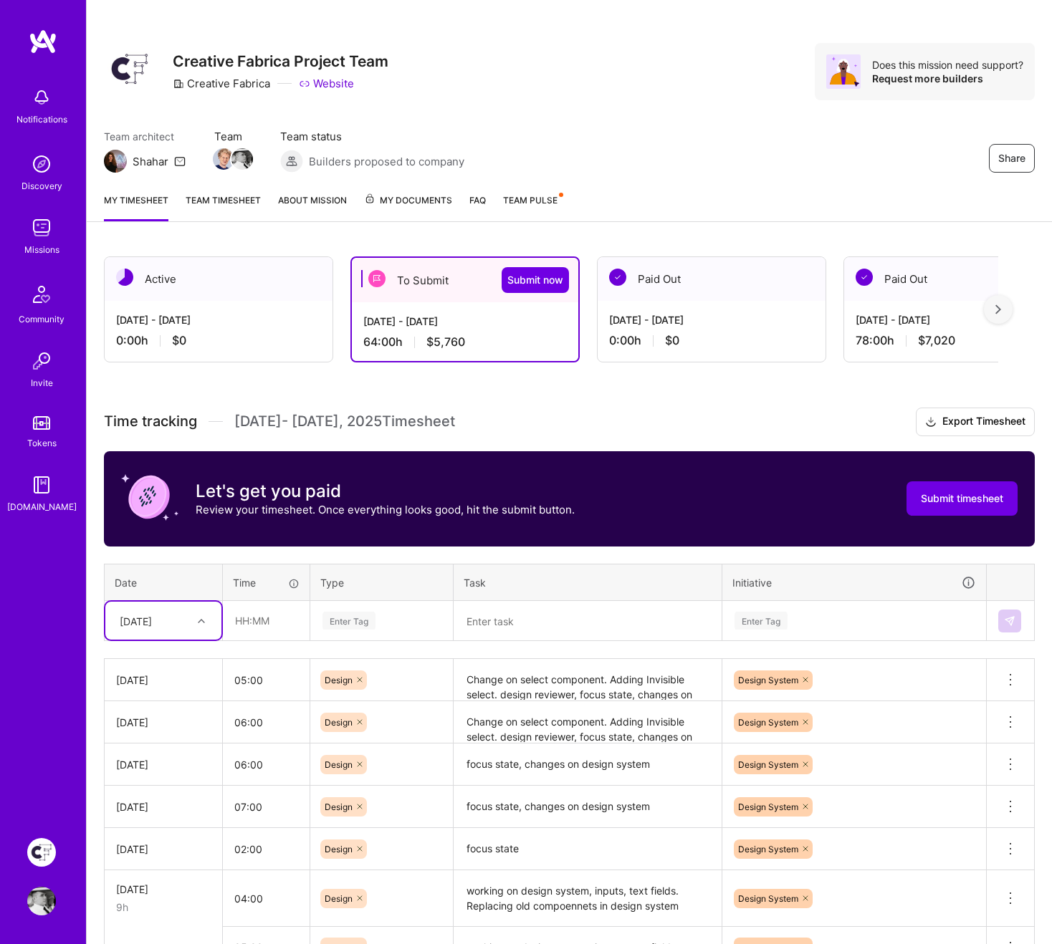
click at [499, 615] on textarea at bounding box center [587, 621] width 265 height 38
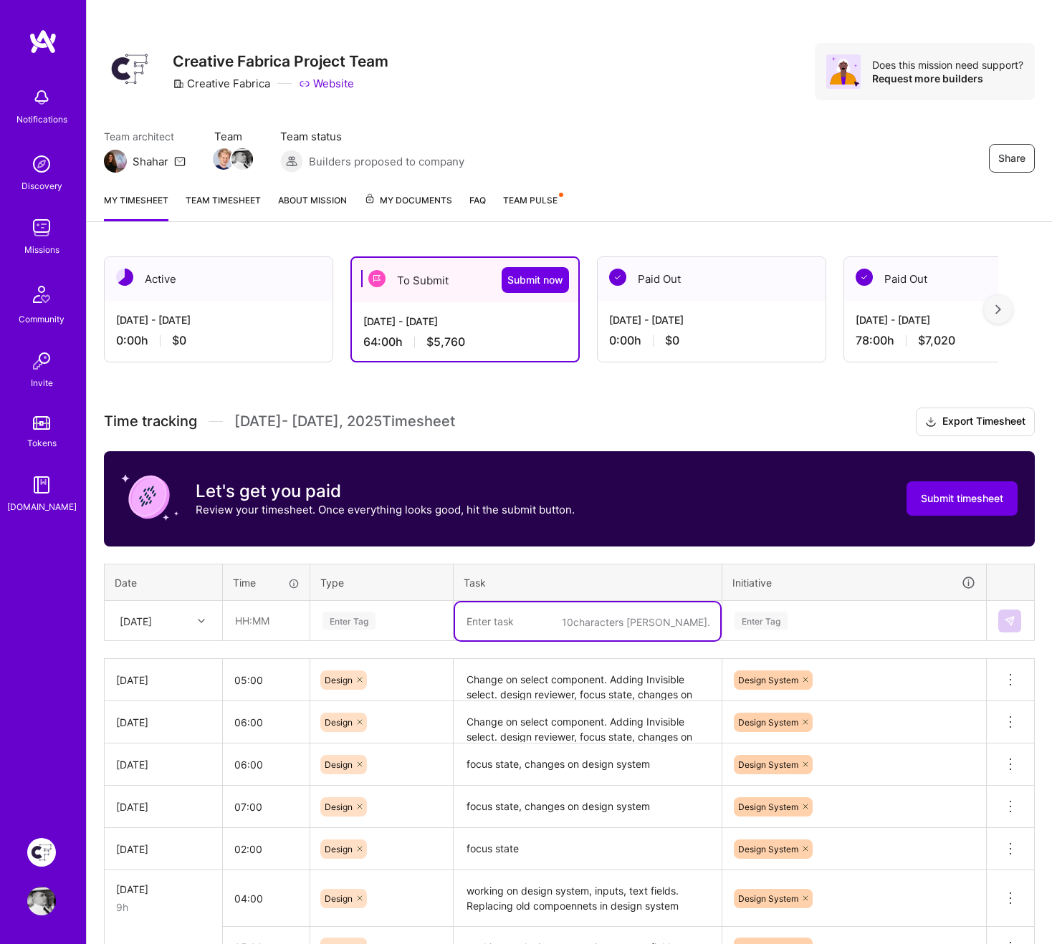
paste textarea "Change on select component. Adding Invisible select. design reviewer, focus sta…"
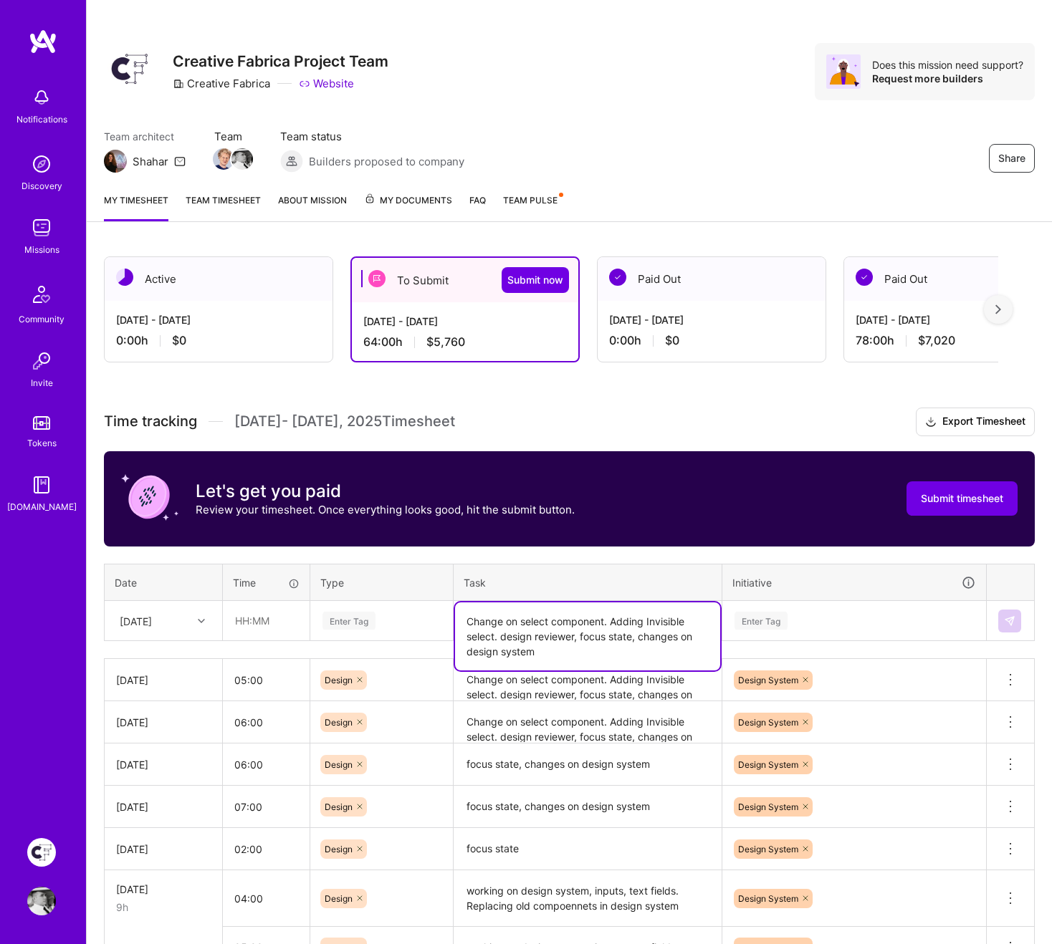
type textarea "Change on select component. Adding Invisible select. design reviewer, focus sta…"
click at [244, 630] on input "text" at bounding box center [265, 621] width 85 height 38
type input "06:00"
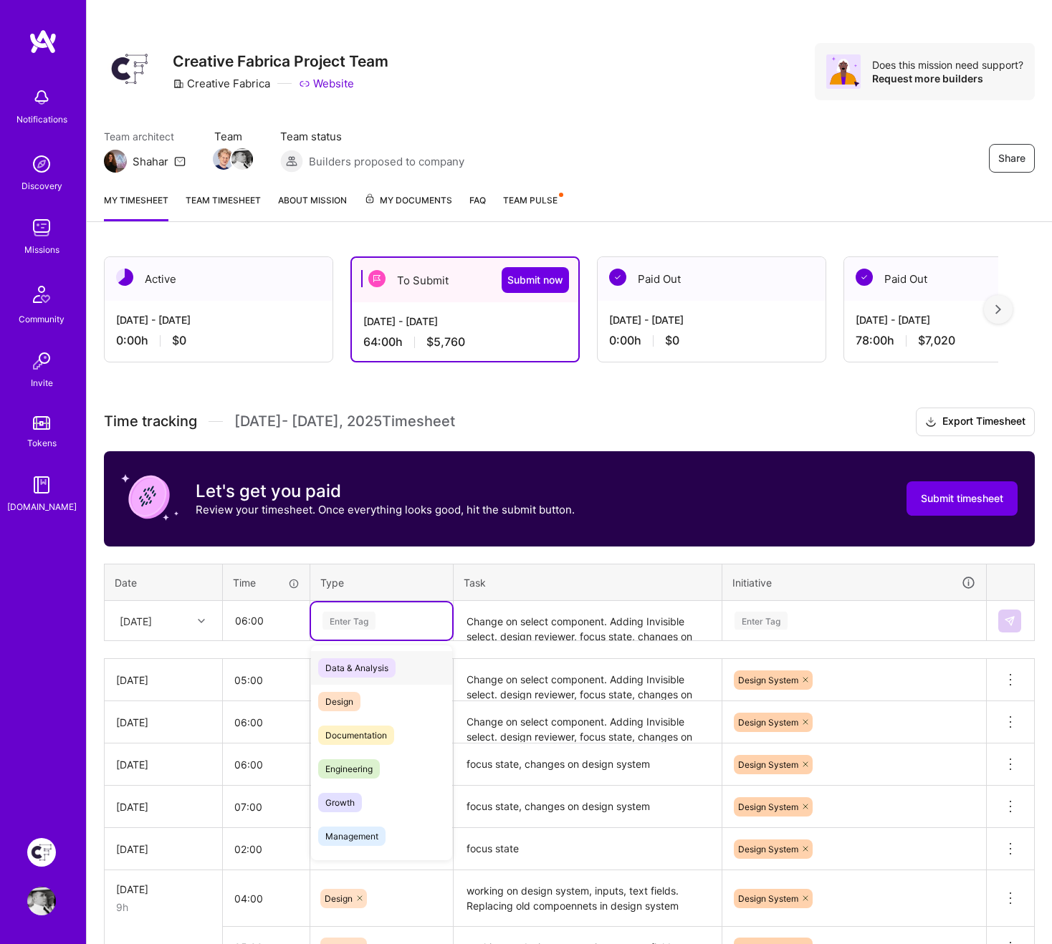
click at [348, 622] on div "Enter Tag" at bounding box center [348, 621] width 53 height 22
click at [345, 685] on div "Design" at bounding box center [381, 702] width 141 height 34
click at [179, 617] on div "[DATE]" at bounding box center [152, 621] width 80 height 24
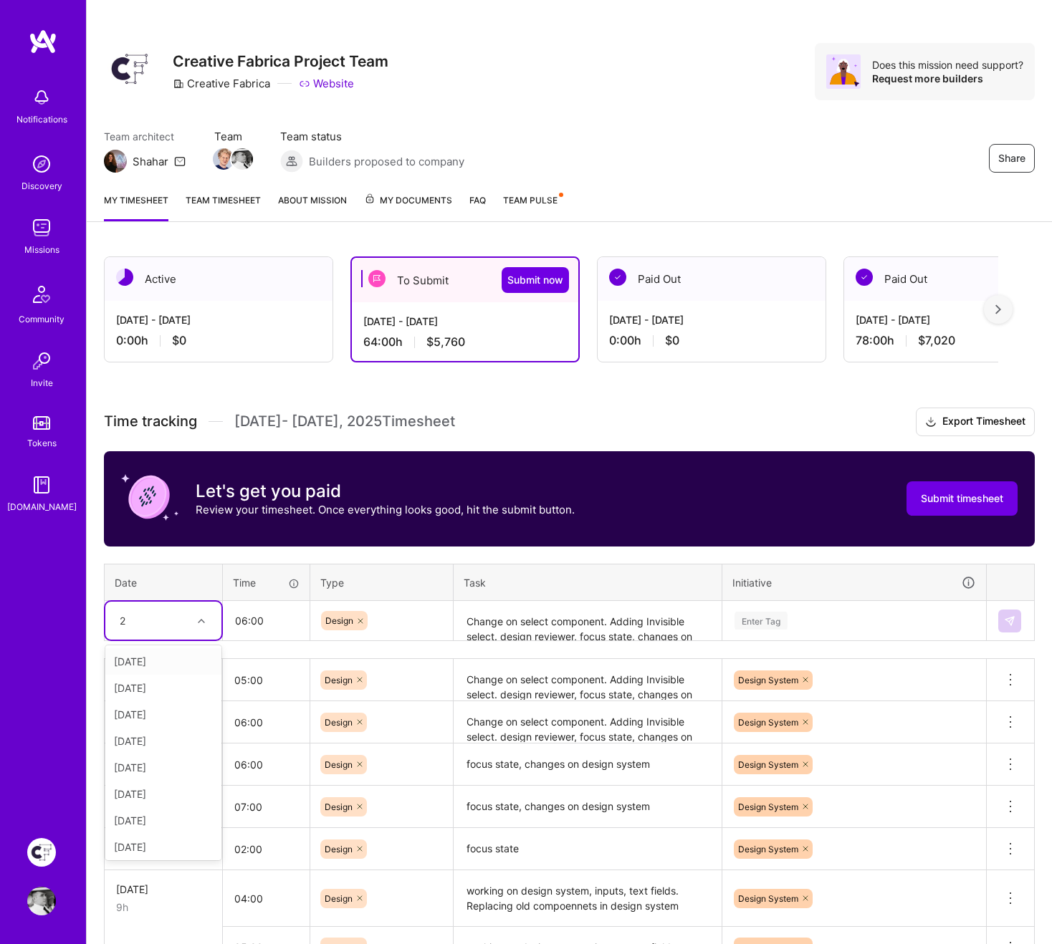
type input "29"
click at [164, 658] on div "[DATE]" at bounding box center [163, 661] width 116 height 27
click at [776, 617] on div "Enter Tag" at bounding box center [760, 621] width 53 height 22
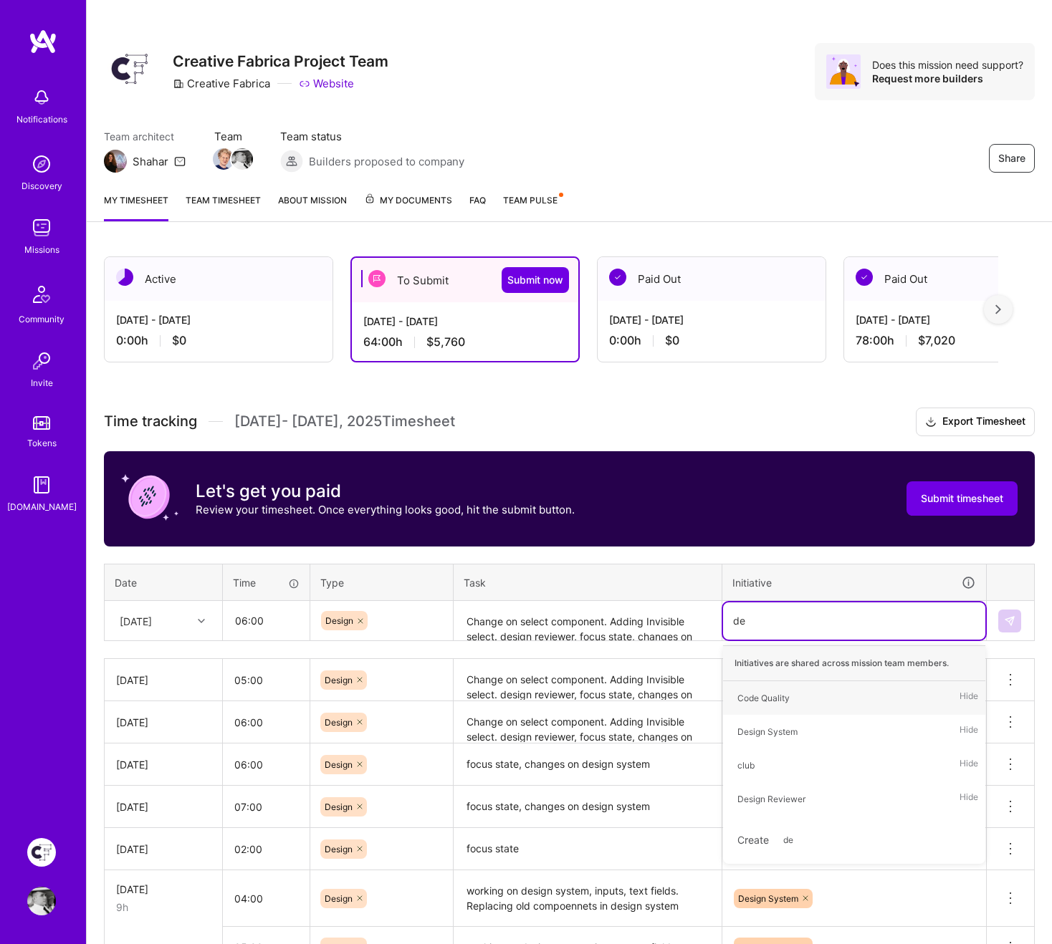
type input "des"
click at [776, 685] on div "Design System" at bounding box center [767, 698] width 60 height 15
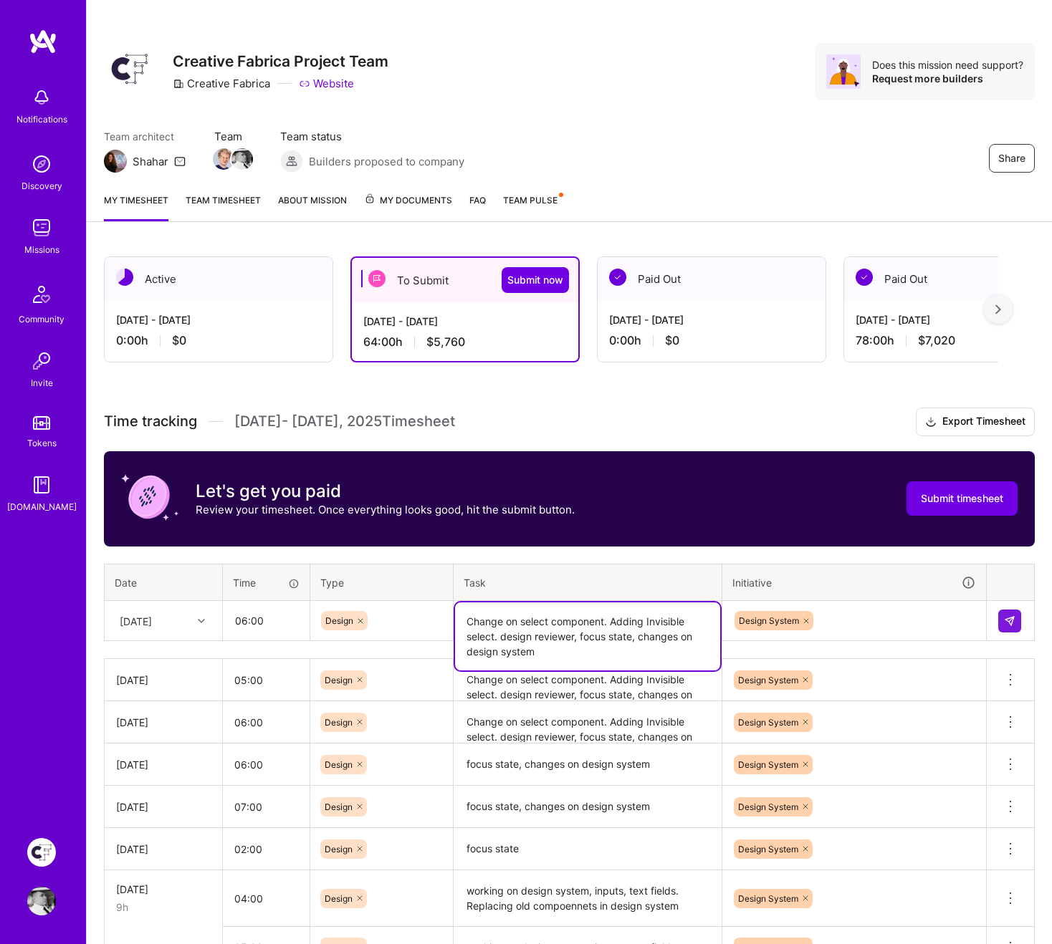
click at [632, 622] on textarea "Change on select component. Adding Invisible select. design reviewer, focus sta…" at bounding box center [587, 636] width 265 height 68
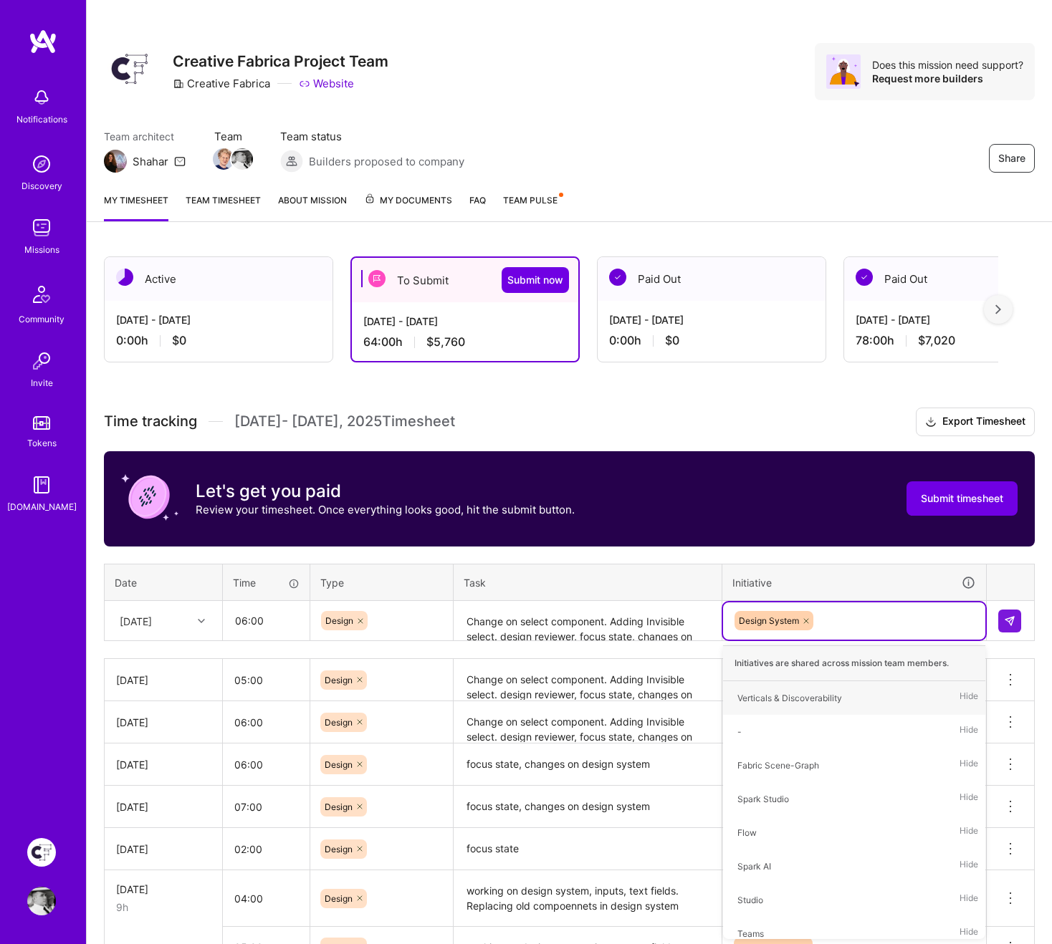
click at [840, 617] on div "Design System" at bounding box center [854, 621] width 242 height 22
type input "des"
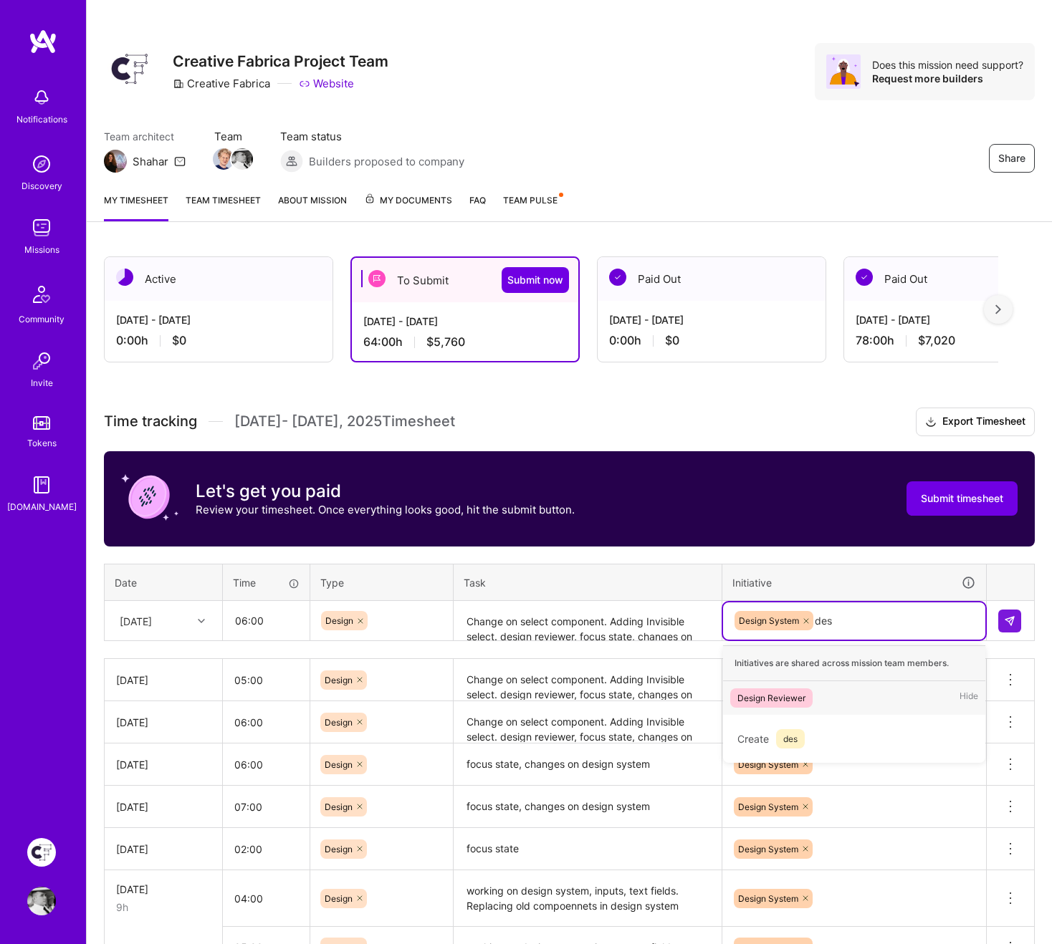
click at [801, 685] on div "Design Reviewer" at bounding box center [771, 698] width 68 height 15
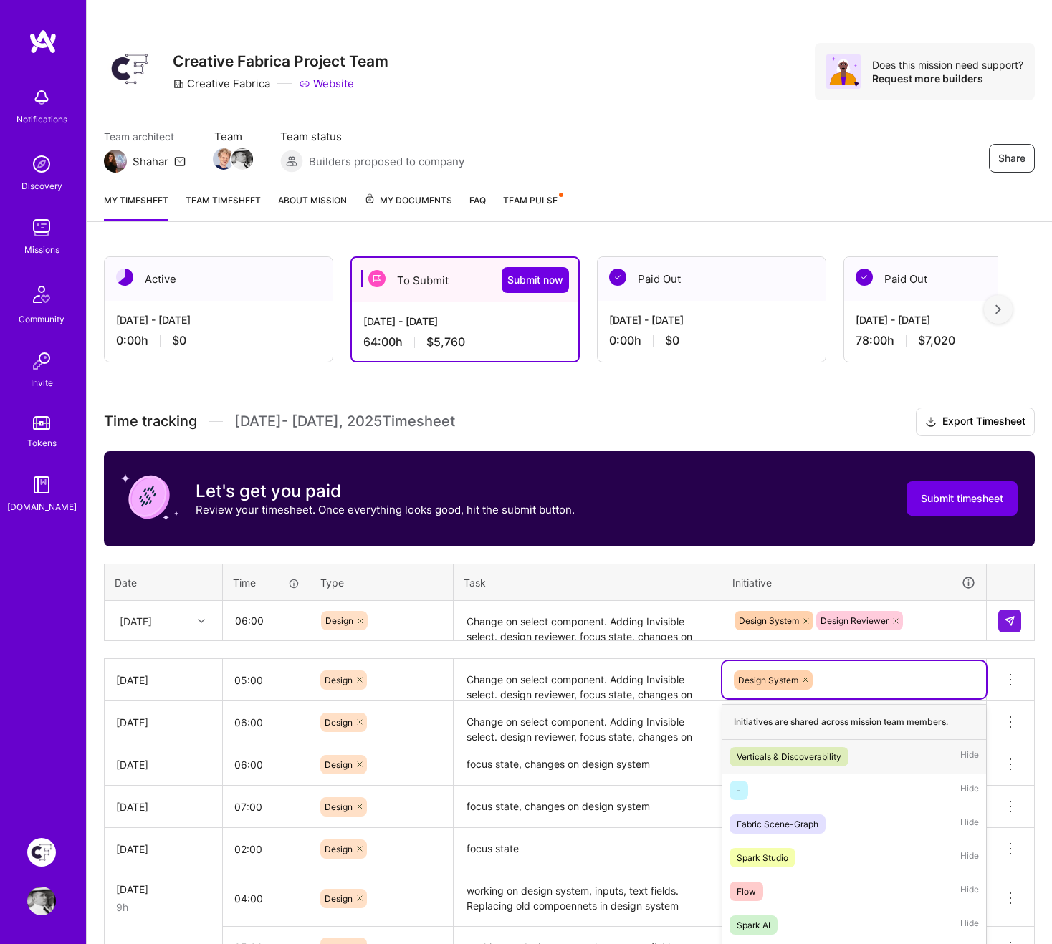
click at [842, 681] on div "option Verticals & Discoverability focused, 1 of 33. 32 results available. Use …" at bounding box center [854, 679] width 264 height 37
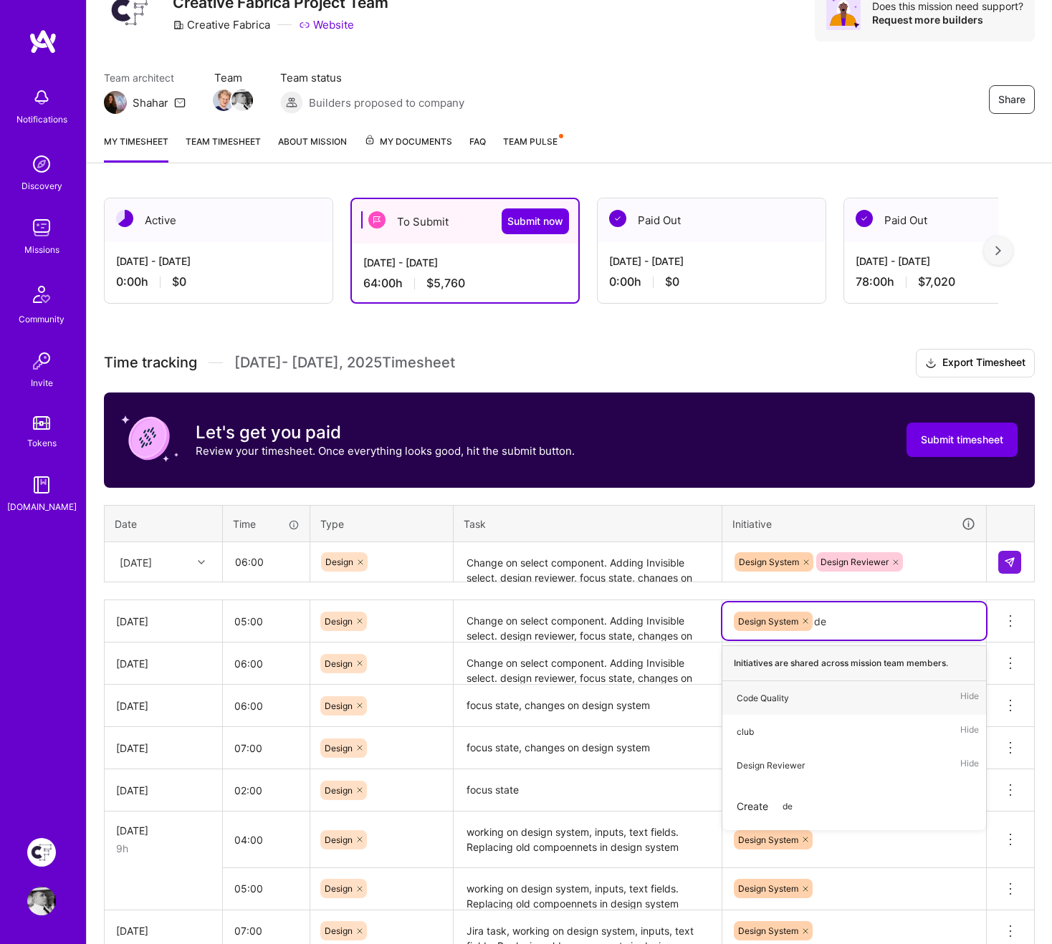
type input "des"
click at [797, 685] on div "Design Reviewer" at bounding box center [770, 698] width 68 height 15
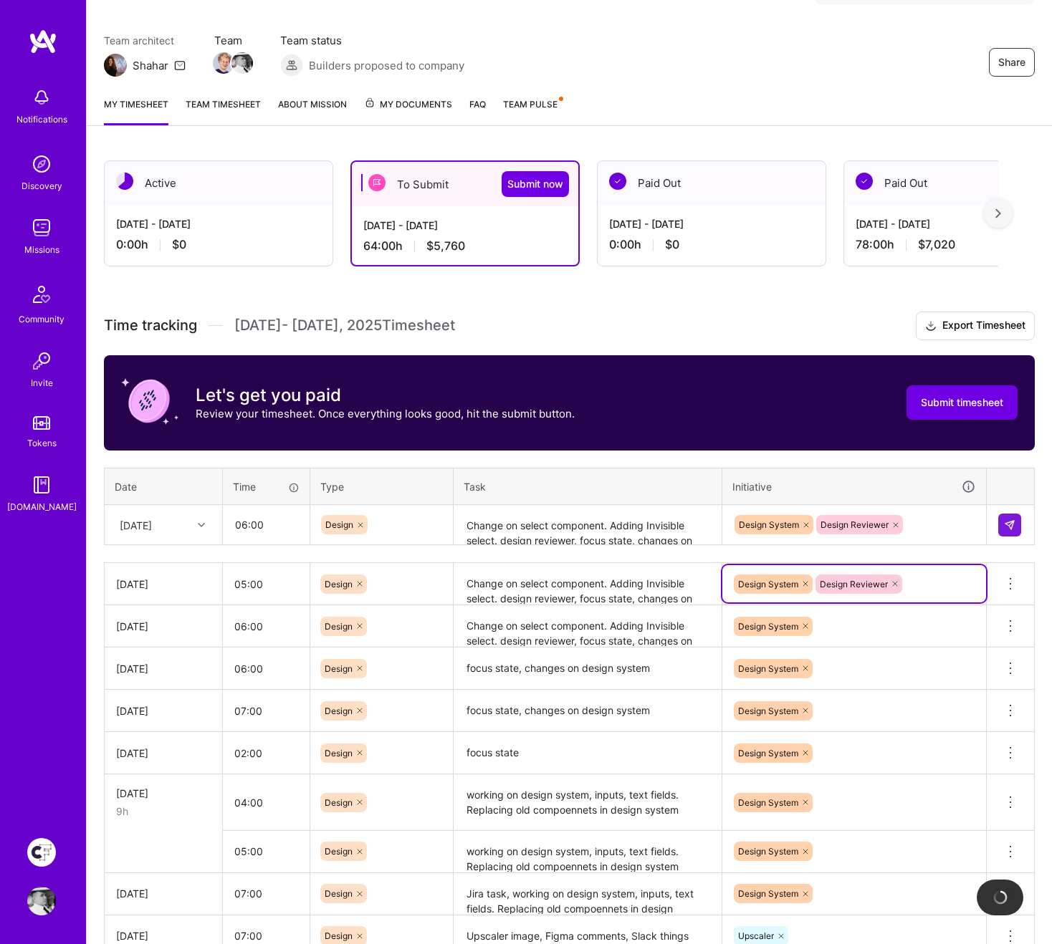
click at [826, 645] on div "Design System" at bounding box center [854, 625] width 264 height 37
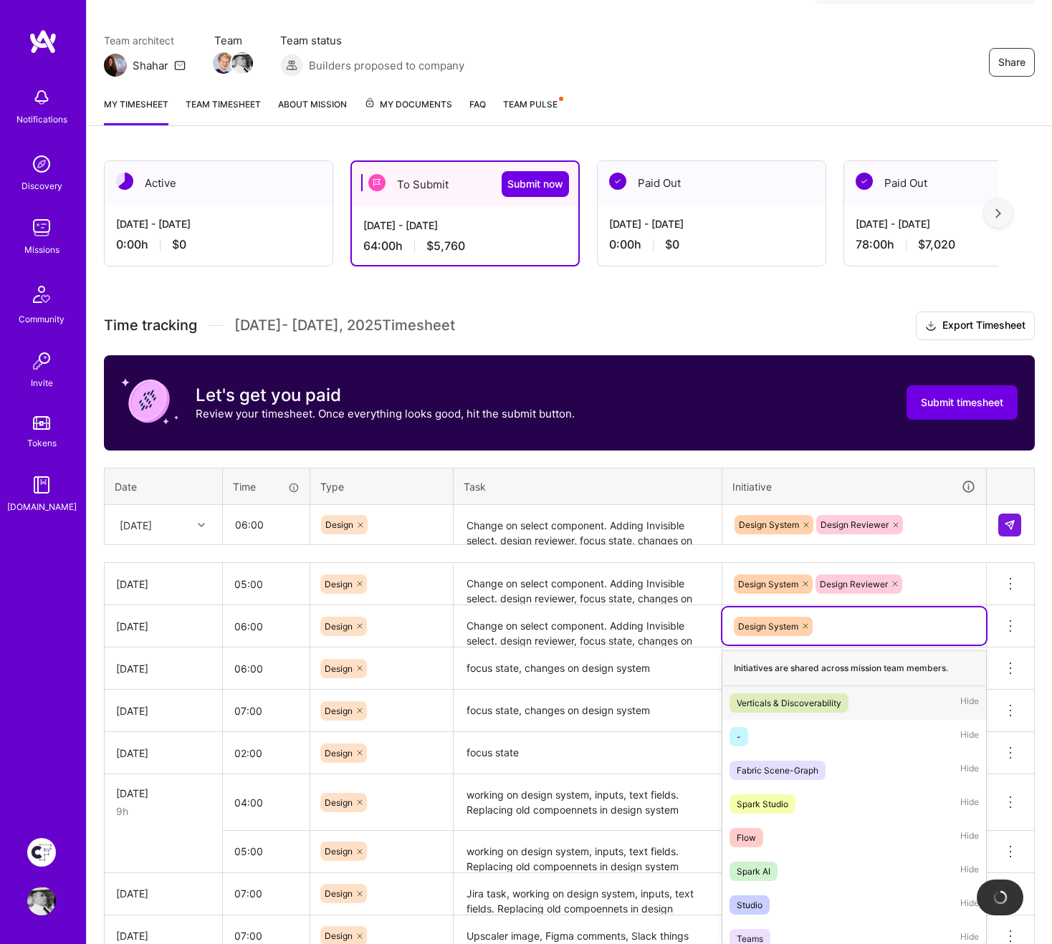
scroll to position [108, 0]
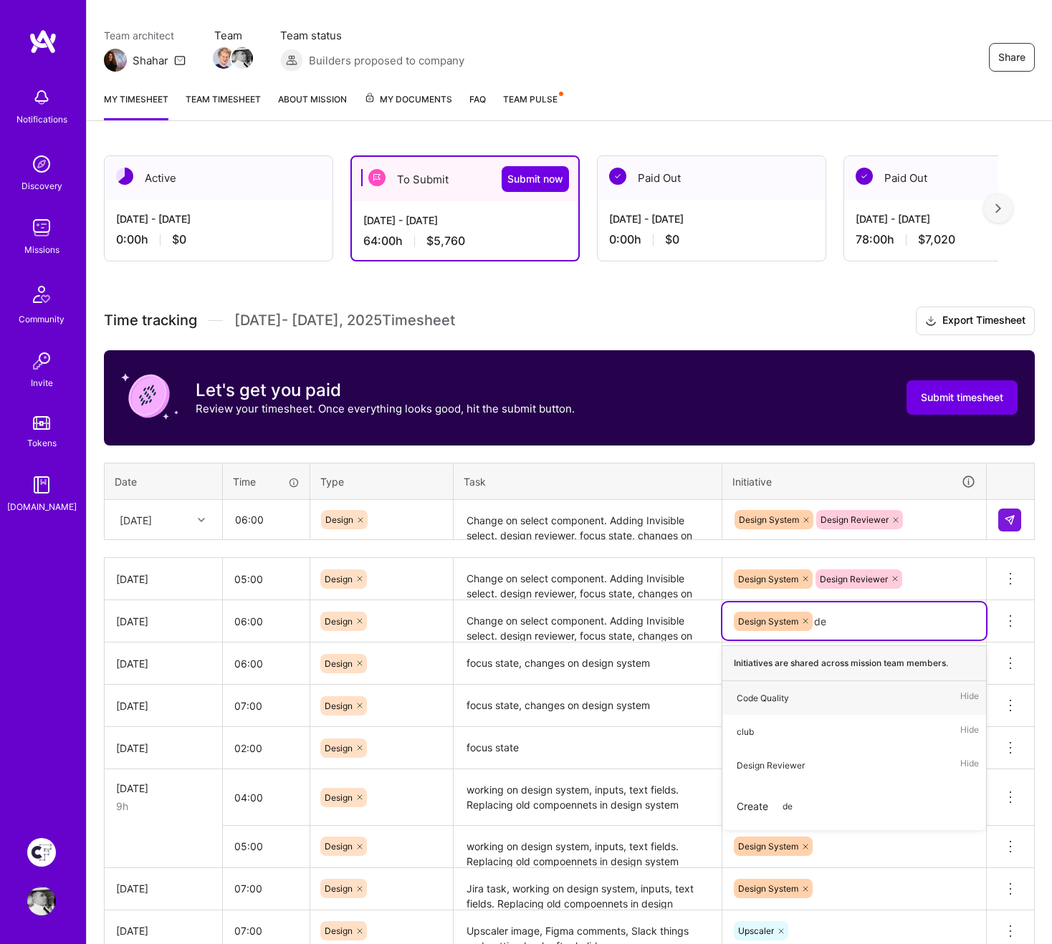
type input "des"
click at [777, 685] on div "Design Reviewer" at bounding box center [770, 698] width 68 height 15
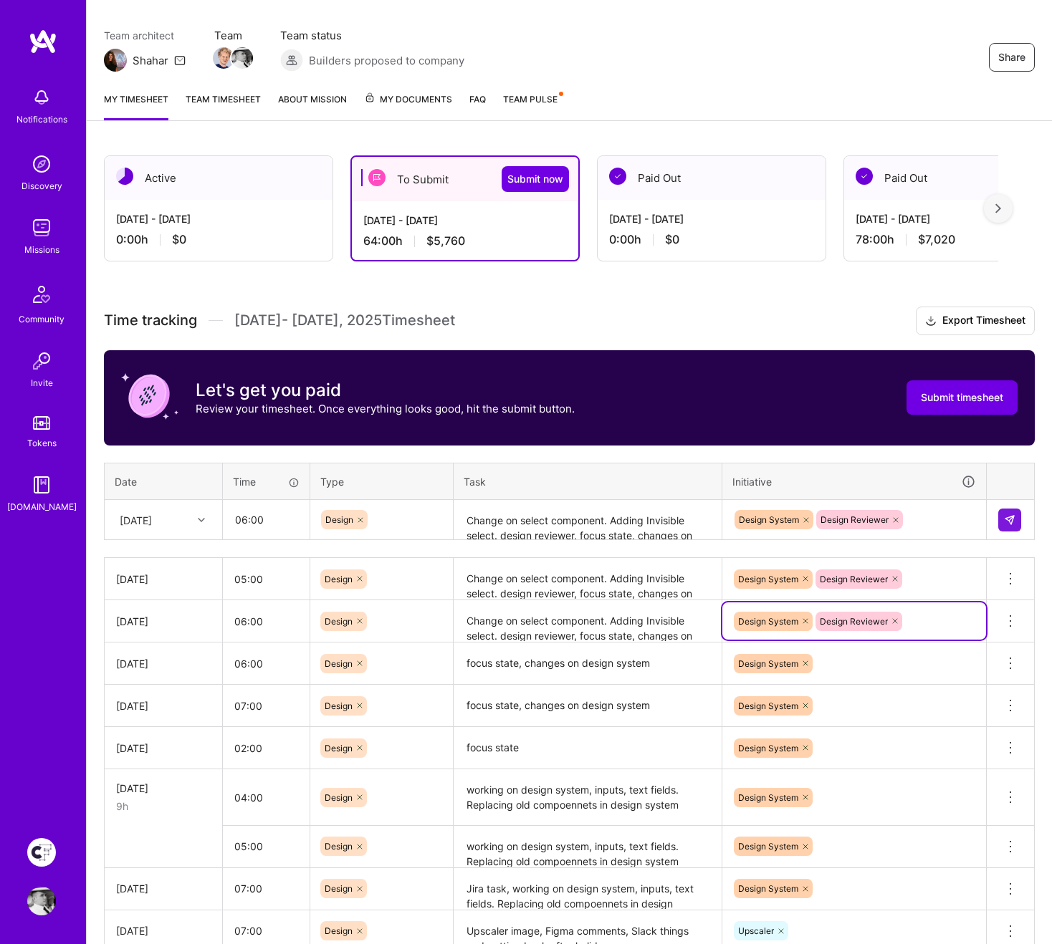
click at [840, 665] on div "Design System" at bounding box center [854, 663] width 264 height 37
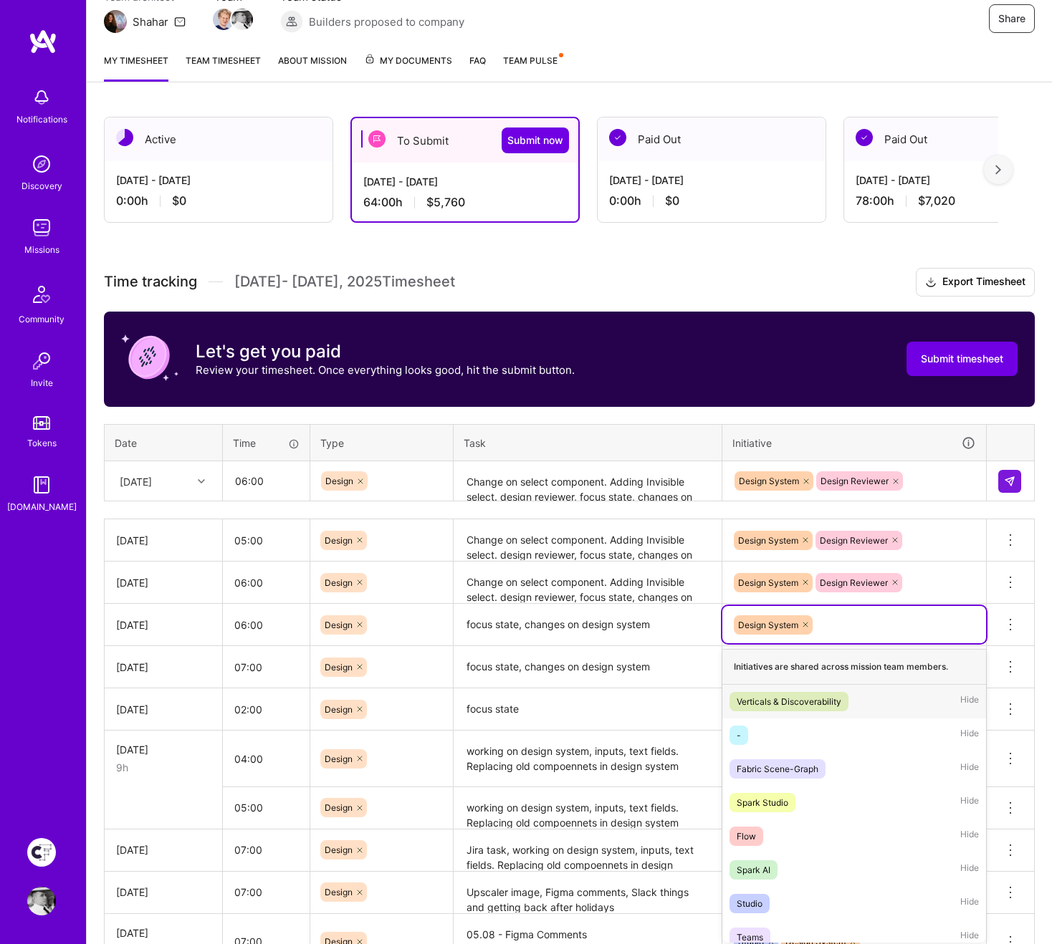
scroll to position [150, 0]
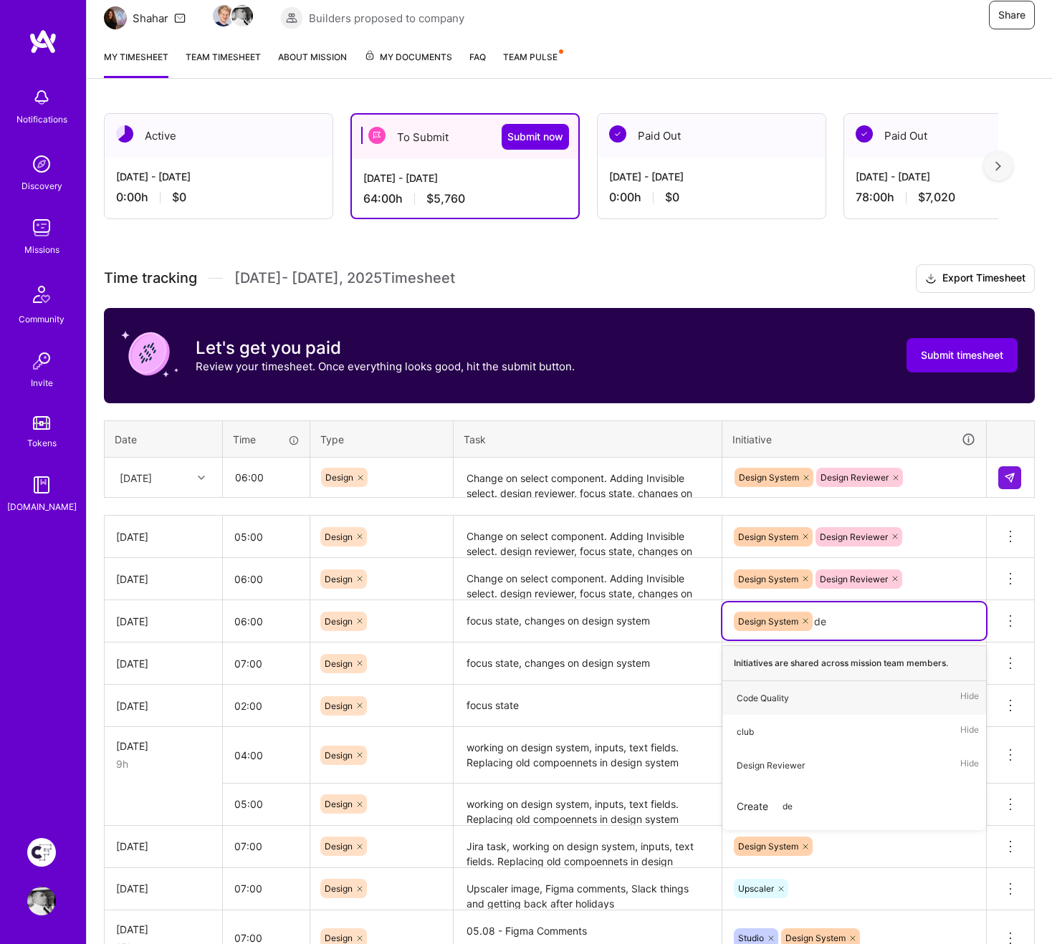
type input "des"
click at [792, 685] on div "Design Reviewer" at bounding box center [770, 698] width 68 height 15
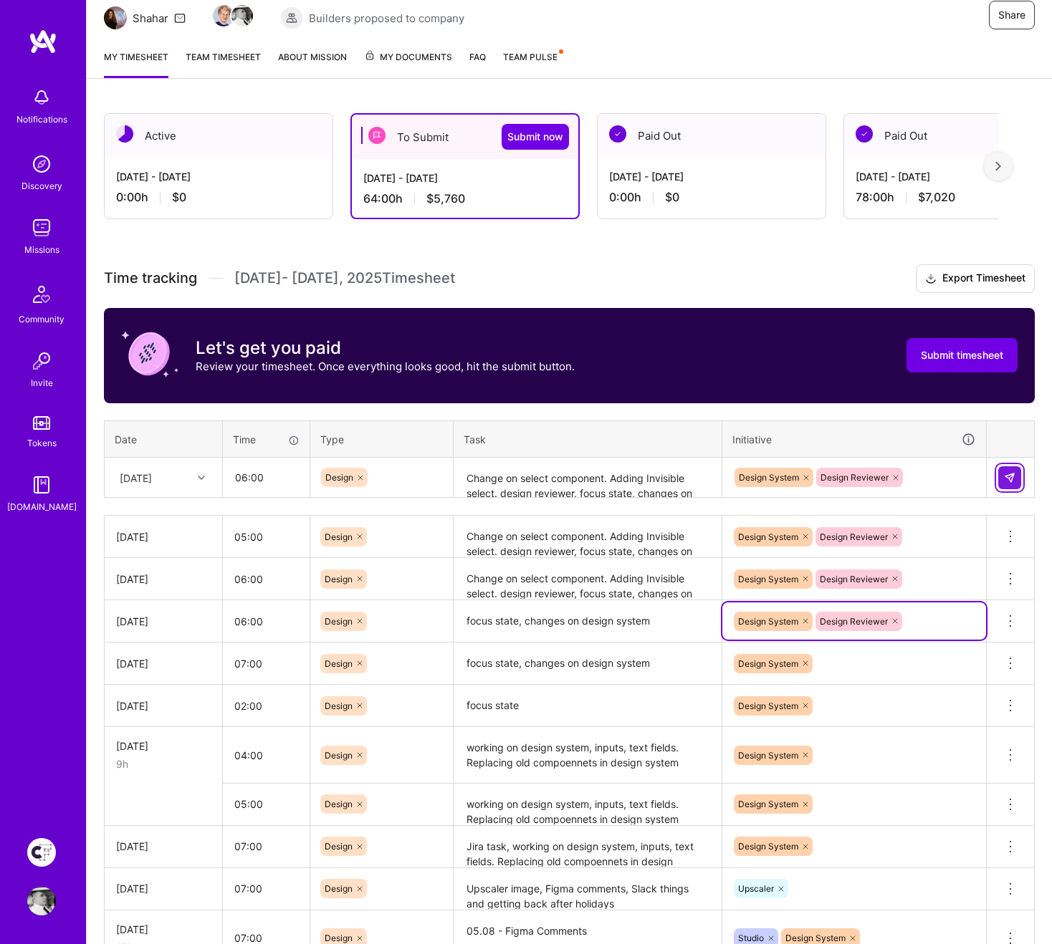
click at [1008, 481] on img at bounding box center [1009, 477] width 11 height 11
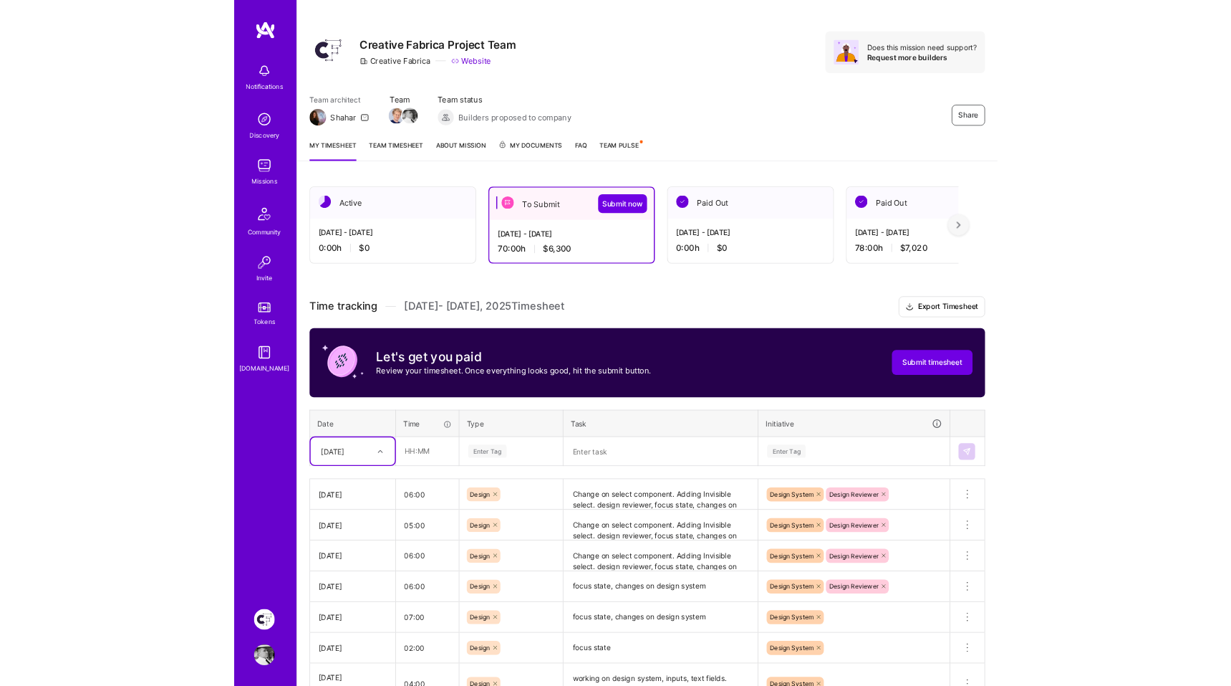
scroll to position [0, 0]
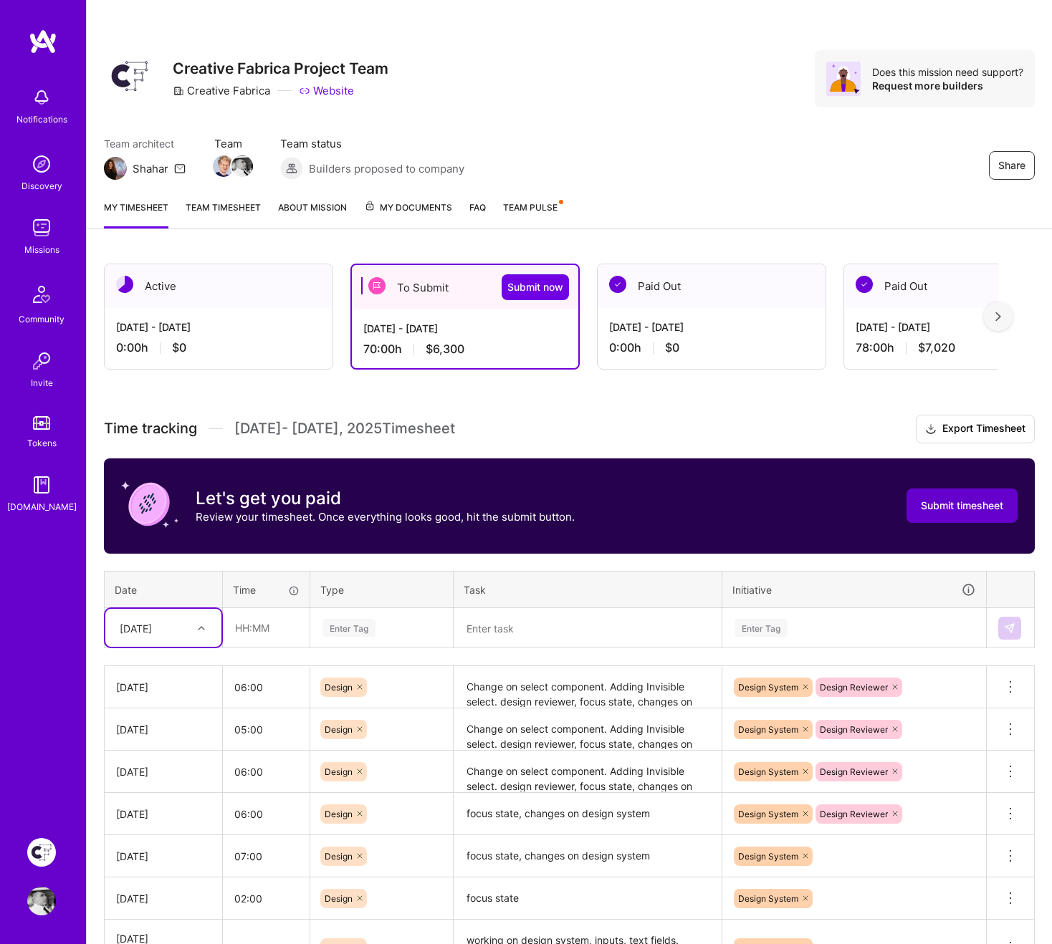
click at [981, 505] on span "Submit timesheet" at bounding box center [961, 506] width 82 height 14
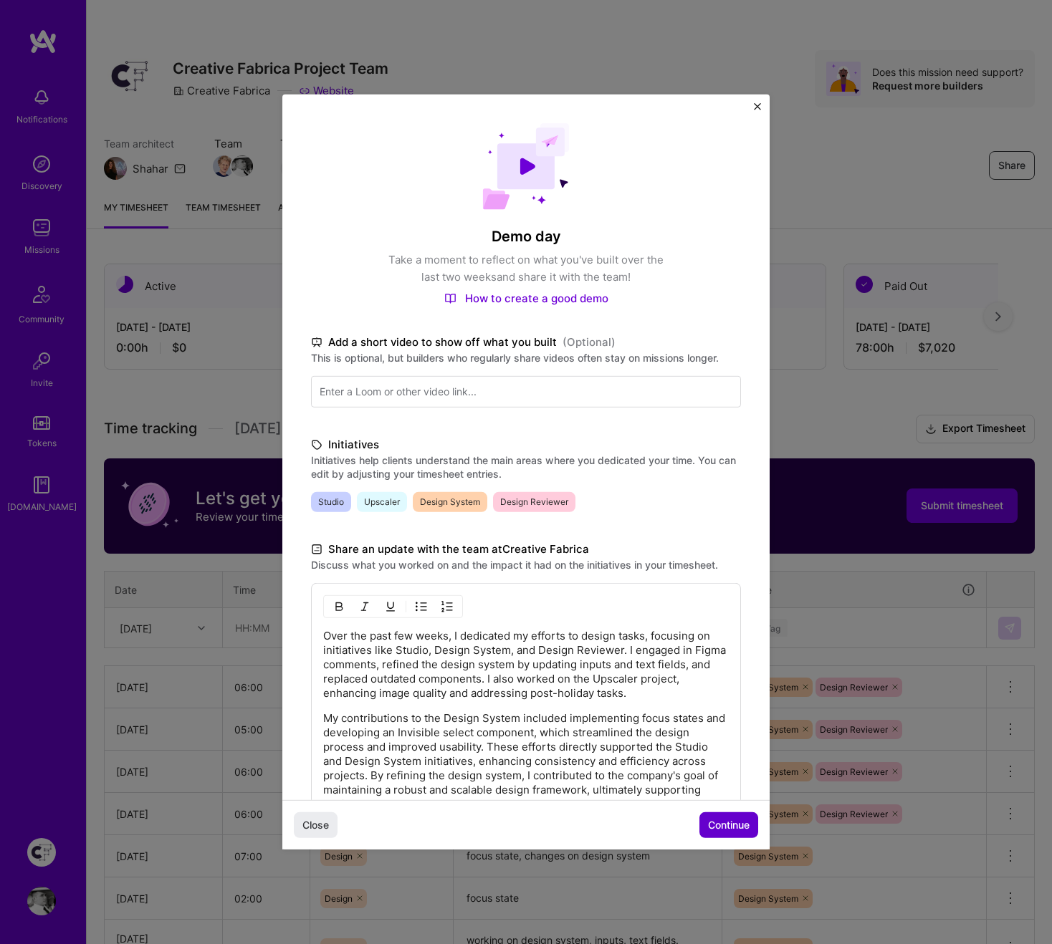
click at [744, 685] on span "Continue" at bounding box center [729, 825] width 42 height 14
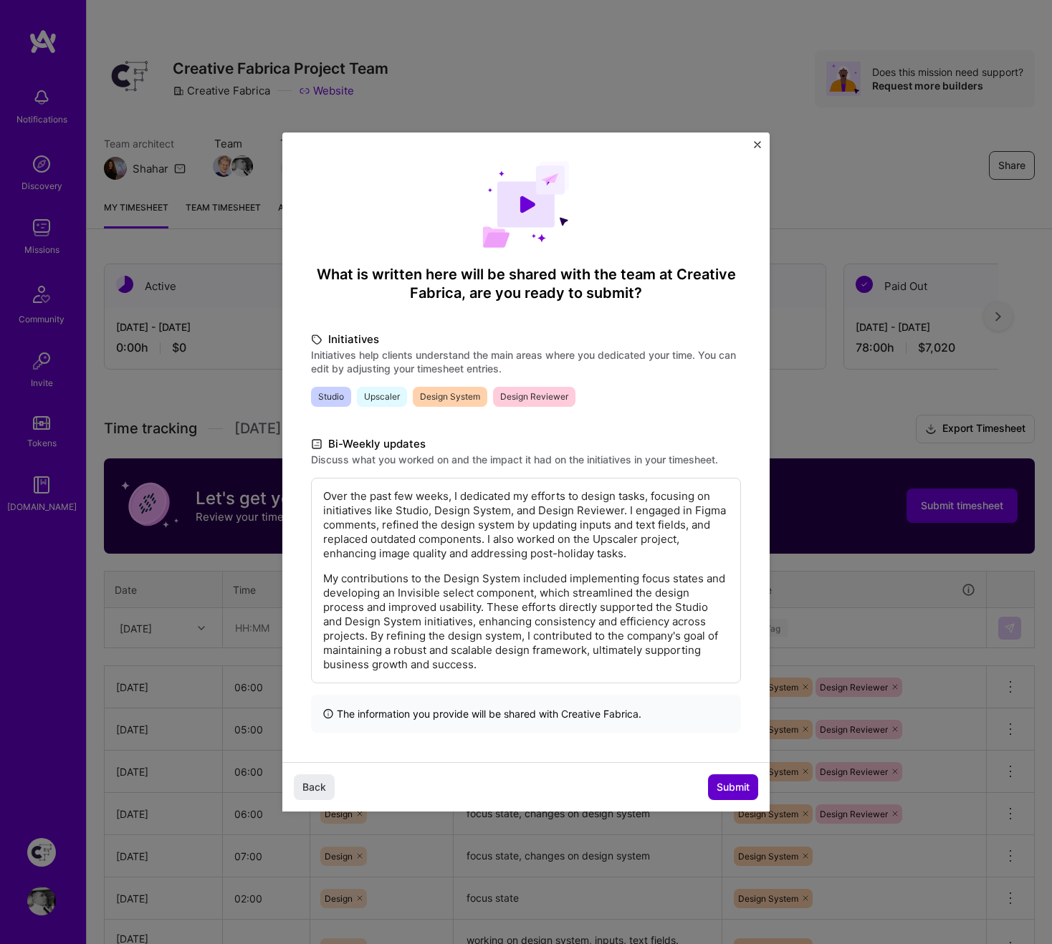
click at [729, 685] on span "Submit" at bounding box center [732, 787] width 33 height 14
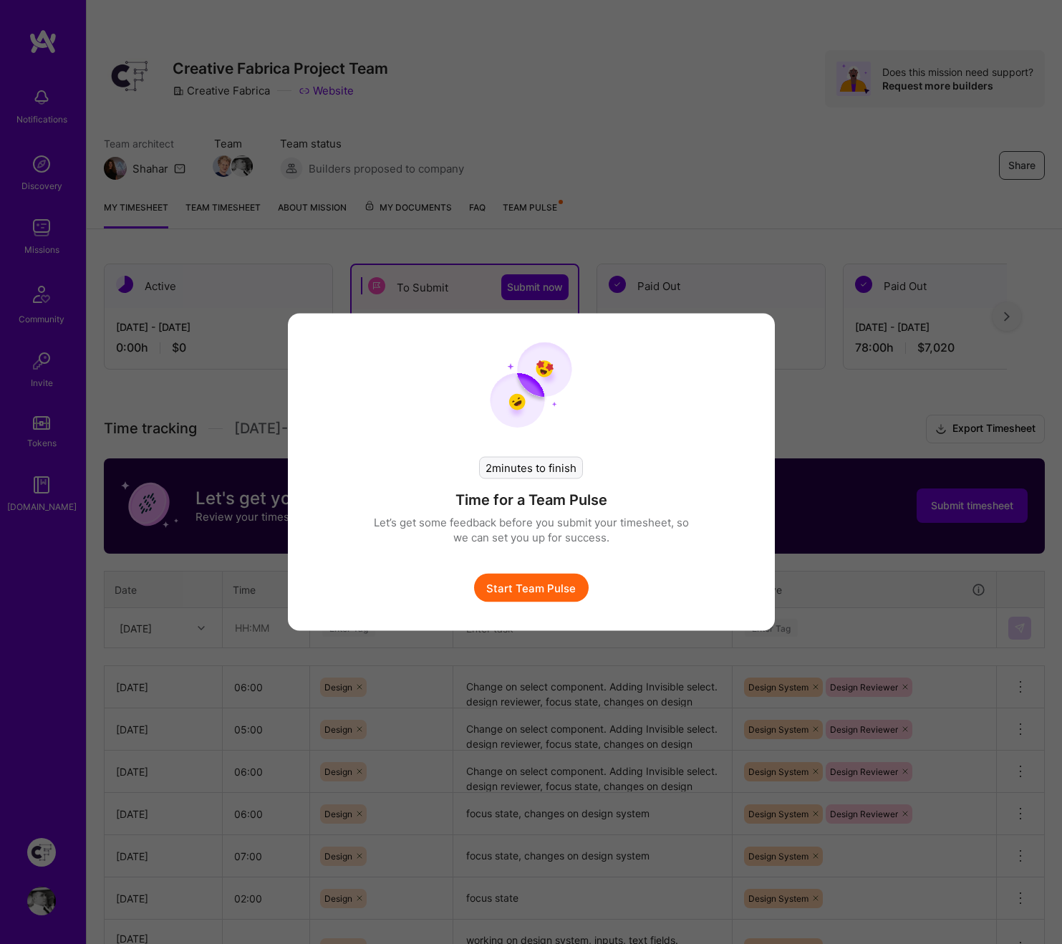
click at [559, 590] on button "Start Team Pulse" at bounding box center [531, 588] width 115 height 29
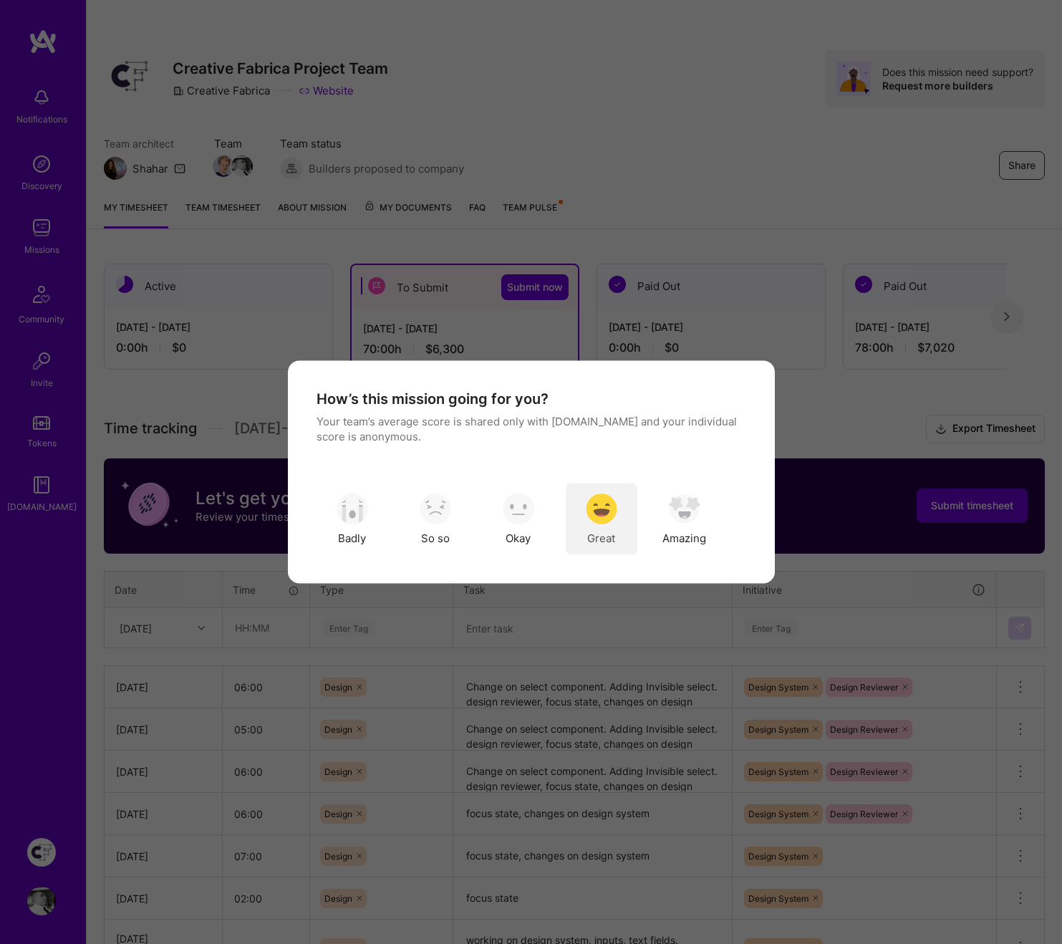
click at [607, 509] on img "modal" at bounding box center [602, 509] width 32 height 32
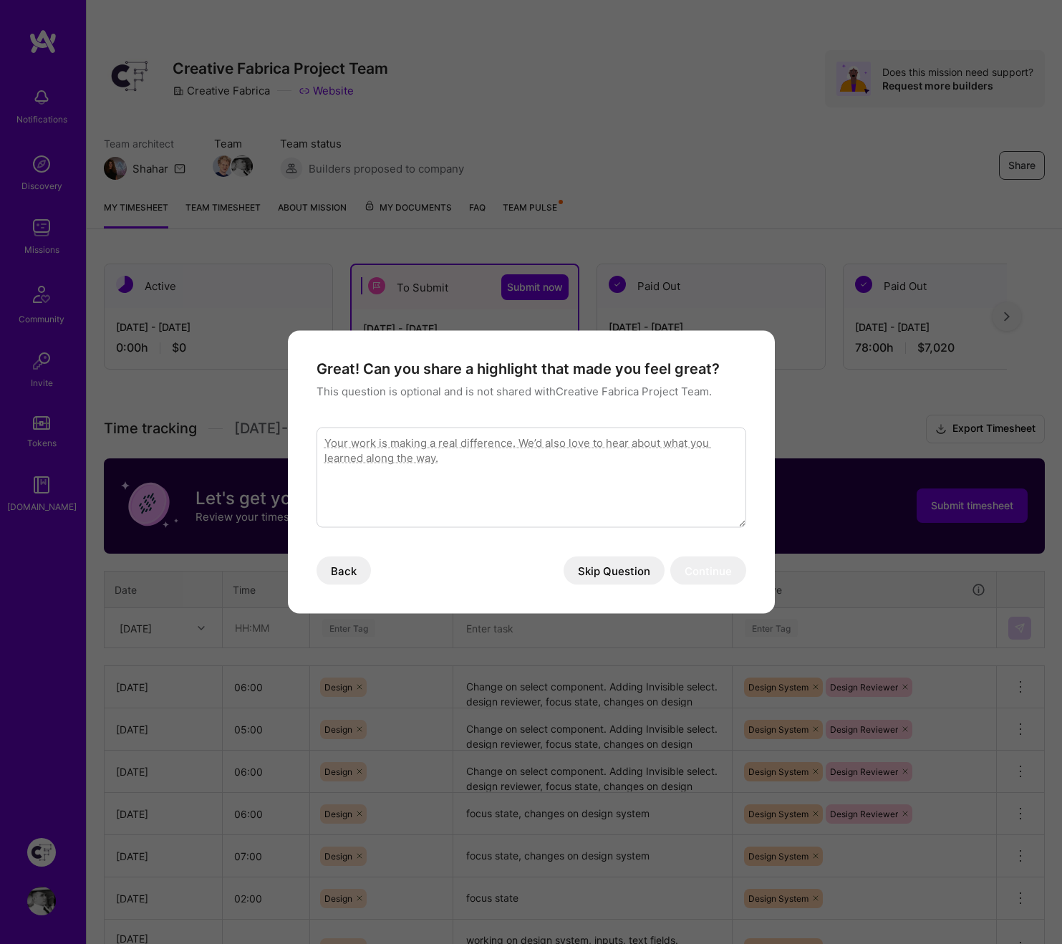
click at [632, 570] on button "Skip Question" at bounding box center [614, 571] width 101 height 29
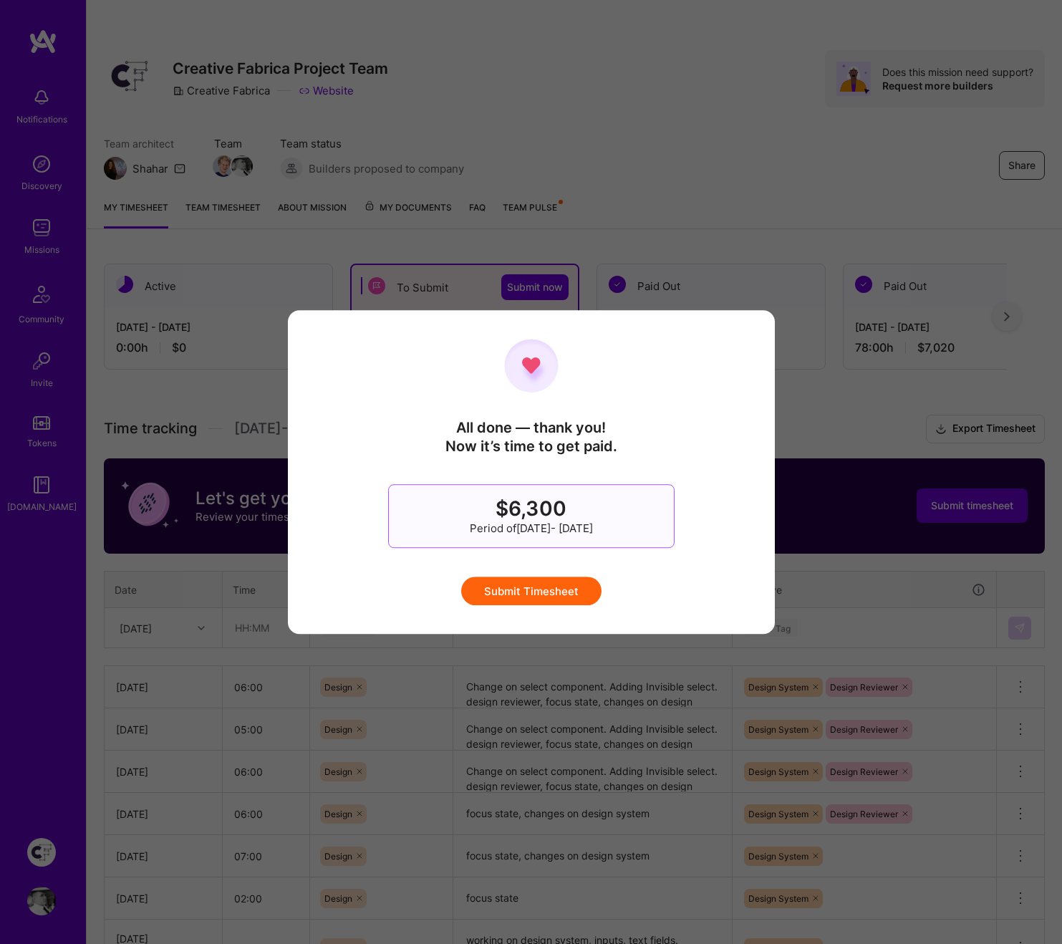
click at [554, 592] on button "Submit Timesheet" at bounding box center [531, 591] width 140 height 29
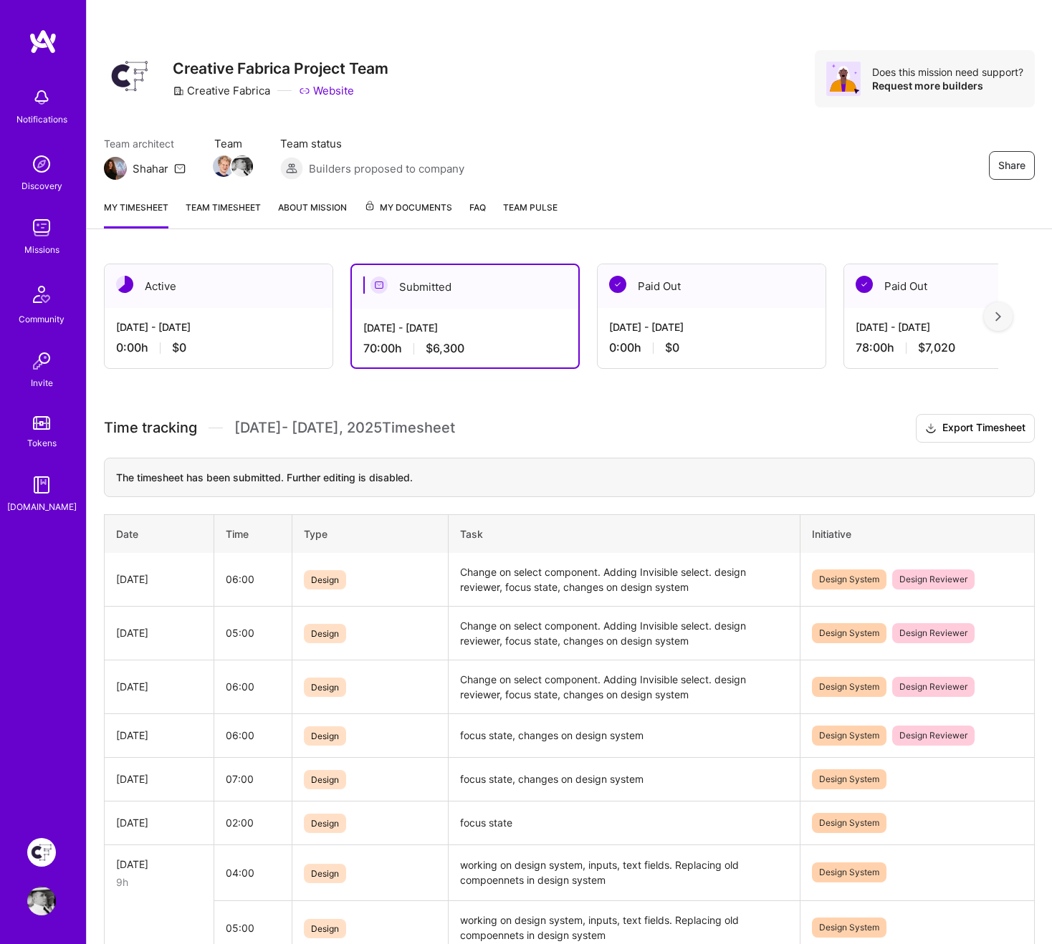
click at [208, 210] on link "Team timesheet" at bounding box center [223, 214] width 75 height 29
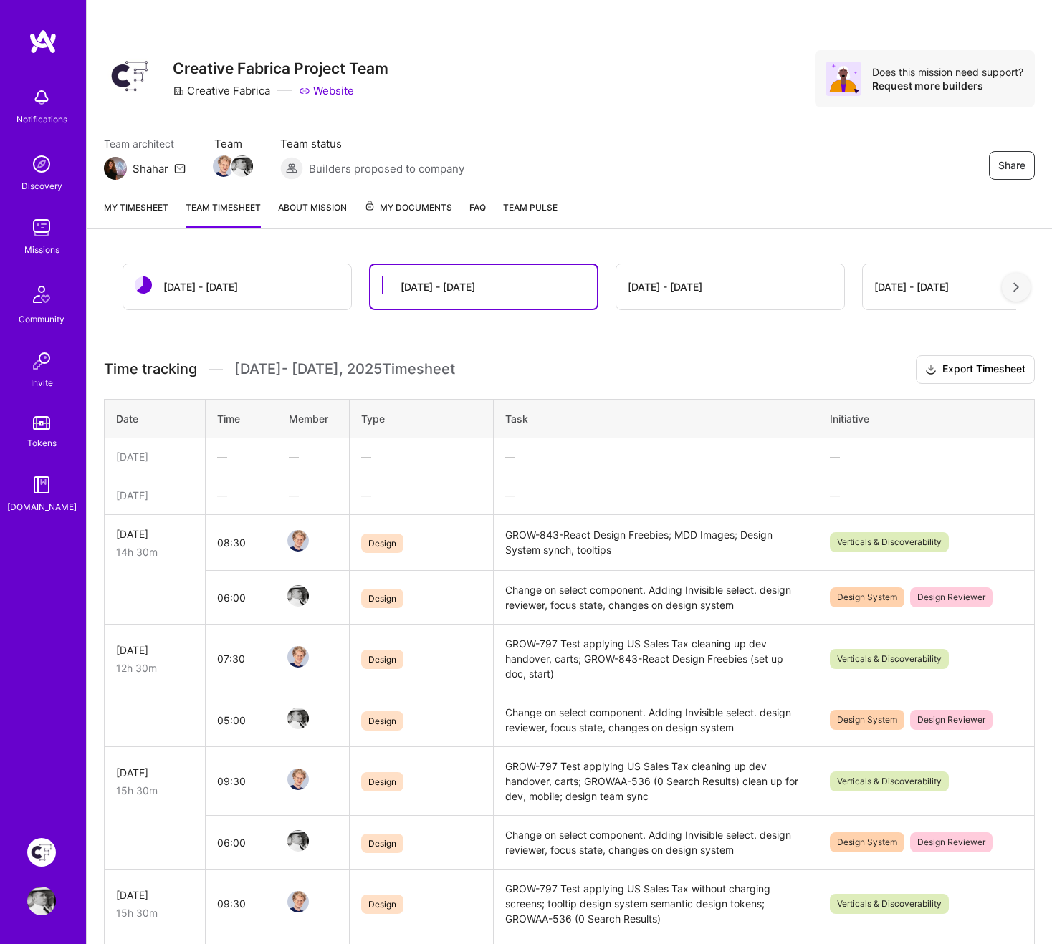
click at [513, 534] on td "GROW-843-React Design Freebies; MDD Images; Design System synch, tooltips" at bounding box center [656, 542] width 324 height 57
click at [506, 534] on td "GROW-843-React Design Freebies; MDD Images; Design System synch, tooltips" at bounding box center [656, 542] width 324 height 57
drag, startPoint x: 504, startPoint y: 534, endPoint x: 553, endPoint y: 533, distance: 48.7
click at [553, 533] on td "GROW-843-React Design Freebies; MDD Images; Design System synch, tooltips" at bounding box center [656, 542] width 324 height 57
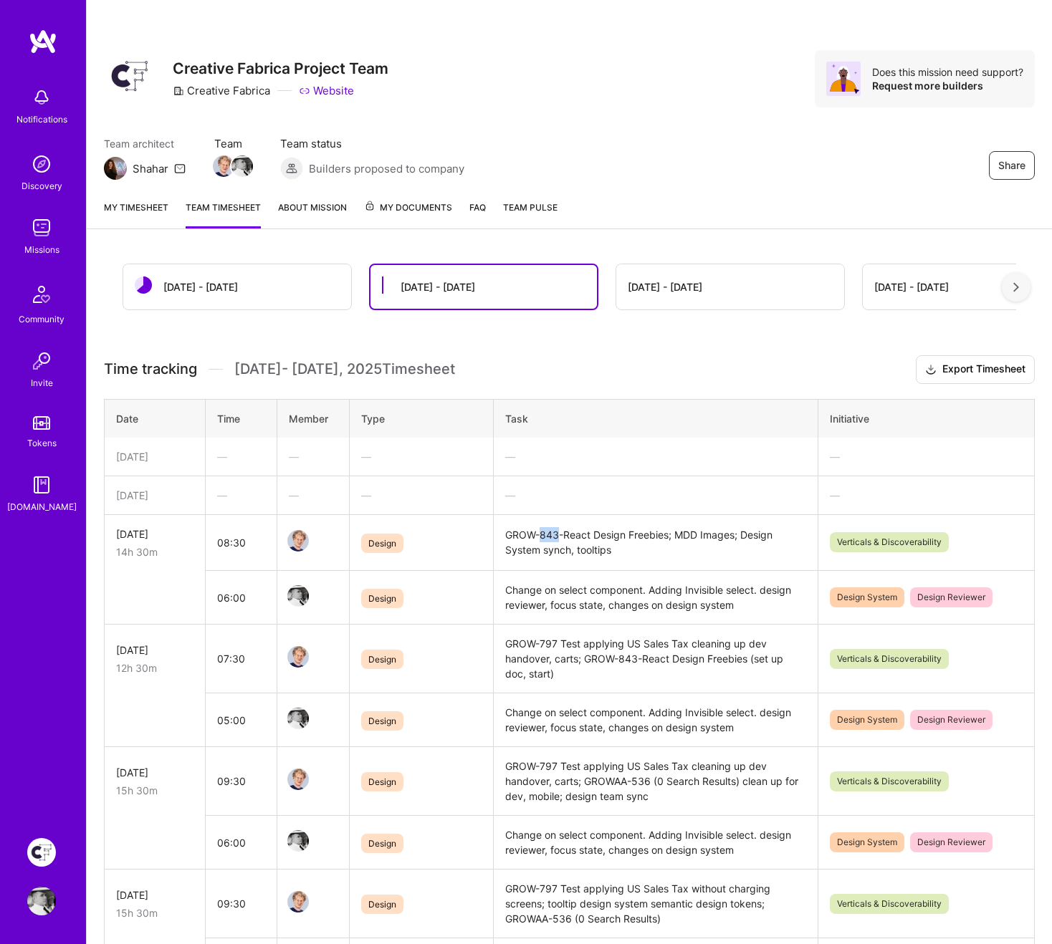
drag, startPoint x: 560, startPoint y: 536, endPoint x: 541, endPoint y: 532, distance: 19.7
click at [541, 532] on td "GROW-843-React Design Freebies; MDD Images; Design System synch, tooltips" at bounding box center [656, 542] width 324 height 57
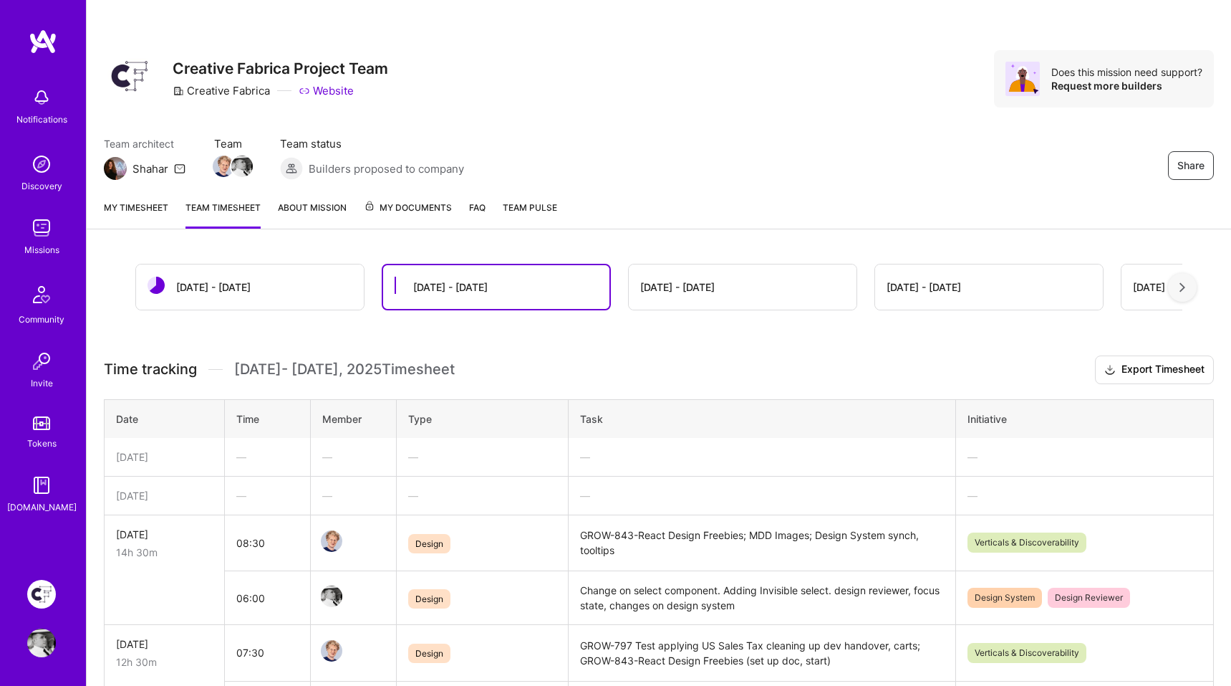
click at [42, 438] on div "Tokens" at bounding box center [41, 443] width 29 height 15
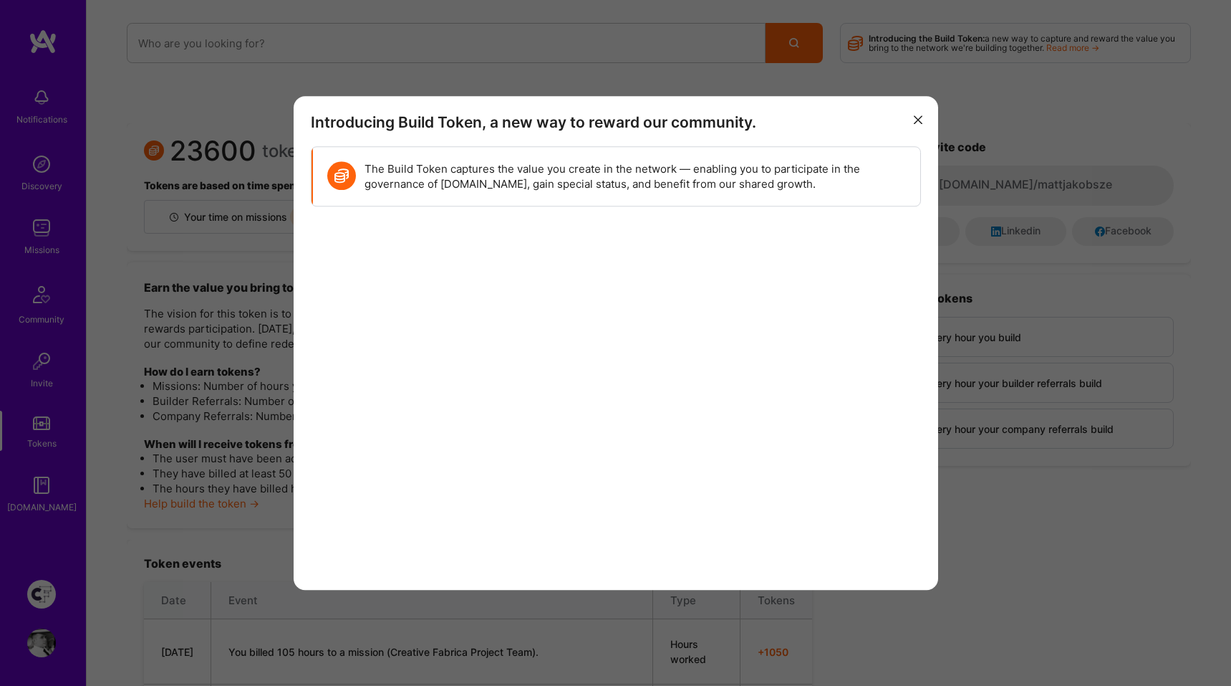
click at [921, 119] on icon "modal" at bounding box center [918, 120] width 9 height 9
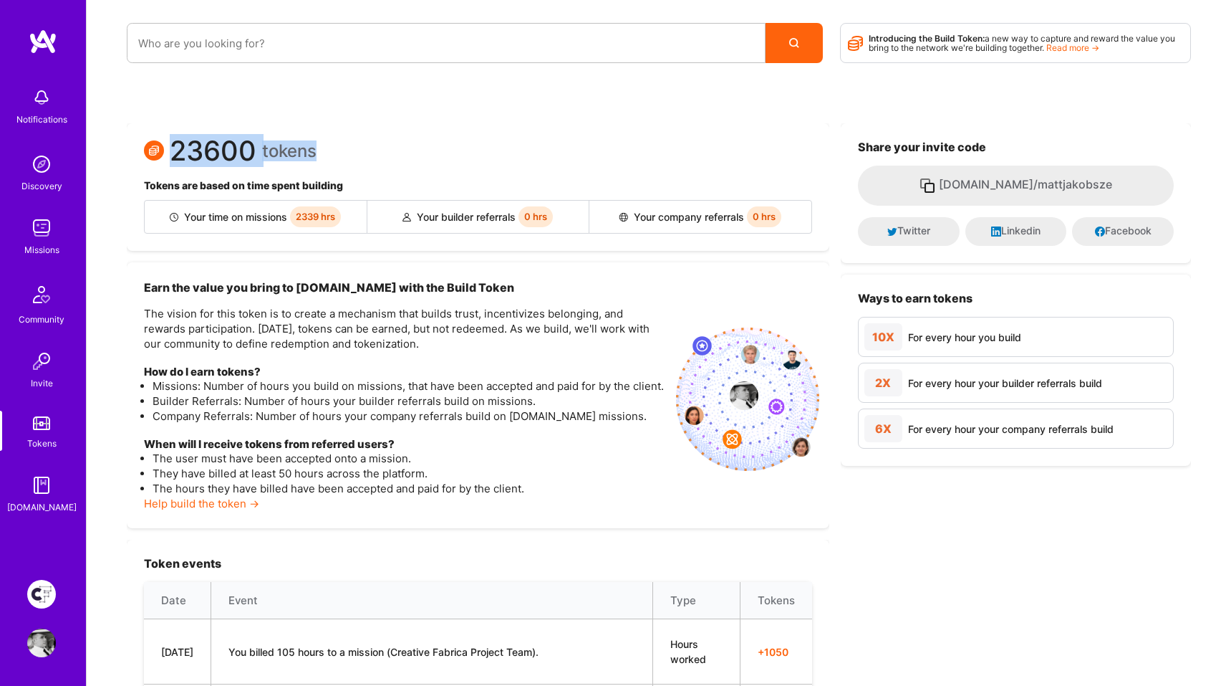
drag, startPoint x: 169, startPoint y: 153, endPoint x: 395, endPoint y: 148, distance: 226.4
click at [390, 148] on div "23600 tokens" at bounding box center [478, 153] width 668 height 26
click at [395, 148] on div "23600 tokens" at bounding box center [478, 153] width 668 height 26
drag, startPoint x: 350, startPoint y: 216, endPoint x: 275, endPoint y: 216, distance: 74.5
click at [275, 216] on div "Your time on missions 2339 hrs" at bounding box center [256, 217] width 223 height 32
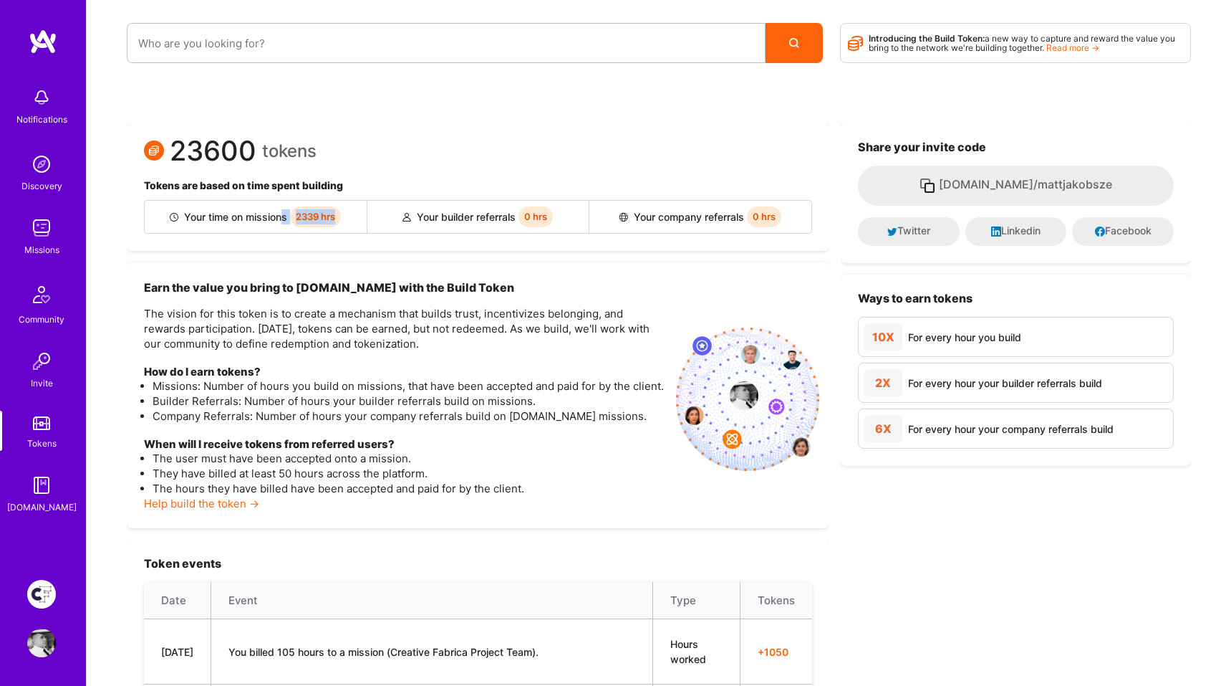
click at [275, 216] on div "Your time on missions 2339 hrs" at bounding box center [256, 217] width 223 height 32
drag, startPoint x: 284, startPoint y: 216, endPoint x: 350, endPoint y: 215, distance: 66.6
click at [350, 215] on div "Your time on missions 2339 hrs" at bounding box center [256, 217] width 223 height 32
click at [36, 289] on img at bounding box center [41, 294] width 34 height 34
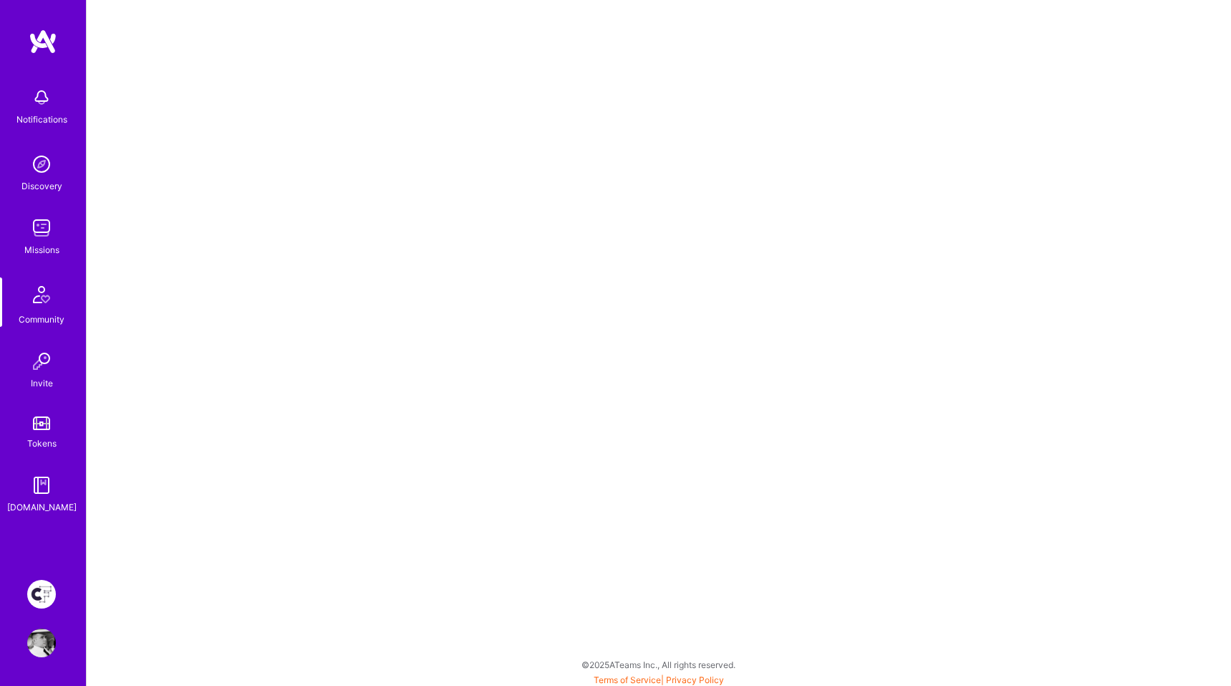
click at [41, 174] on img at bounding box center [41, 164] width 29 height 29
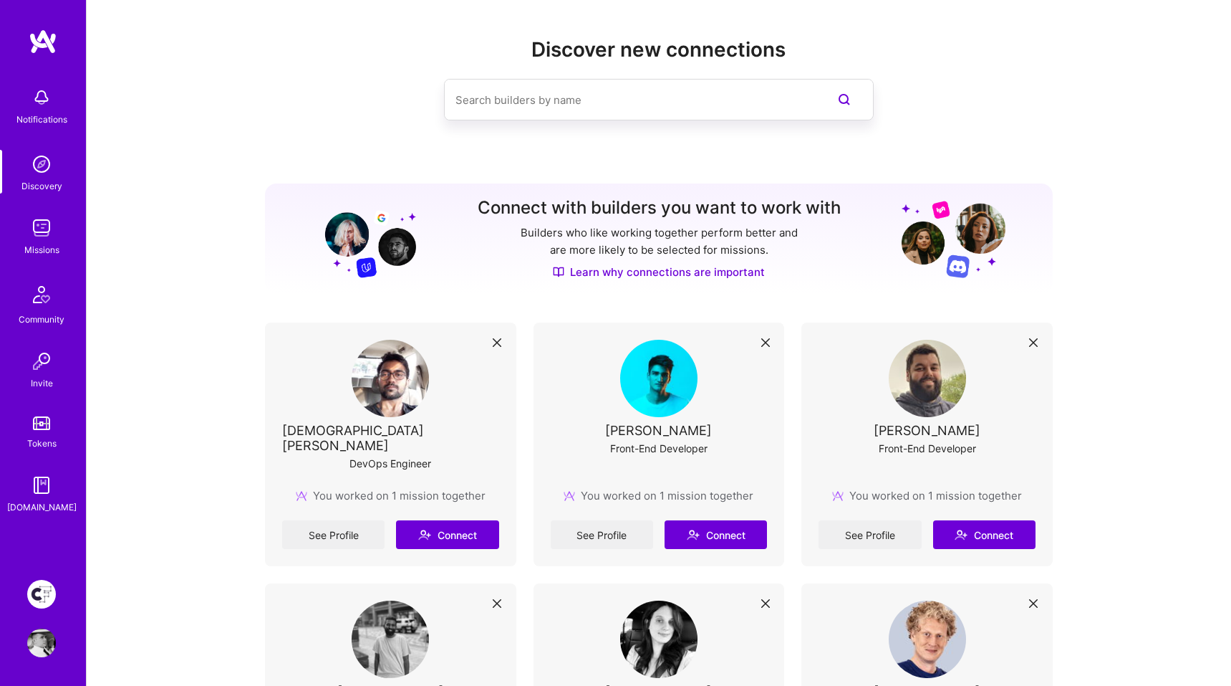
scroll to position [18, 0]
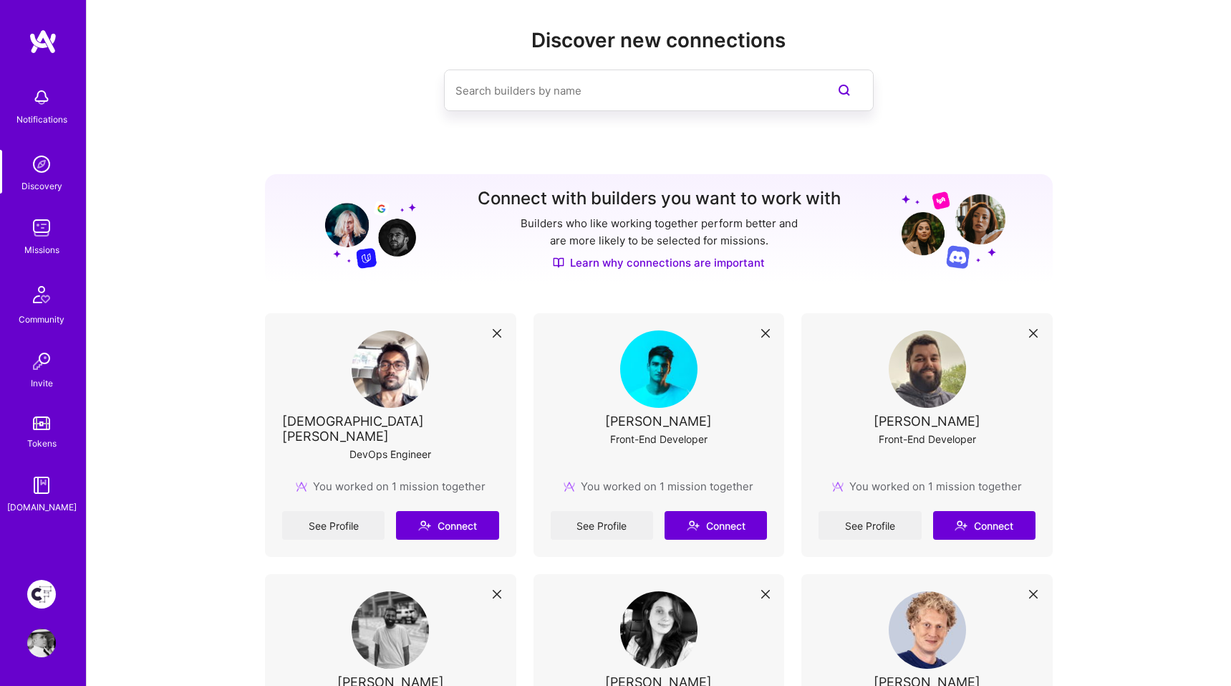
click at [40, 590] on img at bounding box center [41, 594] width 29 height 29
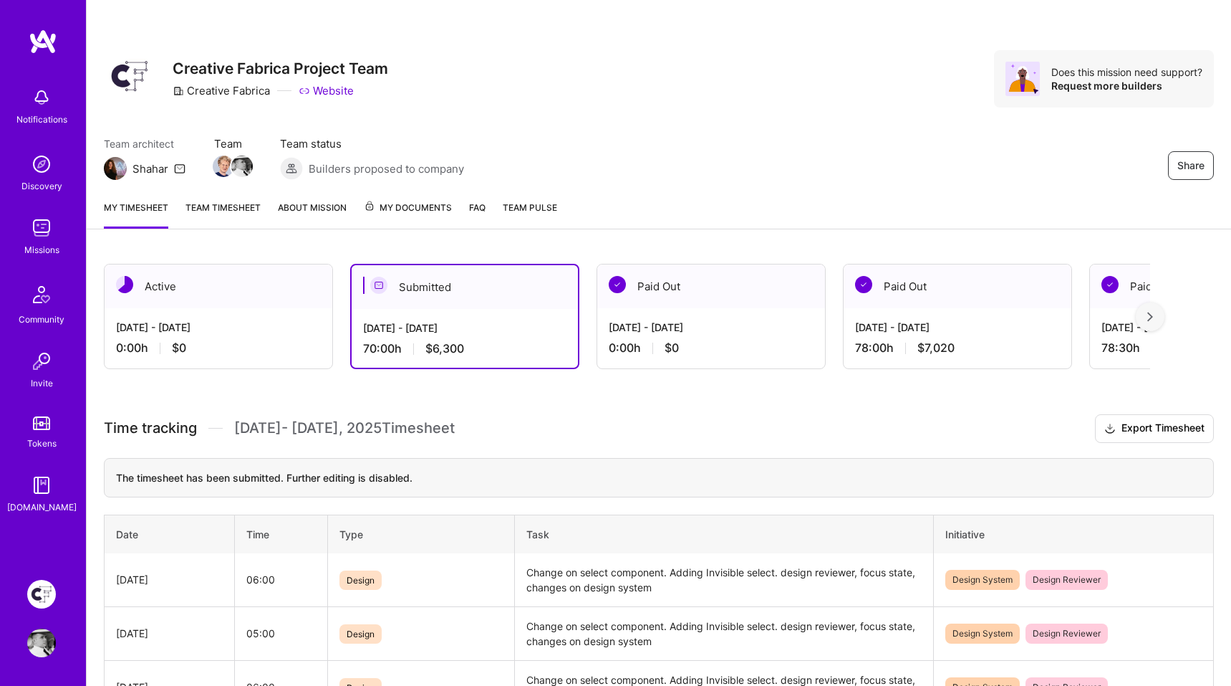
click at [221, 210] on link "Team timesheet" at bounding box center [223, 214] width 75 height 29
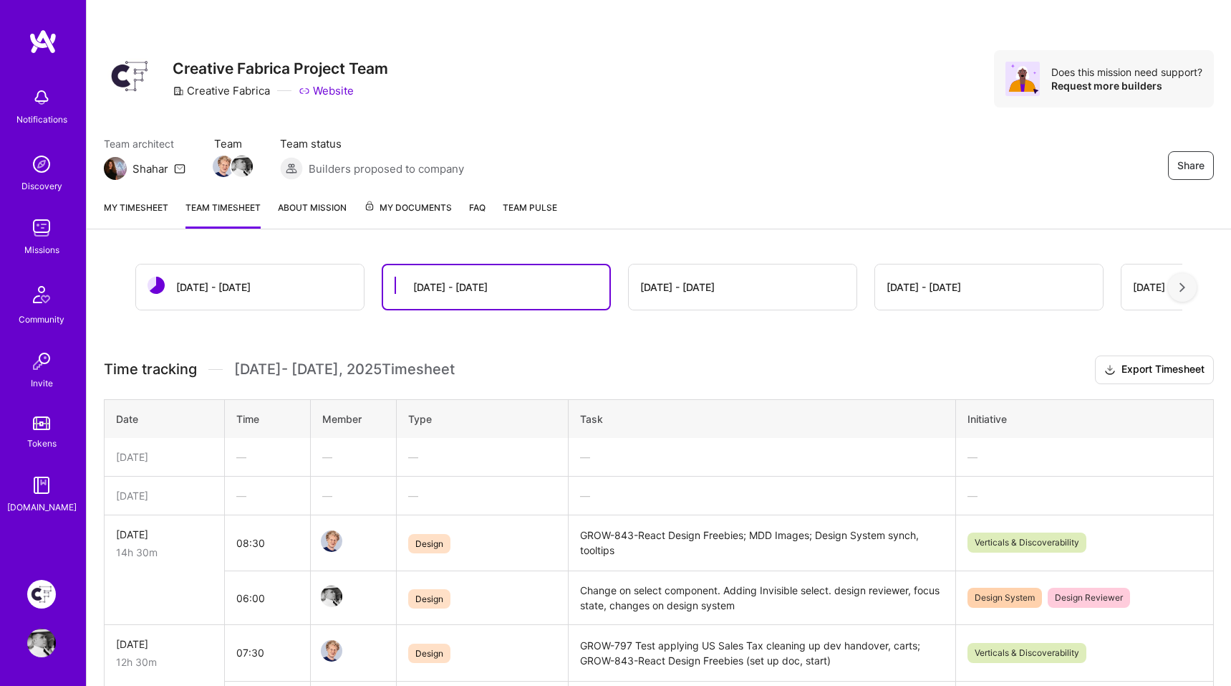
click at [282, 210] on link "About Mission" at bounding box center [312, 214] width 69 height 29
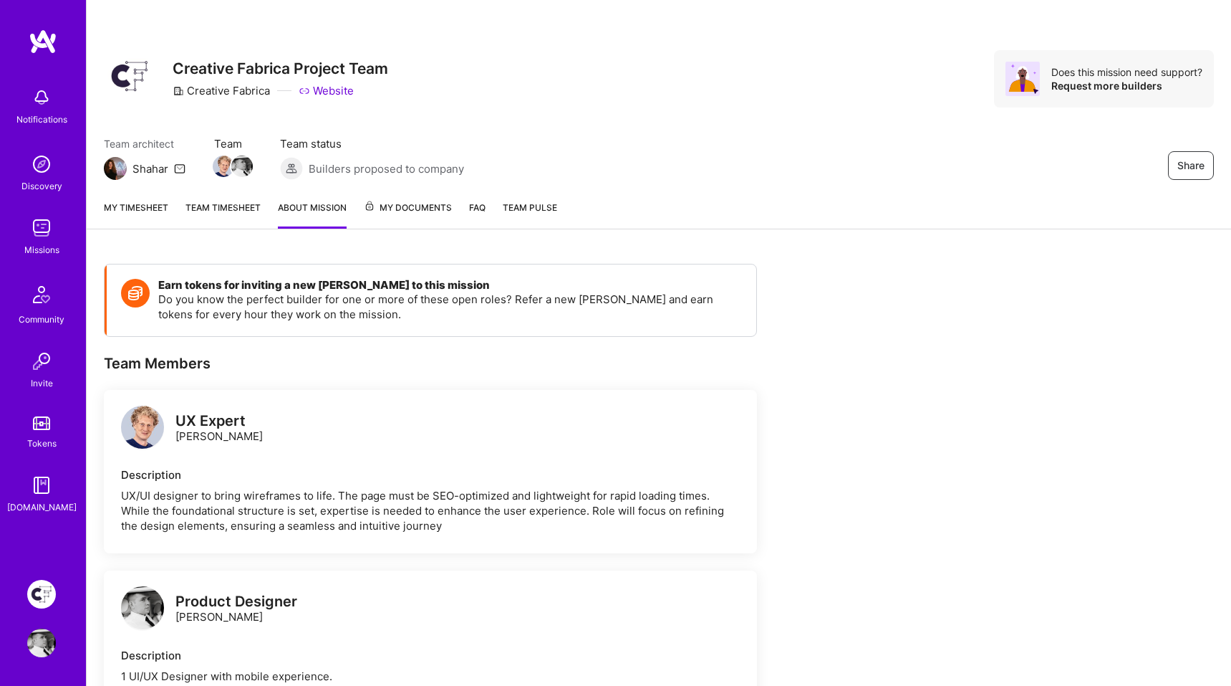
click at [402, 208] on span "My Documents" at bounding box center [408, 208] width 88 height 16
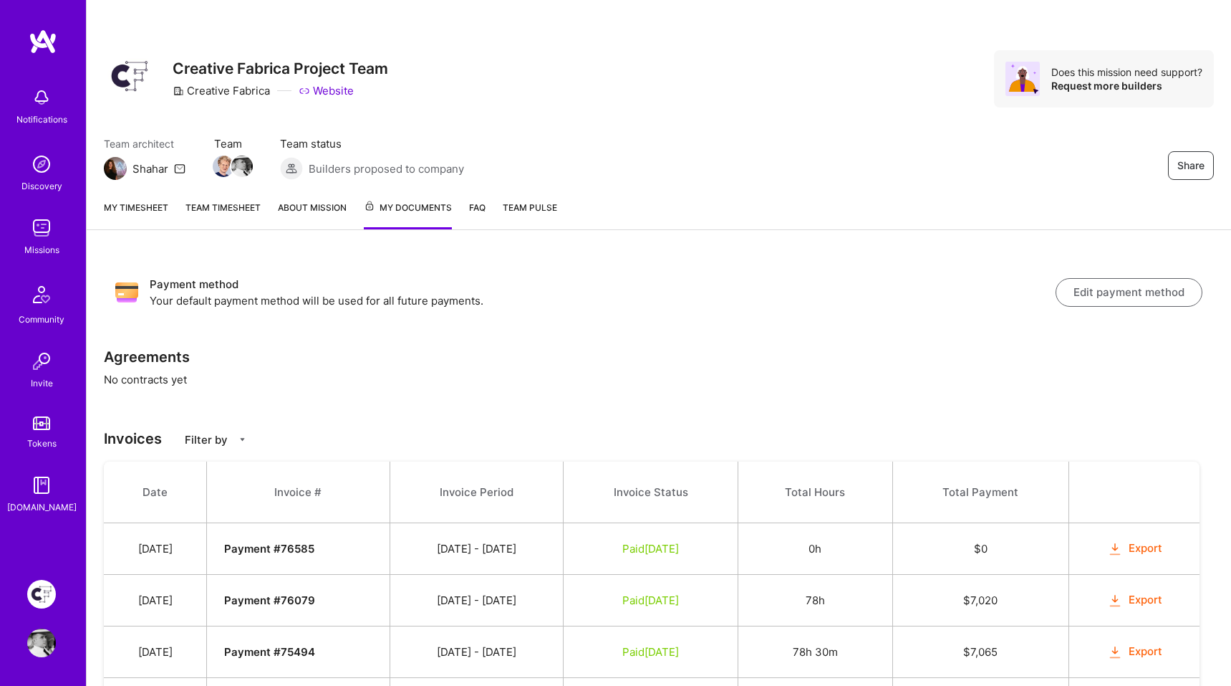
click at [473, 208] on link "FAQ" at bounding box center [477, 214] width 16 height 29
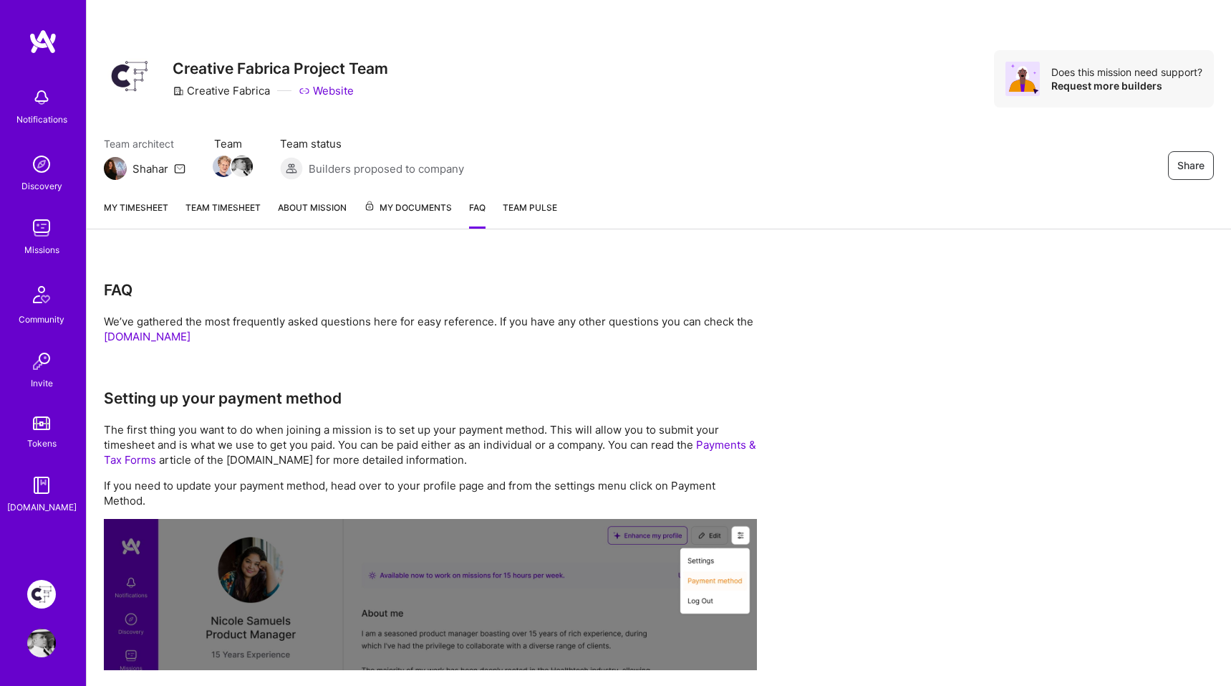
click at [539, 206] on span "Team Pulse" at bounding box center [530, 207] width 54 height 11
